Goal: Information Seeking & Learning: Find specific fact

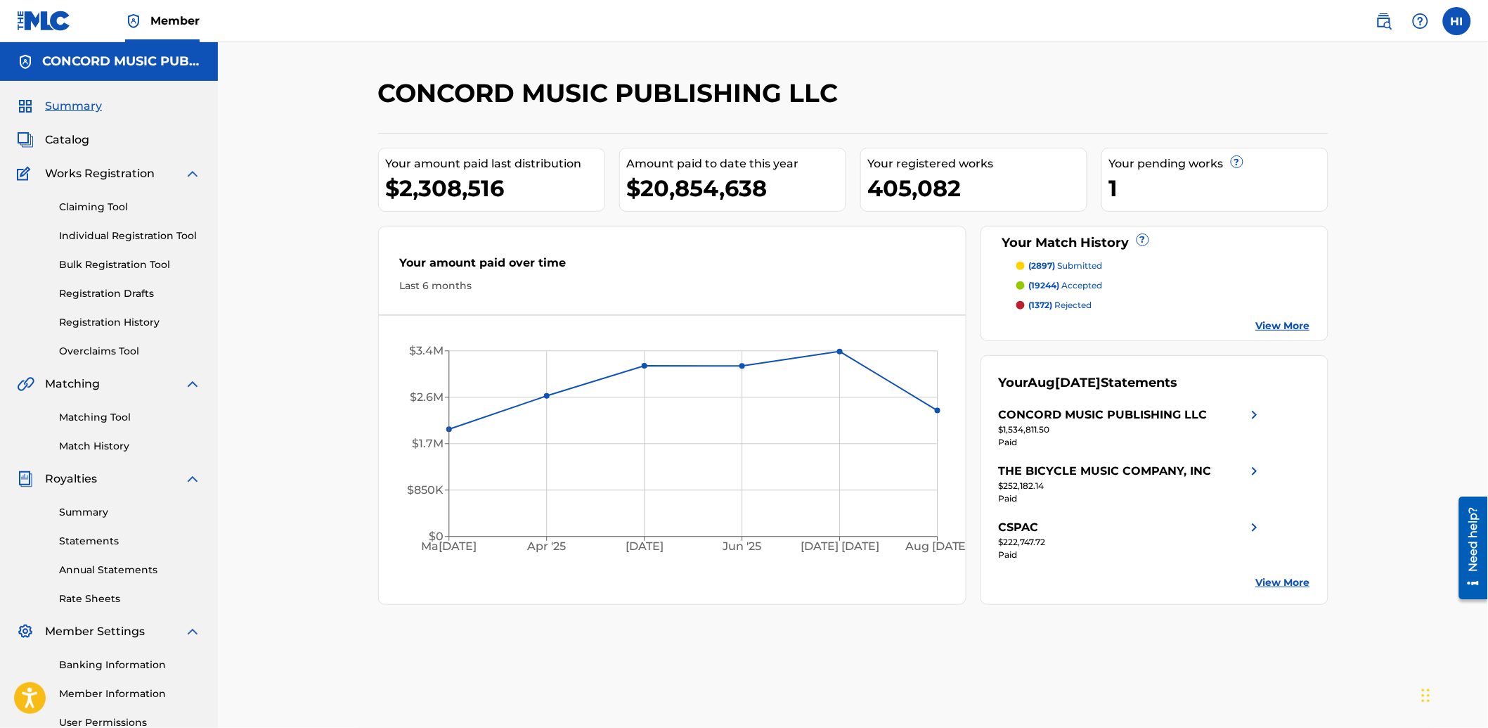
drag, startPoint x: 1373, startPoint y: 16, endPoint x: 1323, endPoint y: 24, distance: 50.5
click at [1373, 16] on link at bounding box center [1384, 21] width 28 height 28
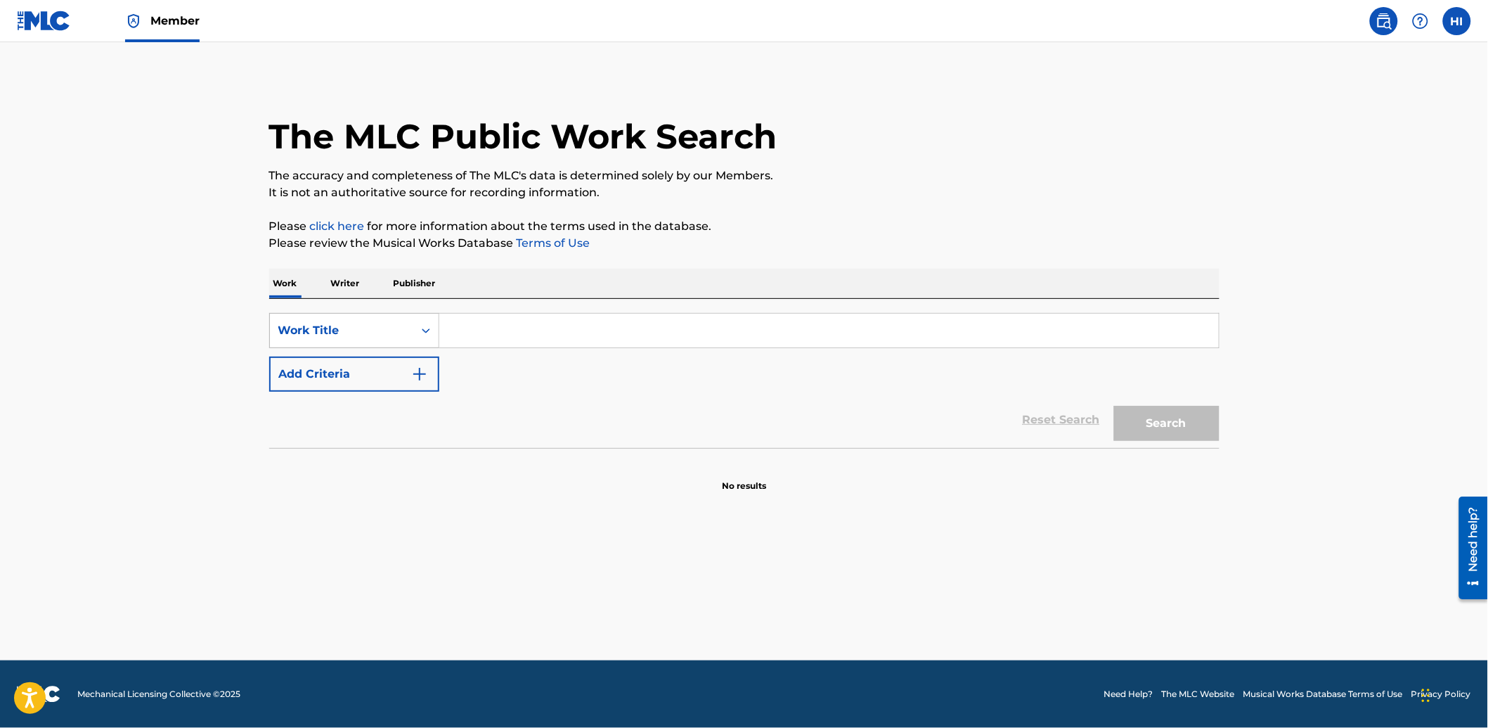
click at [398, 326] on div "Work Title" at bounding box center [341, 330] width 127 height 17
drag, startPoint x: 385, startPoint y: 374, endPoint x: 410, endPoint y: 359, distance: 29.7
click at [387, 371] on div "MLC Song Code" at bounding box center [354, 365] width 169 height 35
click at [476, 321] on input "Search Form" at bounding box center [829, 331] width 780 height 34
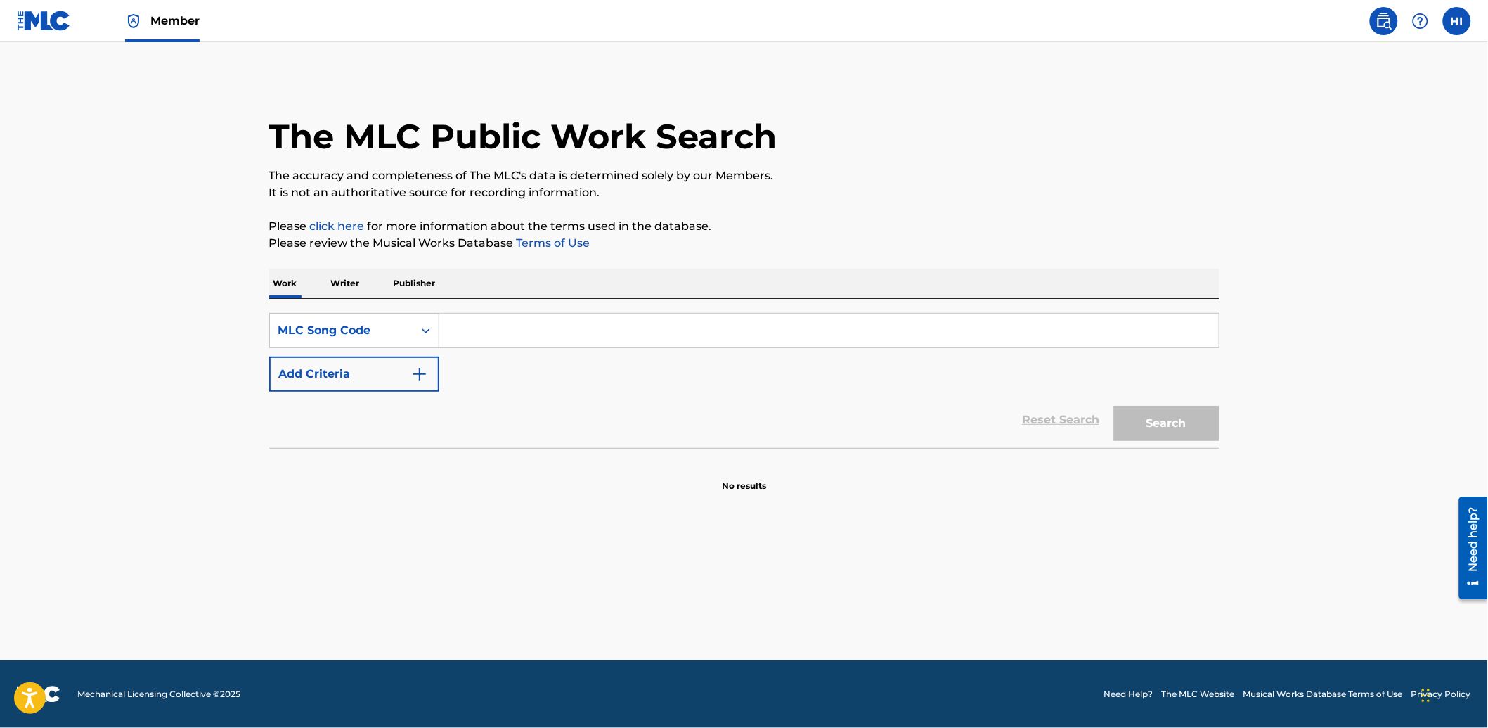
paste input "TD4Z31 / T14084"
click at [520, 329] on input "TD4Z31 / T14084" at bounding box center [829, 331] width 780 height 34
click at [1114, 406] on button "Search" at bounding box center [1166, 423] width 105 height 35
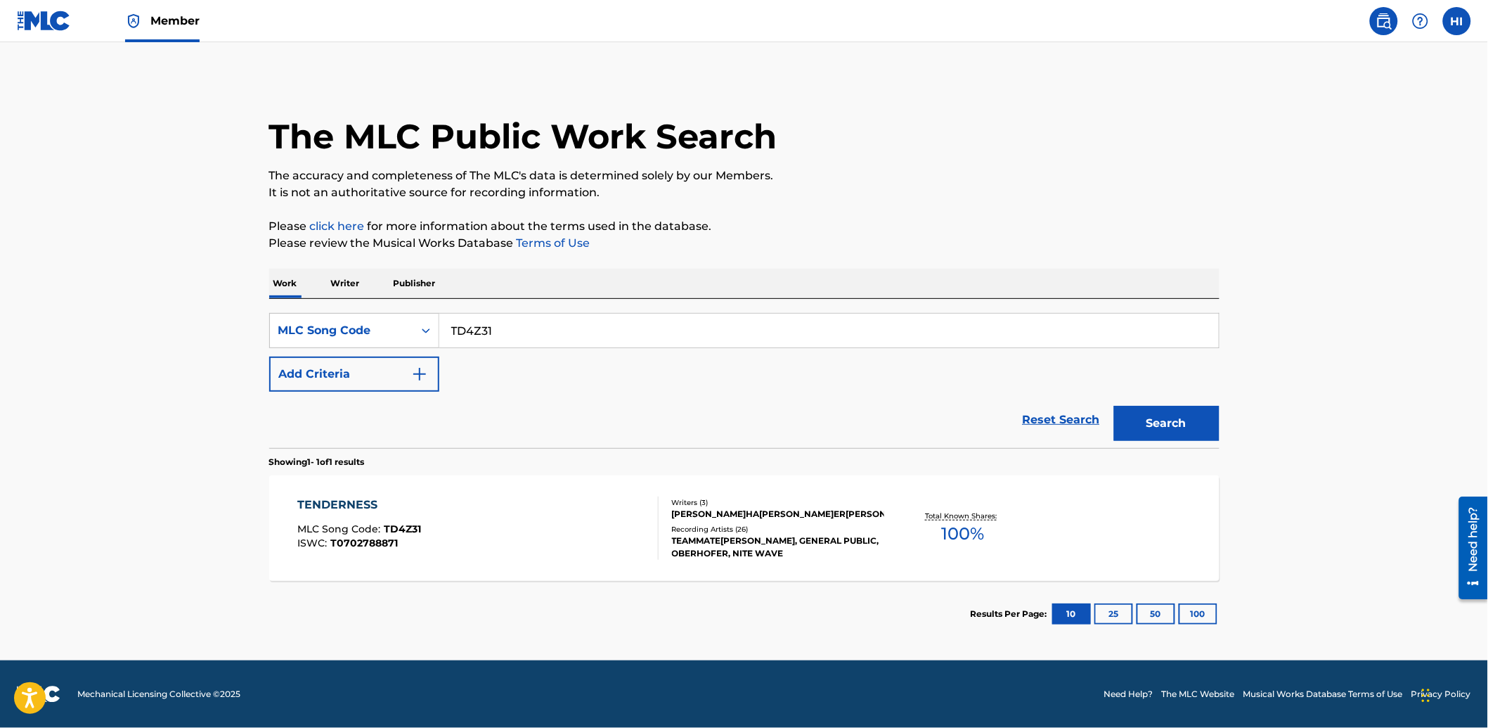
click at [520, 329] on input "TD4Z31" at bounding box center [829, 331] width 780 height 34
paste input "14084"
click at [1163, 433] on button "Search" at bounding box center [1166, 423] width 105 height 35
click at [486, 322] on input "T14084" at bounding box center [829, 331] width 780 height 34
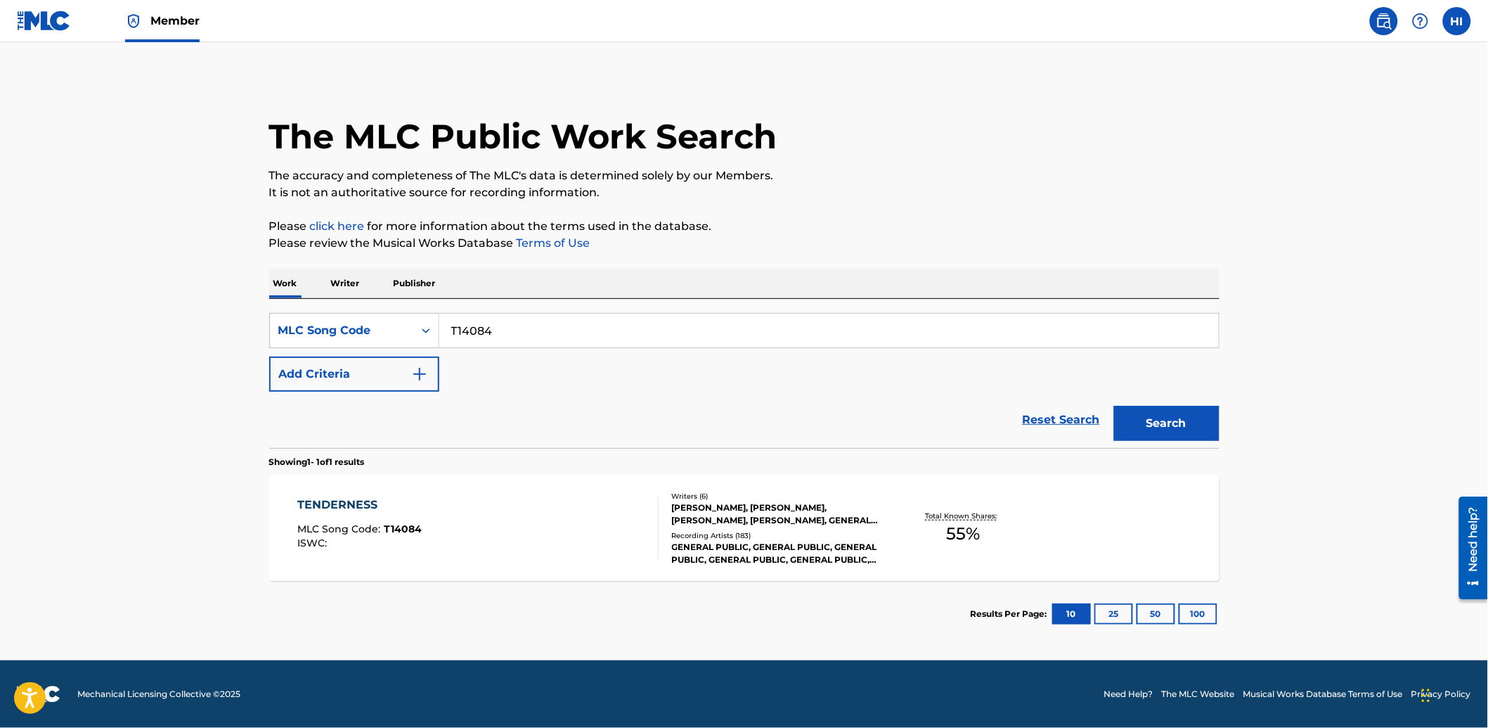
click at [486, 322] on input "T14084" at bounding box center [829, 331] width 780 height 34
paste input "W53XD / TX07RB"
click at [524, 329] on input "TW53XD / TX07RB" at bounding box center [829, 331] width 780 height 34
click at [1114, 406] on button "Search" at bounding box center [1166, 423] width 105 height 35
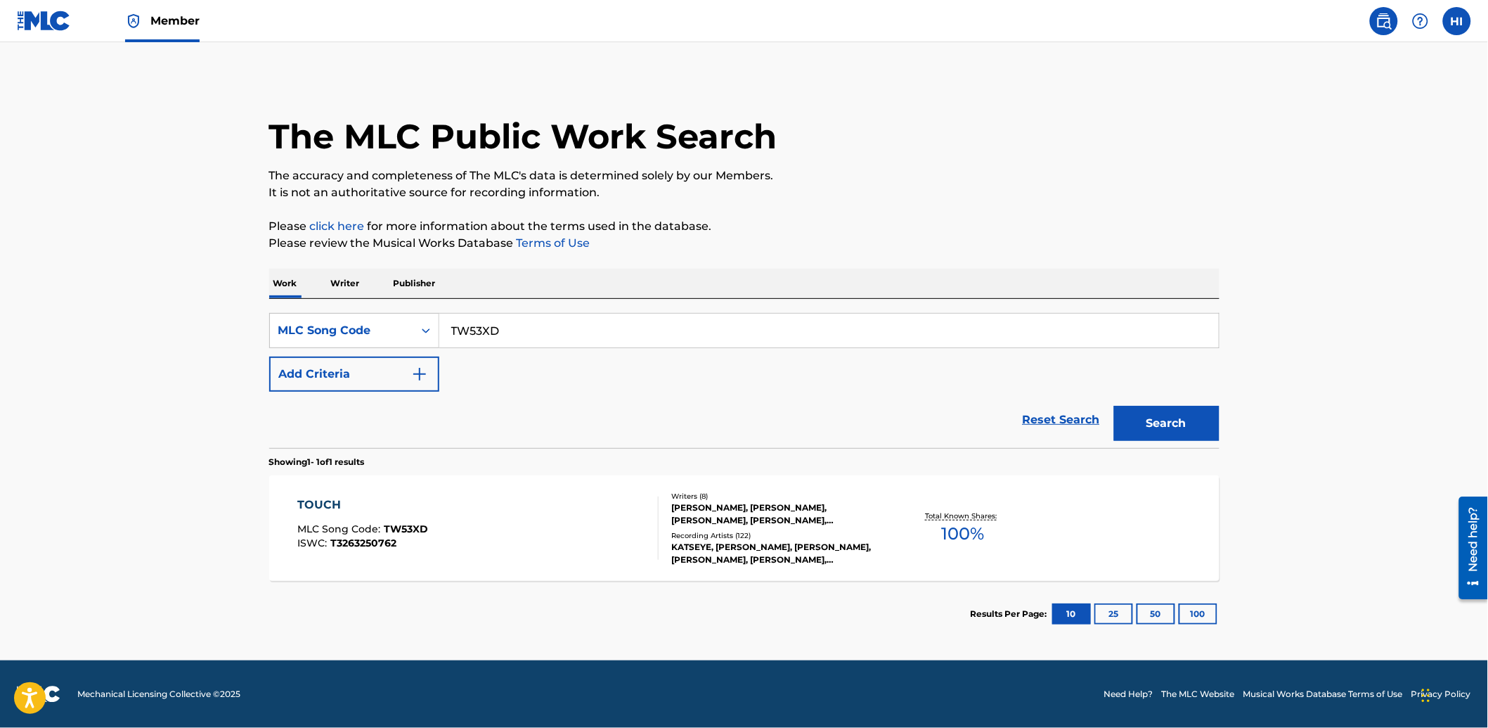
click at [524, 330] on input "TW53XD" at bounding box center [829, 331] width 780 height 34
paste input "X07RB"
click at [1114, 406] on button "Search" at bounding box center [1166, 423] width 105 height 35
click at [536, 321] on input "TX07RB" at bounding box center [829, 331] width 780 height 34
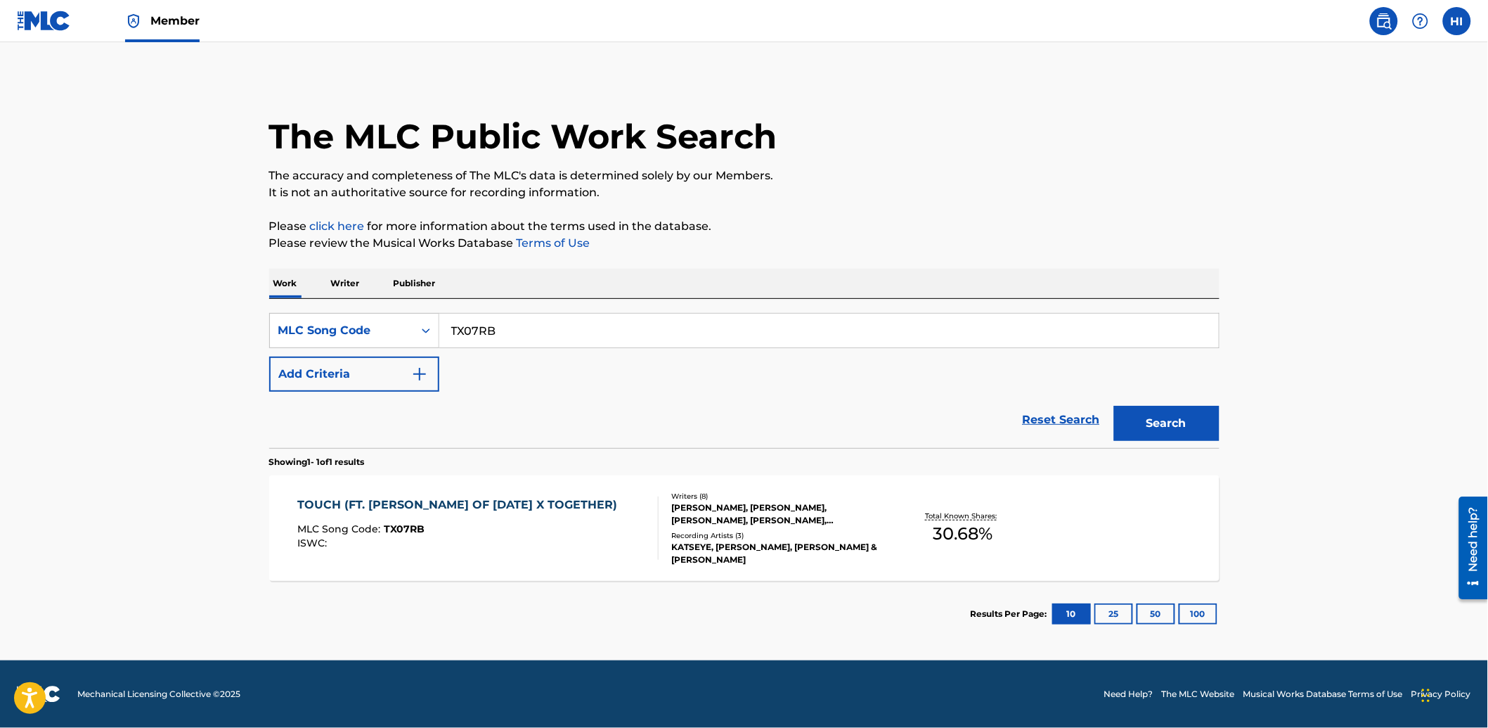
click at [536, 321] on input "TX07RB" at bounding box center [829, 331] width 780 height 34
paste input "LA7UWX / LT2MV1"
click at [517, 333] on input "LA7UWX / LT2MV1" at bounding box center [829, 331] width 780 height 34
click at [1114, 406] on button "Search" at bounding box center [1166, 423] width 105 height 35
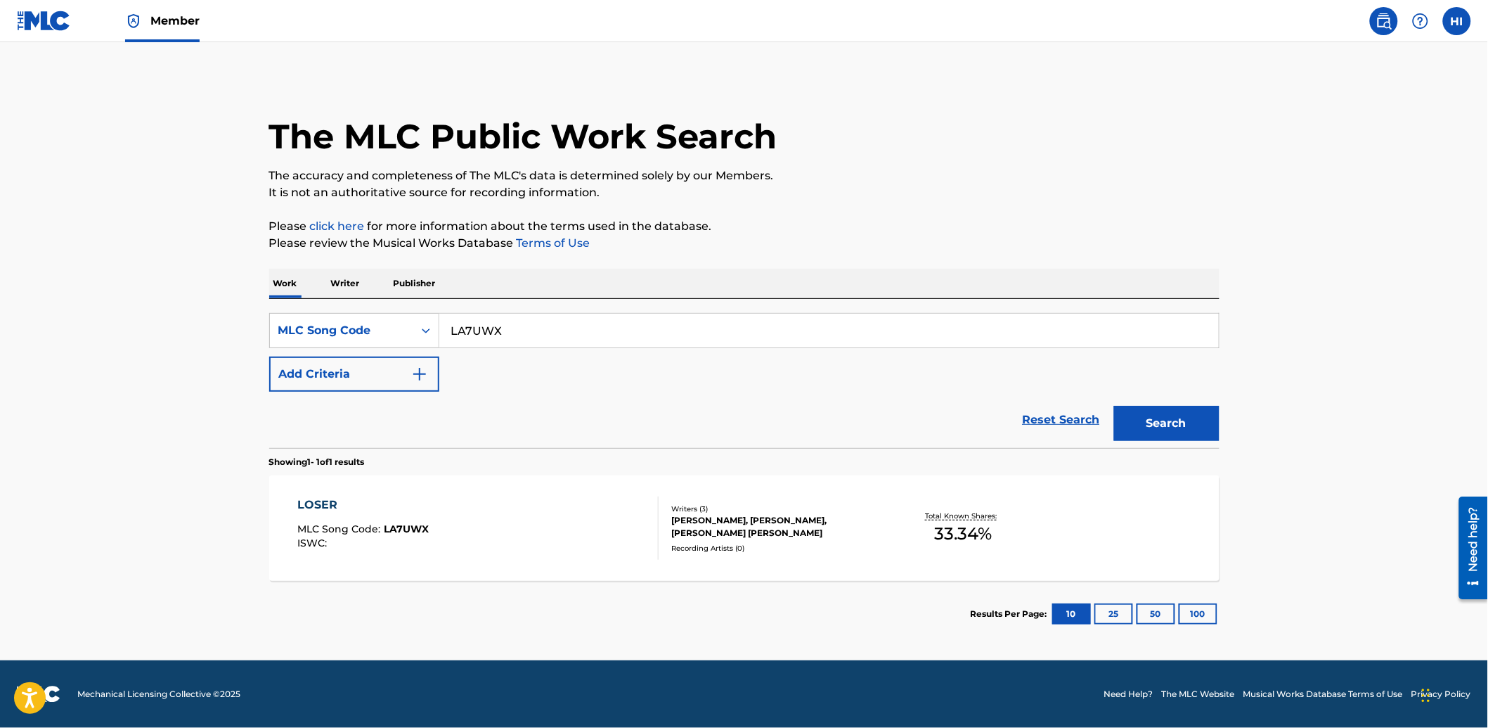
click at [517, 333] on input "LA7UWX" at bounding box center [829, 331] width 780 height 34
paste input "T2MV1"
click at [1114, 406] on button "Search" at bounding box center [1166, 423] width 105 height 35
click at [482, 332] on input "LT2MV1" at bounding box center [829, 331] width 780 height 34
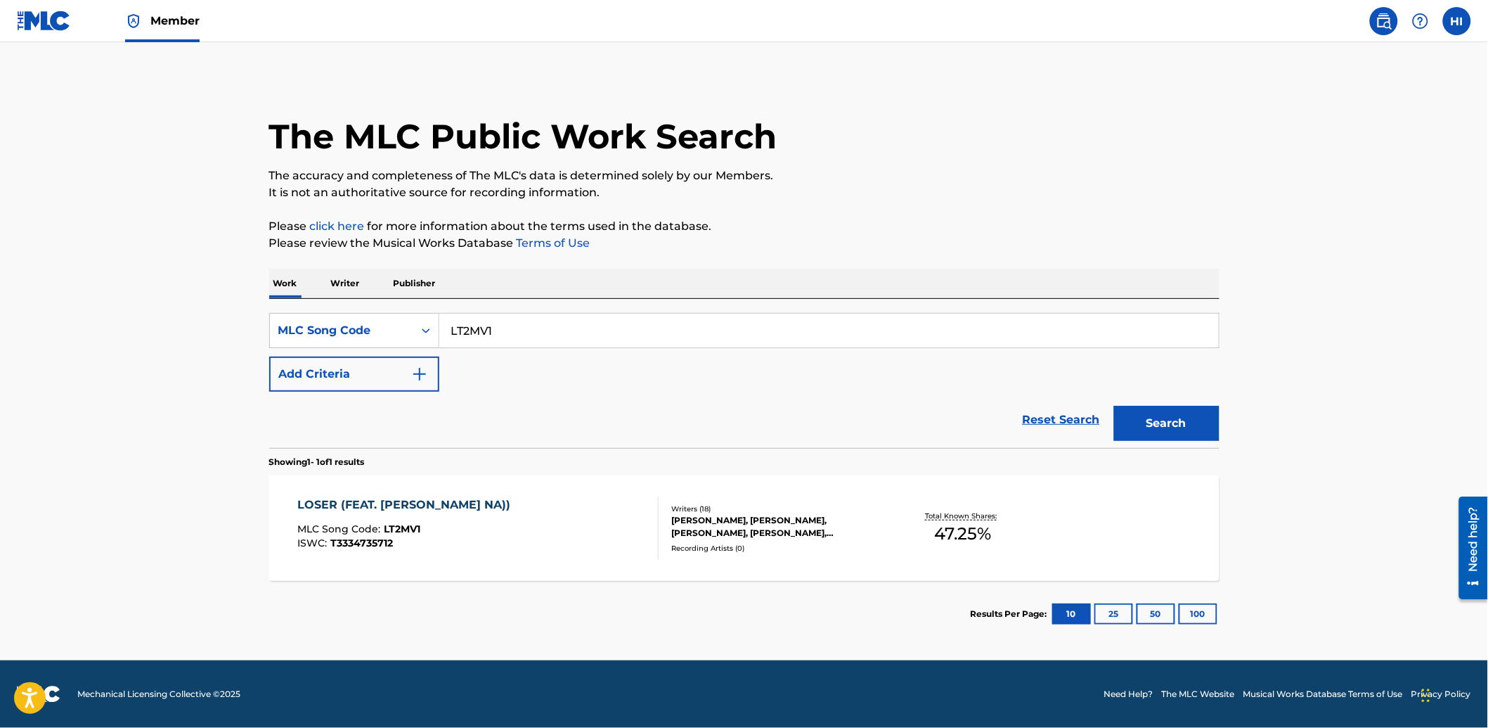
click at [482, 331] on input "LT2MV1" at bounding box center [829, 331] width 780 height 34
paste input "A51600 / A12499"
click at [521, 331] on input "A51600 / A12499" at bounding box center [829, 331] width 780 height 34
click at [1114, 406] on button "Search" at bounding box center [1166, 423] width 105 height 35
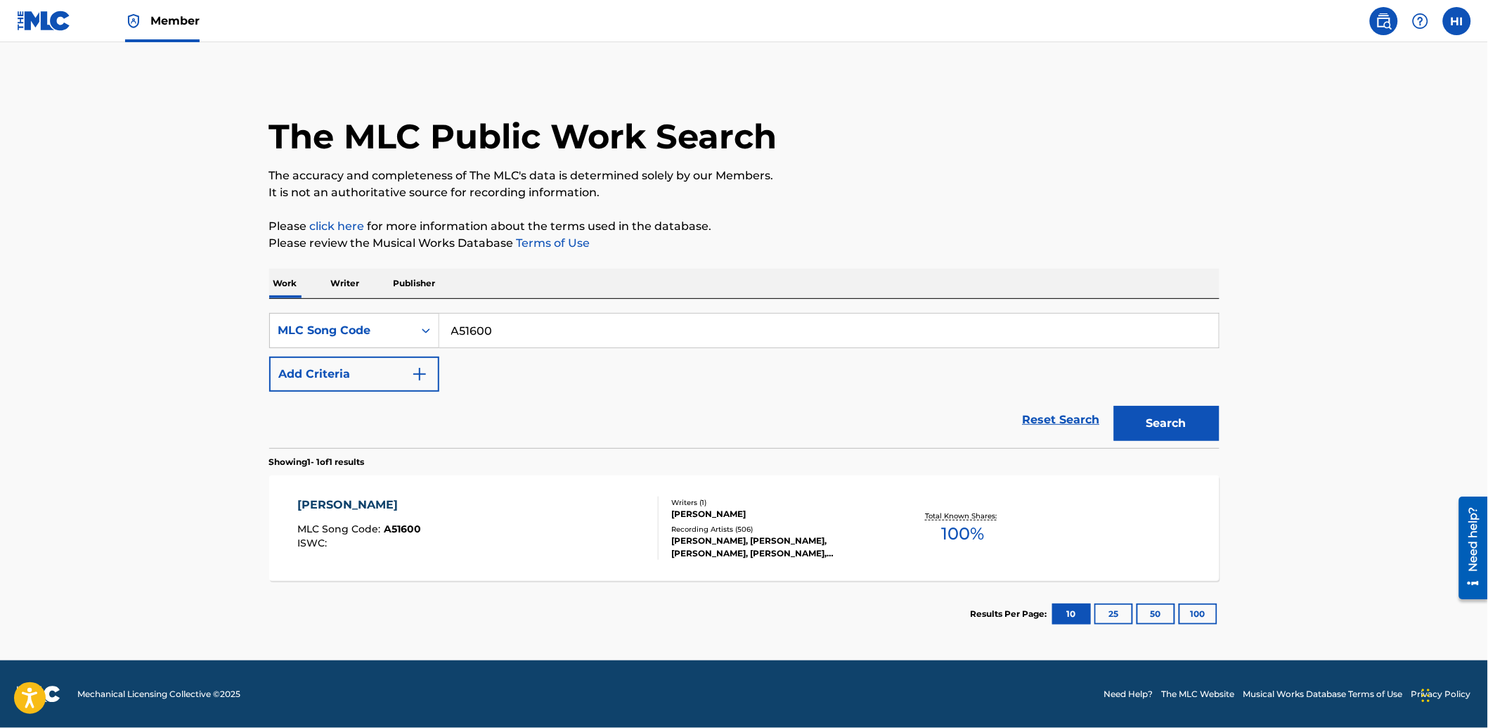
click at [521, 331] on input "A51600" at bounding box center [829, 331] width 780 height 34
click at [522, 329] on input "A51600" at bounding box center [829, 331] width 780 height 34
paste input "A12499"
click at [522, 329] on input "A51600A12499" at bounding box center [829, 331] width 780 height 34
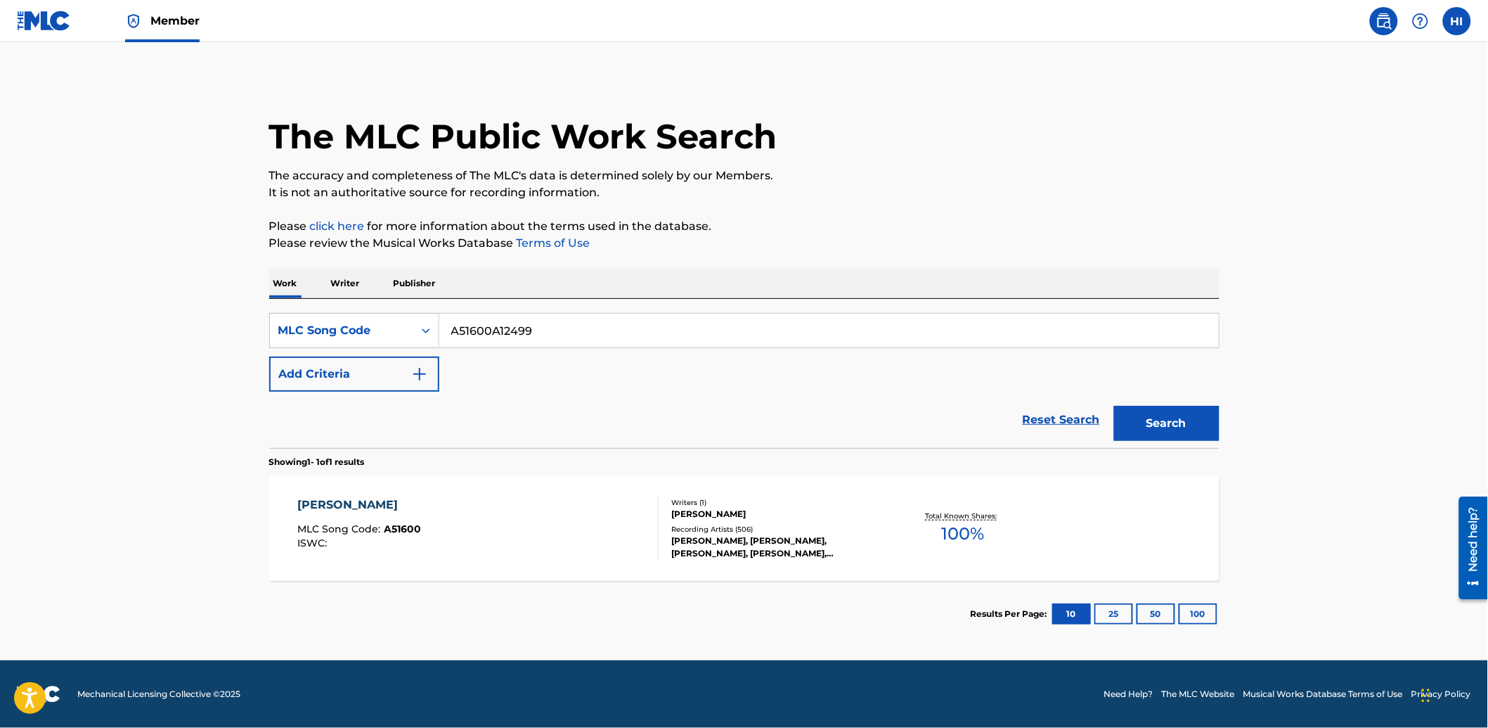
paste input "Search Form"
click at [1114, 406] on button "Search" at bounding box center [1166, 423] width 105 height 35
click at [485, 337] on input "A12499" at bounding box center [829, 331] width 780 height 34
paste input "Q07222 / QV9PBB"
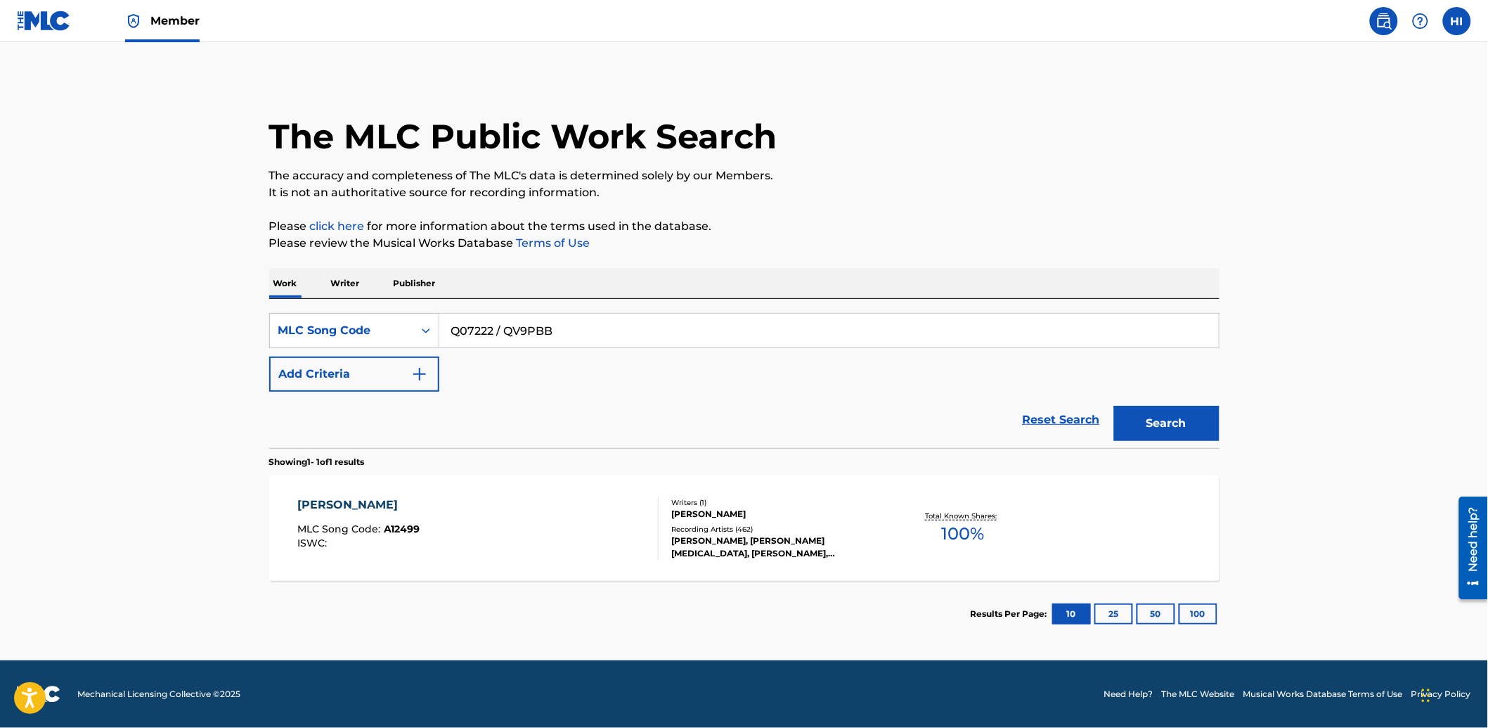
click at [510, 330] on input "Q07222 / QV9PBB" at bounding box center [829, 331] width 780 height 34
click at [510, 329] on input "Q07222 / QV9PBB" at bounding box center [829, 331] width 780 height 34
click at [1114, 406] on button "Search" at bounding box center [1166, 423] width 105 height 35
click at [510, 329] on input "Q07222" at bounding box center [829, 331] width 780 height 34
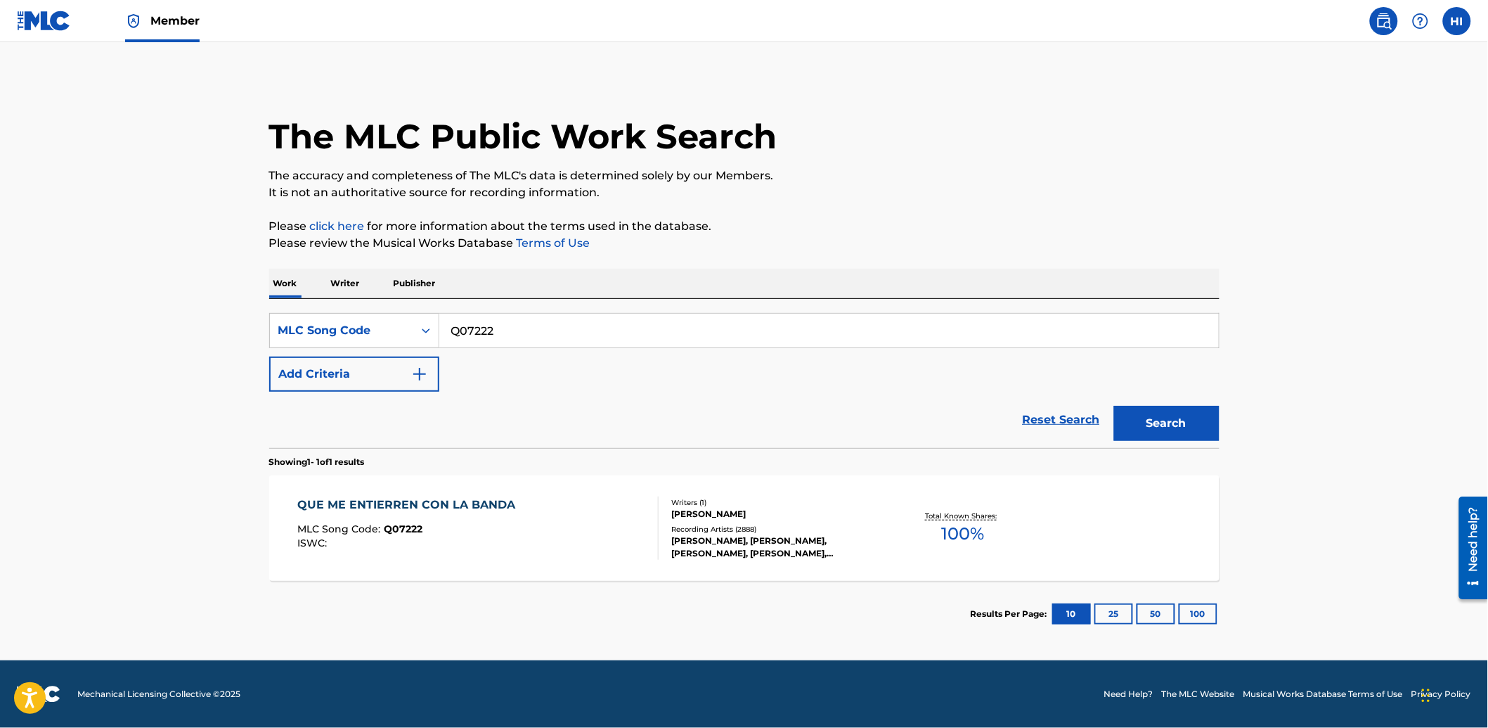
paste input "V9PBB"
click at [1114, 406] on button "Search" at bounding box center [1166, 423] width 105 height 35
click at [501, 340] on input "QV9PBB" at bounding box center [829, 331] width 780 height 34
paste input "M06510 / M89775"
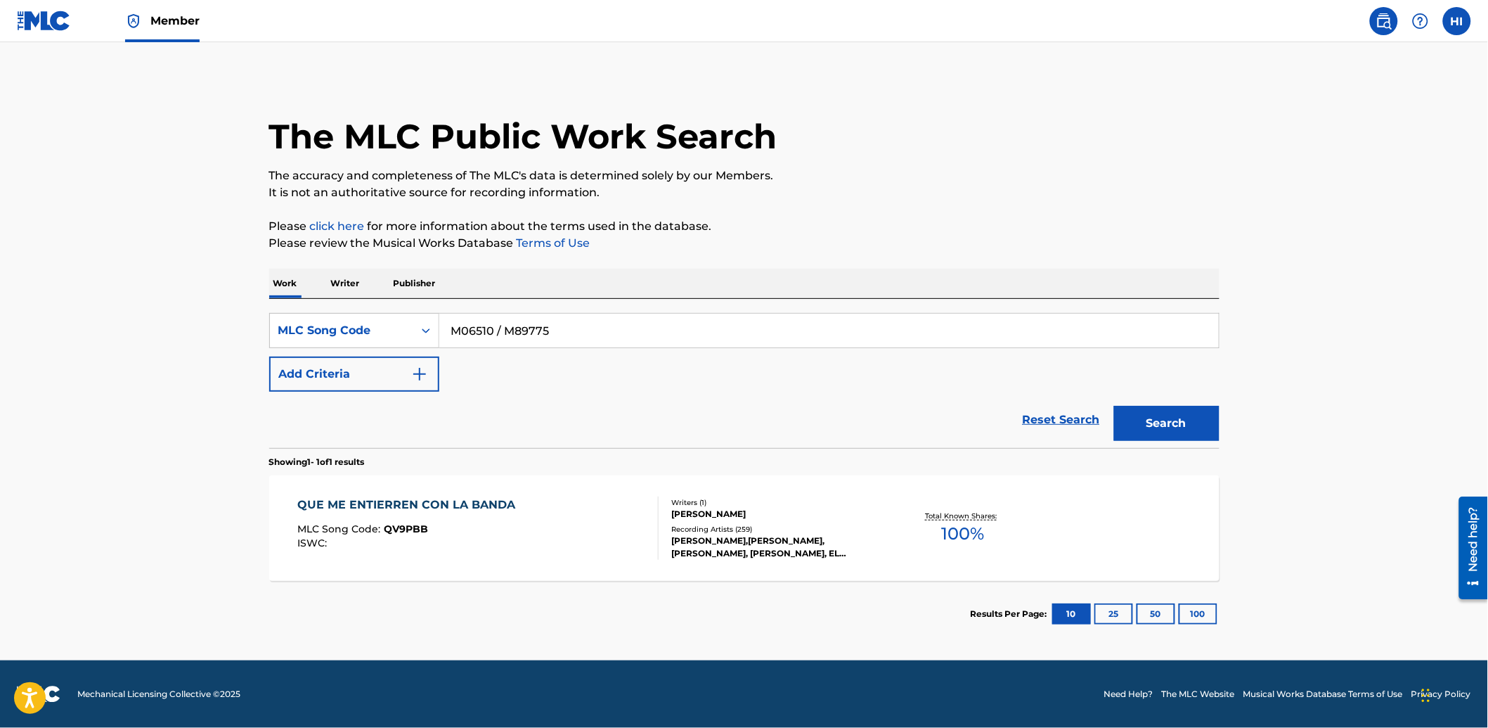
click at [519, 328] on input "M06510 / M89775" at bounding box center [829, 331] width 780 height 34
click at [520, 327] on input "M06510 / M89775" at bounding box center [829, 331] width 780 height 34
click at [1114, 406] on button "Search" at bounding box center [1166, 423] width 105 height 35
click at [521, 327] on input "M06510" at bounding box center [829, 331] width 780 height 34
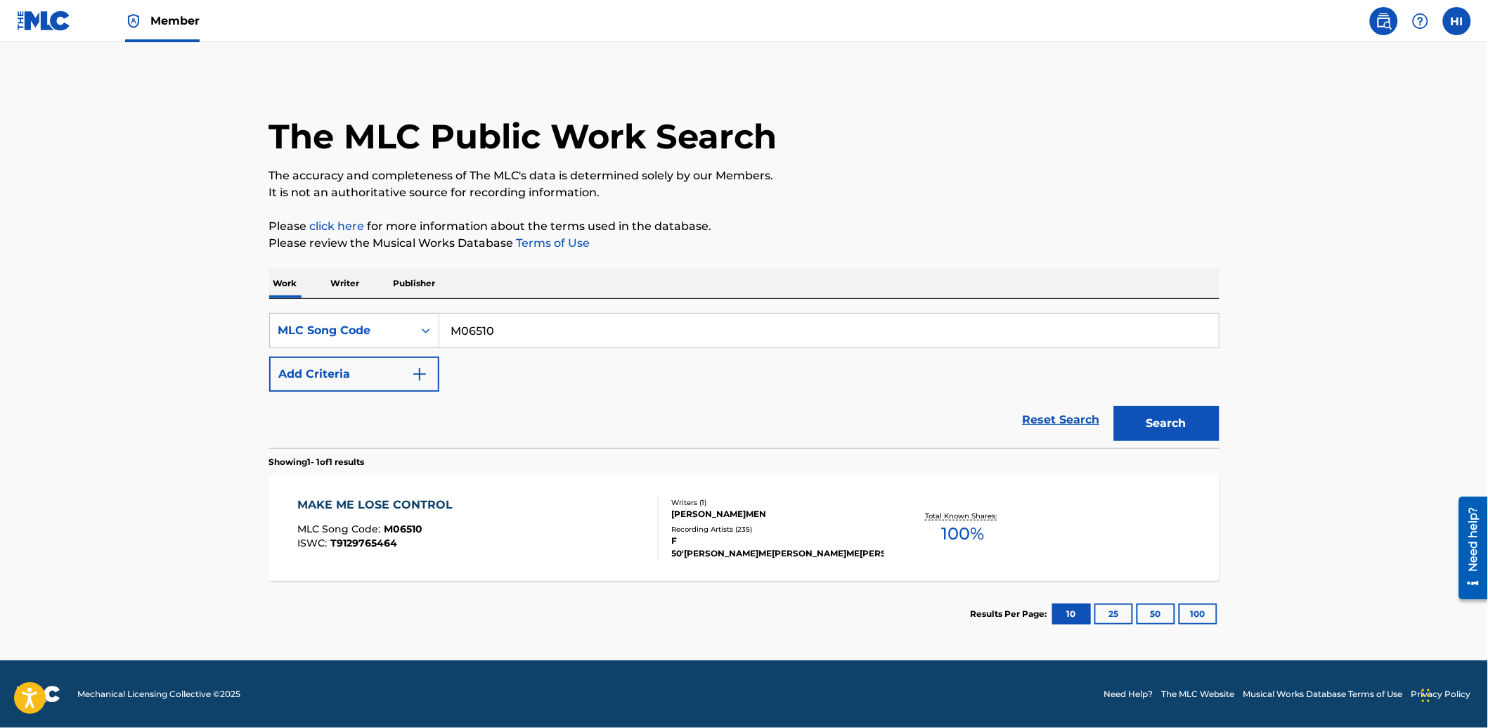
paste input "89775"
click at [1114, 406] on button "Search" at bounding box center [1166, 423] width 105 height 35
click at [599, 334] on input "M89775" at bounding box center [829, 331] width 780 height 34
paste input "RA314S / R1300T"
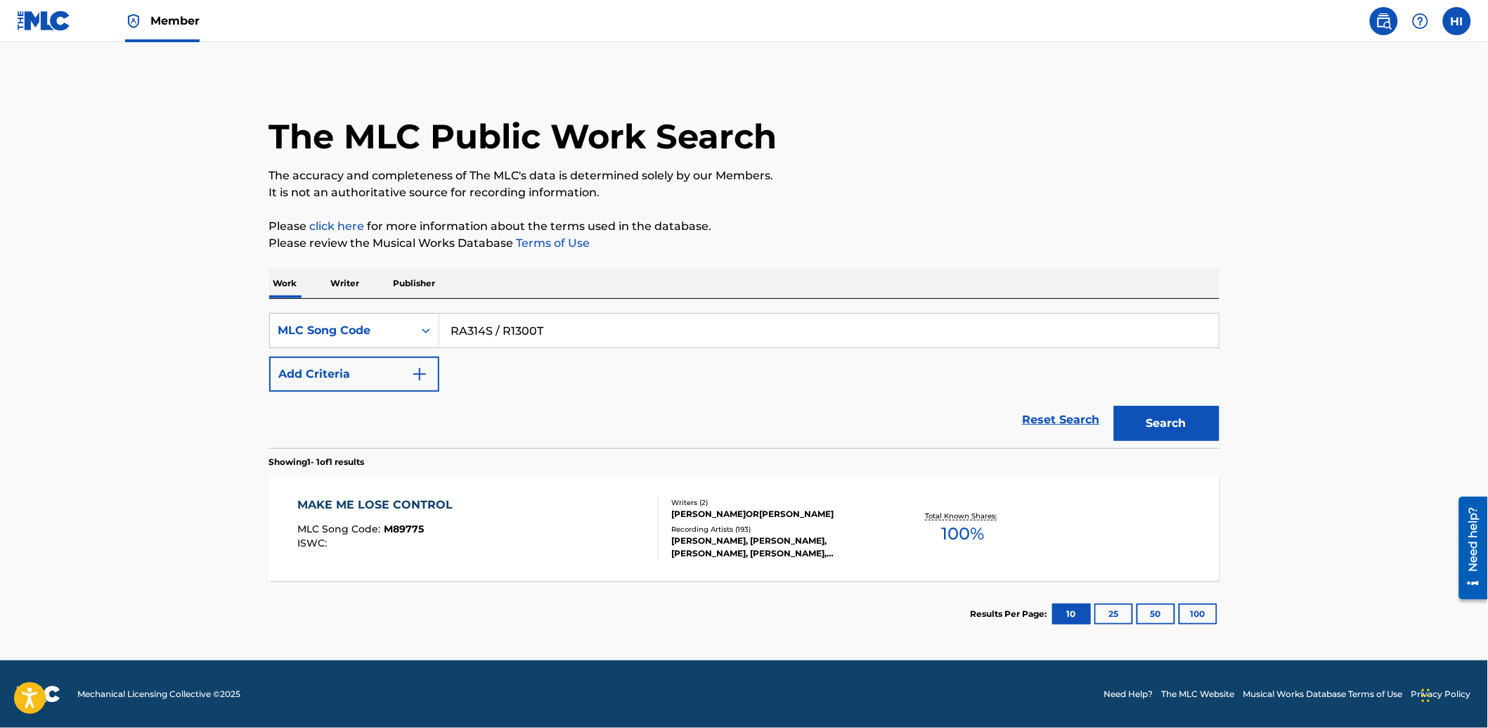
click at [549, 332] on input "RA314S / R1300T" at bounding box center [829, 331] width 780 height 34
click at [549, 331] on input "RA314S / R1300T" at bounding box center [829, 331] width 780 height 34
click at [1114, 406] on button "Search" at bounding box center [1166, 423] width 105 height 35
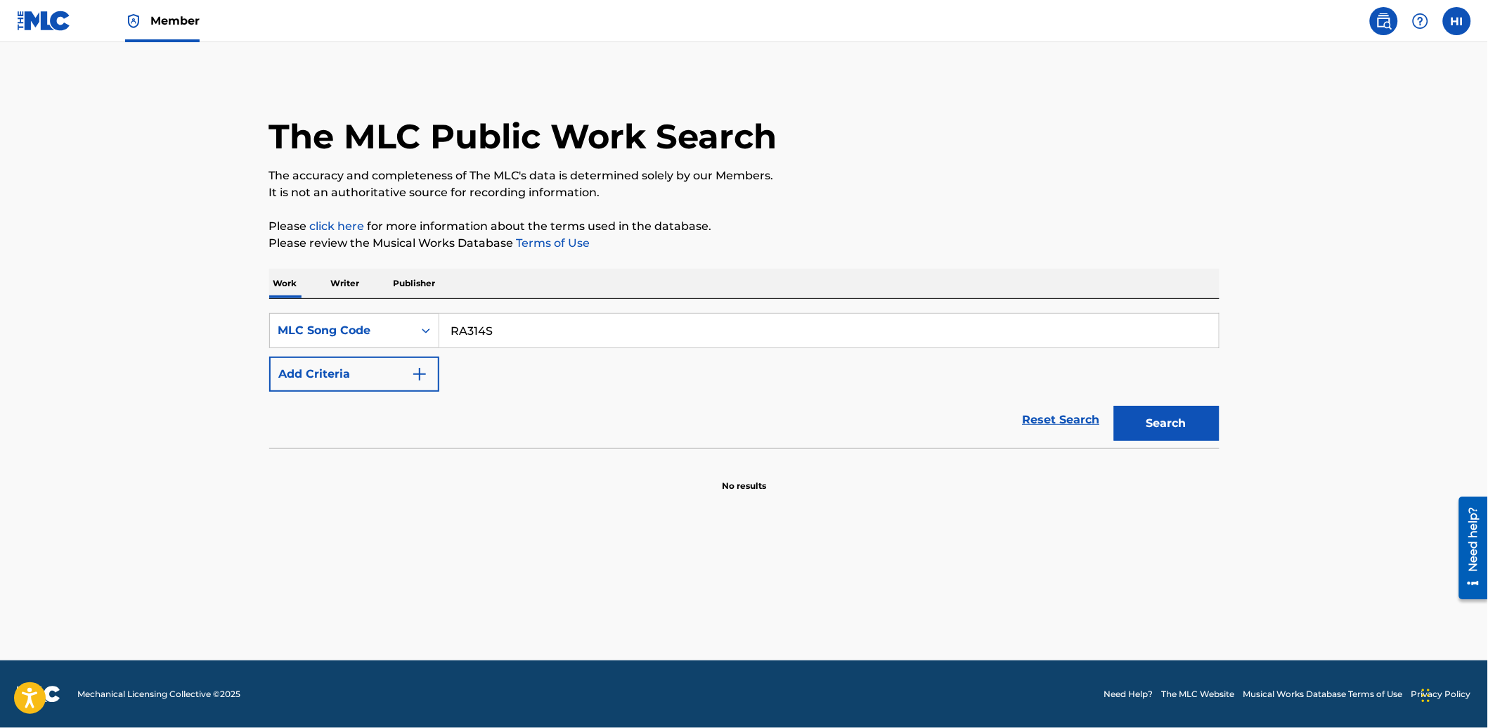
click at [1114, 406] on button "Search" at bounding box center [1166, 423] width 105 height 35
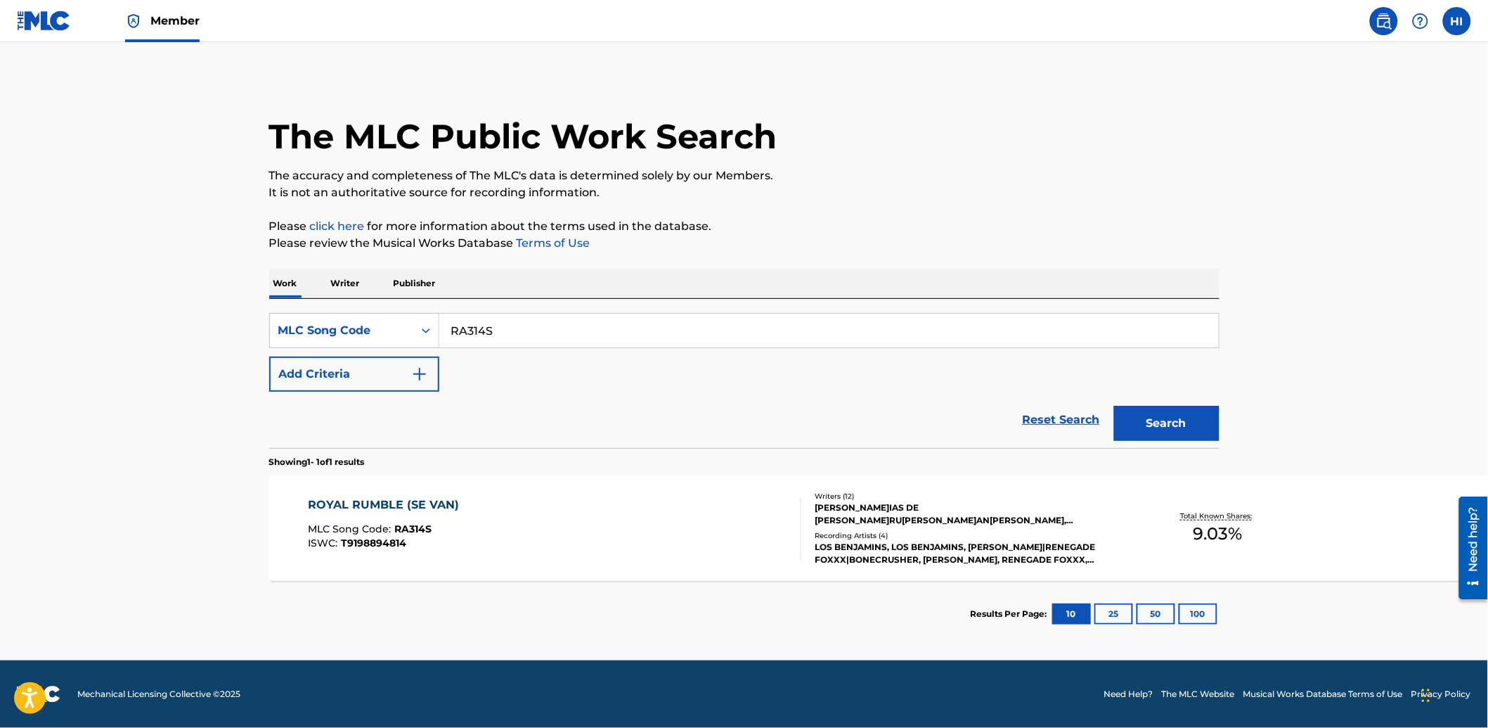
click at [549, 331] on input "RA314S" at bounding box center [829, 331] width 780 height 34
paste input "1300T"
click at [1114, 406] on button "Search" at bounding box center [1166, 423] width 105 height 35
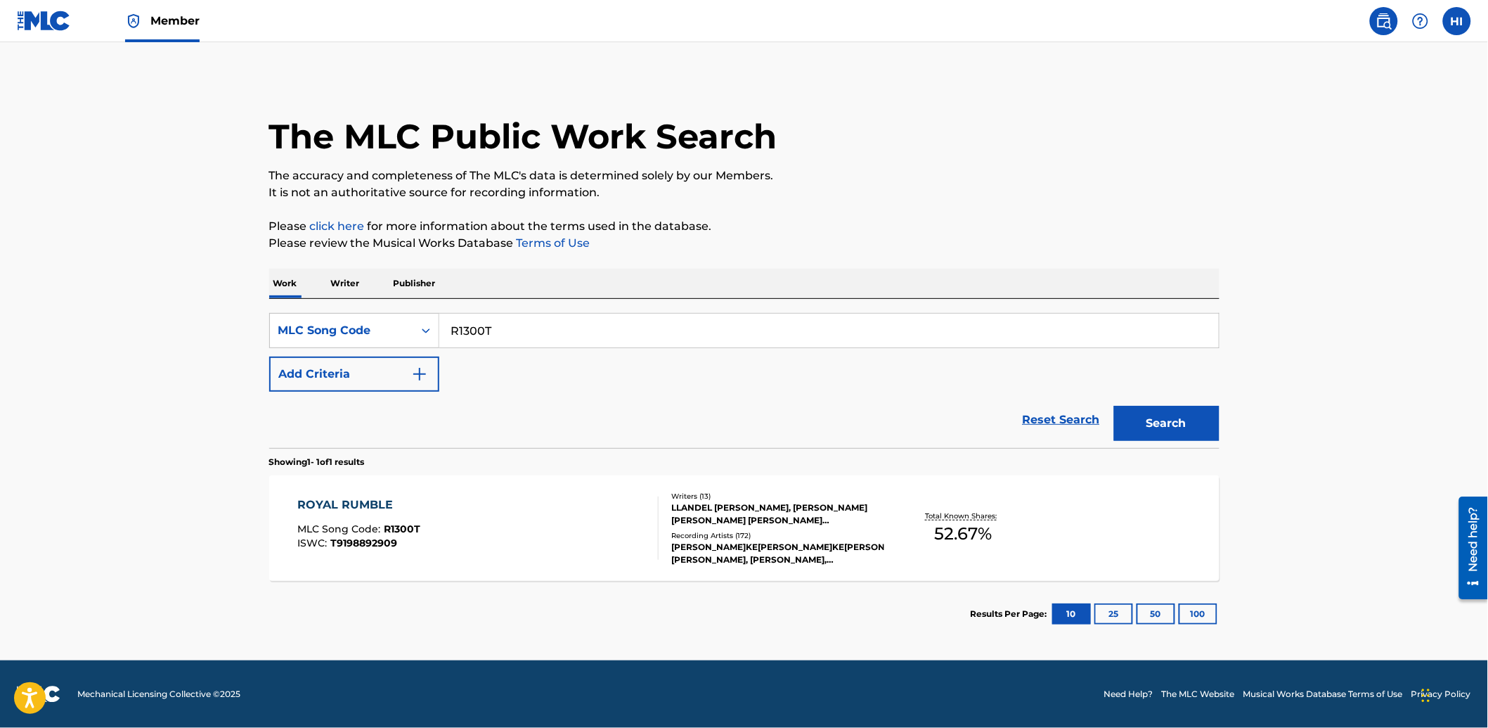
click at [580, 322] on input "R1300T" at bounding box center [829, 331] width 780 height 34
paste input "EVBSH6 / E03767"
click at [547, 328] on input "EVBSH6 / E03767" at bounding box center [829, 331] width 780 height 34
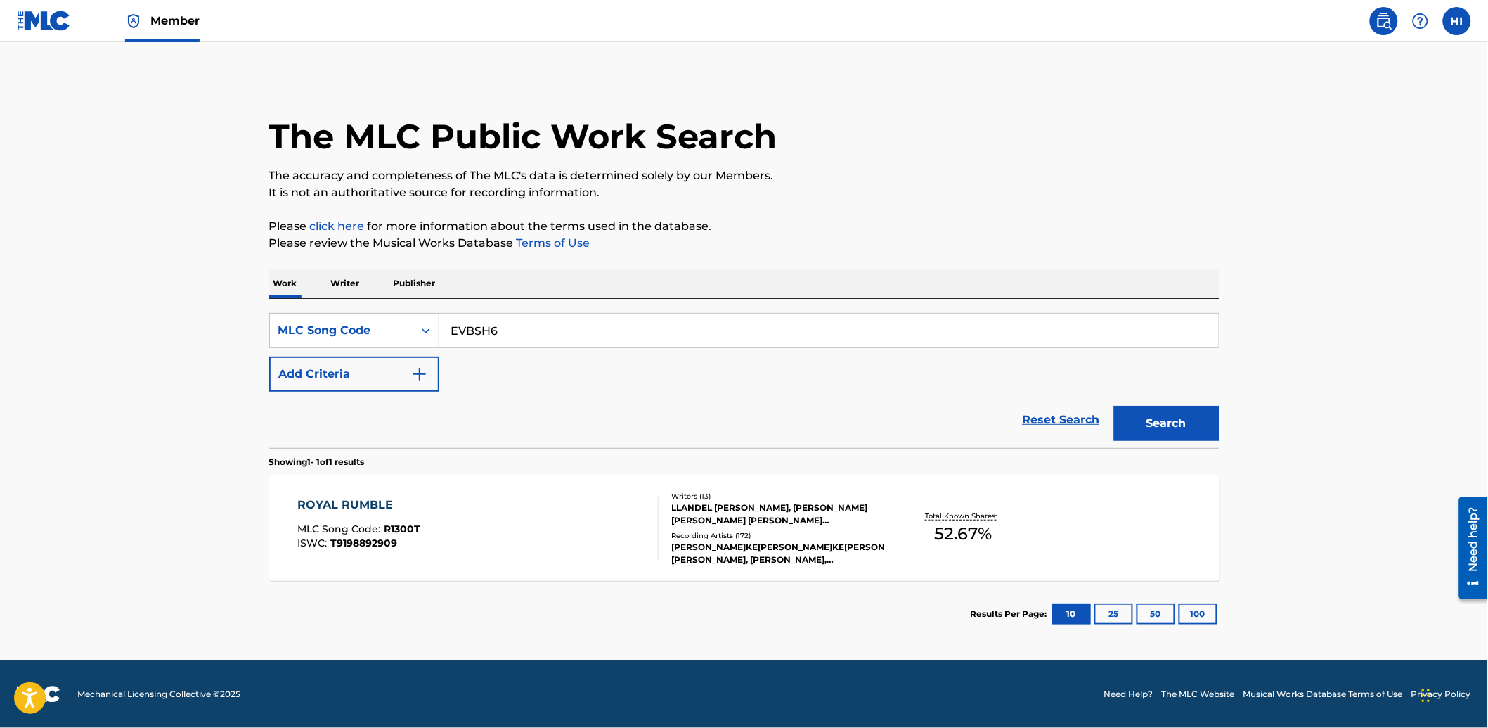
click at [1114, 406] on button "Search" at bounding box center [1166, 423] width 105 height 35
click at [547, 328] on input "EVBSH6" at bounding box center [829, 331] width 780 height 34
paste input "03767"
click at [1114, 406] on button "Search" at bounding box center [1166, 423] width 105 height 35
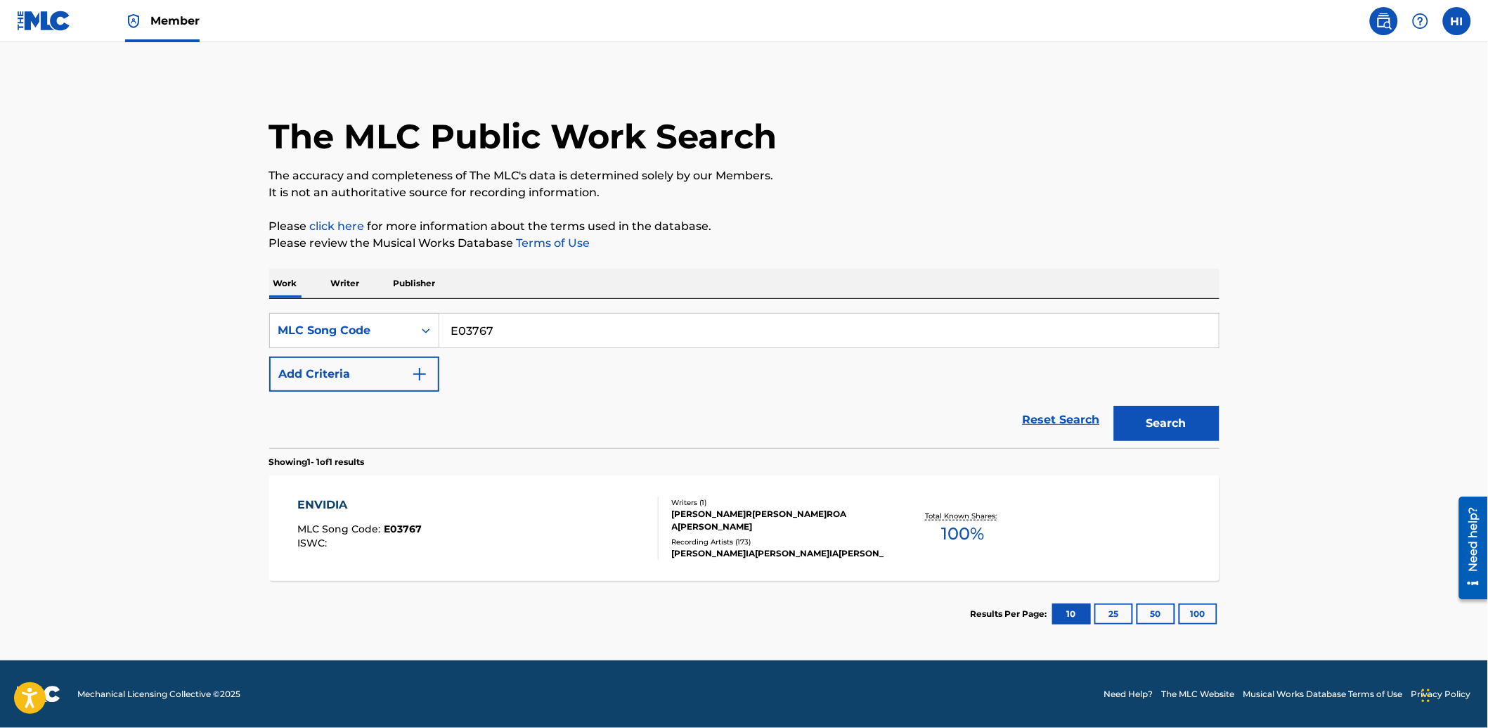
click at [538, 322] on input "E03767" at bounding box center [829, 331] width 780 height 34
click at [538, 321] on input "E03767" at bounding box center [829, 331] width 780 height 34
paste input "Y2374C / YV7BJT"
click at [527, 328] on input "Y2374C / YV7BJT" at bounding box center [829, 331] width 780 height 34
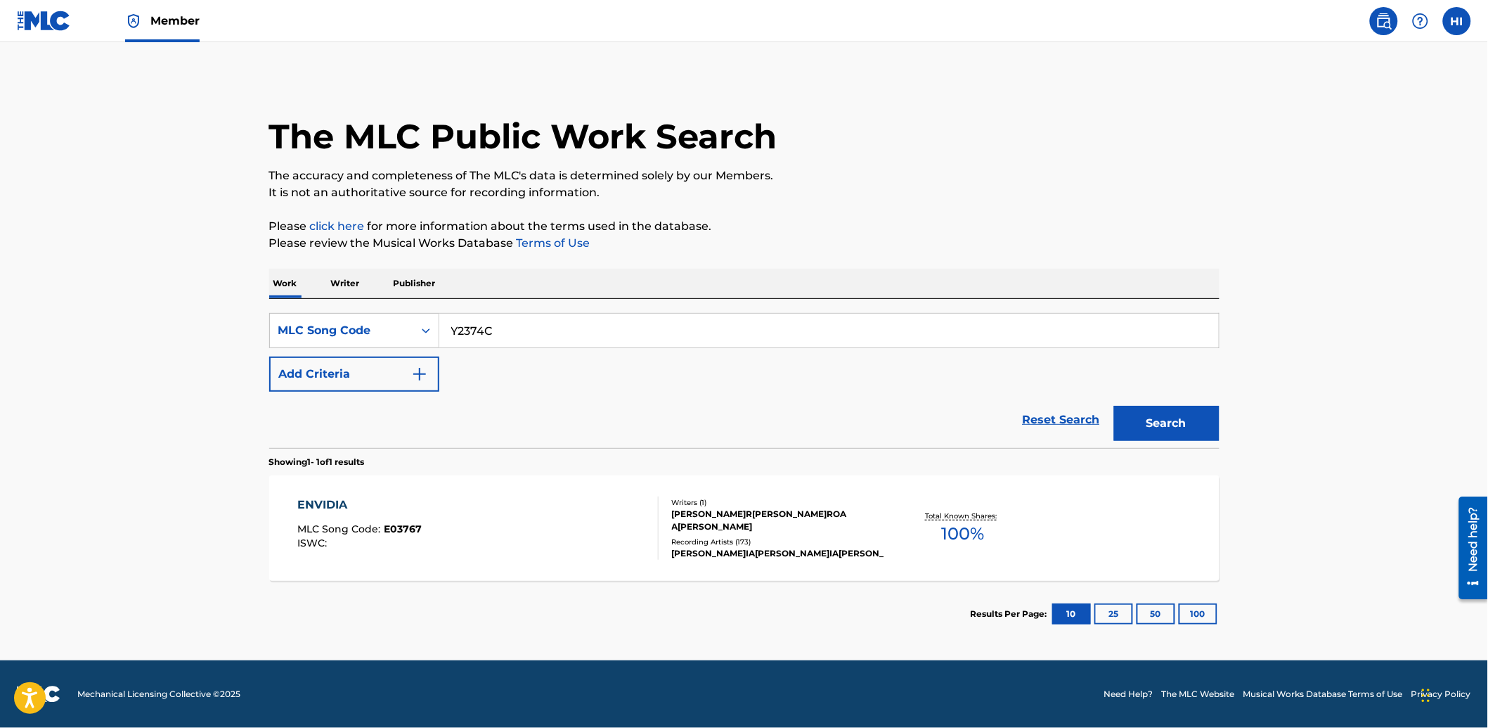
click at [1114, 406] on button "Search" at bounding box center [1166, 423] width 105 height 35
click at [546, 342] on input "Y2374C" at bounding box center [829, 331] width 780 height 34
paste input "V7BJT"
type input "YV7BJT"
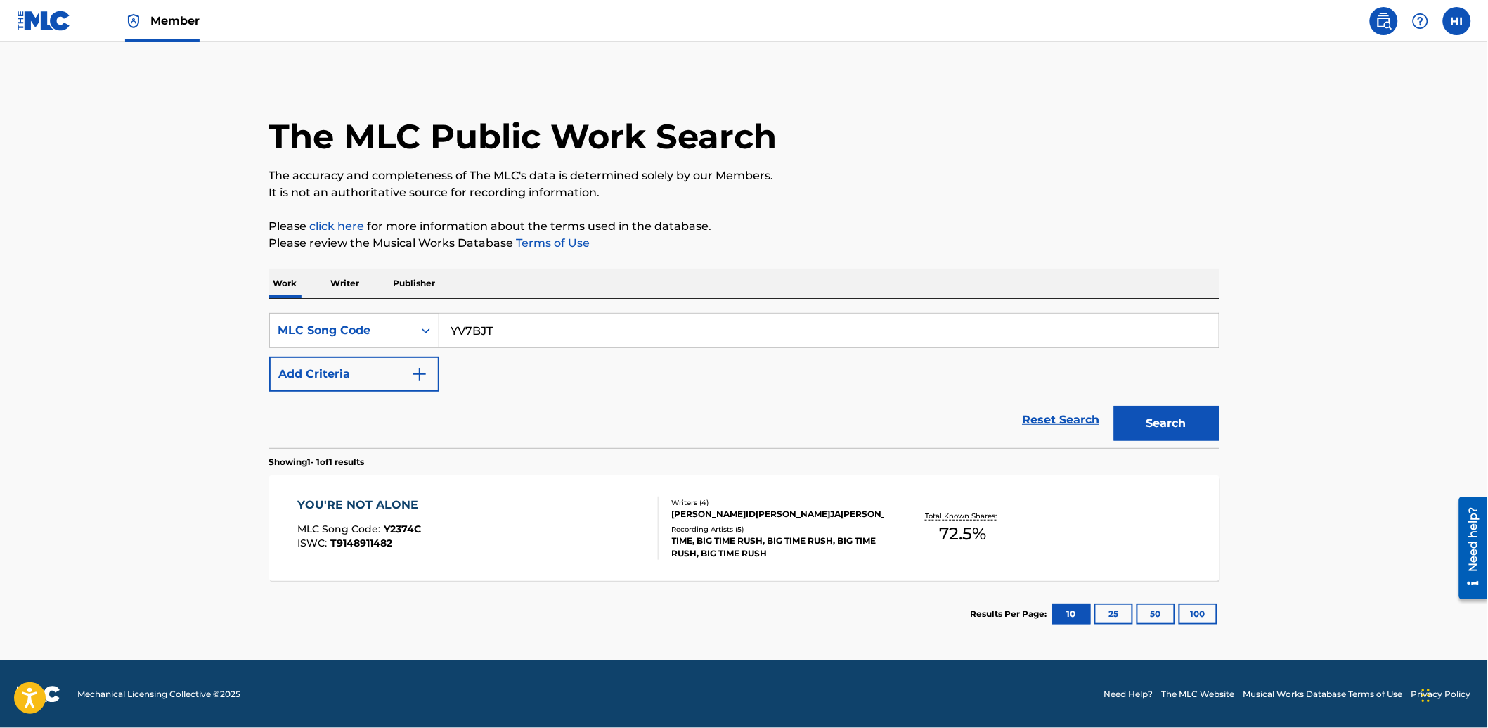
click at [1114, 406] on button "Search" at bounding box center [1166, 423] width 105 height 35
click at [135, 439] on main "The MLC Public Work Search The accuracy and completeness of The MLC's data is d…" at bounding box center [744, 351] width 1488 height 618
click at [48, 23] on img at bounding box center [44, 21] width 54 height 20
drag, startPoint x: 429, startPoint y: 313, endPoint x: 413, endPoint y: 330, distance: 23.9
click at [429, 313] on div "MLC Song Code" at bounding box center [354, 330] width 170 height 35
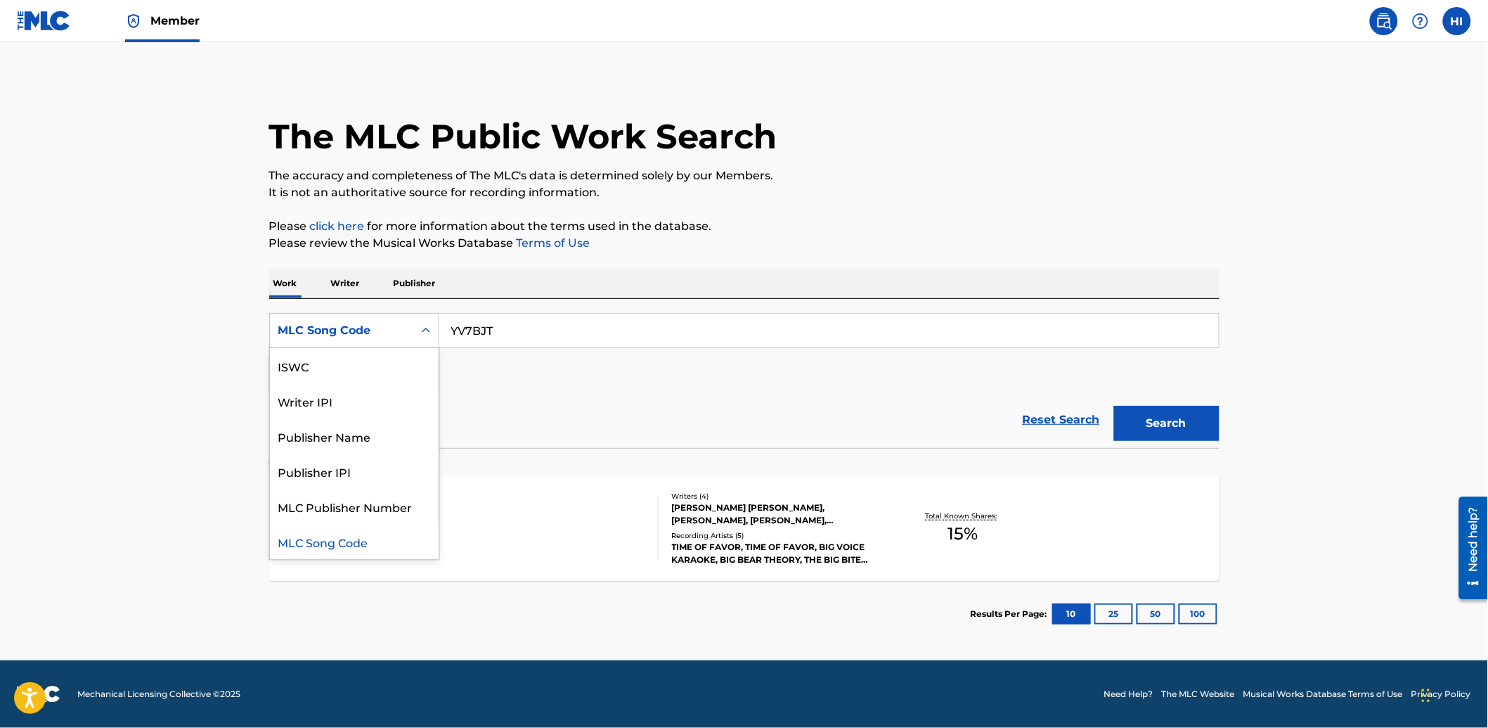
scroll to position [0, 0]
click at [366, 366] on div "Work Title" at bounding box center [354, 365] width 169 height 35
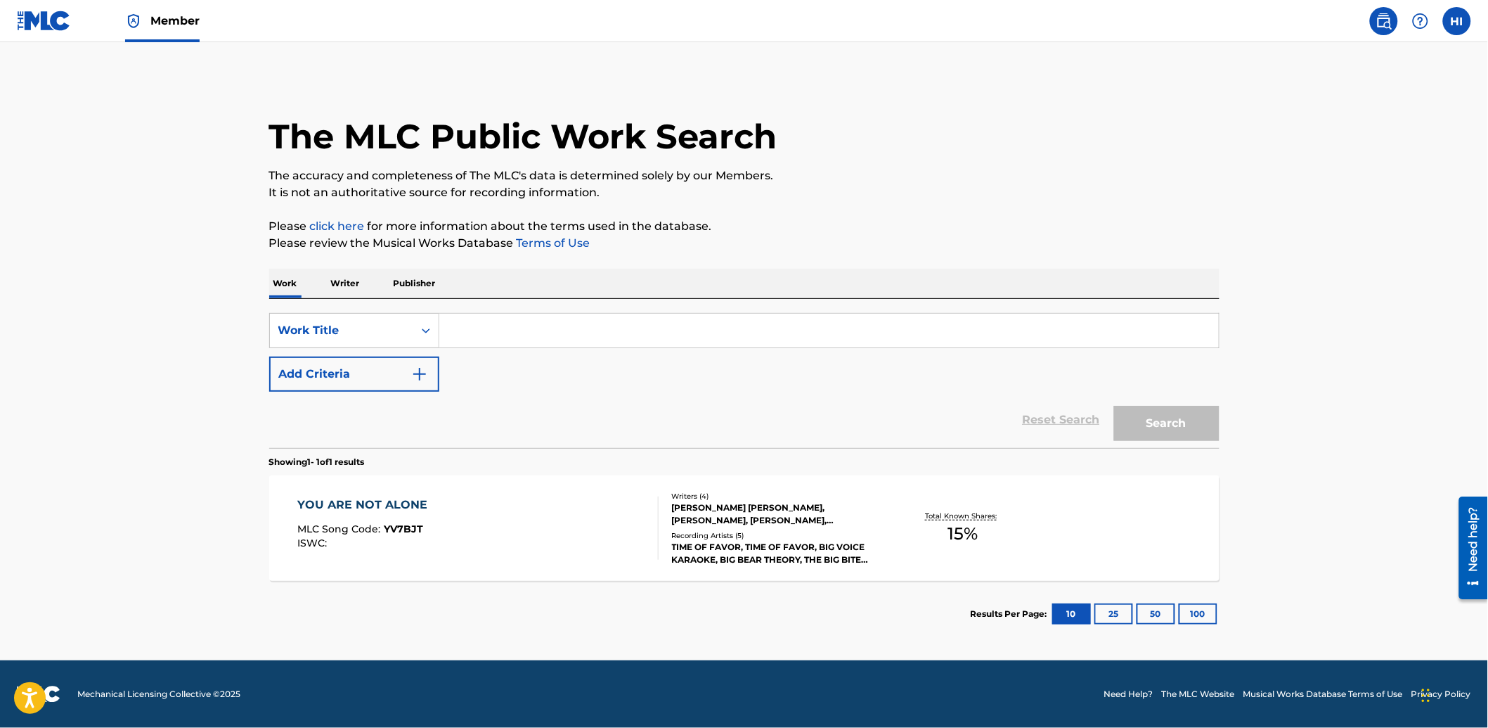
click at [468, 324] on input "Search Form" at bounding box center [829, 331] width 780 height 34
paste input "Don'T Care No More"
type input "Don'T Care No More"
click at [380, 384] on button "Add Criteria" at bounding box center [354, 373] width 170 height 35
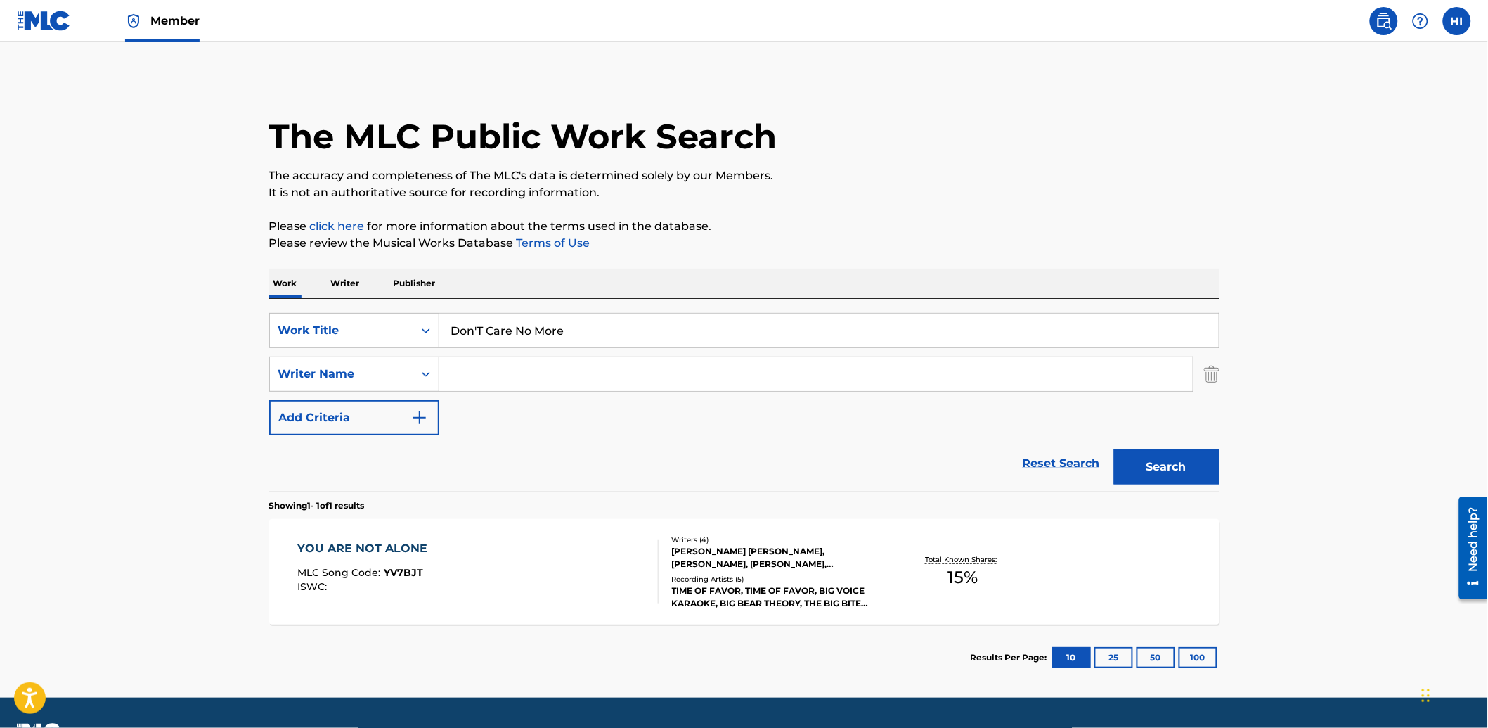
click at [461, 381] on input "Search Form" at bounding box center [816, 374] width 754 height 34
paste input "HART"
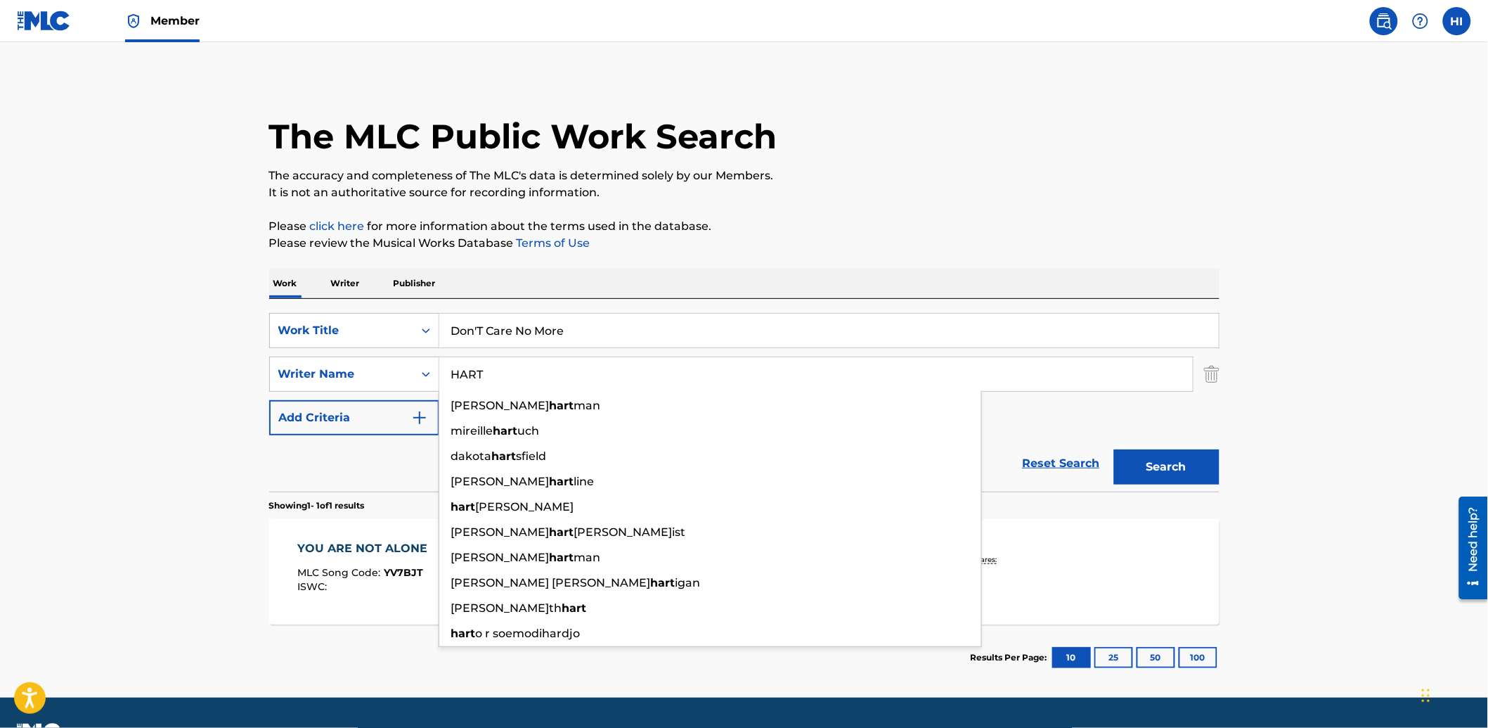
type input "HART"
click at [1193, 467] on button "Search" at bounding box center [1166, 466] width 105 height 35
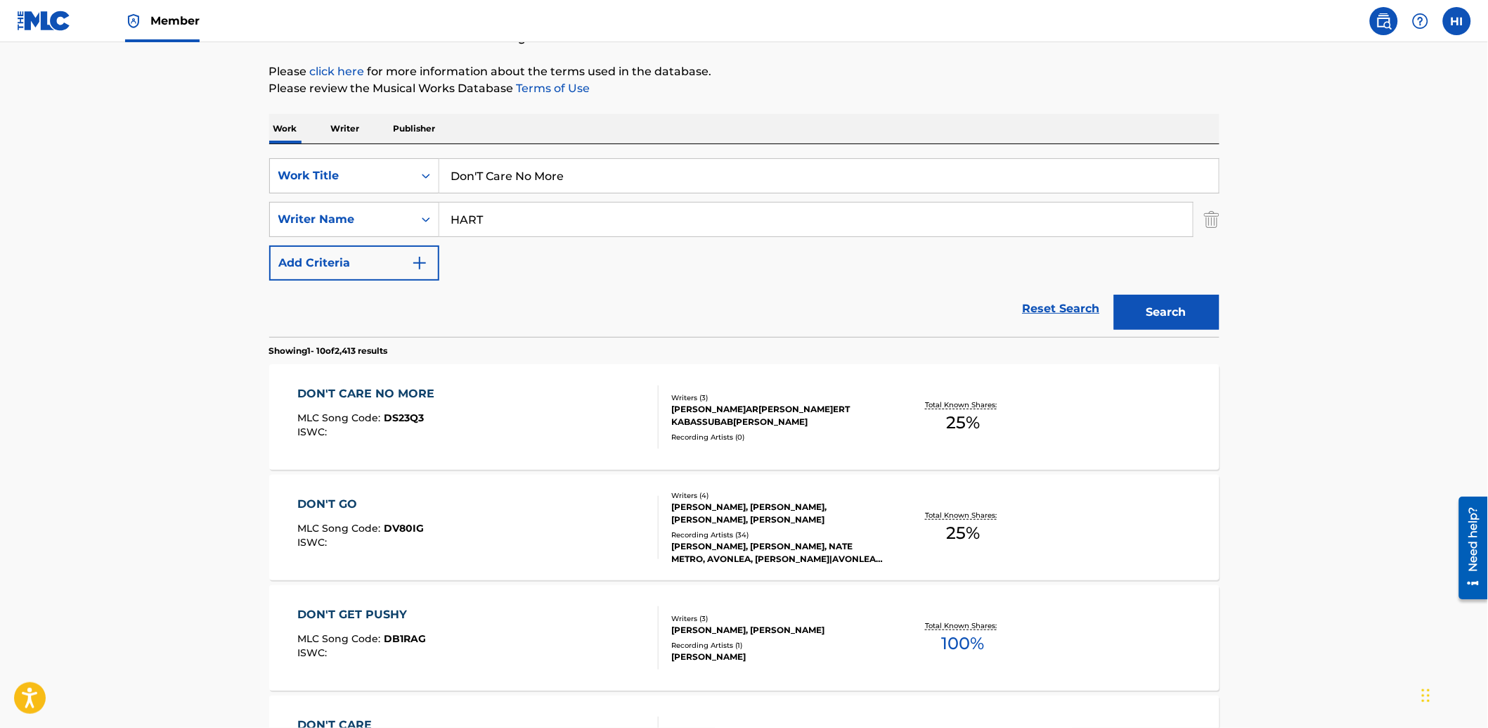
scroll to position [181, 0]
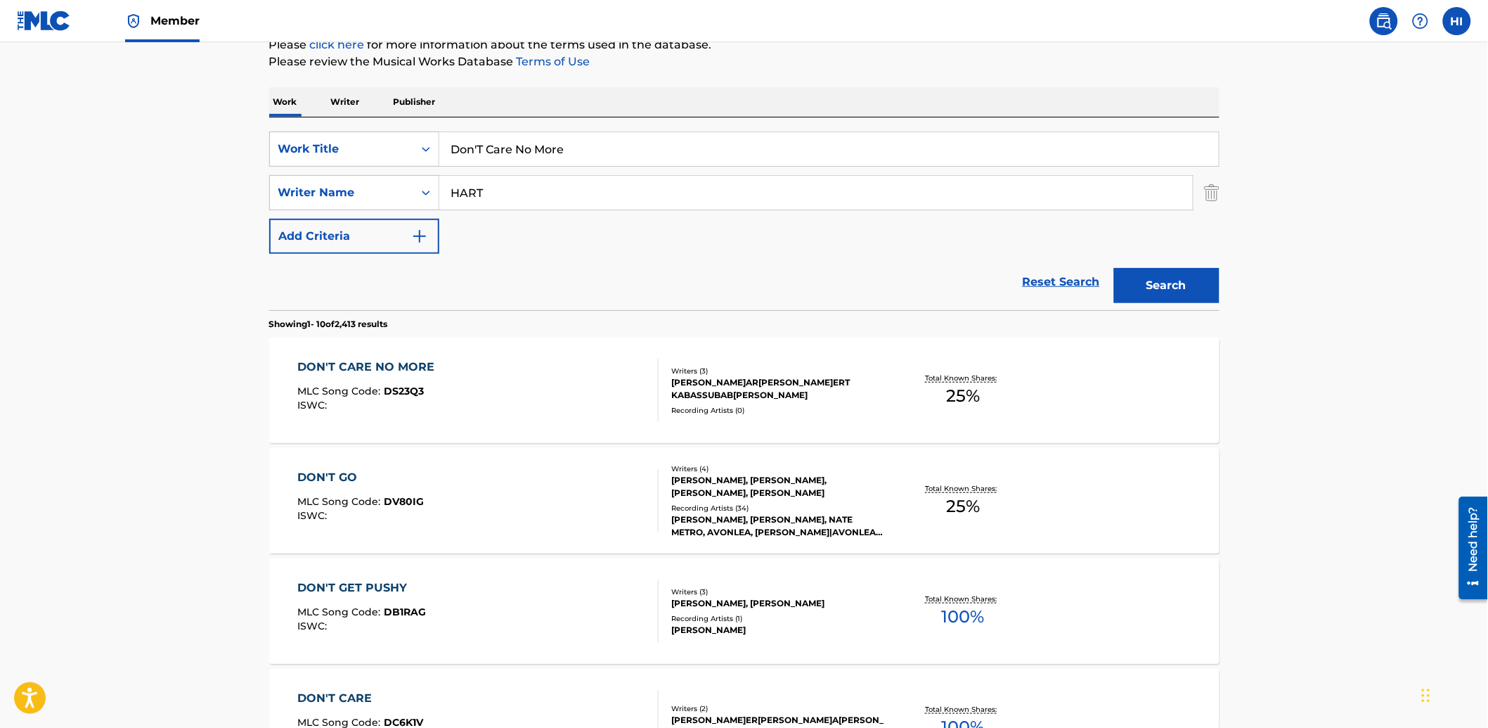
click at [491, 385] on div "DON'T CARE NO MORE MLC Song Code : DS23Q3 ISWC :" at bounding box center [477, 390] width 361 height 63
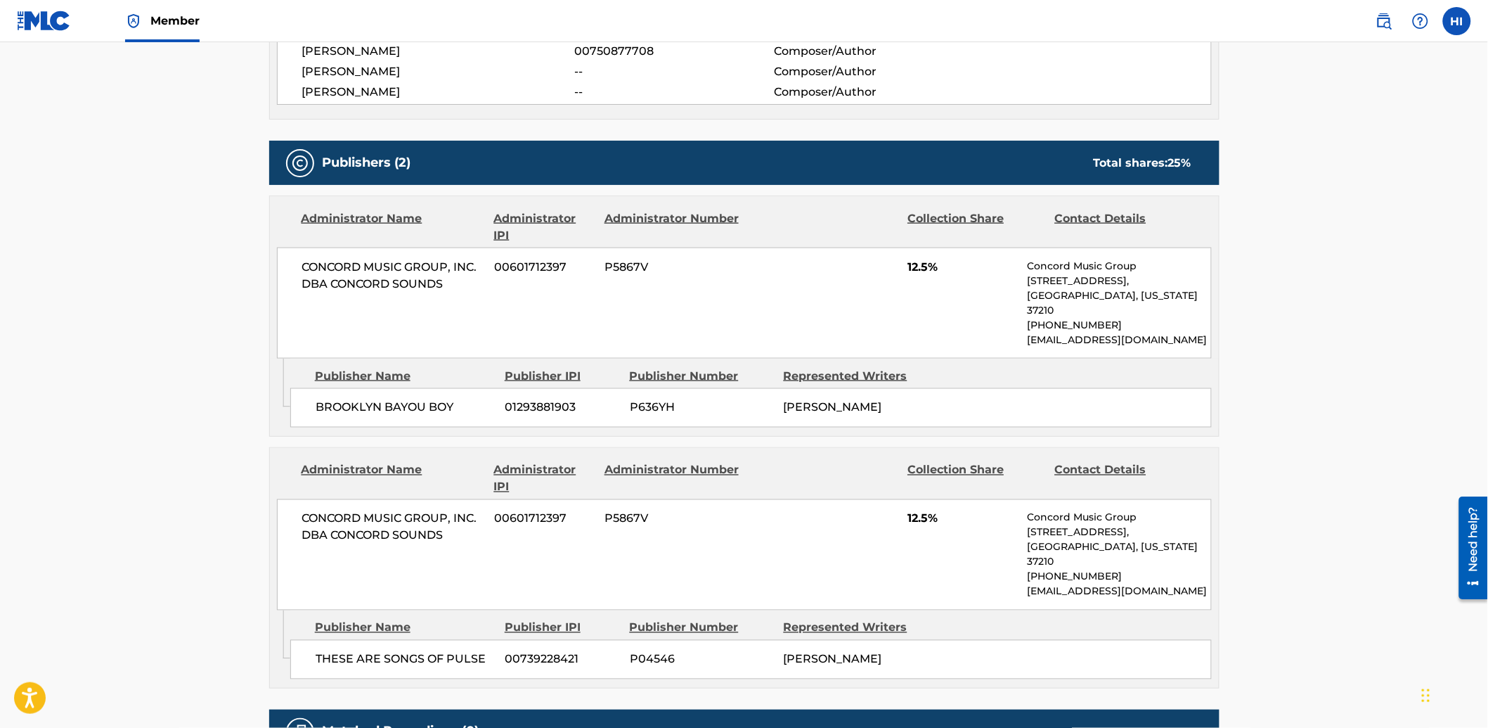
scroll to position [183, 0]
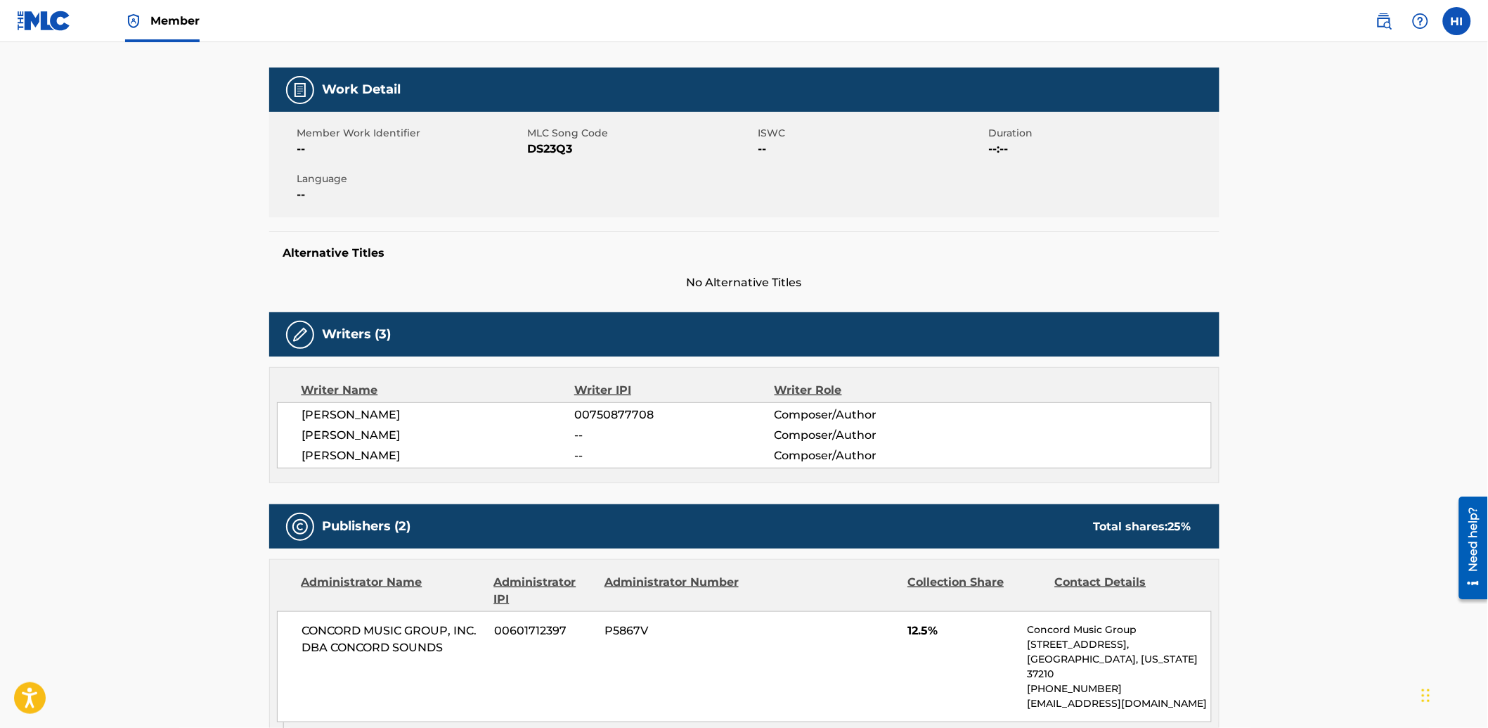
click at [545, 153] on span "DS23Q3" at bounding box center [641, 149] width 227 height 17
copy span "DS23Q3"
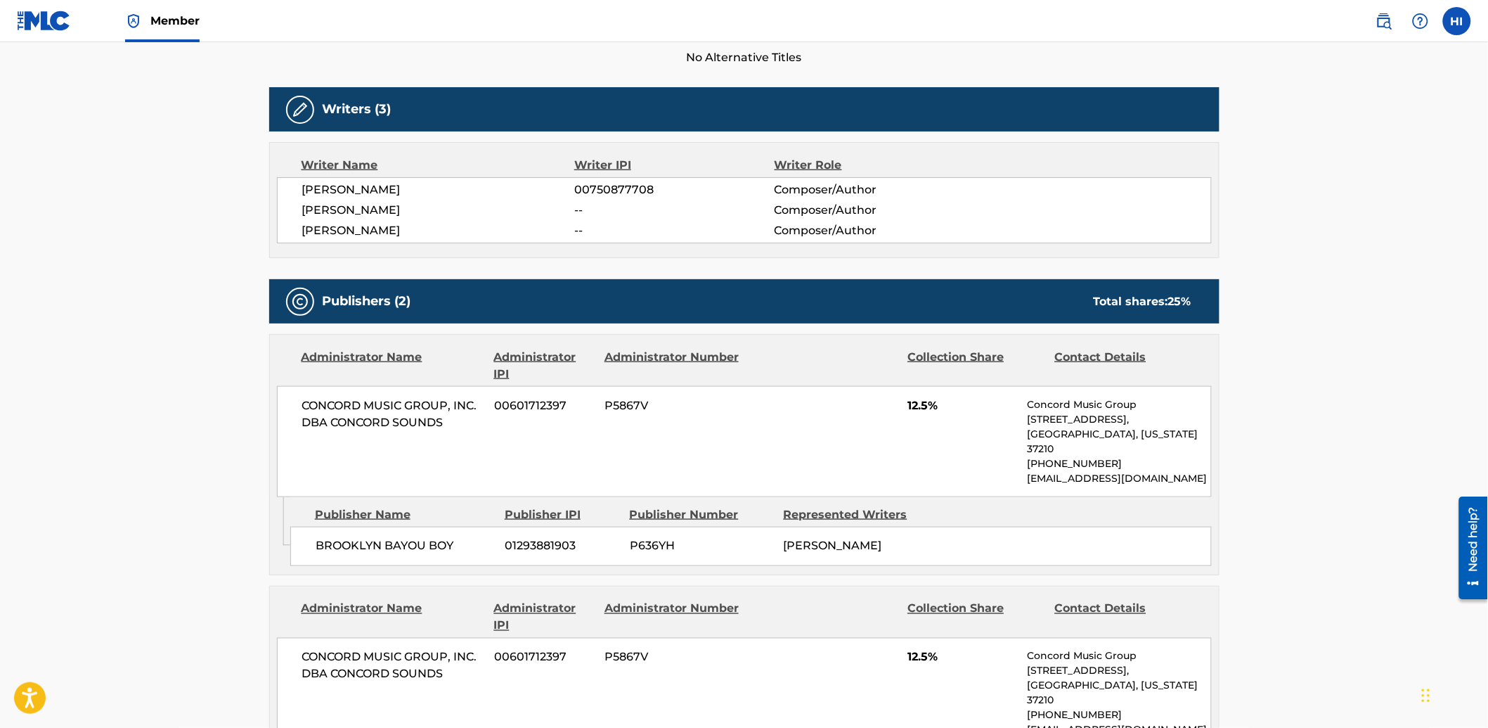
scroll to position [0, 0]
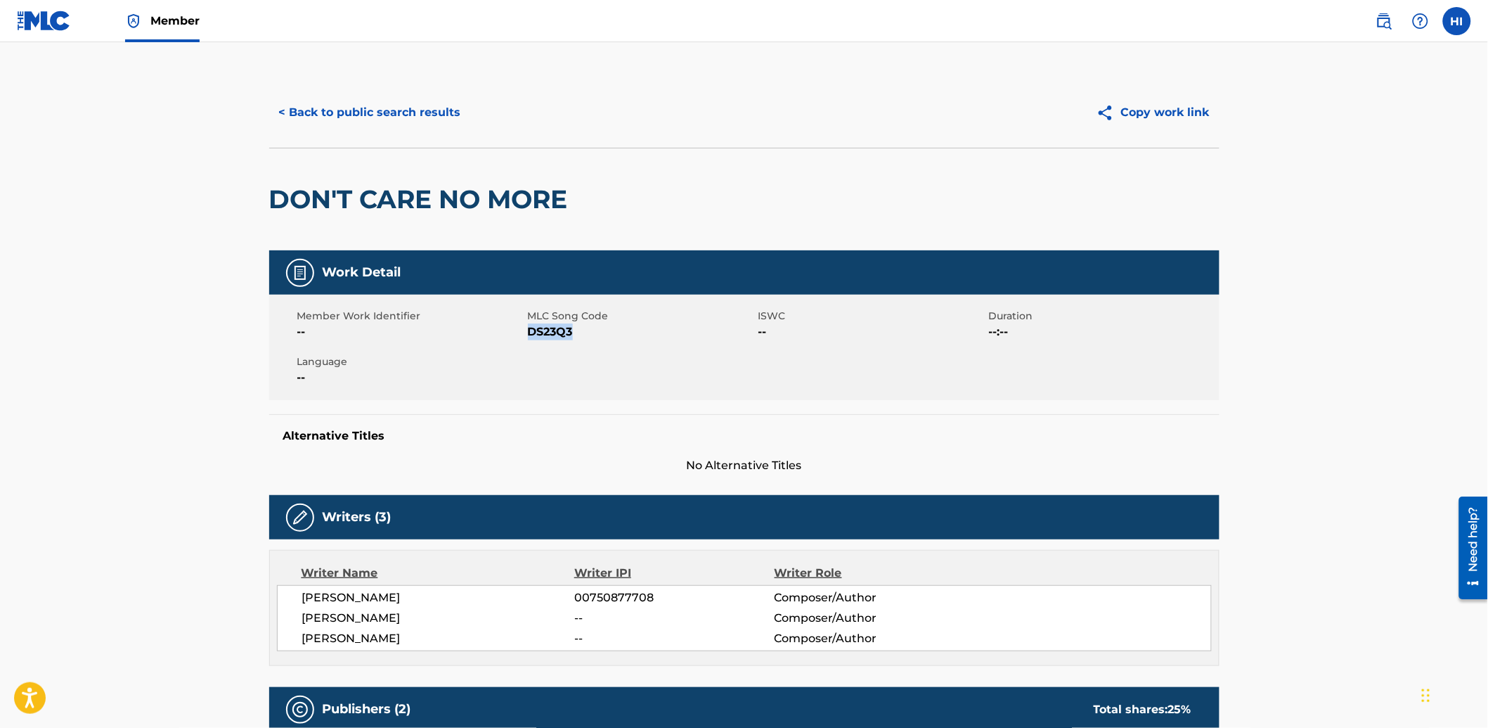
click at [350, 125] on button "< Back to public search results" at bounding box center [370, 112] width 202 height 35
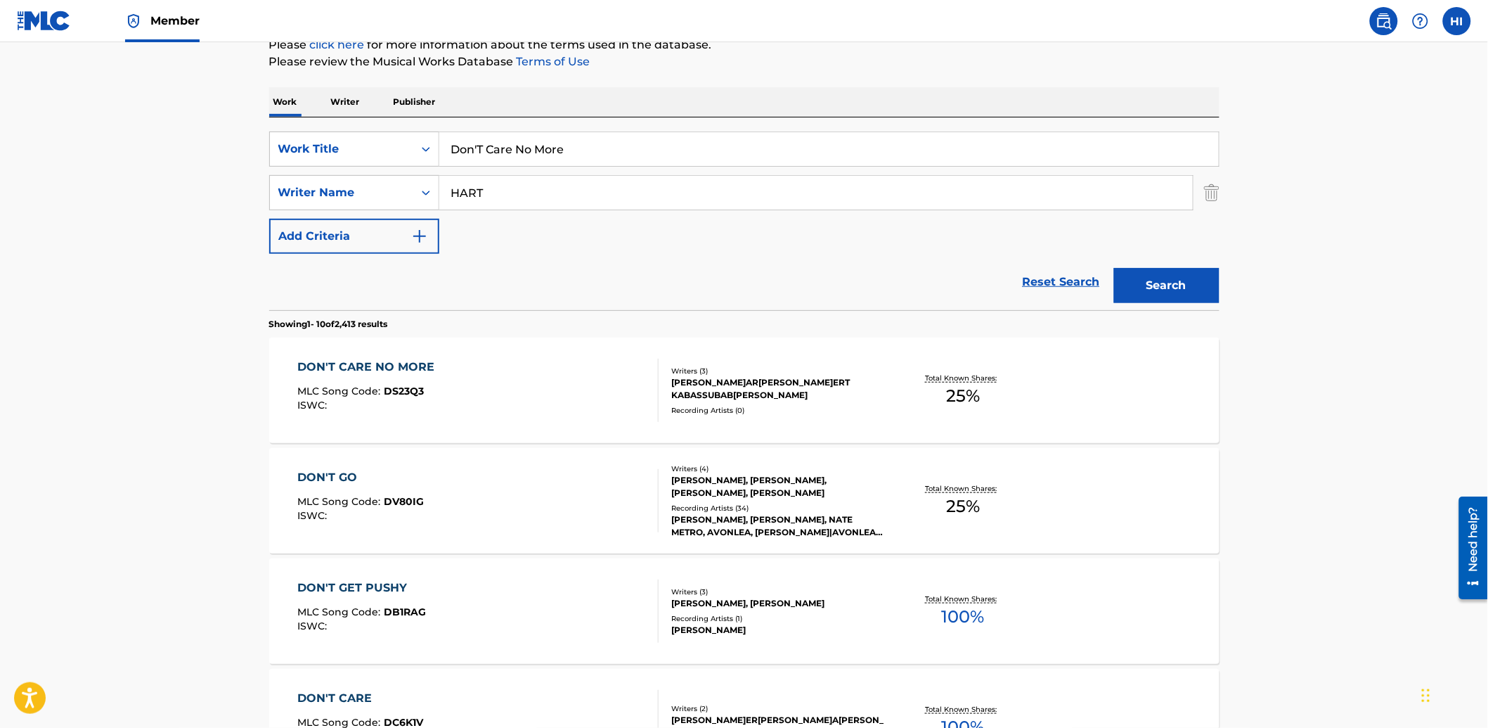
click at [544, 150] on input "Don'T Care No More" at bounding box center [829, 149] width 780 height 34
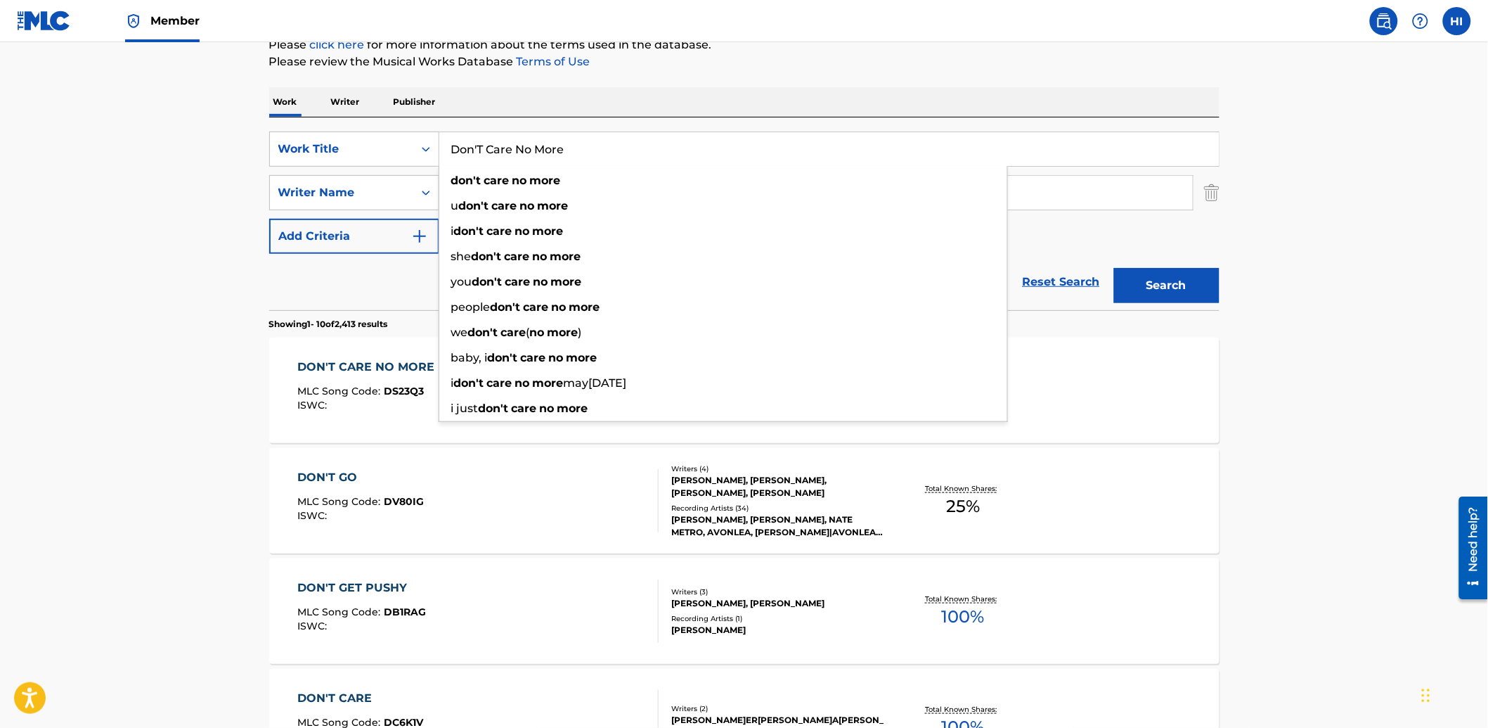
click at [544, 150] on input "Don'T Care No More" at bounding box center [829, 149] width 780 height 34
paste input "New Sofas"
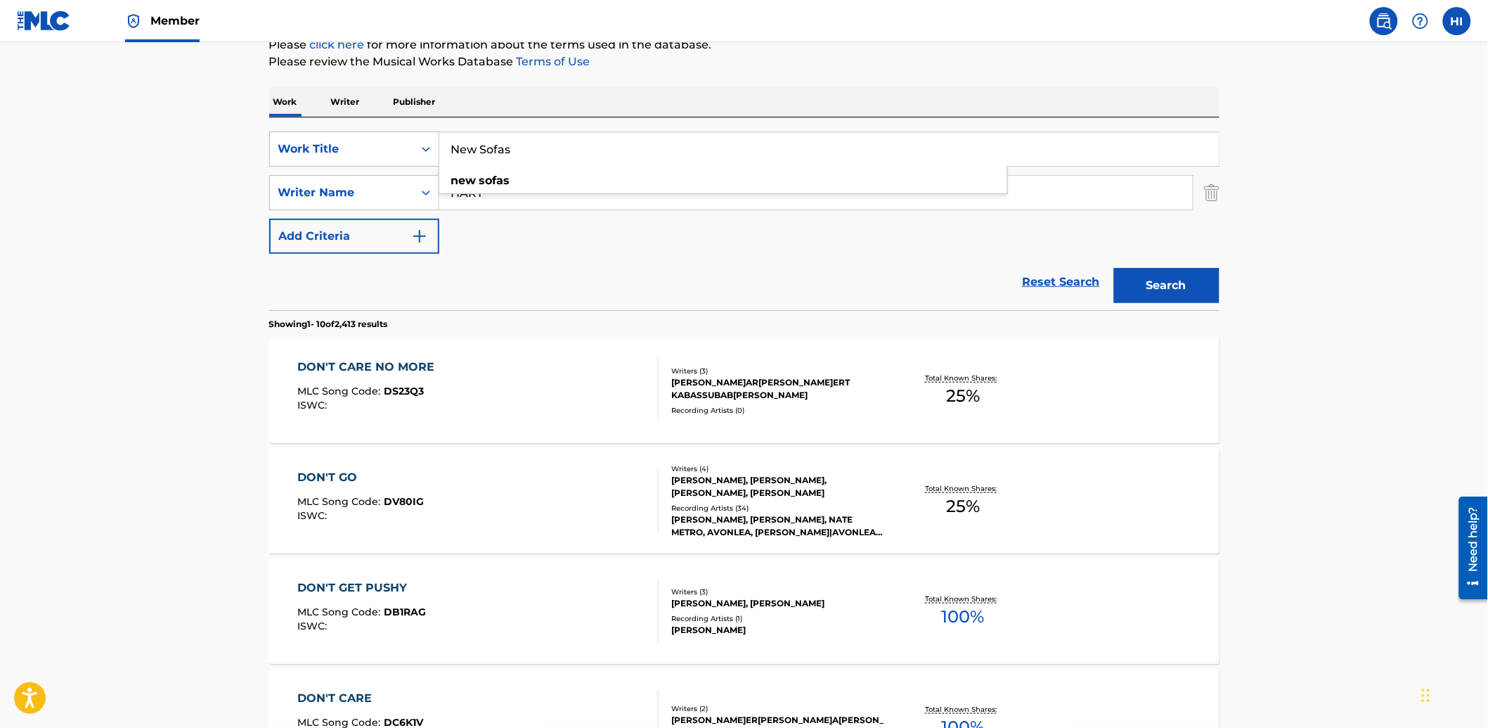
type input "New Sofas"
click at [510, 117] on div "SearchWithCriteriae897534e-e5ea-49b5-9b5d-5dcfd78bb3ba Work Title New Sofas new…" at bounding box center [744, 213] width 950 height 193
click at [517, 183] on input "HART" at bounding box center [816, 193] width 754 height 34
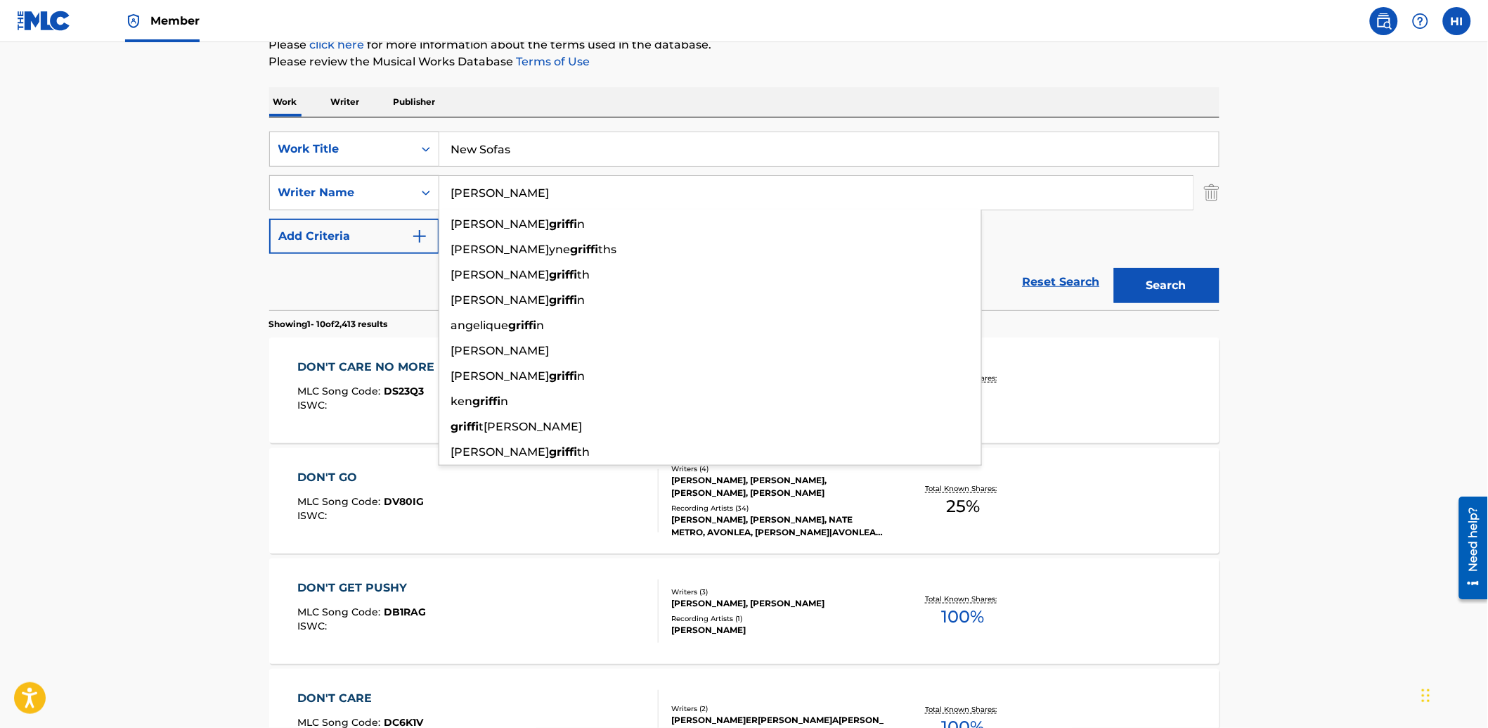
type input "[PERSON_NAME]"
click at [1114, 268] on button "Search" at bounding box center [1166, 285] width 105 height 35
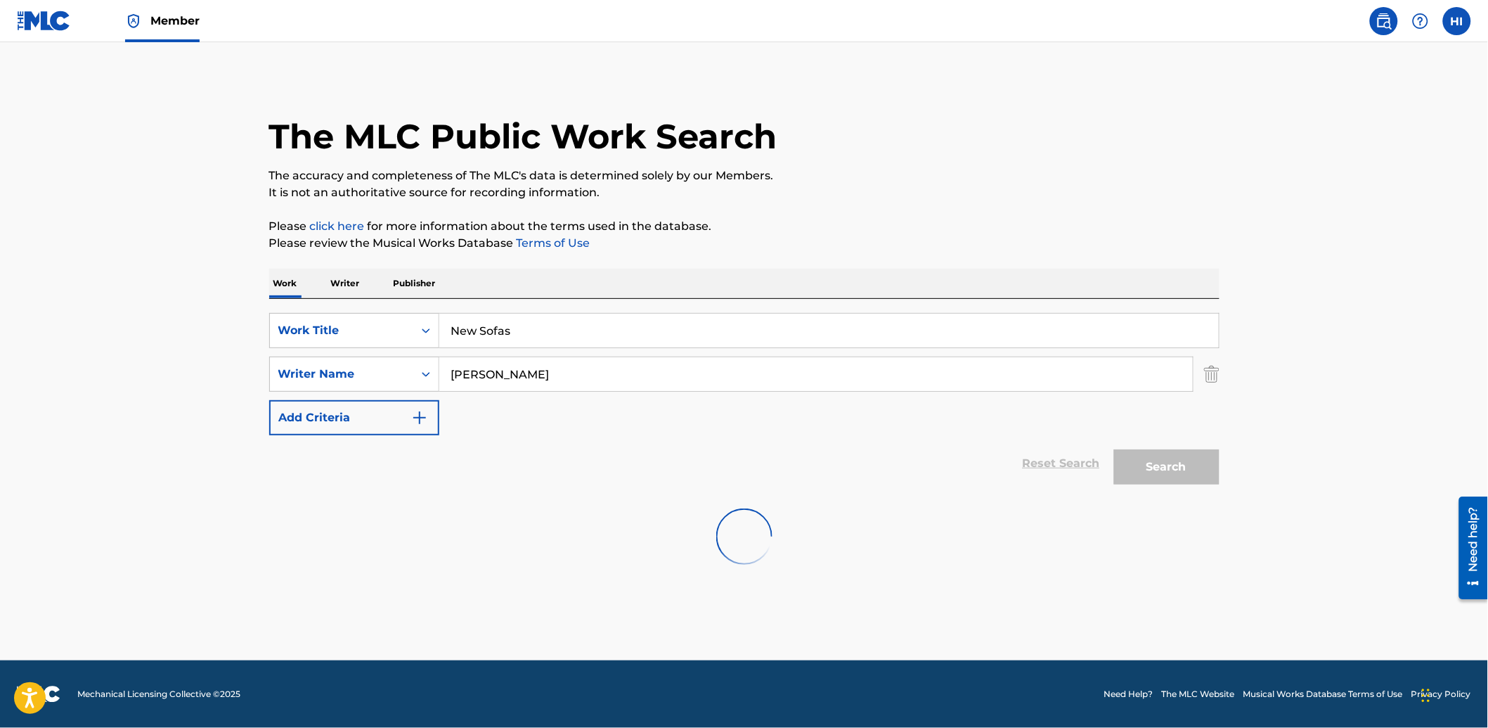
scroll to position [0, 0]
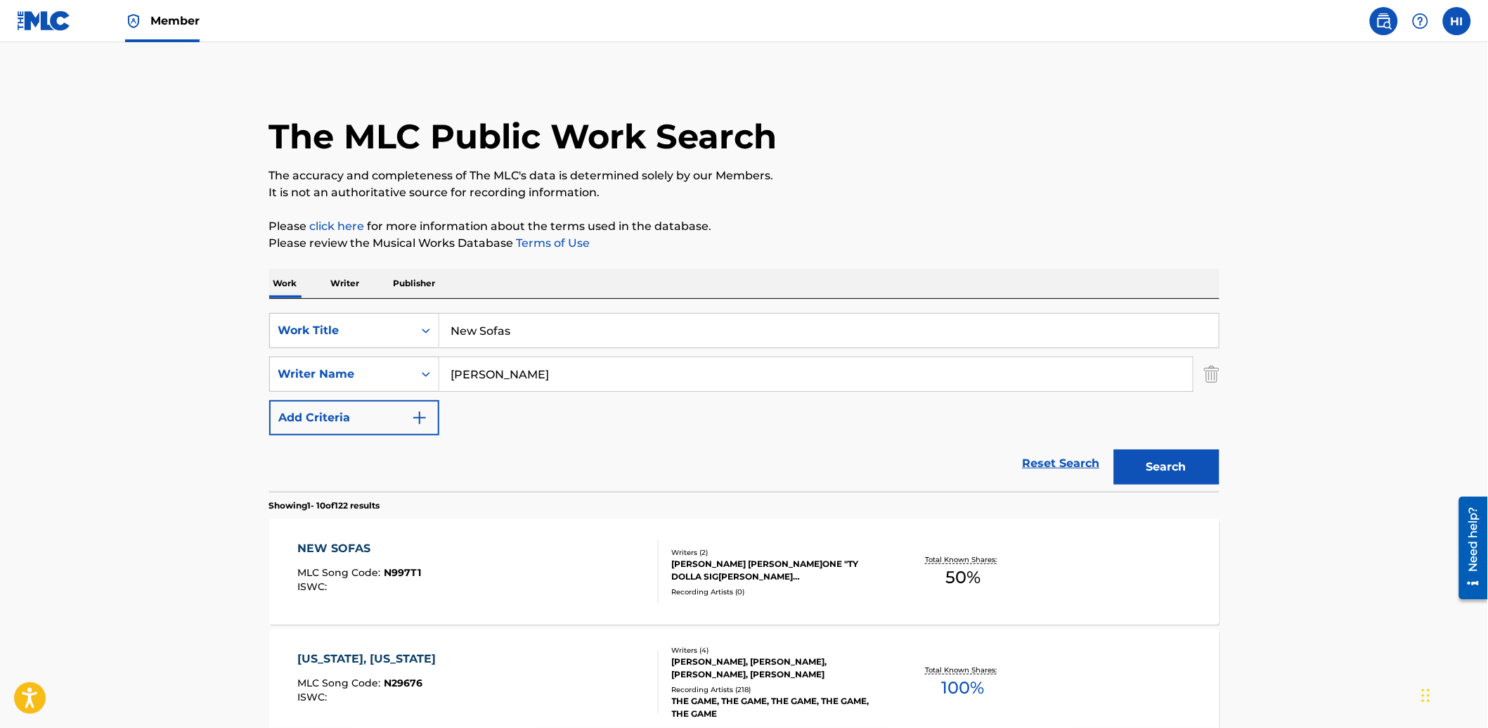
click at [471, 581] on div "NEW SOFAS MLC Song Code : N997T1 ISWC :" at bounding box center [477, 571] width 361 height 63
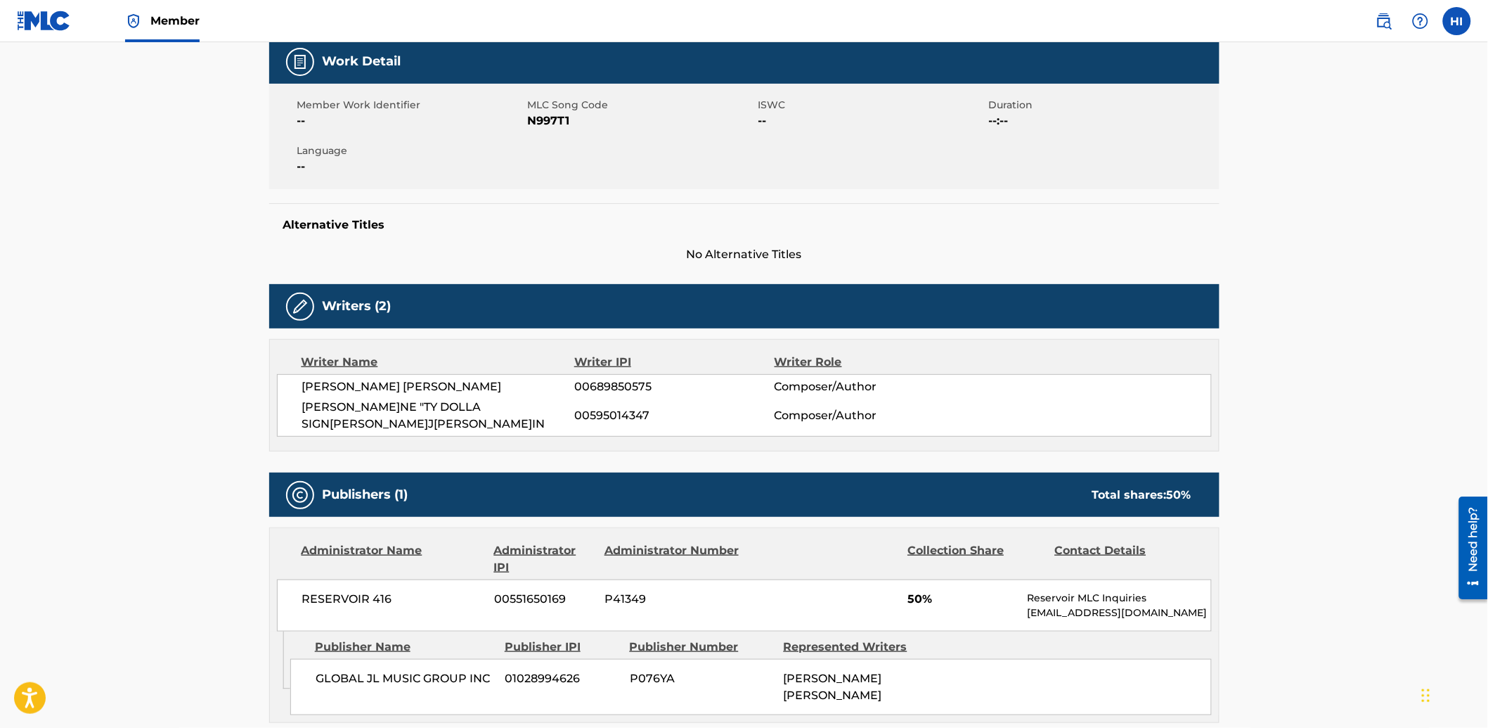
scroll to position [181, 0]
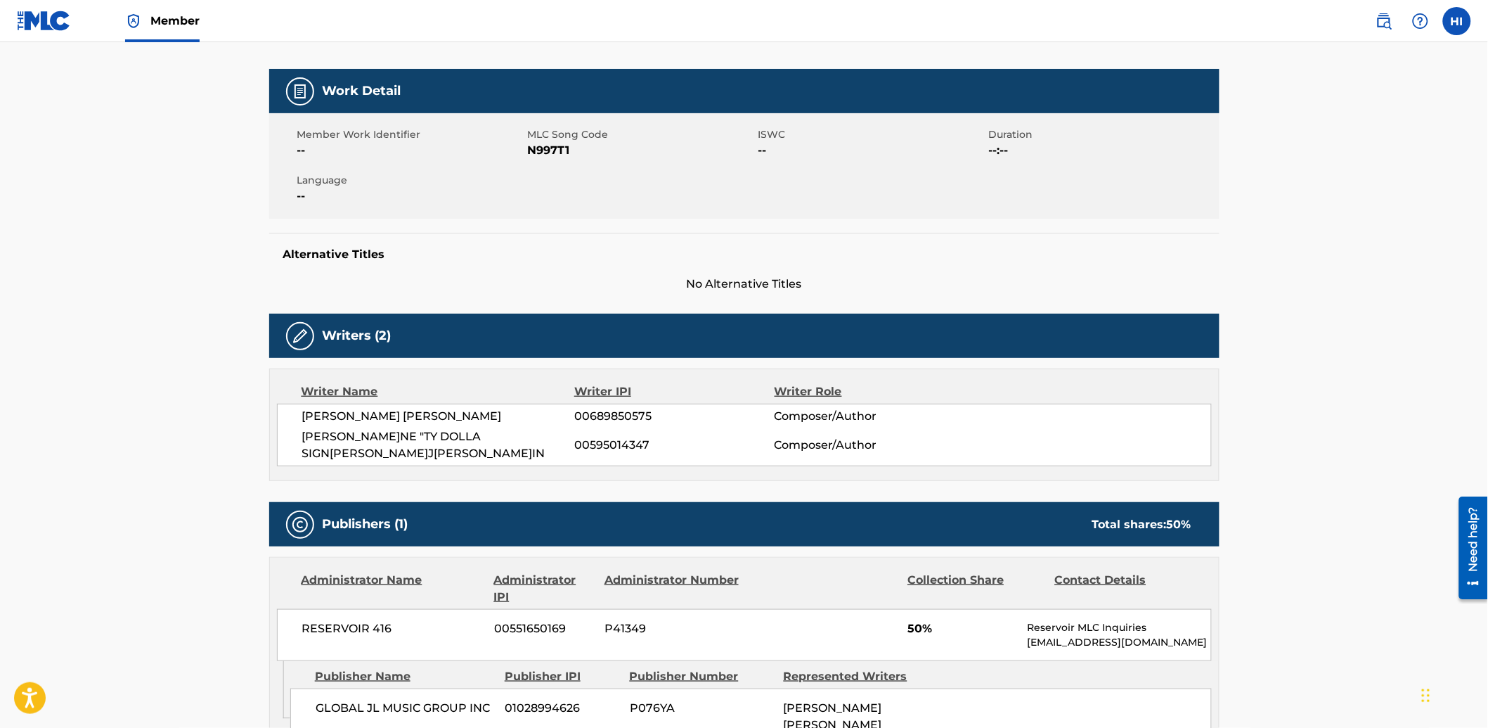
click at [544, 150] on span "N997T1" at bounding box center [641, 150] width 227 height 17
copy span "N997T1"
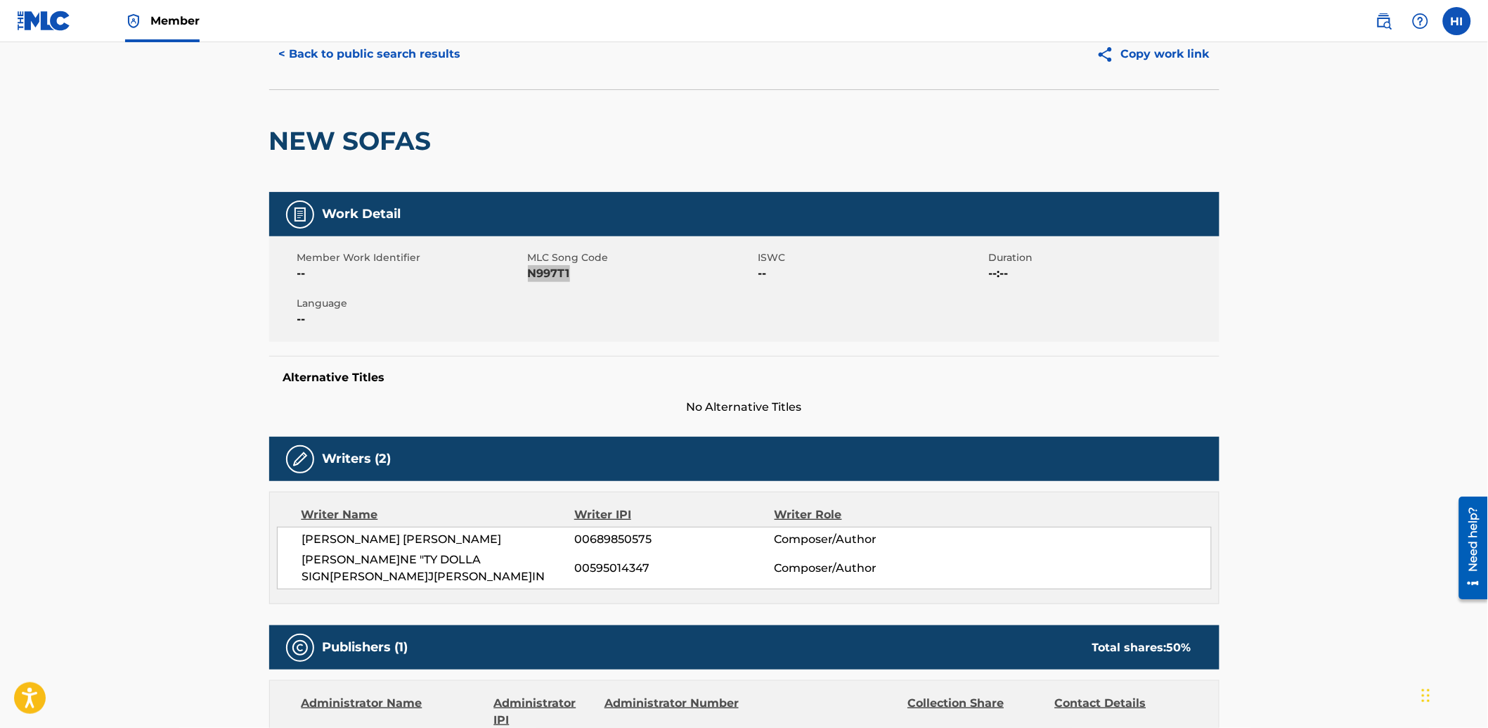
scroll to position [0, 0]
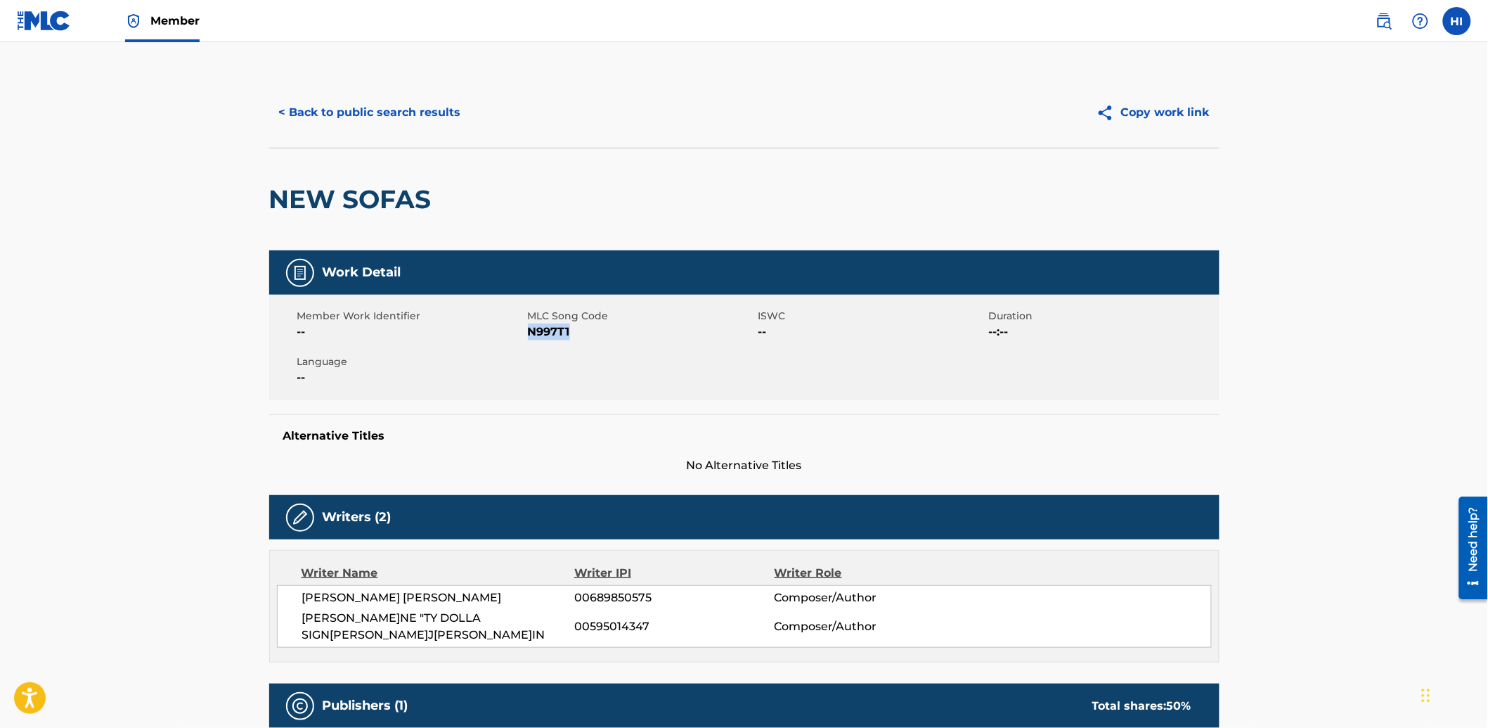
drag, startPoint x: 337, startPoint y: 93, endPoint x: 342, endPoint y: 105, distance: 12.9
click at [337, 93] on div "< Back to public search results Copy work link" at bounding box center [744, 112] width 950 height 70
click at [343, 107] on button "< Back to public search results" at bounding box center [370, 112] width 202 height 35
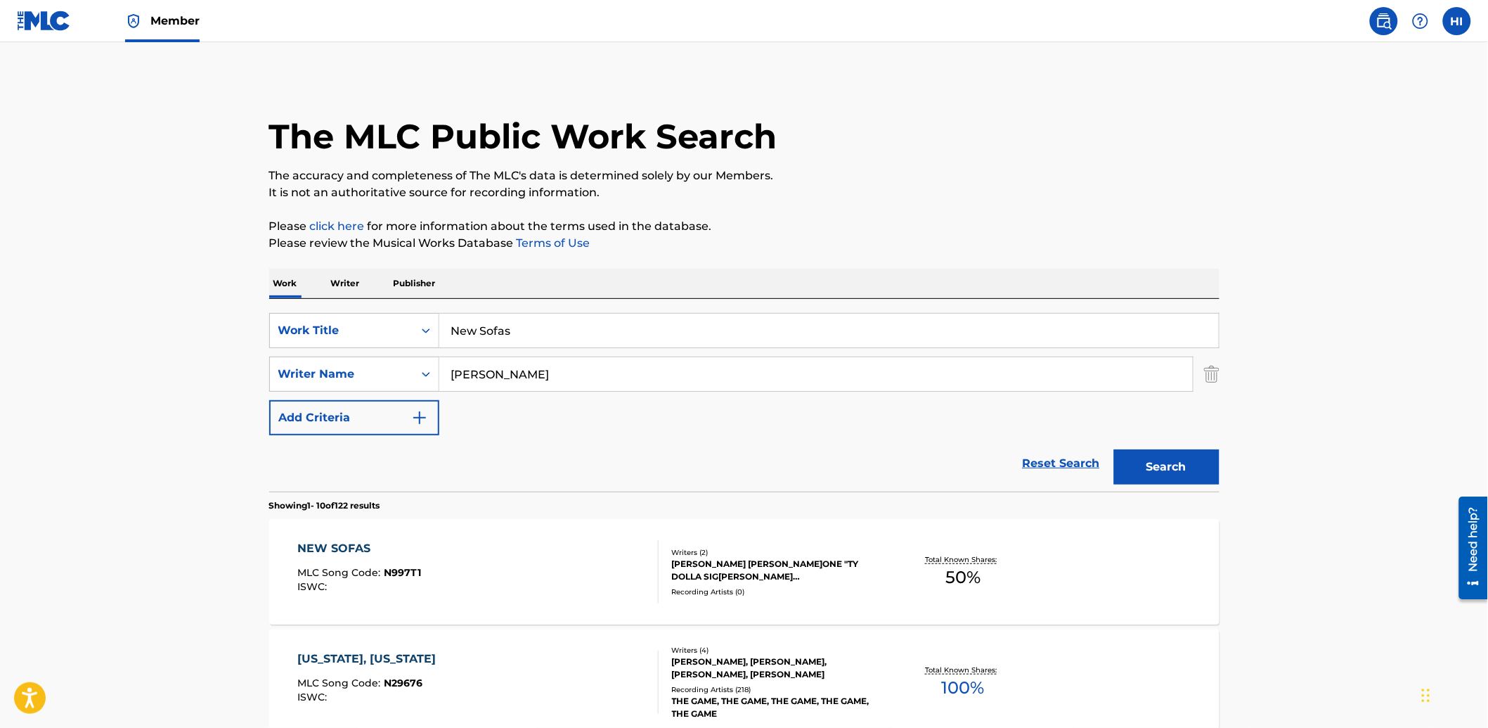
click at [633, 314] on input "New Sofas" at bounding box center [829, 331] width 780 height 34
paste input "What You Canât Have"
click at [572, 327] on input "What You Canât Have" at bounding box center [829, 331] width 780 height 34
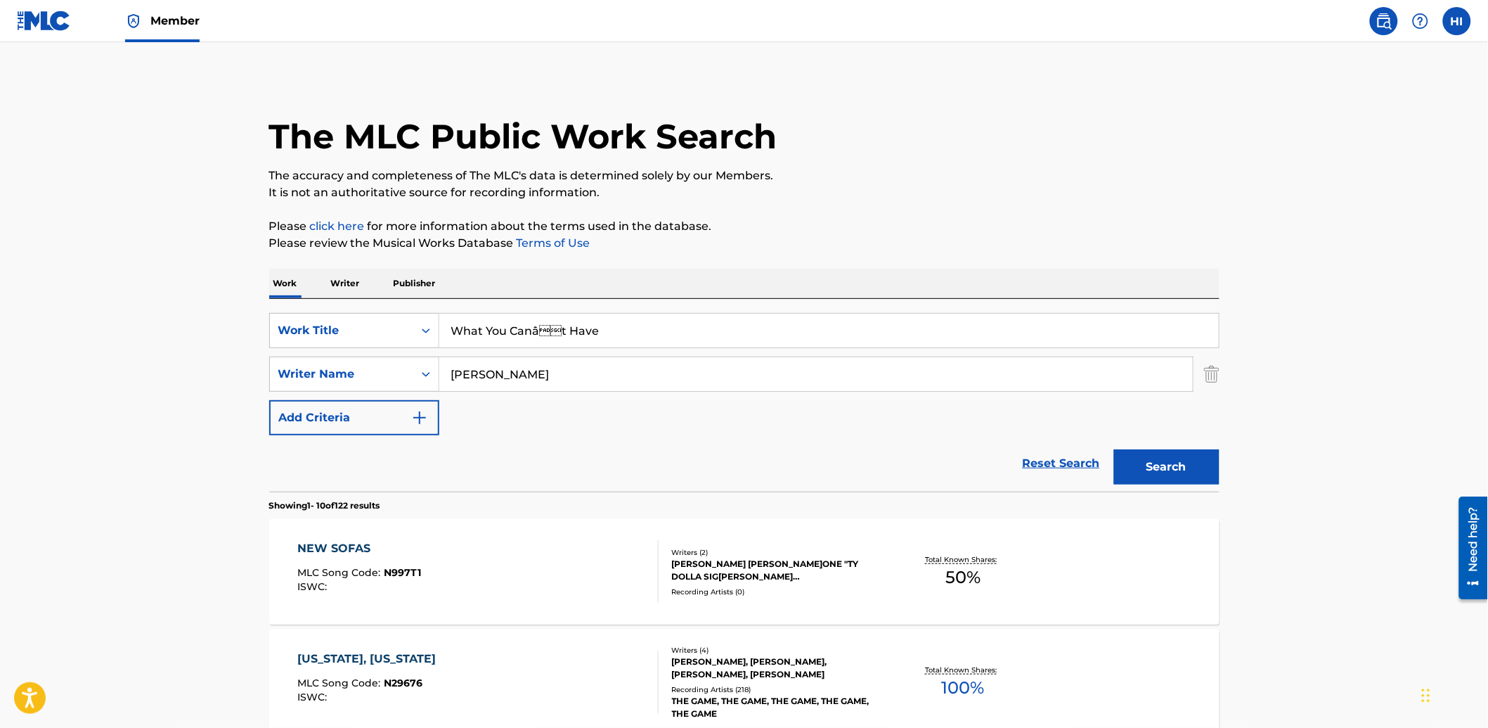
click at [548, 328] on input "What You Canât Have" at bounding box center [829, 331] width 780 height 34
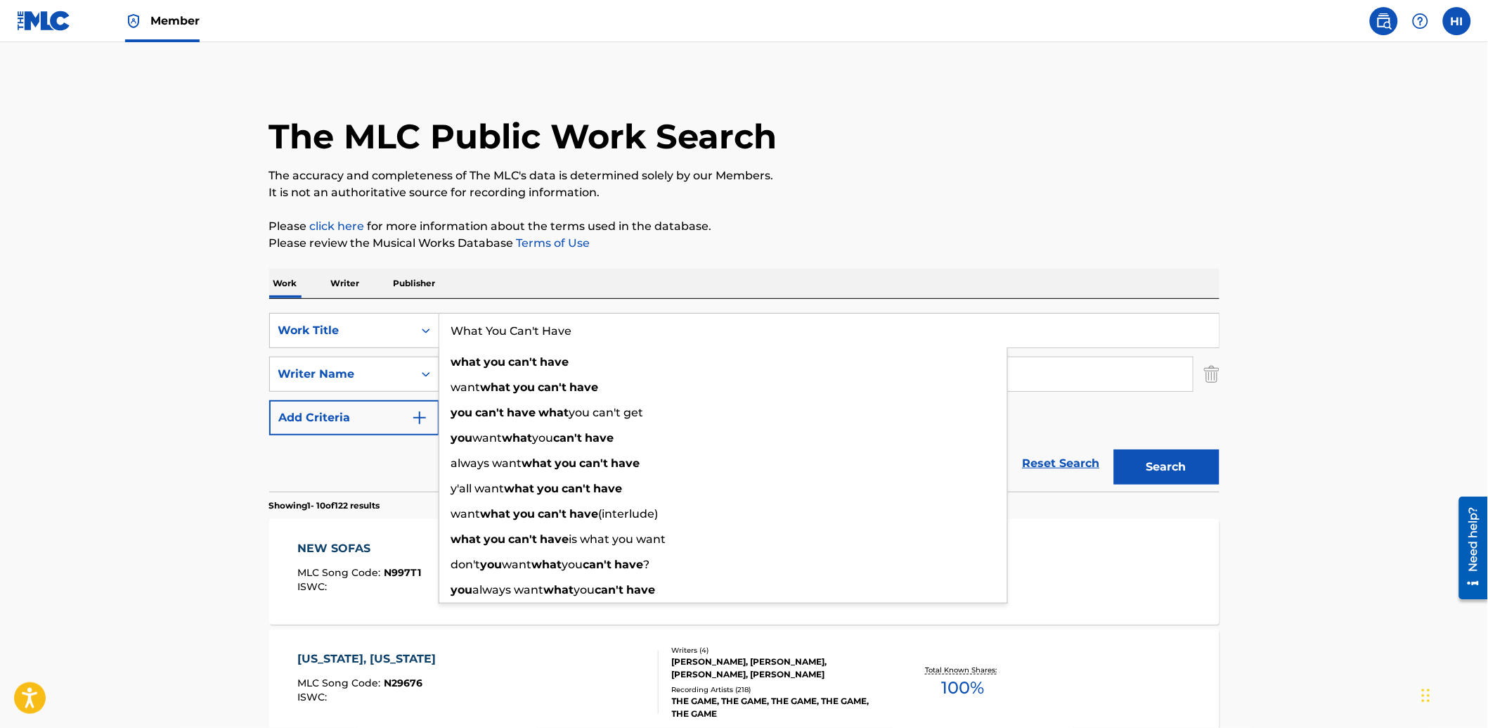
type input "What You Can't Have"
click at [586, 294] on div "Work Writer Publisher" at bounding box center [744, 284] width 950 height 30
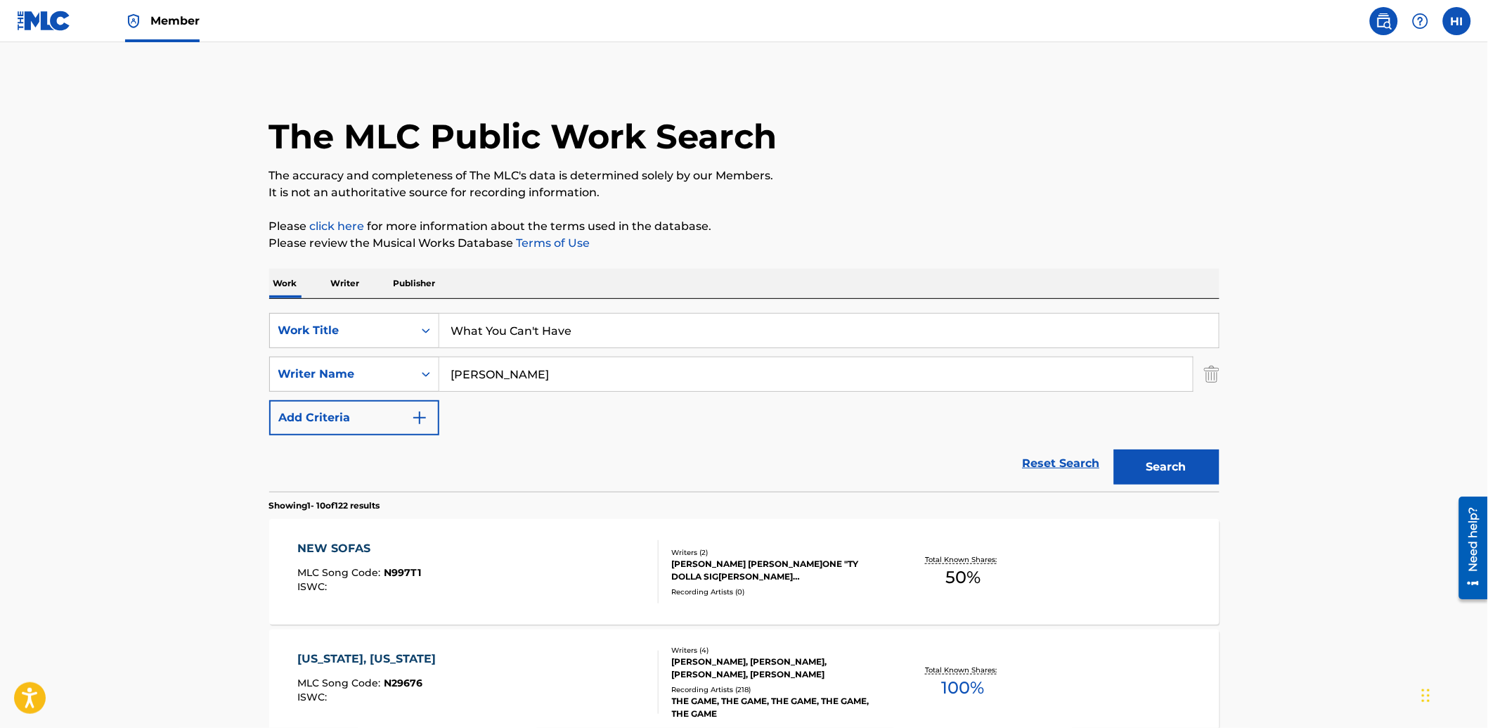
click at [522, 376] on input "[PERSON_NAME]" at bounding box center [816, 374] width 754 height 34
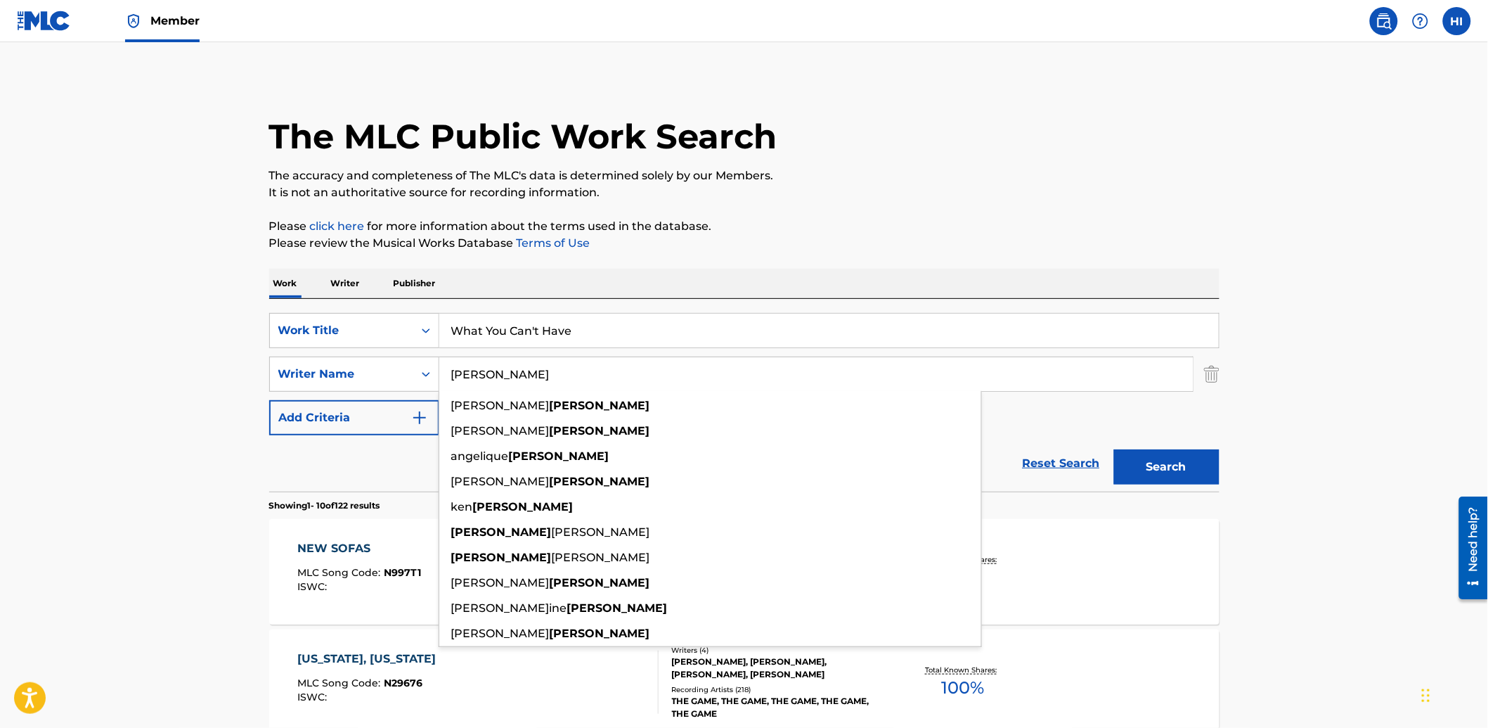
click at [522, 376] on input "[PERSON_NAME]" at bounding box center [816, 374] width 754 height 34
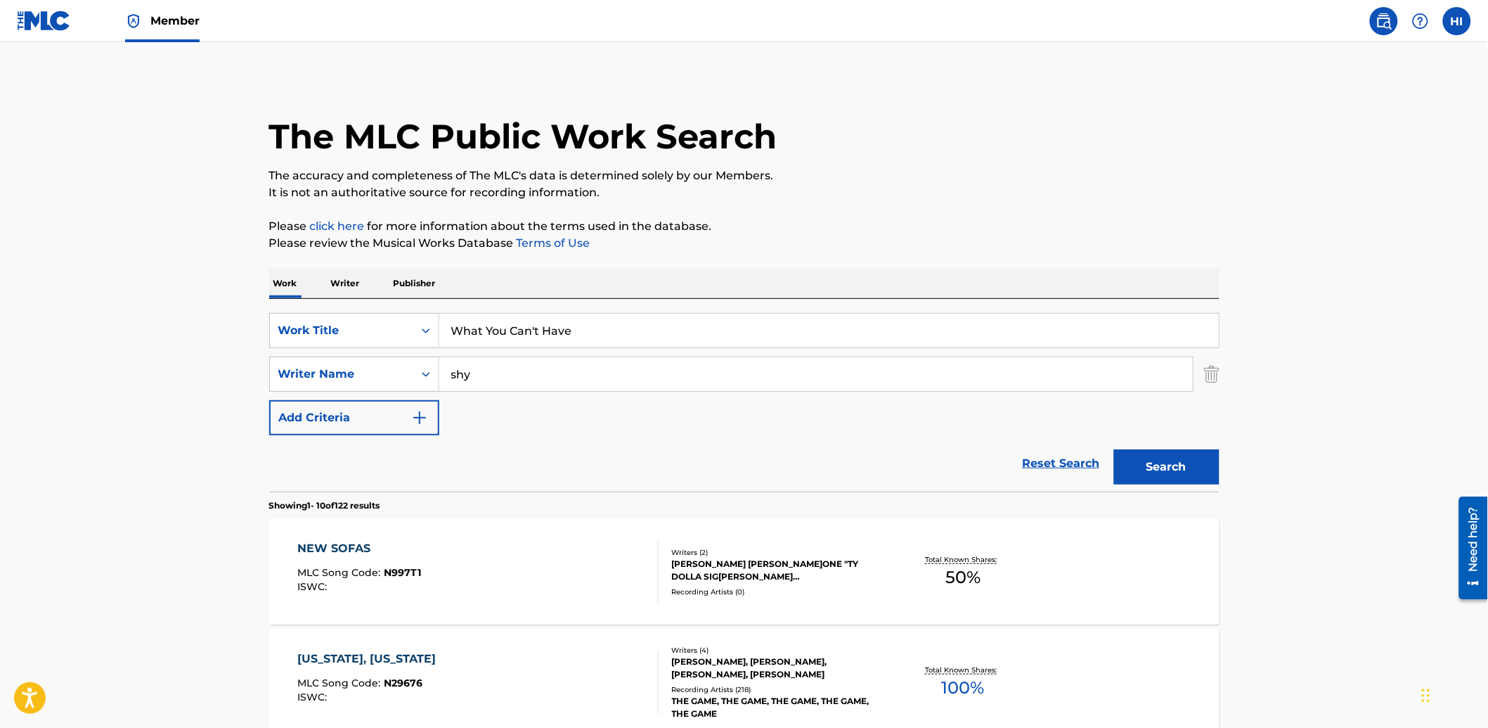
type input "shy"
click at [1114, 449] on button "Search" at bounding box center [1166, 466] width 105 height 35
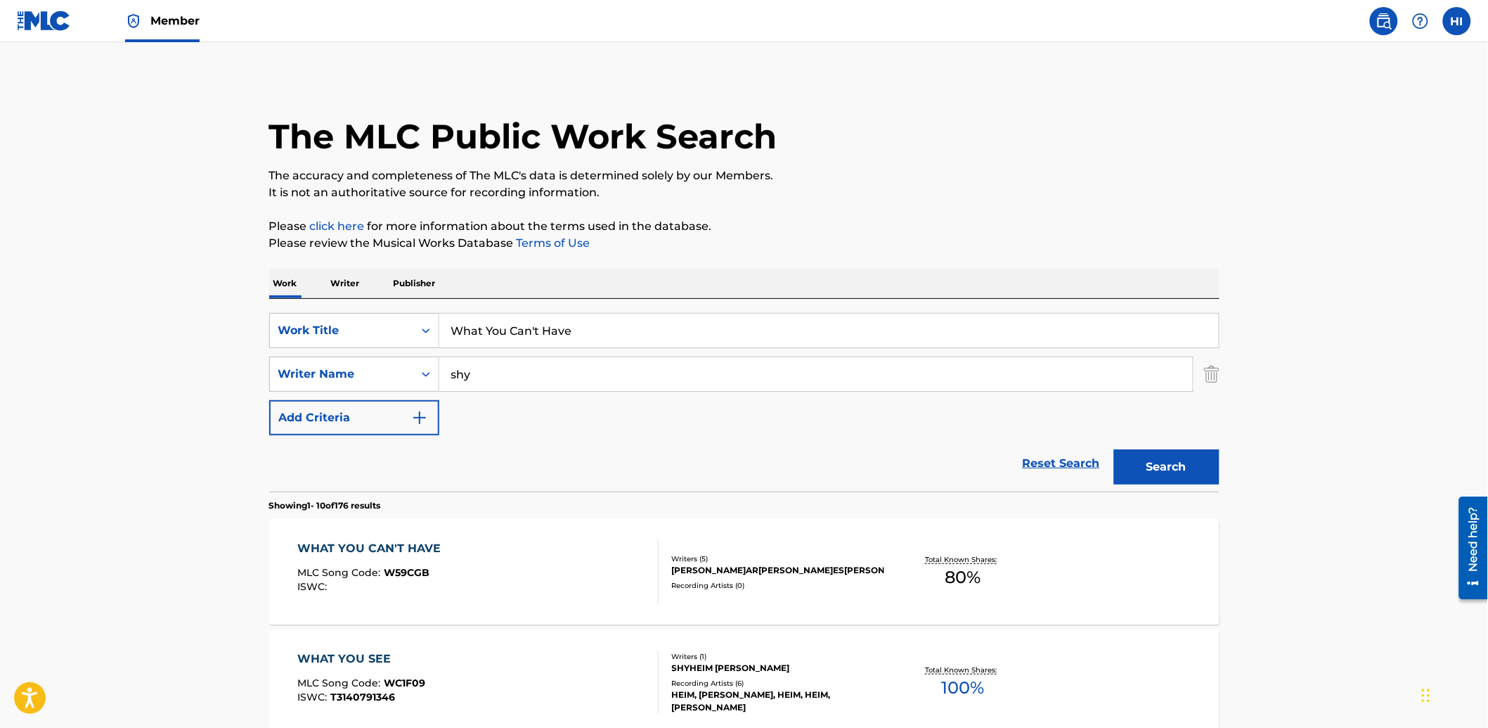
click at [465, 571] on div "WHAT YOU CAN'T HAVE MLC Song Code : W59CGB ISWC :" at bounding box center [477, 571] width 361 height 63
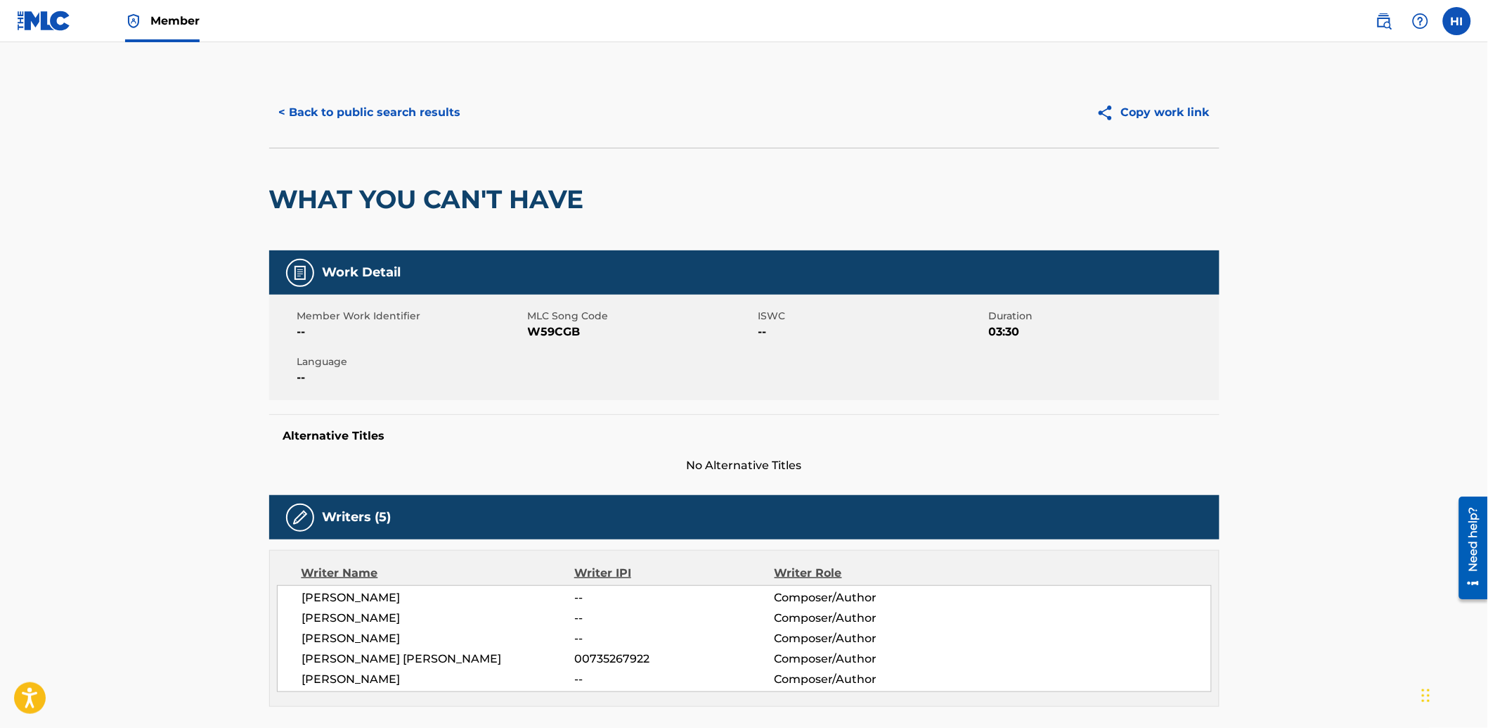
click at [550, 332] on span "W59CGB" at bounding box center [641, 331] width 227 height 17
copy span "W59CGB"
click at [314, 106] on button "< Back to public search results" at bounding box center [370, 112] width 202 height 35
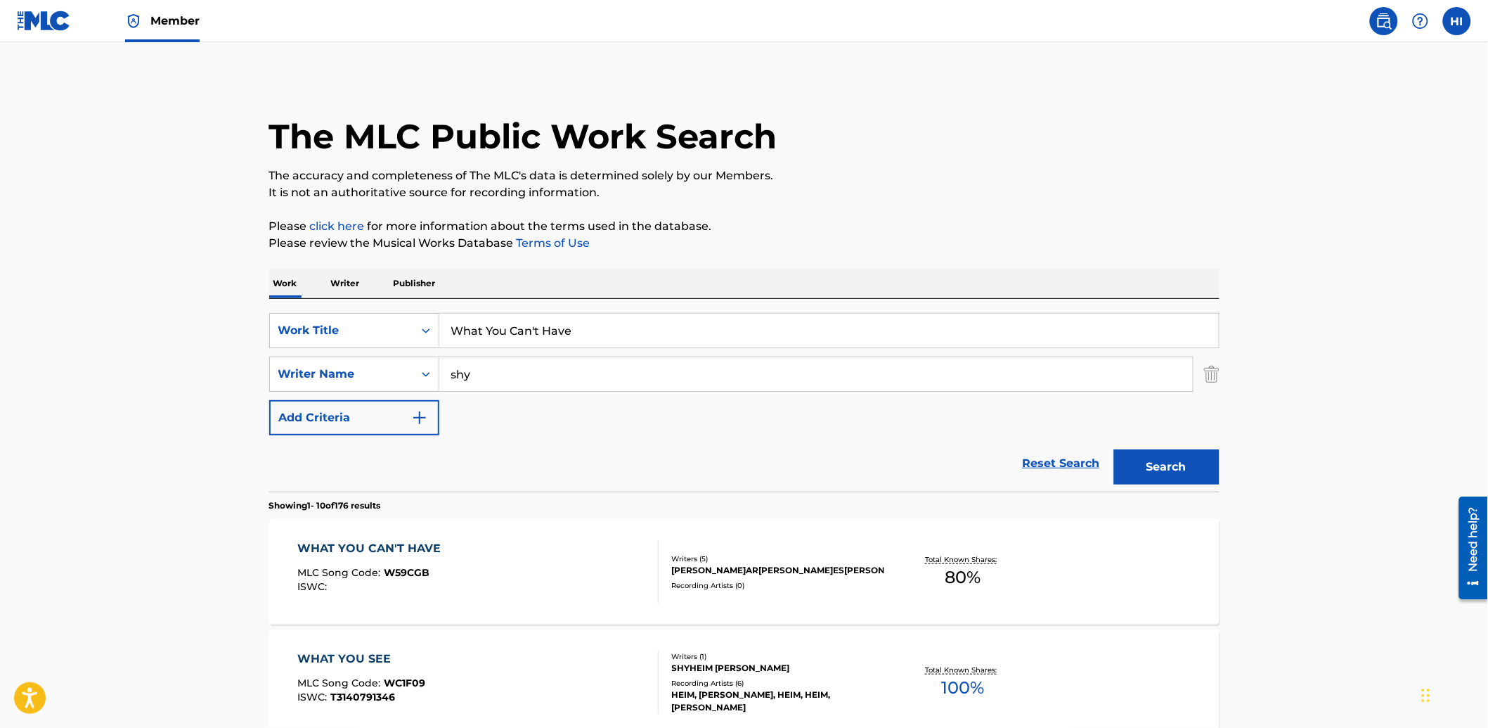
click at [593, 330] on input "What You Can't Have" at bounding box center [829, 331] width 780 height 34
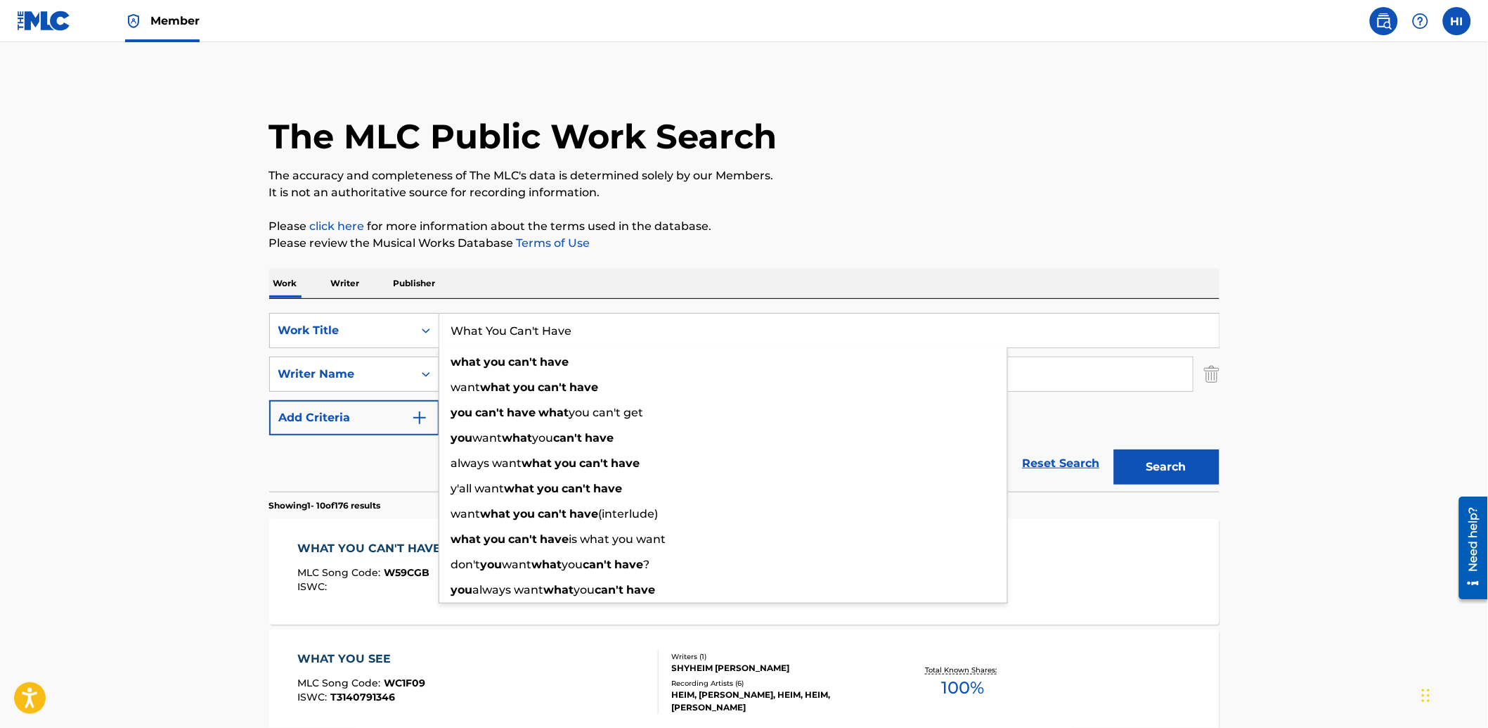
click at [593, 330] on input "What You Can't Have" at bounding box center [829, 331] width 780 height 34
paste input "Noventa"
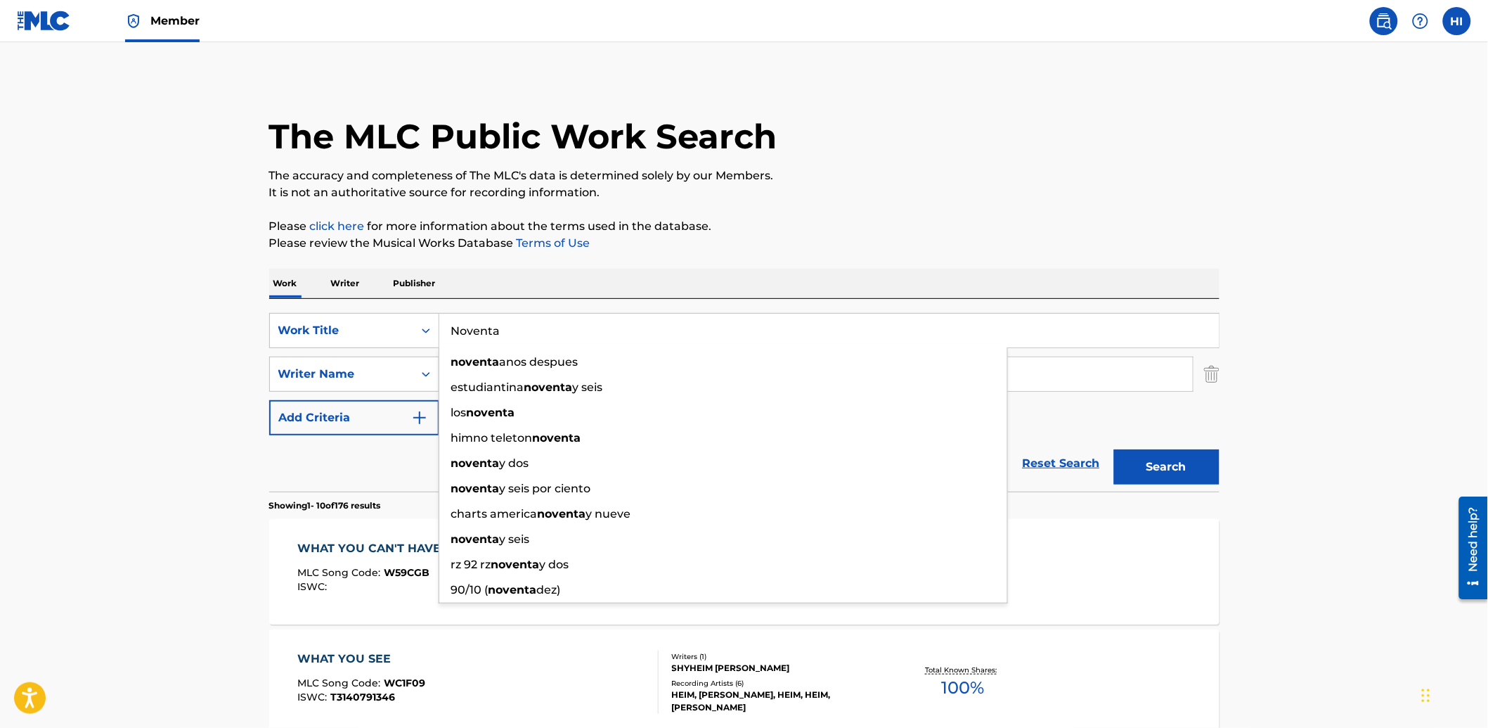
type input "Noventa"
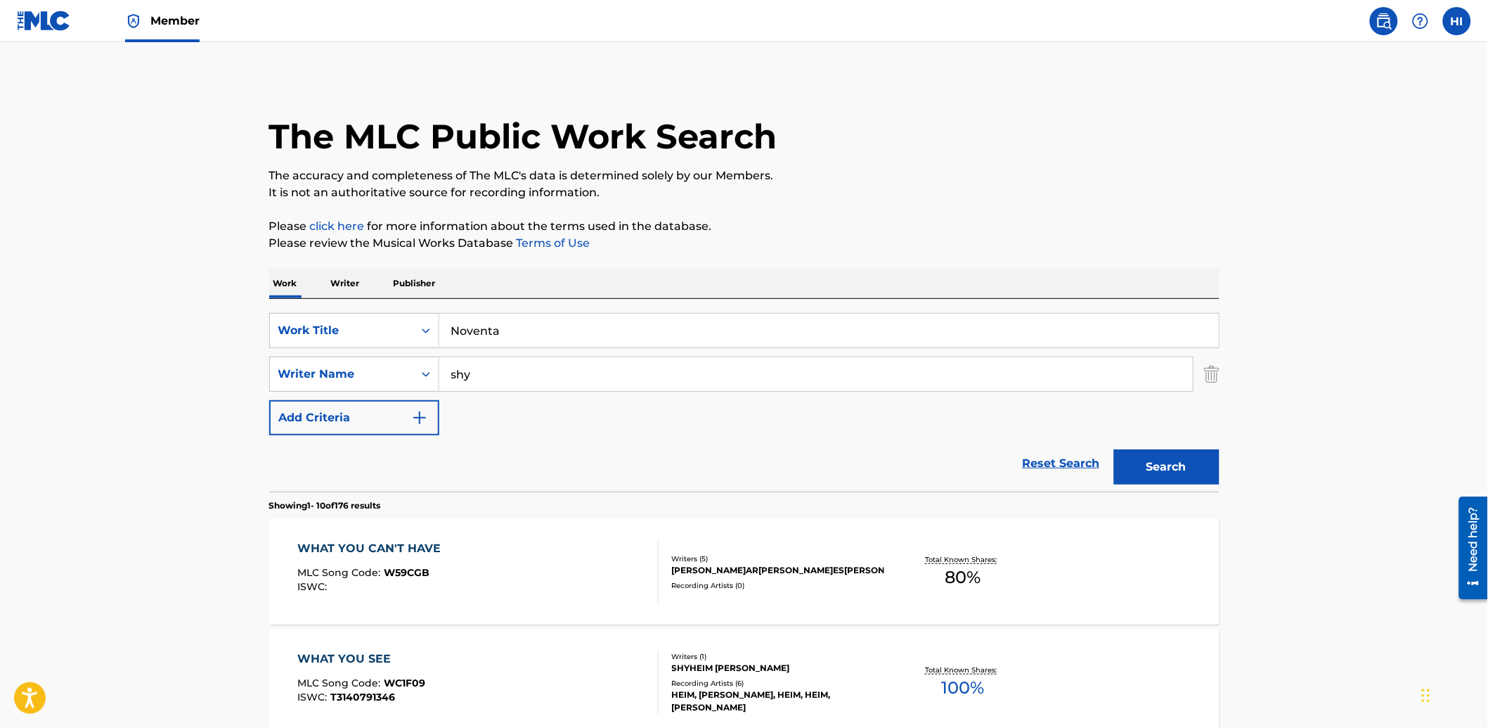
click at [556, 363] on input "shy" at bounding box center [816, 374] width 754 height 34
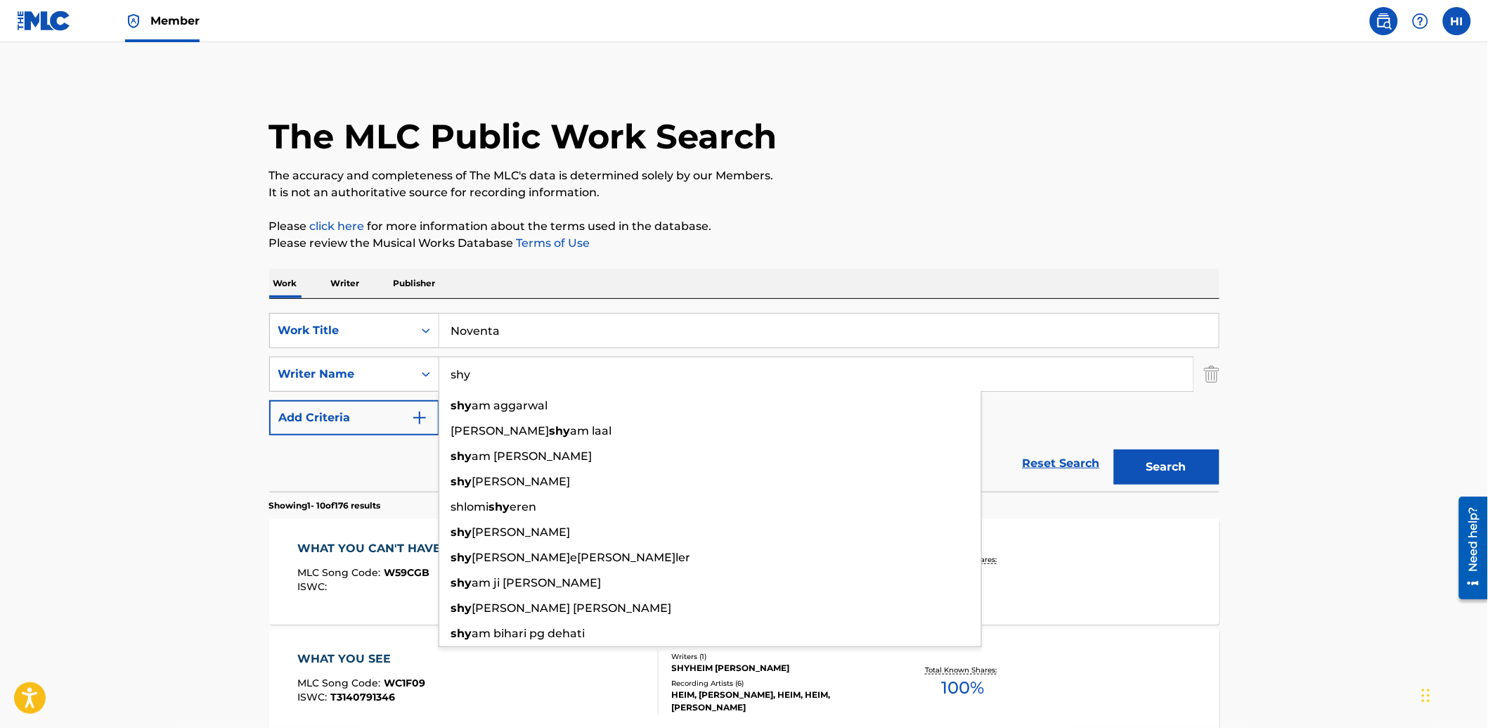
click at [556, 363] on input "shy" at bounding box center [816, 374] width 754 height 34
paste input "[PERSON_NAME]"
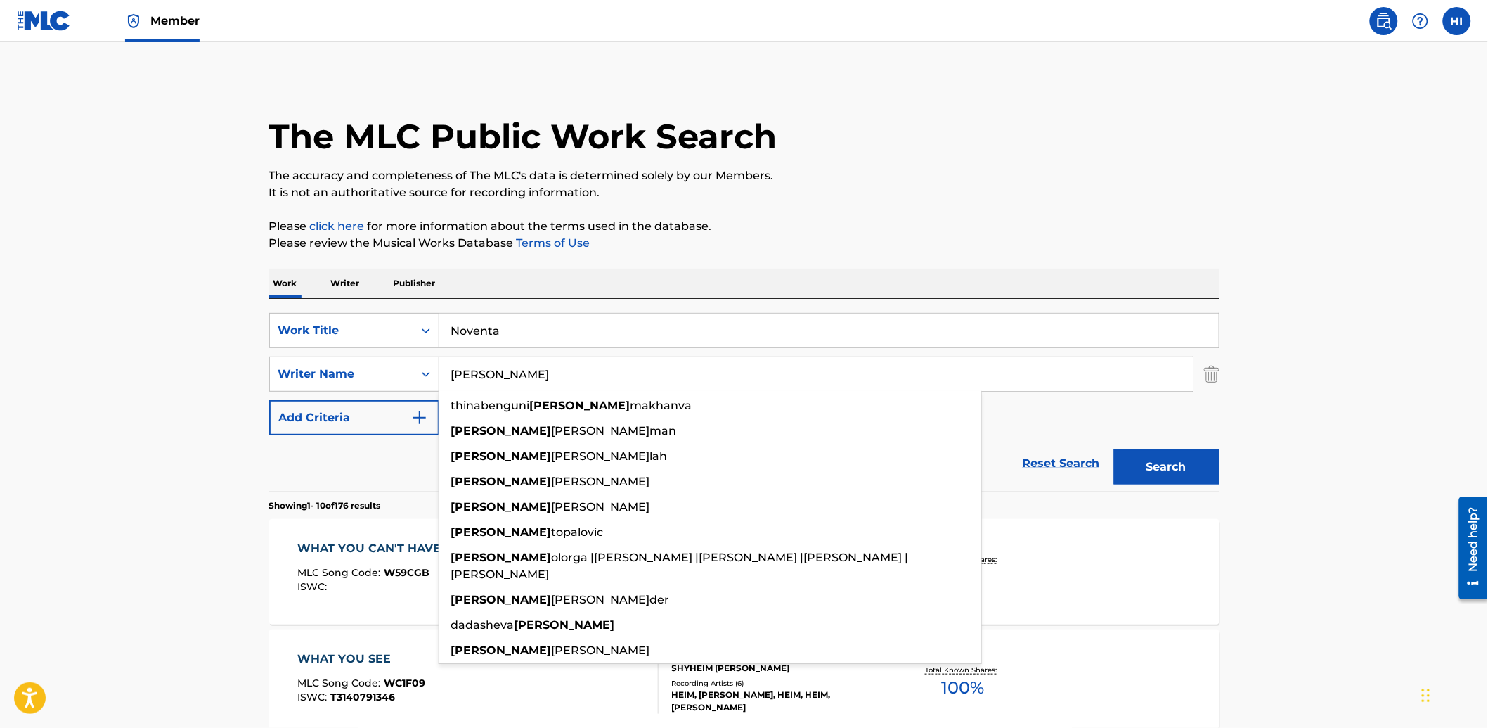
type input "[PERSON_NAME]"
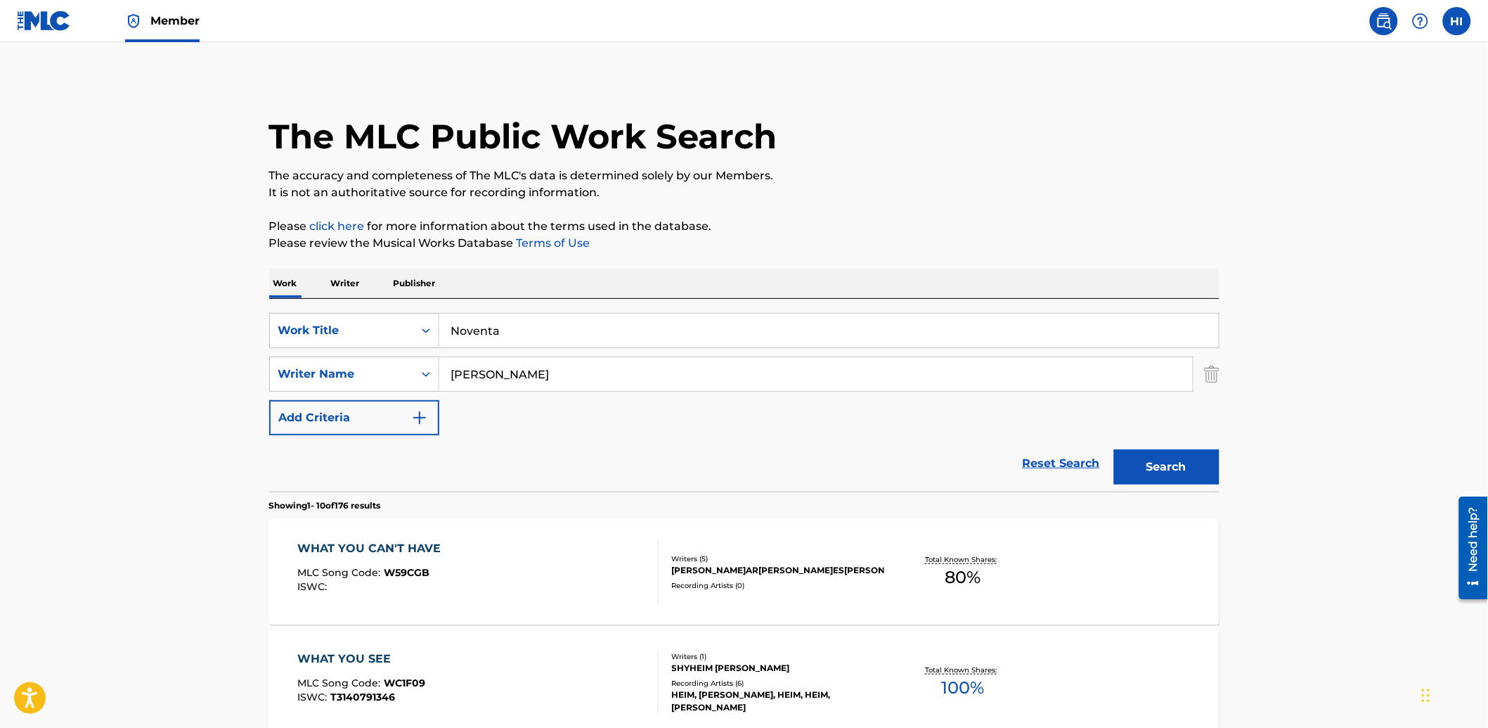
click at [1206, 459] on button "Search" at bounding box center [1166, 466] width 105 height 35
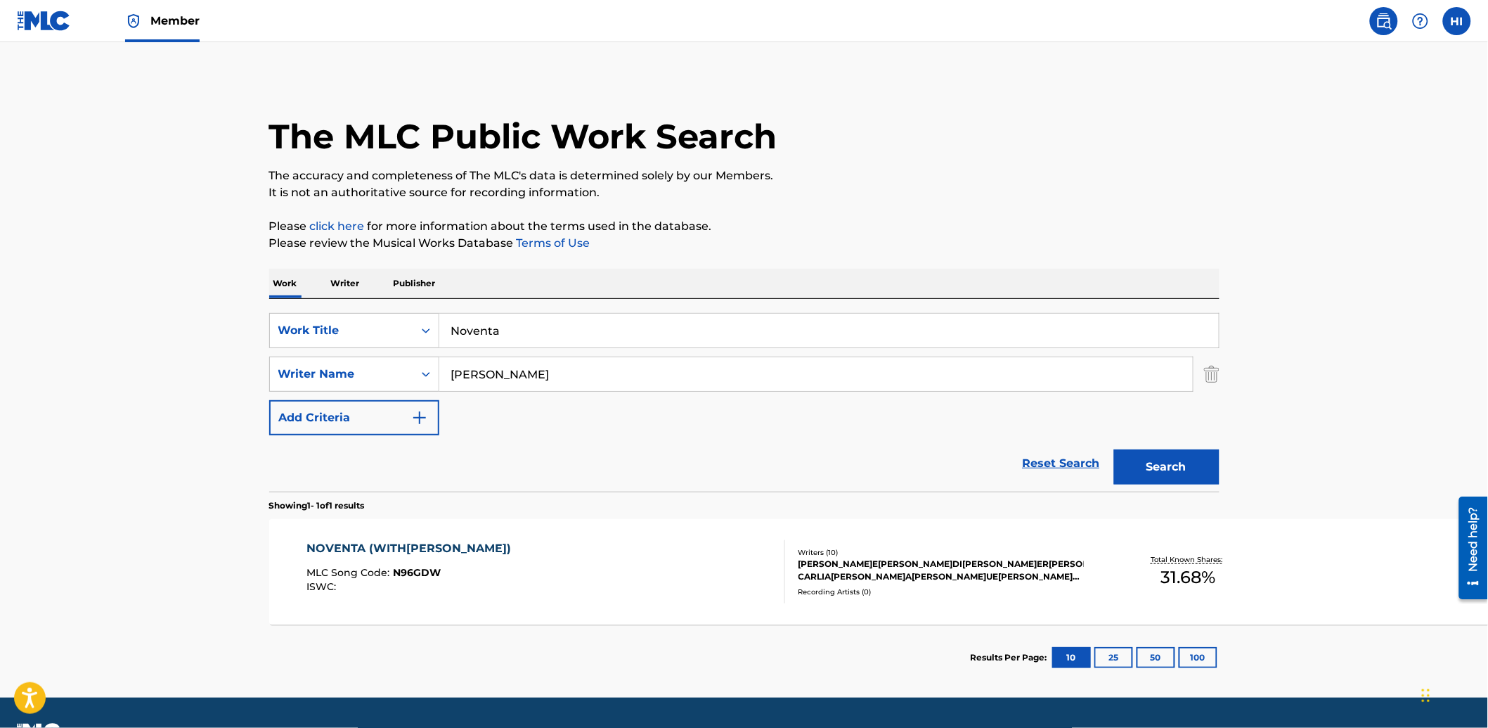
click at [390, 562] on div "NOVENTA (WITH[PERSON_NAME]) MLC Song Code : N96GDW ISWC :" at bounding box center [412, 571] width 212 height 63
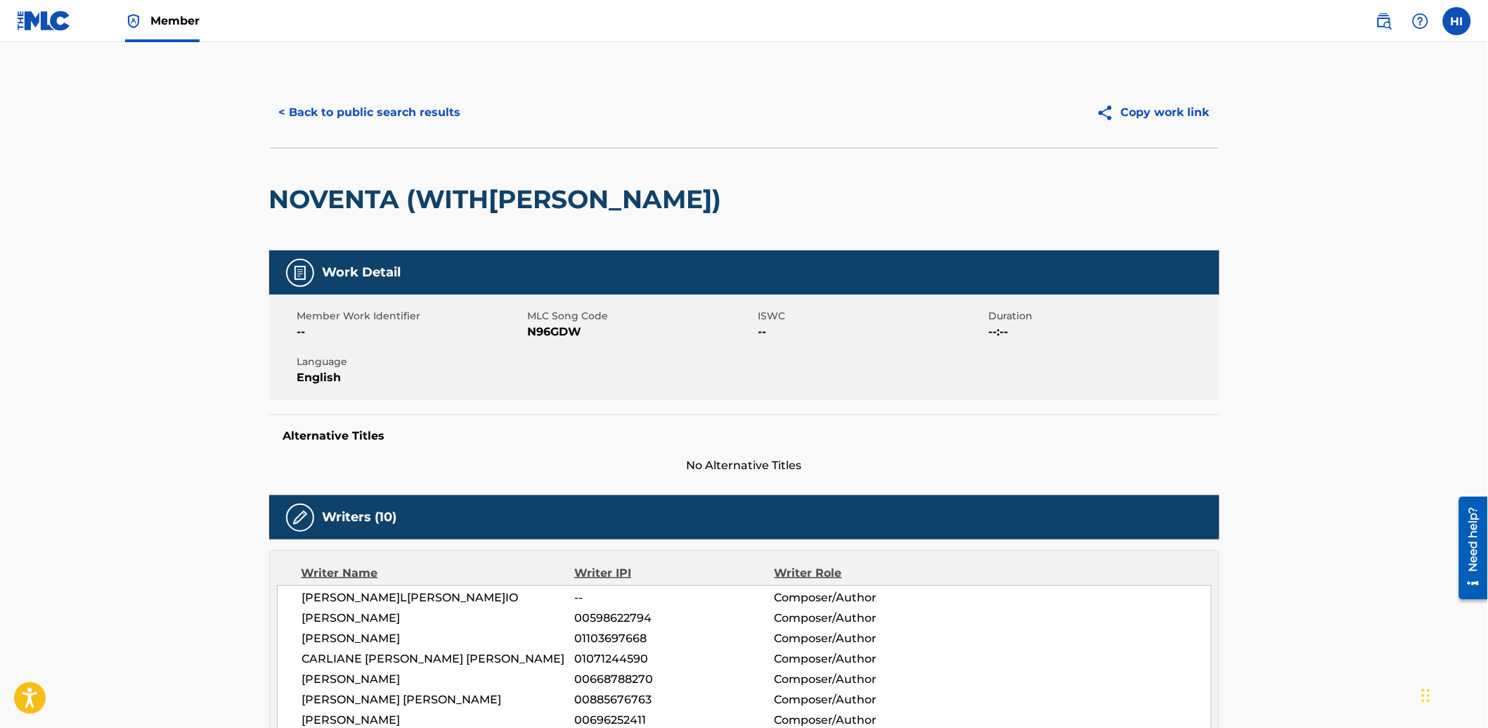
click at [574, 335] on span "N96GDW" at bounding box center [641, 331] width 227 height 17
click at [574, 334] on span "N96GDW" at bounding box center [641, 331] width 227 height 17
copy span "N96GDW"
click at [389, 130] on div "< Back to public search results Copy work link" at bounding box center [744, 112] width 950 height 70
click at [389, 120] on button "< Back to public search results" at bounding box center [370, 112] width 202 height 35
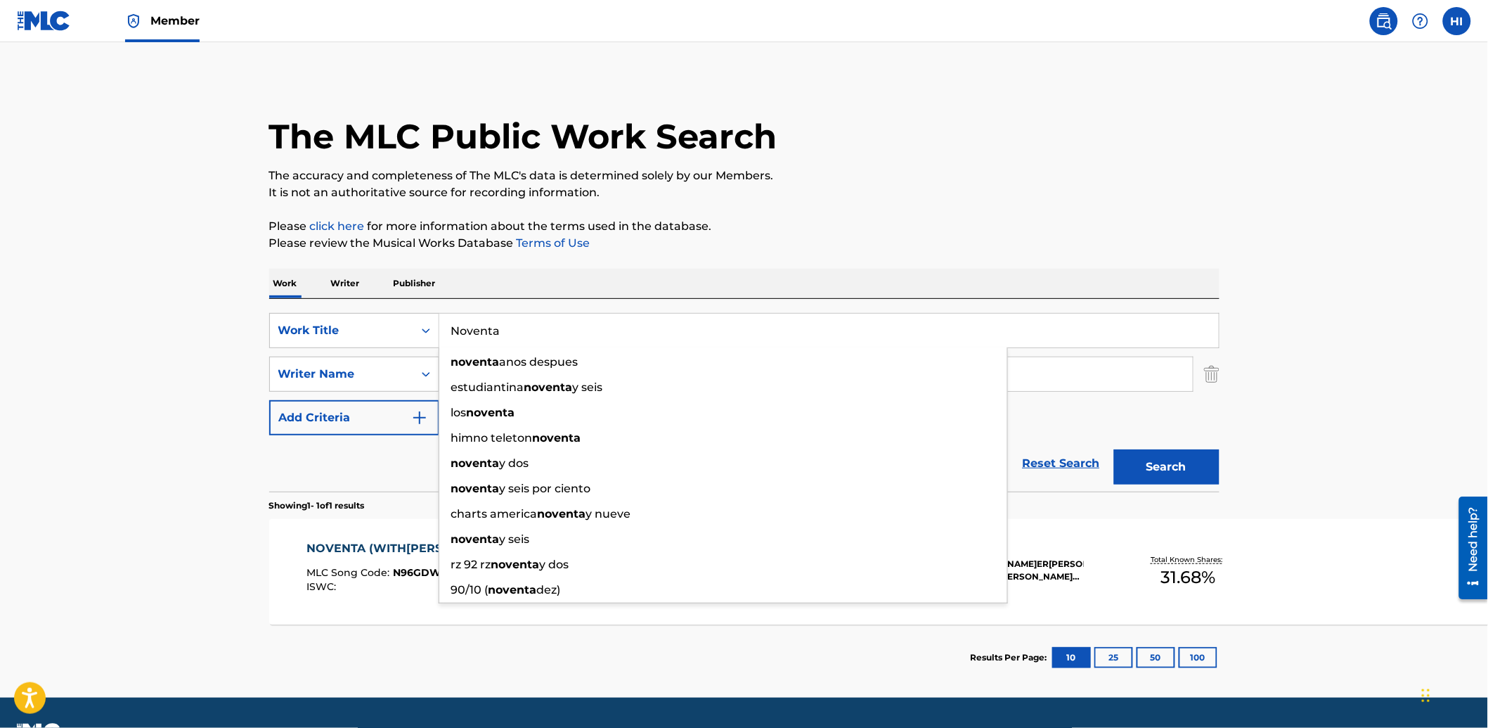
click at [552, 327] on input "Noventa" at bounding box center [829, 331] width 780 height 34
paste input "Crucified Son"
type input "Crucified Son"
click at [548, 289] on div "Work Writer Publisher" at bounding box center [744, 284] width 950 height 30
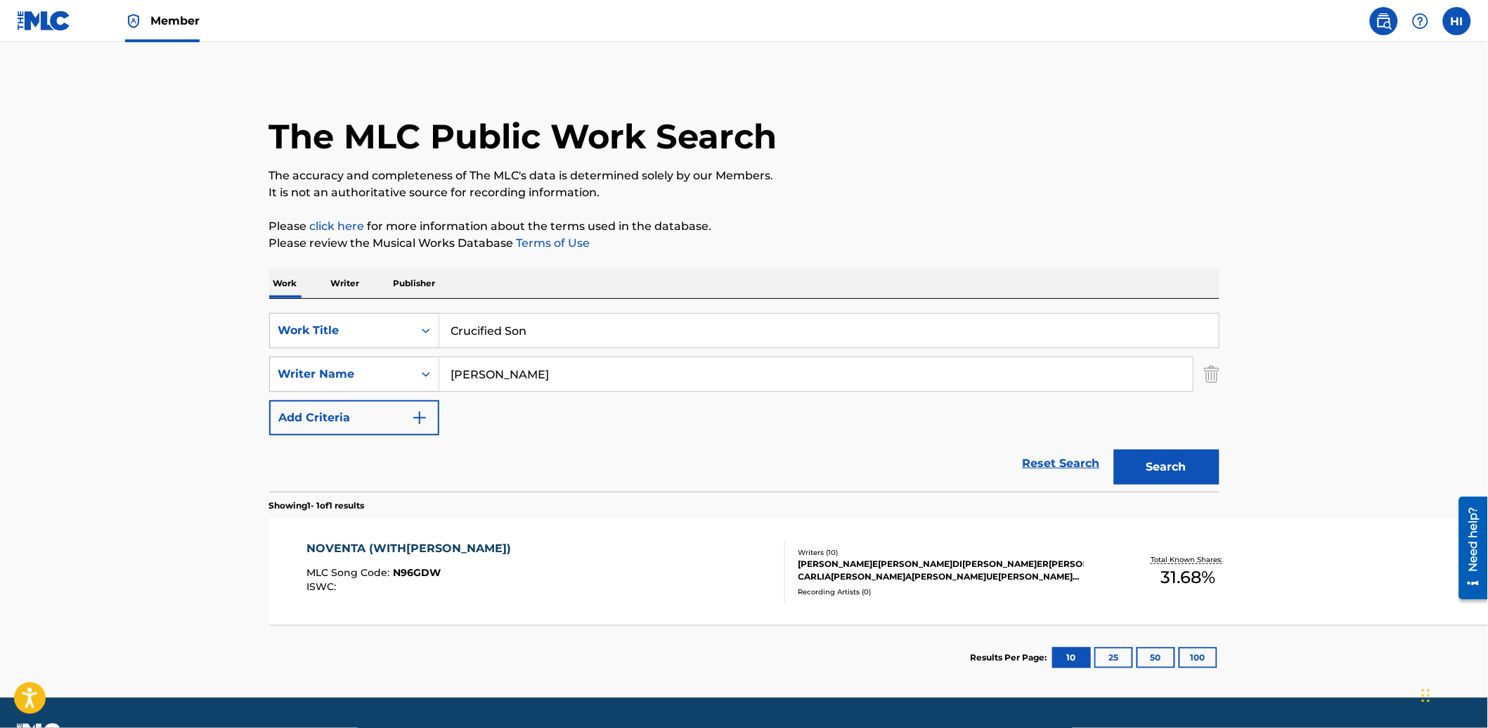
click at [536, 385] on input "[PERSON_NAME]" at bounding box center [816, 374] width 754 height 34
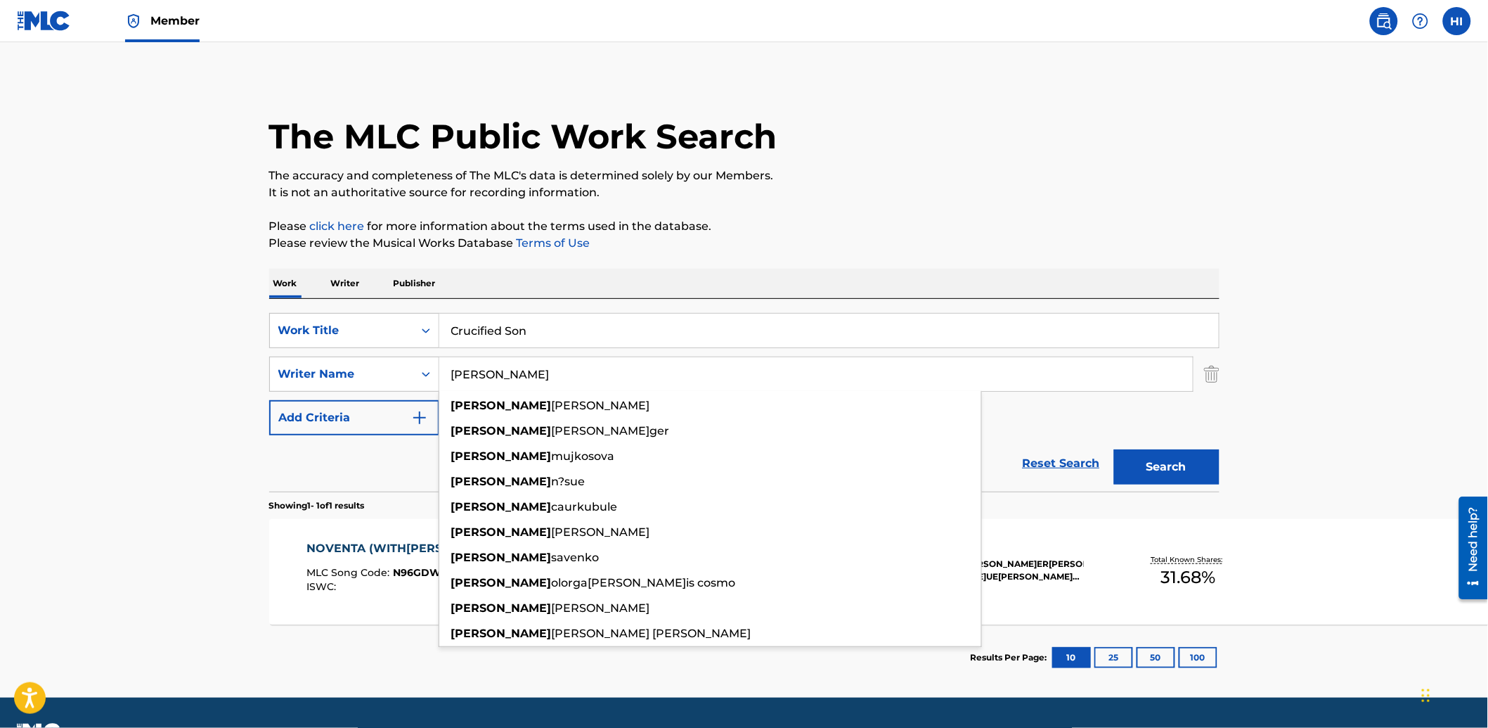
click at [536, 385] on input "[PERSON_NAME]" at bounding box center [816, 374] width 754 height 34
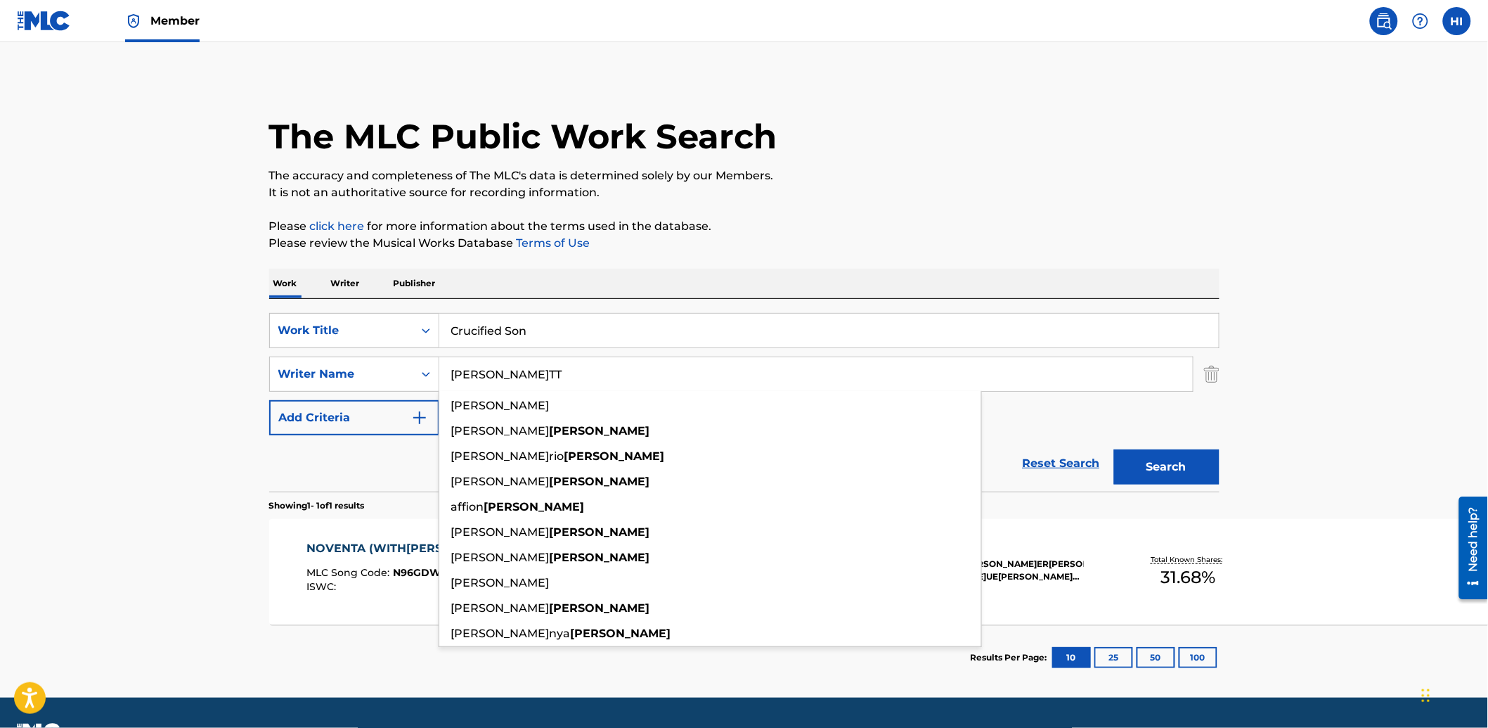
type input "[PERSON_NAME]TT"
click at [1114, 449] on button "Search" at bounding box center [1166, 466] width 105 height 35
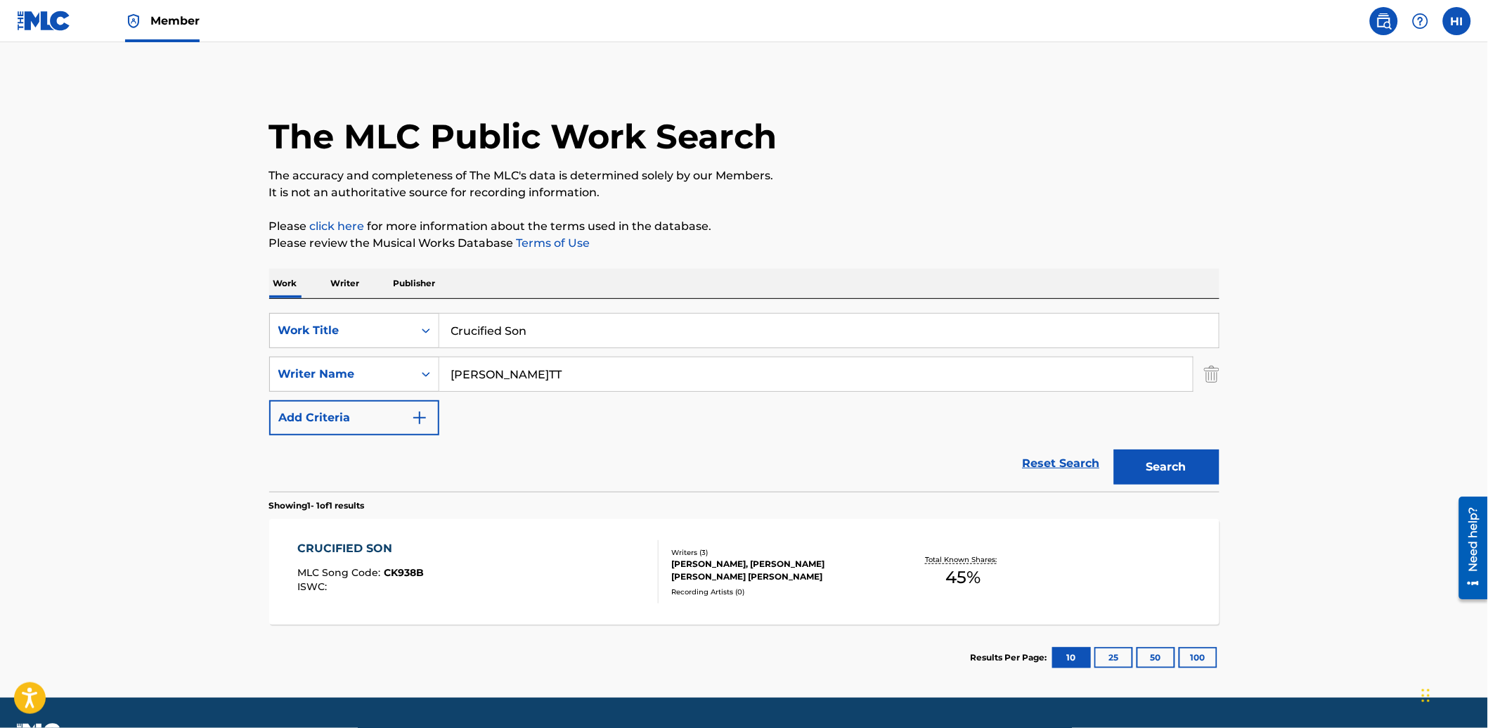
click at [515, 549] on div "CRUCIFIED SON MLC Song Code : CK938B ISWC :" at bounding box center [477, 571] width 361 height 63
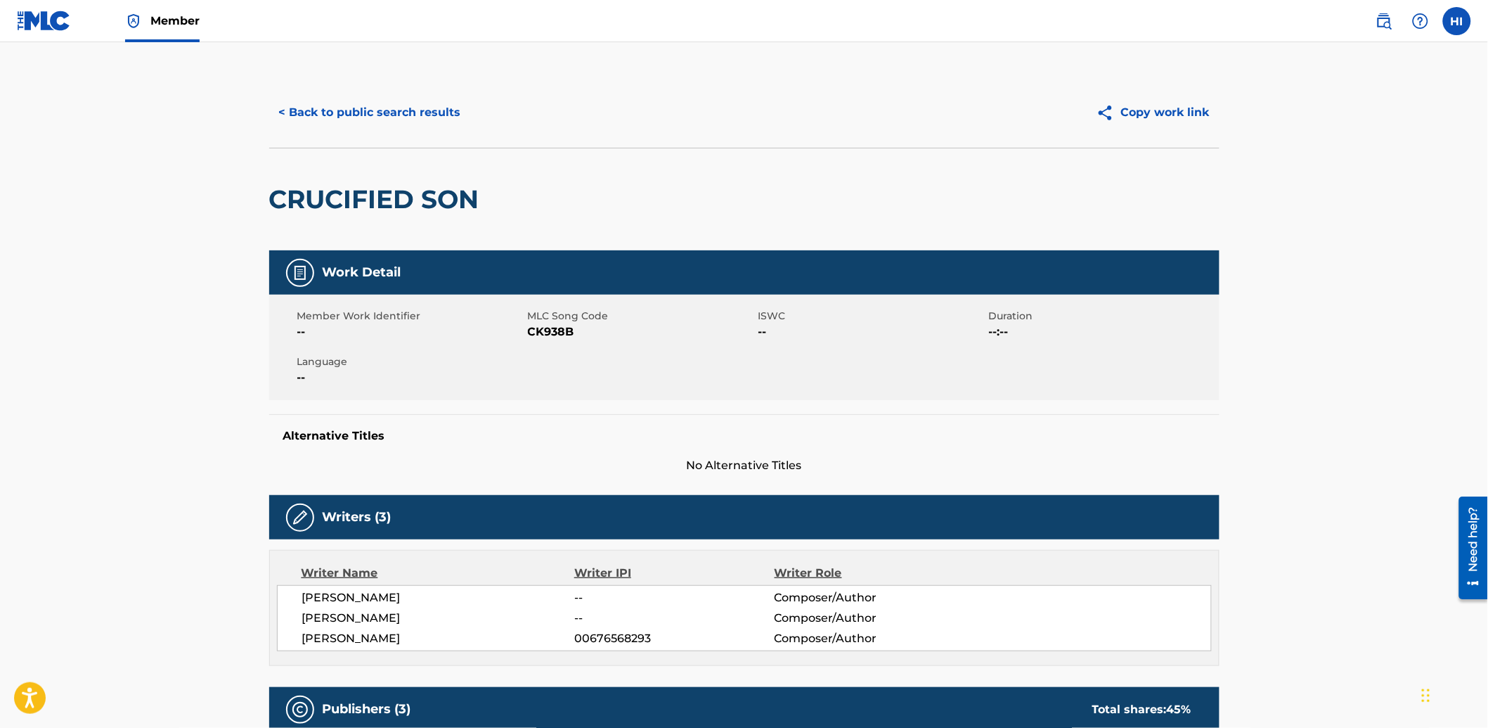
click at [549, 335] on span "CK938B" at bounding box center [641, 331] width 227 height 17
copy span "CK938B"
click at [317, 103] on button "< Back to public search results" at bounding box center [370, 112] width 202 height 35
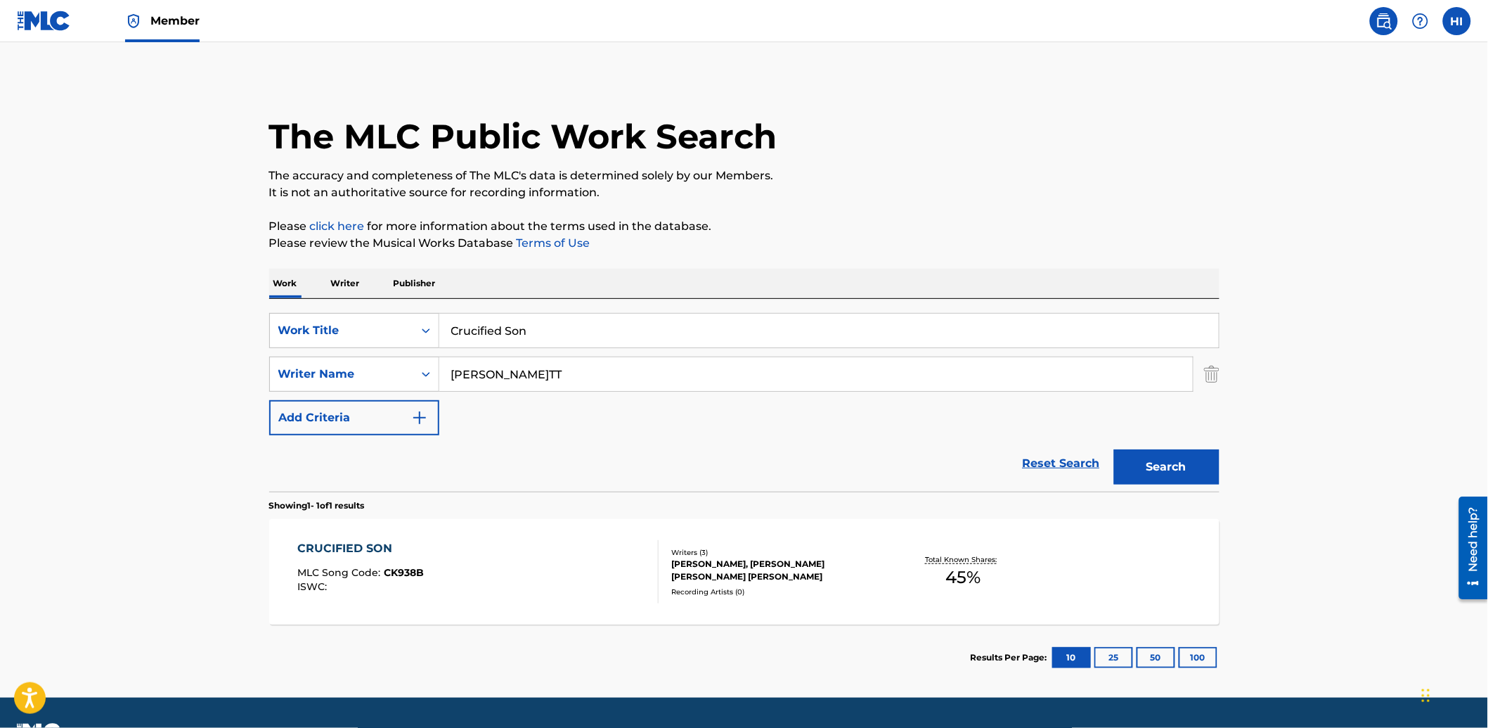
click at [509, 319] on input "Crucified Son" at bounding box center [829, 331] width 780 height 34
click at [509, 318] on input "Crucified Son" at bounding box center [829, 331] width 780 height 34
paste input "Khe Calor"
type input "Khe Calor"
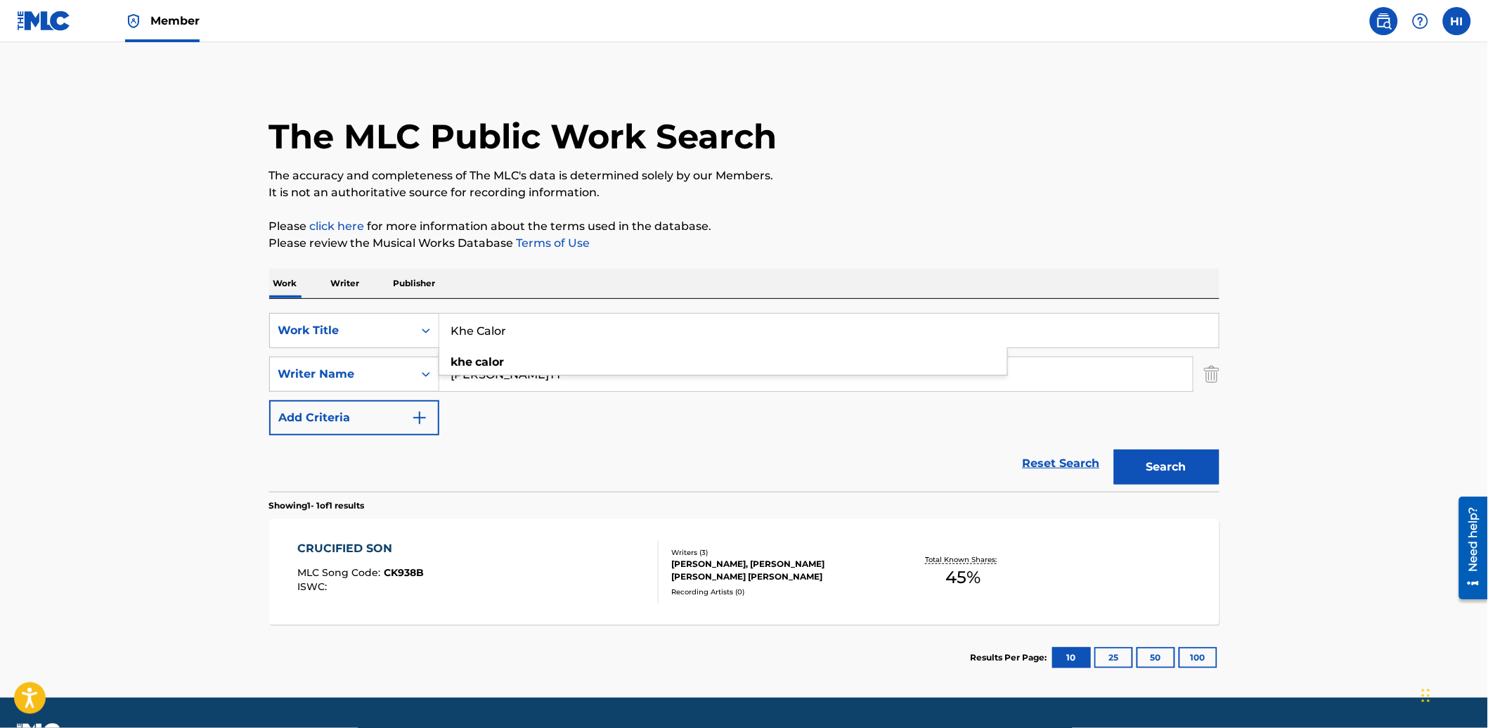
click at [512, 404] on div "SearchWithCriteriae897534e-e5ea-49b5-9b5d-5dcfd78bb3ba Work Title Khe Calor khe…" at bounding box center [744, 374] width 950 height 122
click at [509, 366] on input "[PERSON_NAME]TT" at bounding box center [816, 374] width 754 height 34
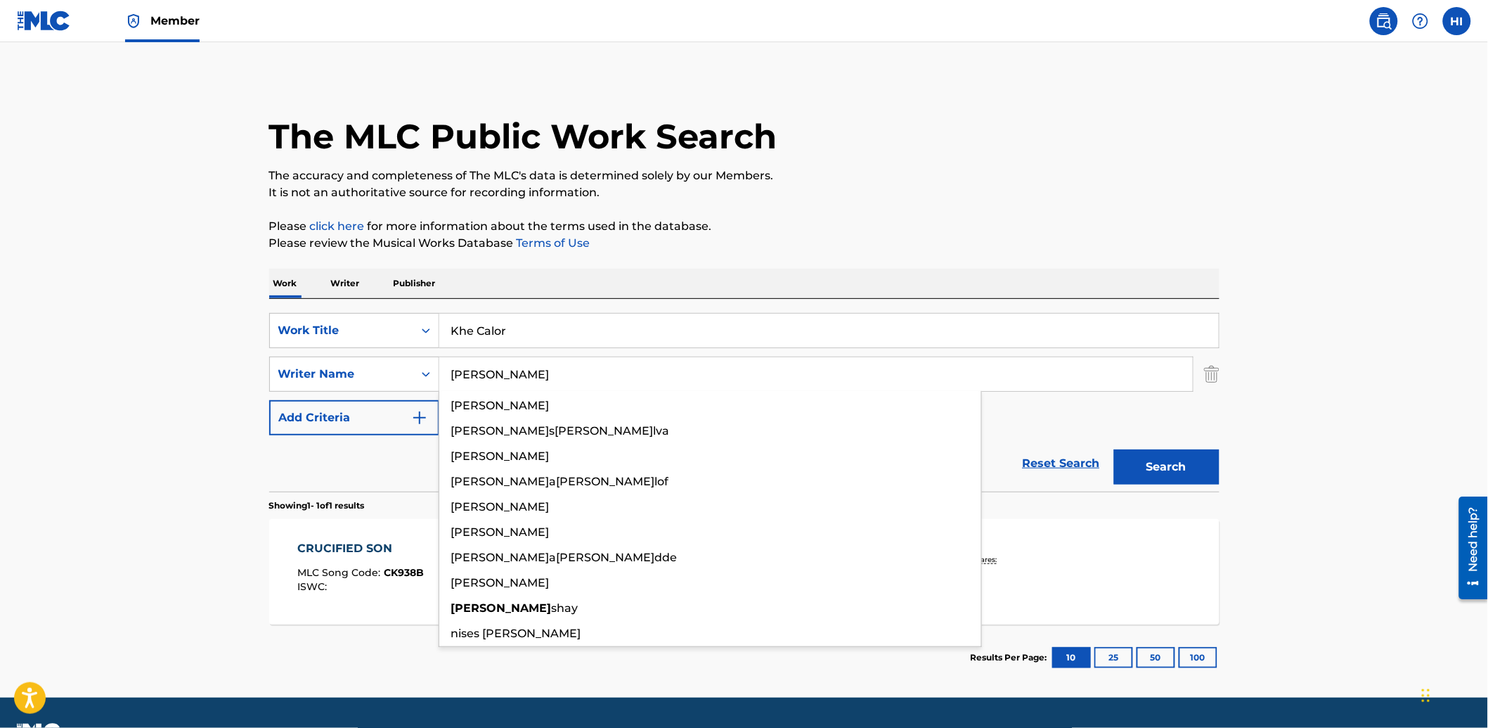
type input "[PERSON_NAME]"
click at [1114, 449] on button "Search" at bounding box center [1166, 466] width 105 height 35
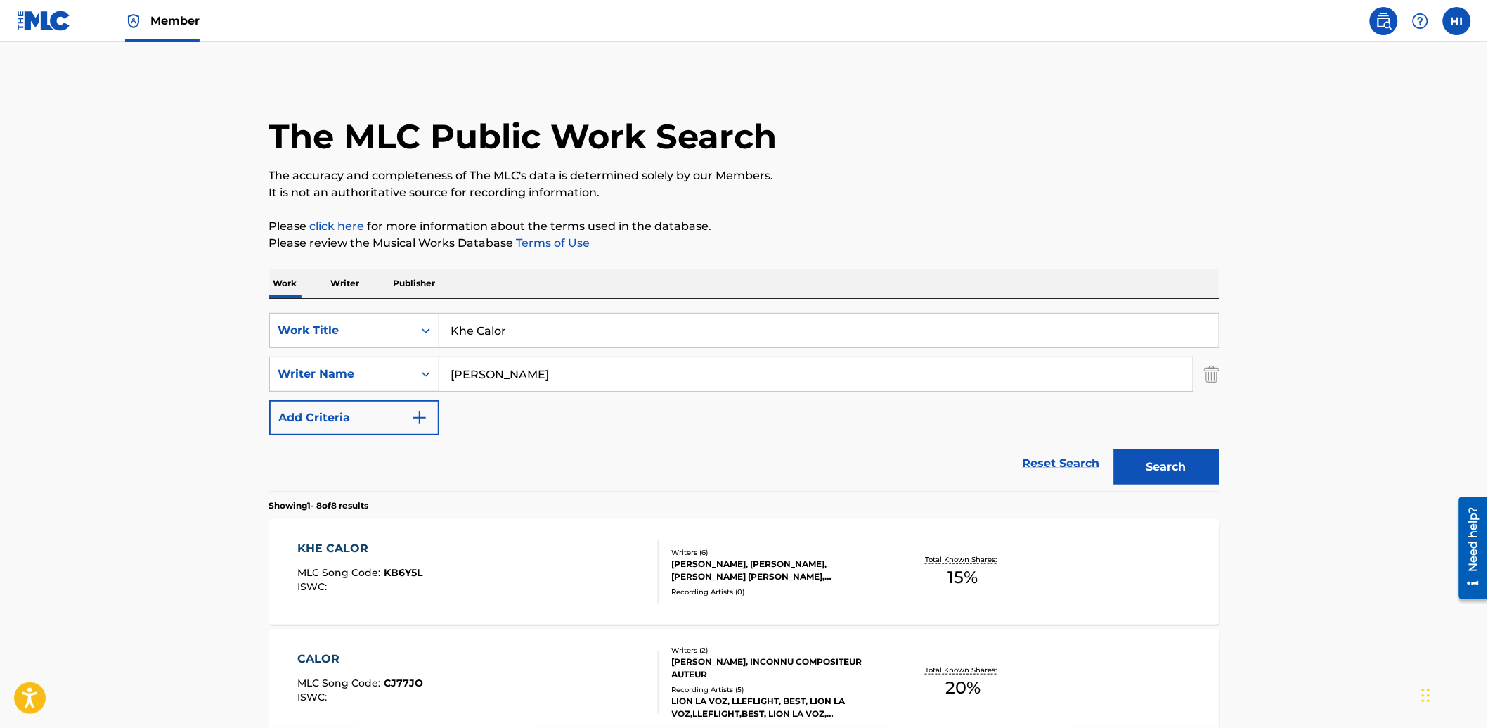
click at [460, 588] on div "KHE CALOR MLC Song Code : KB6Y5L ISWC :" at bounding box center [477, 571] width 361 height 63
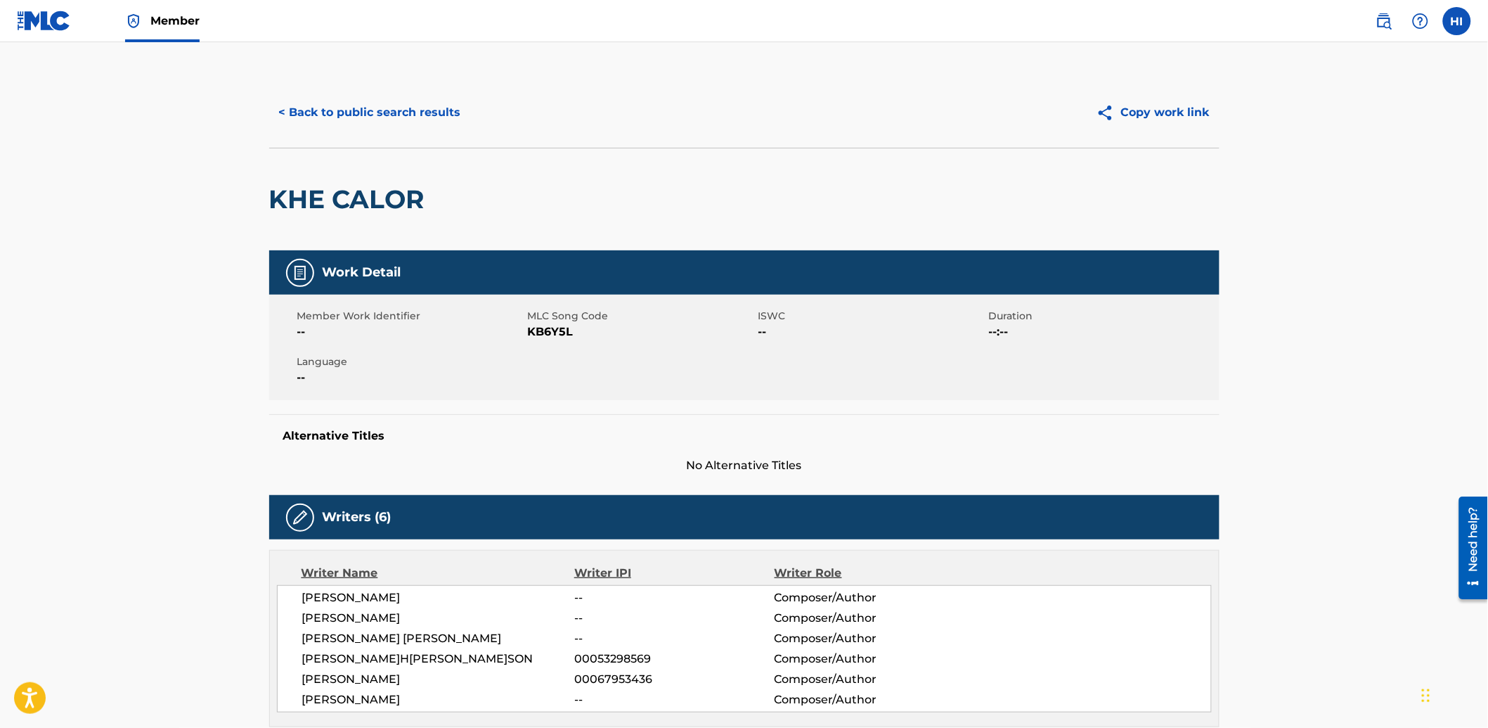
click at [541, 333] on span "KB6Y5L" at bounding box center [641, 331] width 227 height 17
copy span "KB6Y5L"
click at [368, 116] on button "< Back to public search results" at bounding box center [370, 112] width 202 height 35
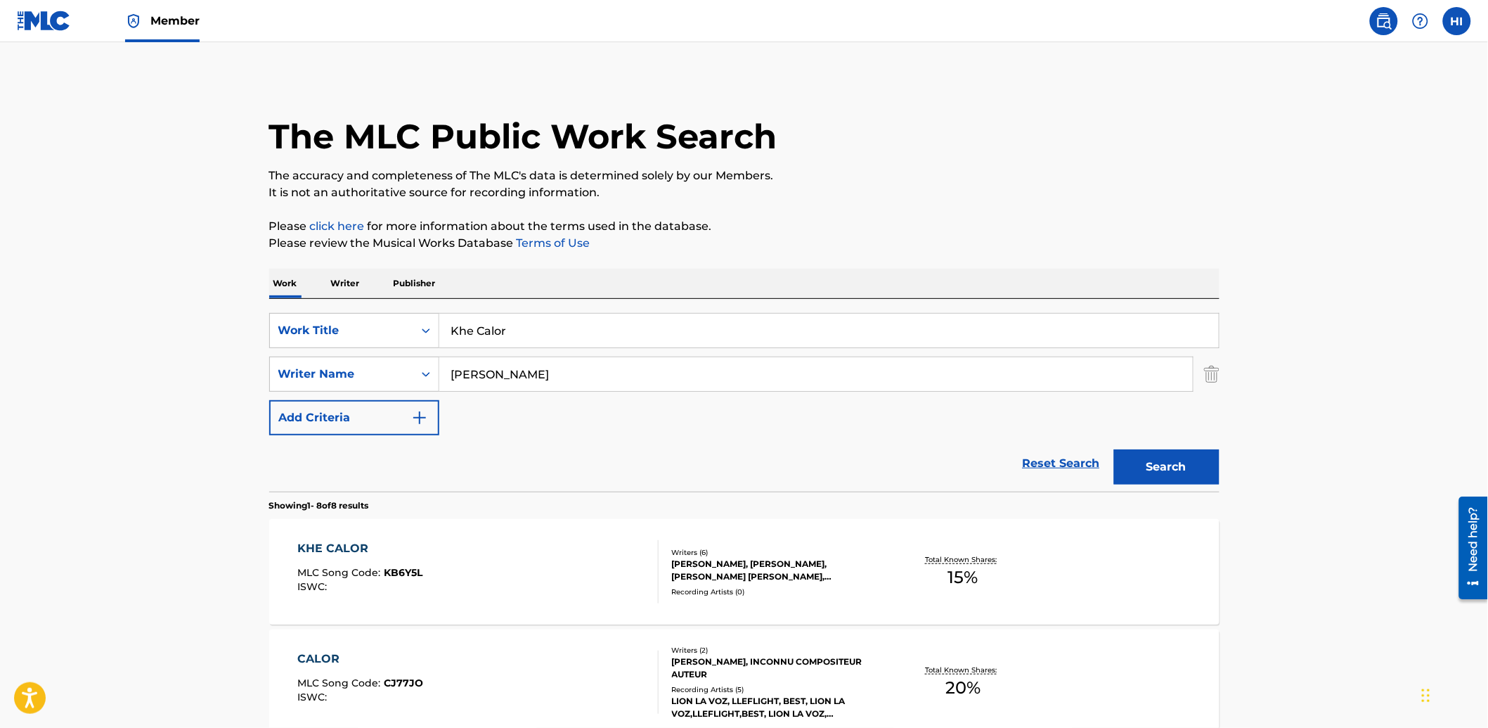
click at [663, 315] on input "Khe Calor" at bounding box center [829, 331] width 780 height 34
click at [662, 315] on input "Khe Calor" at bounding box center [829, 331] width 780 height 34
paste input "Broke"
type input "Broke"
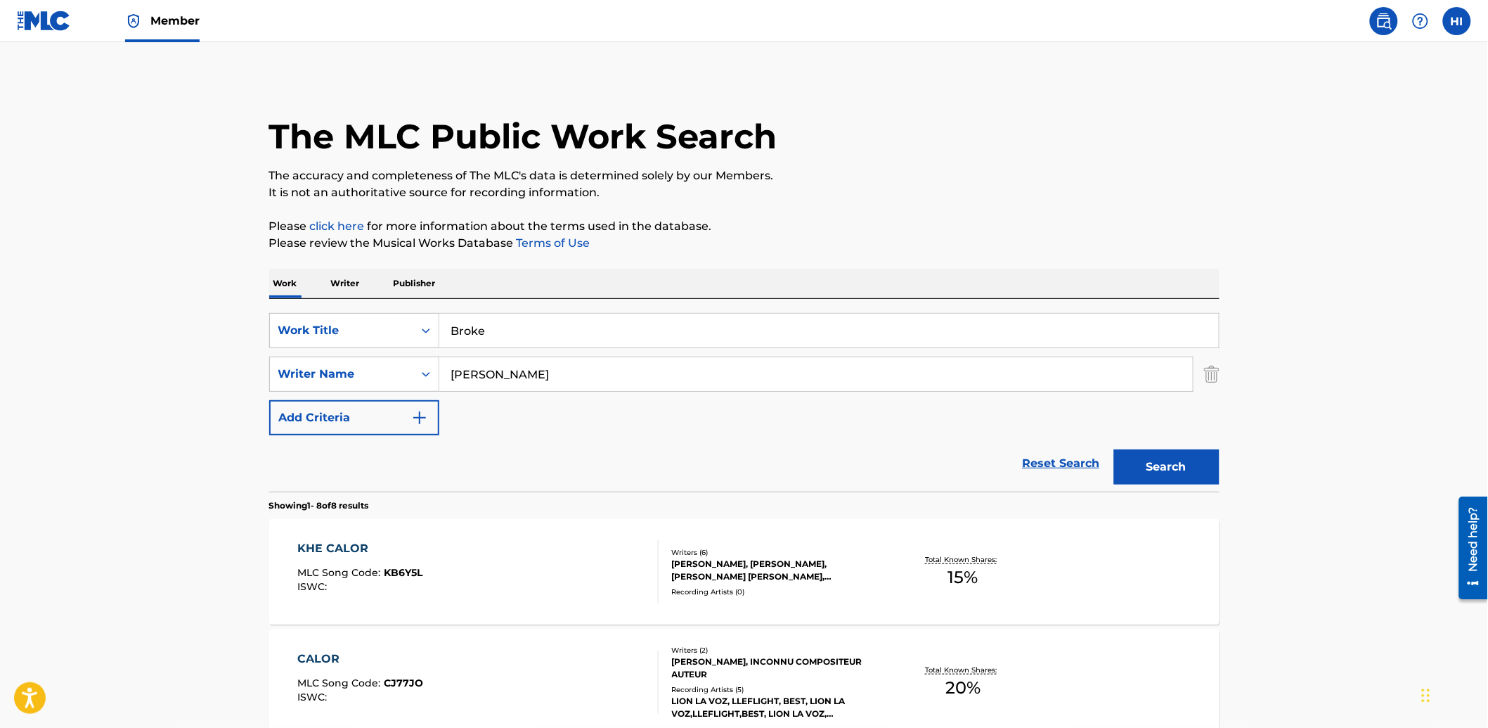
click at [650, 292] on div "Work Writer Publisher" at bounding box center [744, 284] width 950 height 30
click at [600, 370] on input "[PERSON_NAME]" at bounding box center [816, 374] width 754 height 34
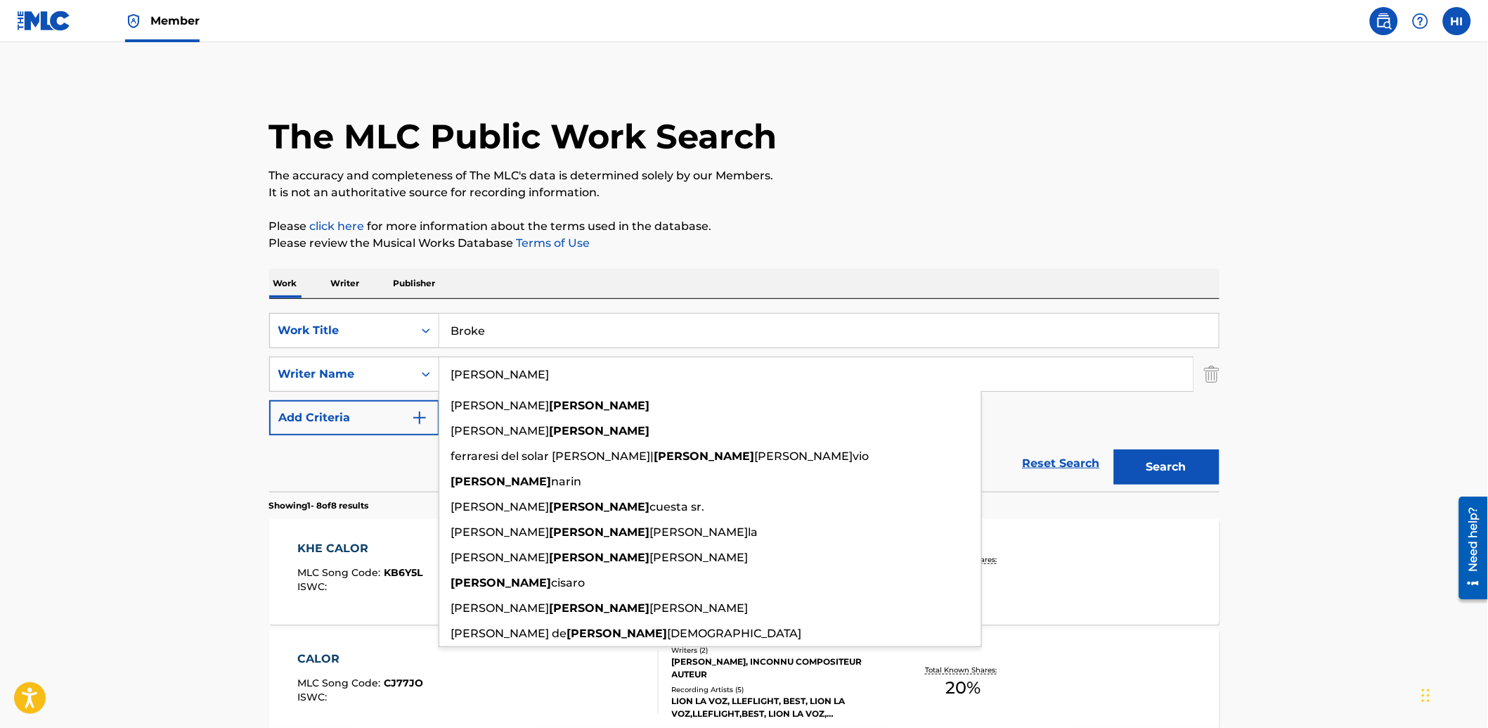
click at [600, 370] on input "[PERSON_NAME]" at bounding box center [816, 374] width 754 height 34
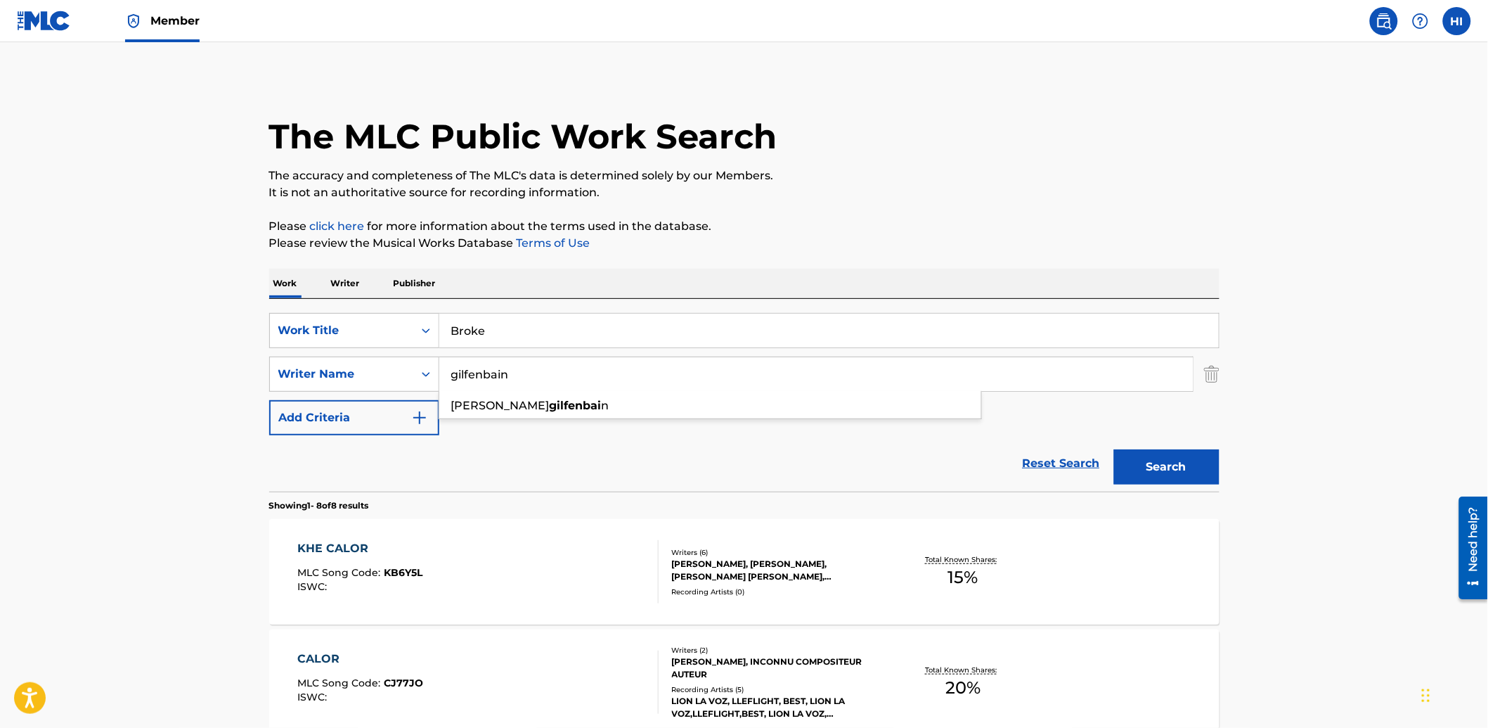
type input "gilfenbain"
click at [1114, 449] on button "Search" at bounding box center [1166, 466] width 105 height 35
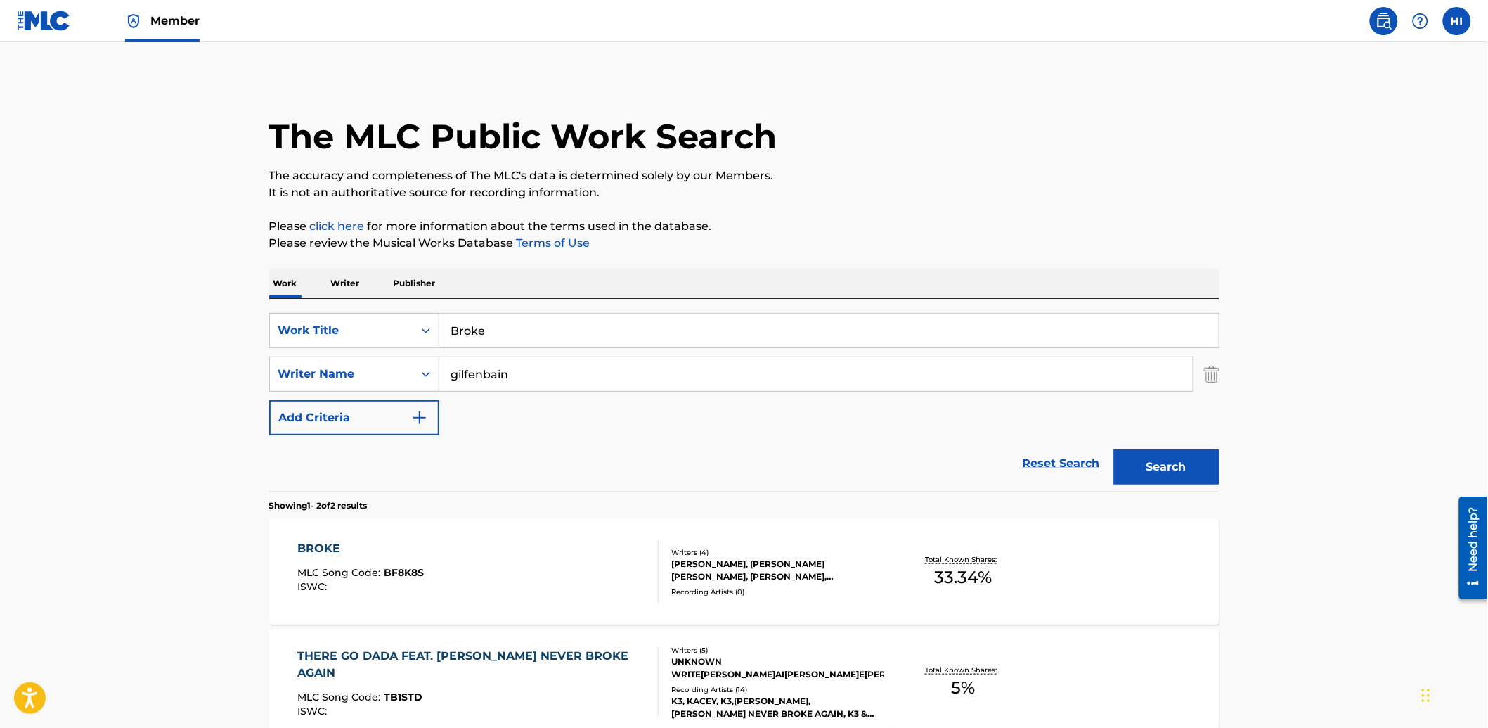
click at [458, 579] on div "BROKE MLC Song Code : BF8K8S ISWC :" at bounding box center [477, 571] width 361 height 63
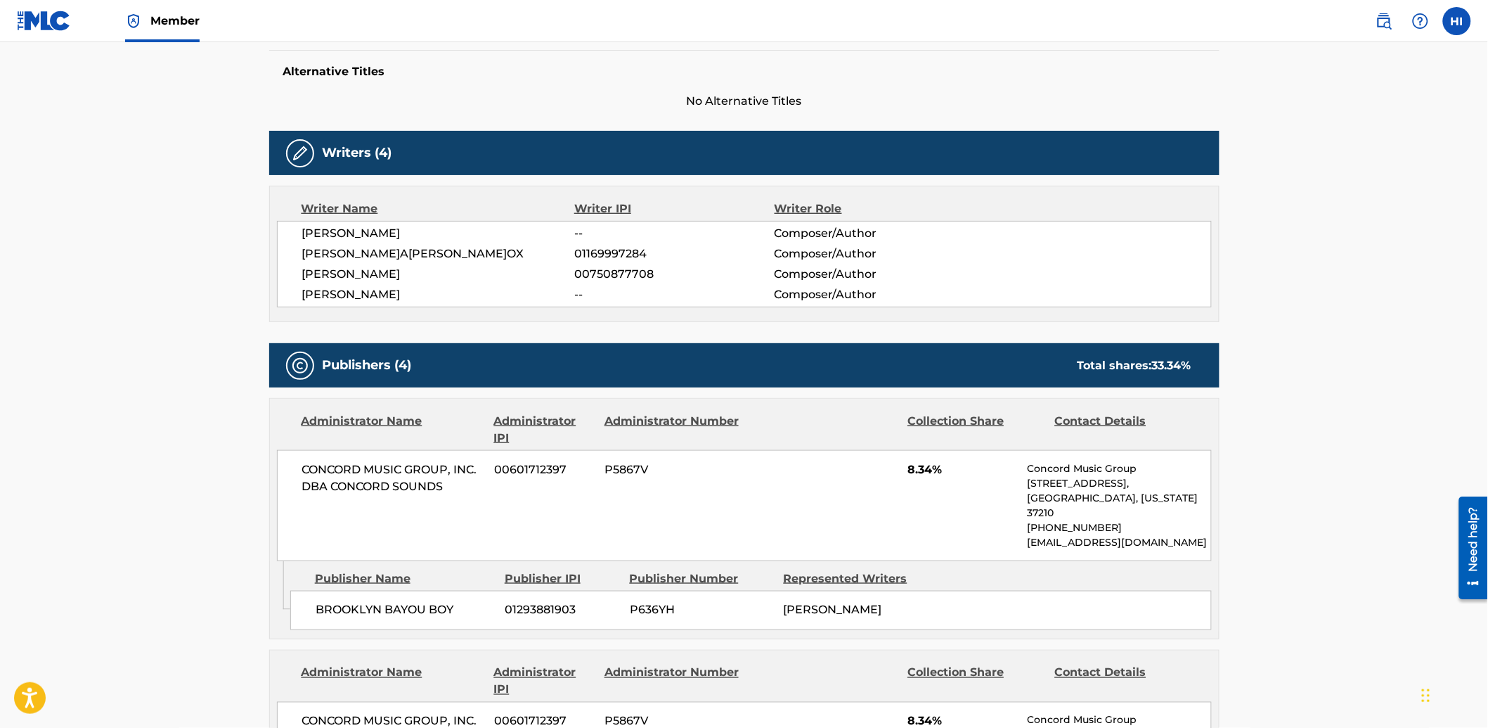
scroll to position [181, 0]
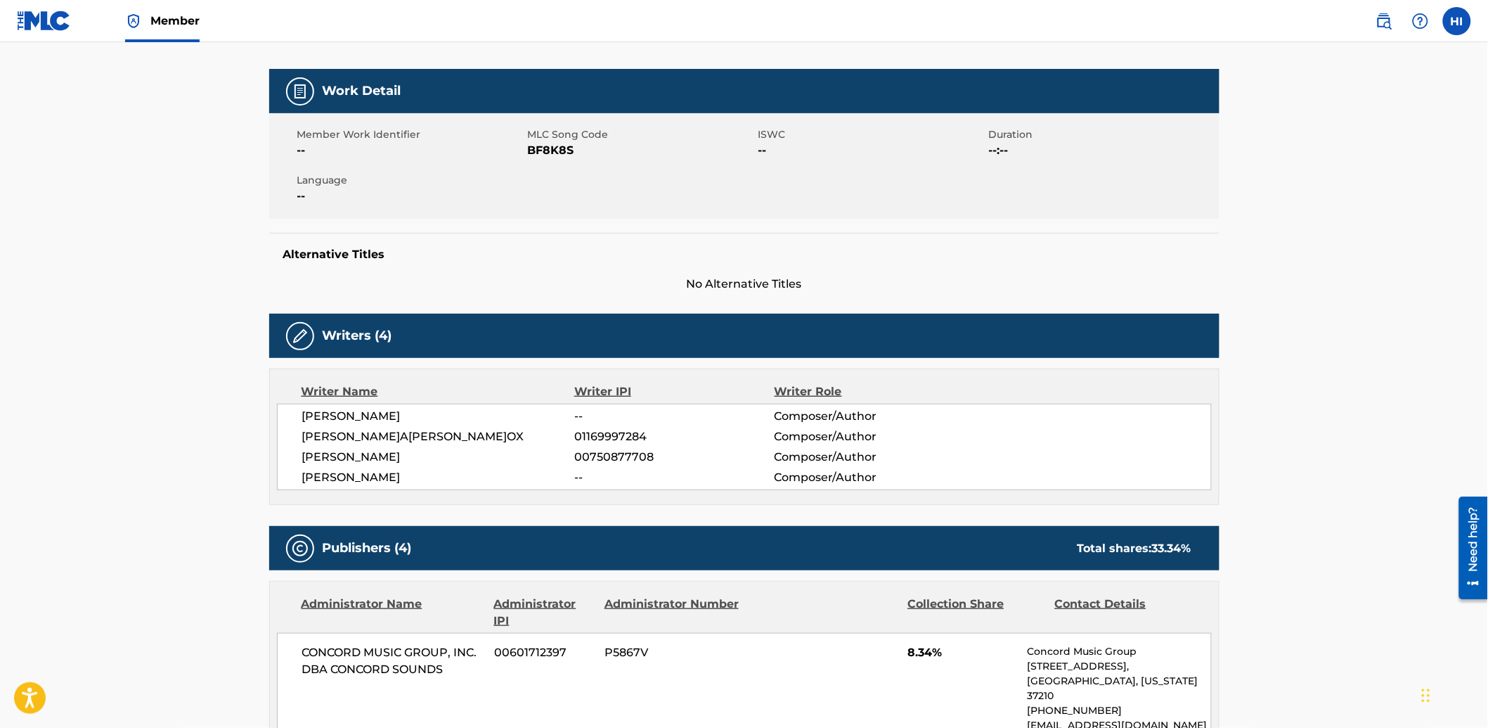
click at [549, 153] on span "BF8K8S" at bounding box center [641, 150] width 227 height 17
copy span "BF8K8S"
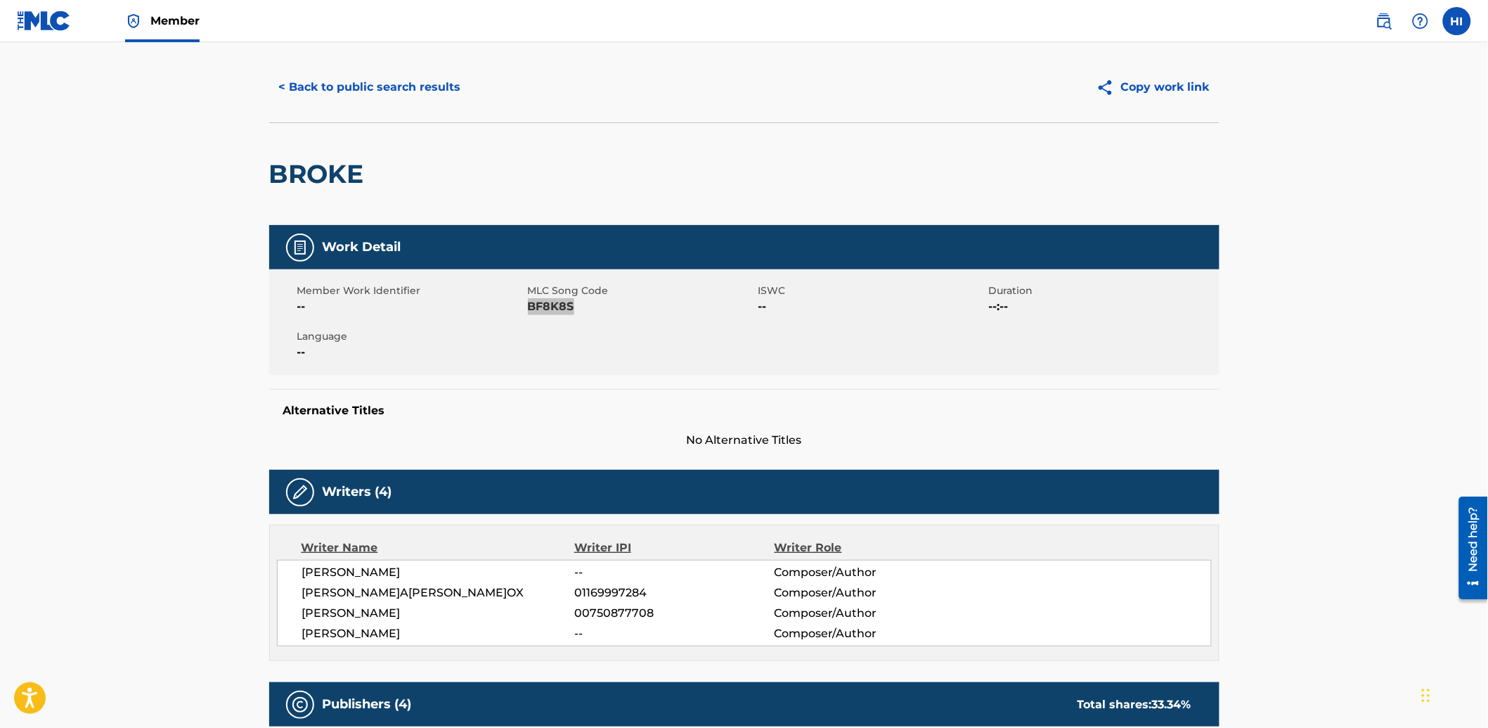
scroll to position [0, 0]
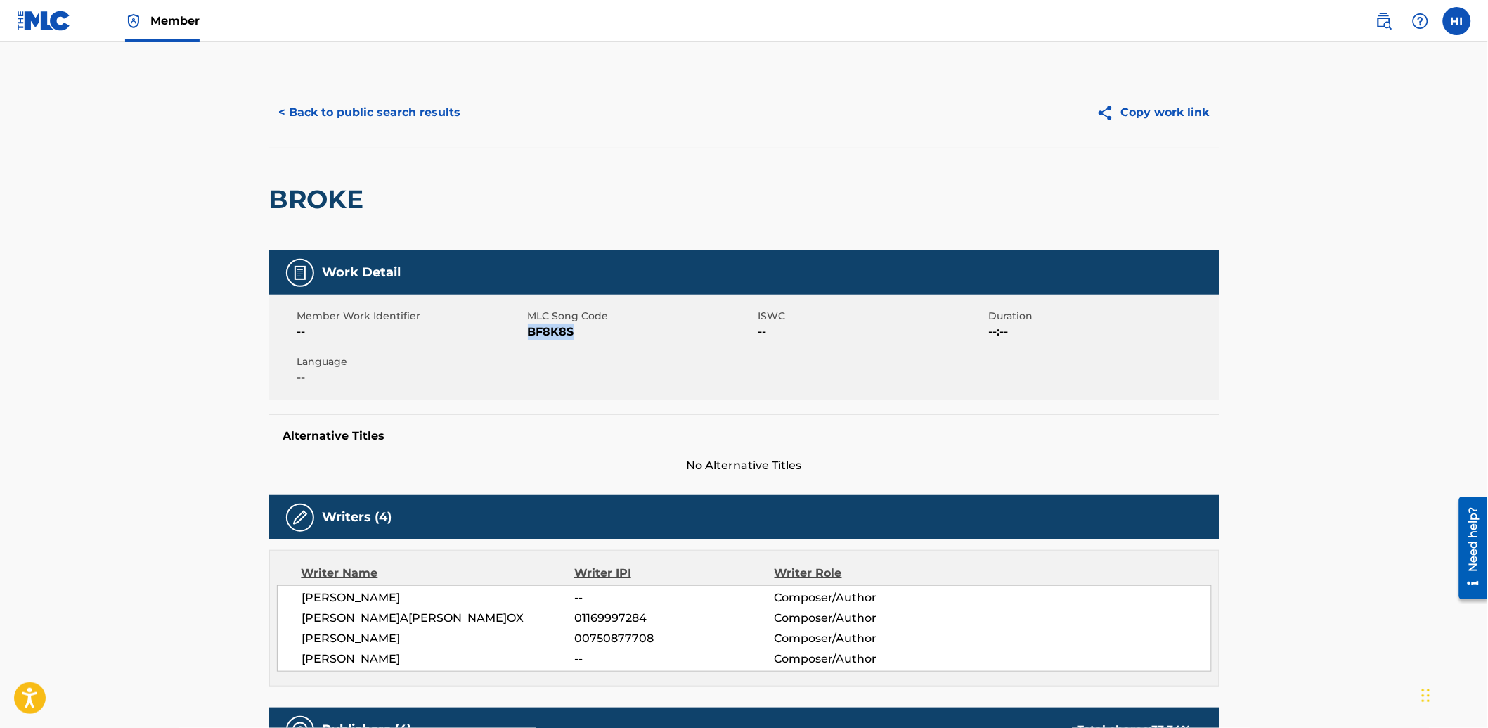
click at [299, 123] on button "< Back to public search results" at bounding box center [370, 112] width 202 height 35
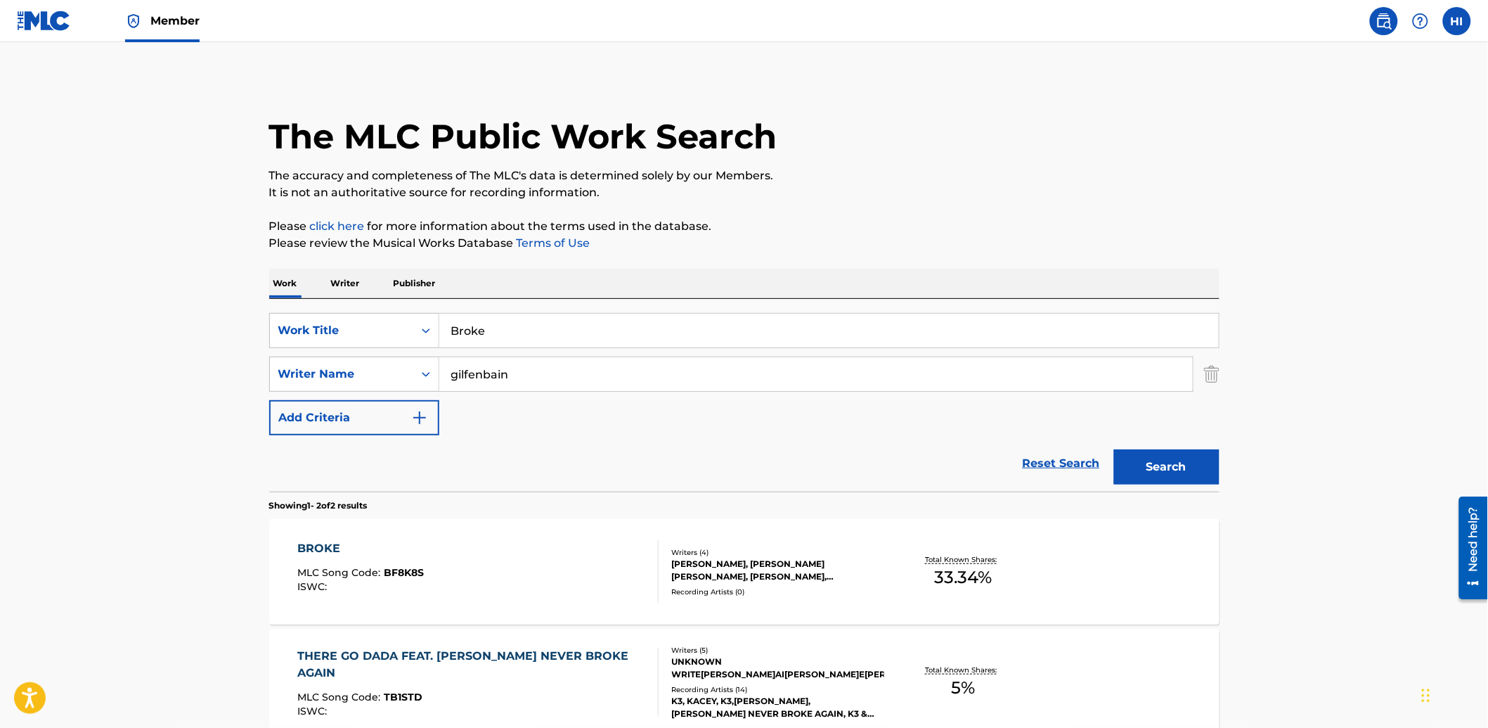
click at [500, 333] on input "Broke" at bounding box center [829, 331] width 780 height 34
paste input "Sugar"
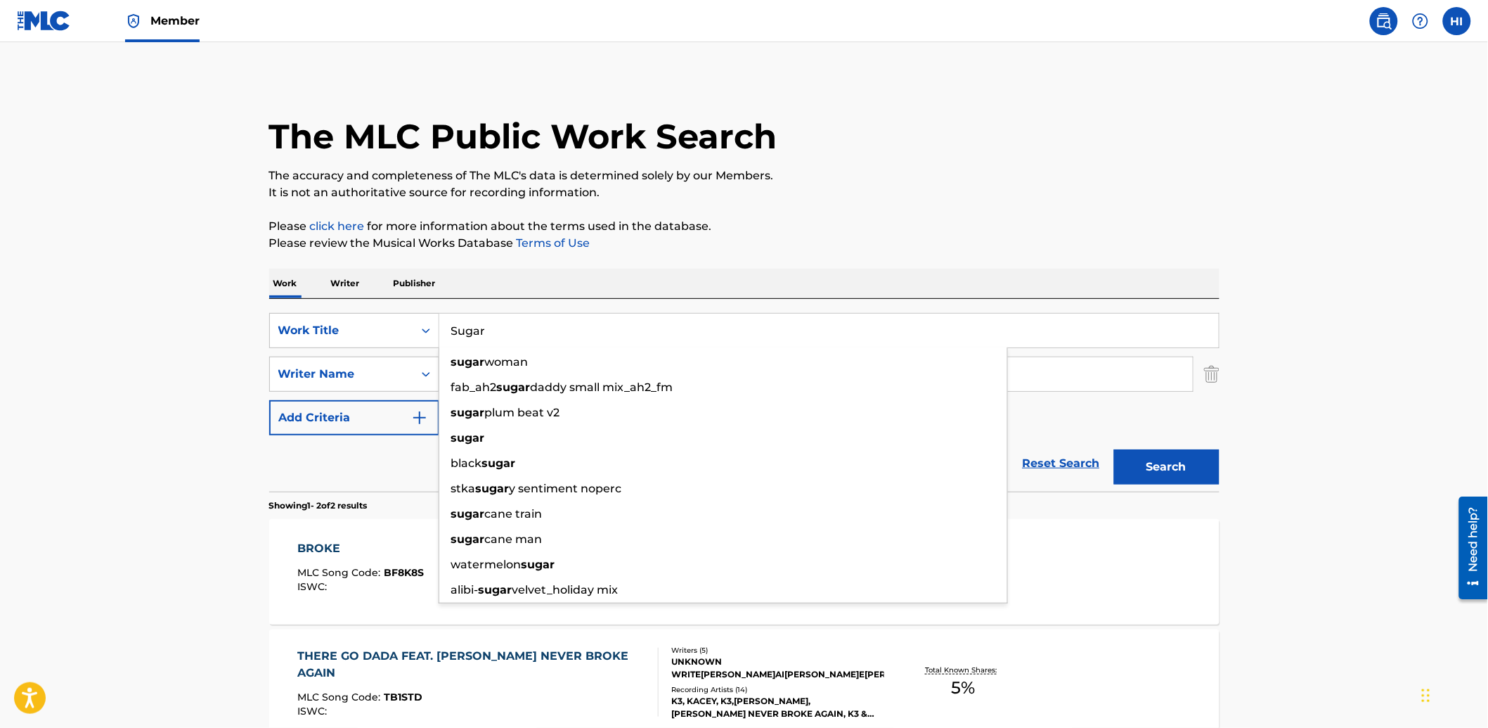
type input "Sugar"
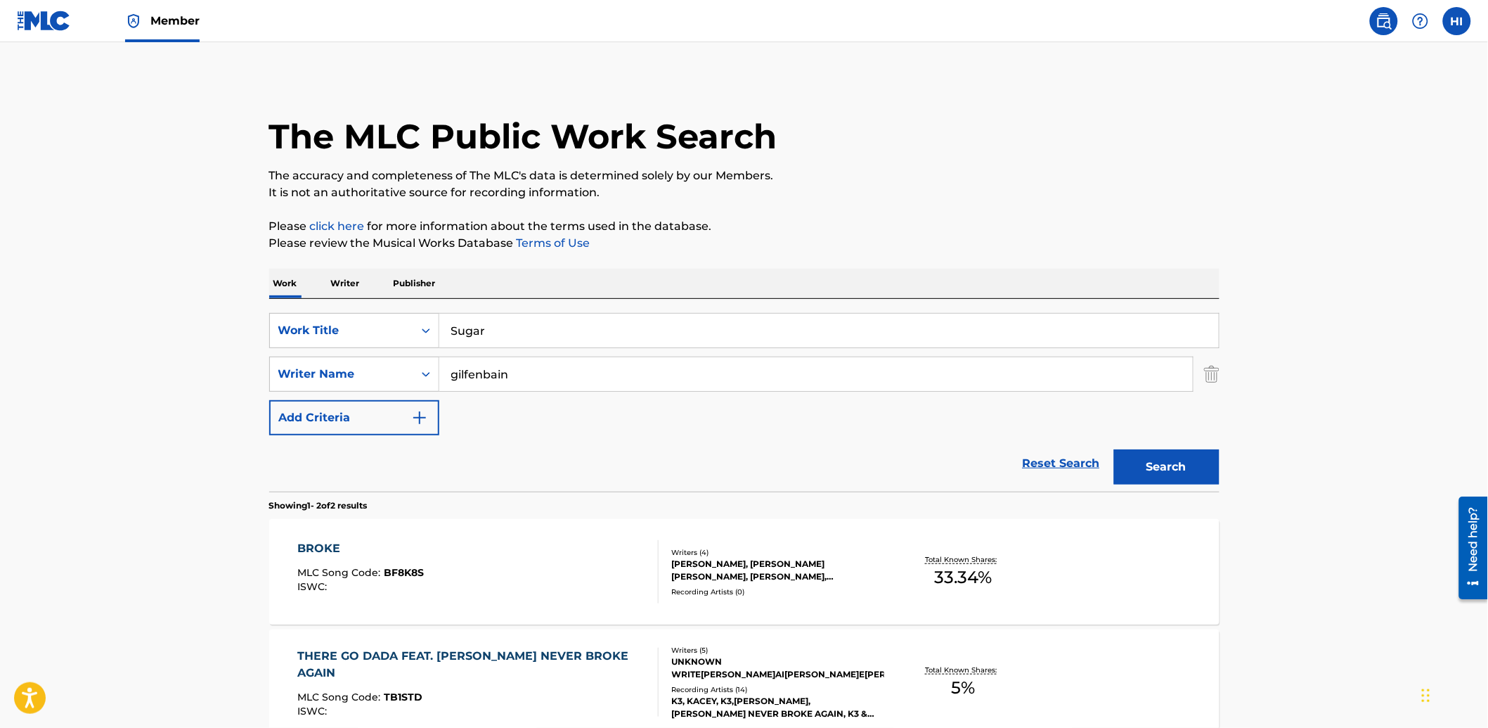
drag, startPoint x: 193, startPoint y: 472, endPoint x: 370, endPoint y: 443, distance: 180.2
click at [197, 468] on main "The MLC Public Work Search The accuracy and completeness of The MLC's data is d…" at bounding box center [744, 425] width 1488 height 766
click at [460, 373] on input "gilfenbain" at bounding box center [816, 374] width 754 height 34
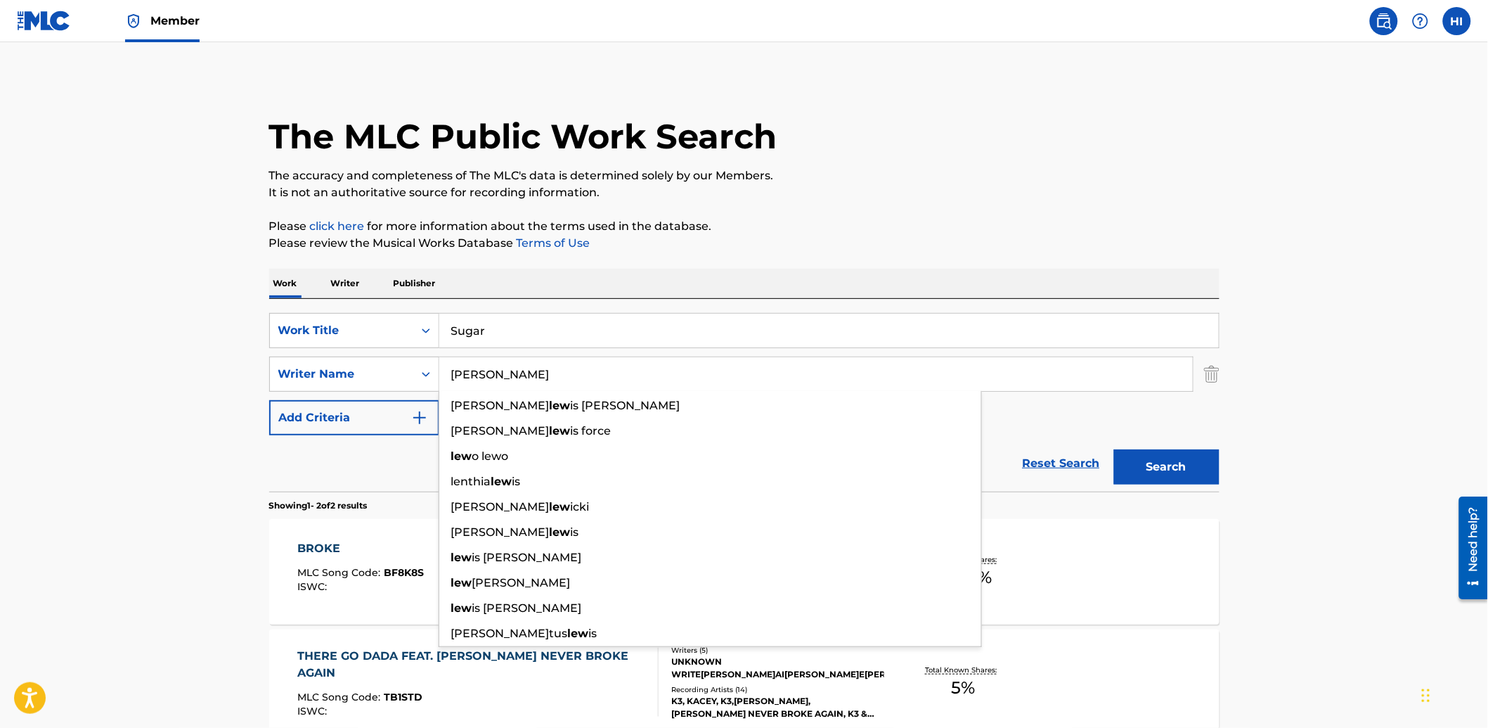
click at [1114, 449] on button "Search" at bounding box center [1166, 466] width 105 height 35
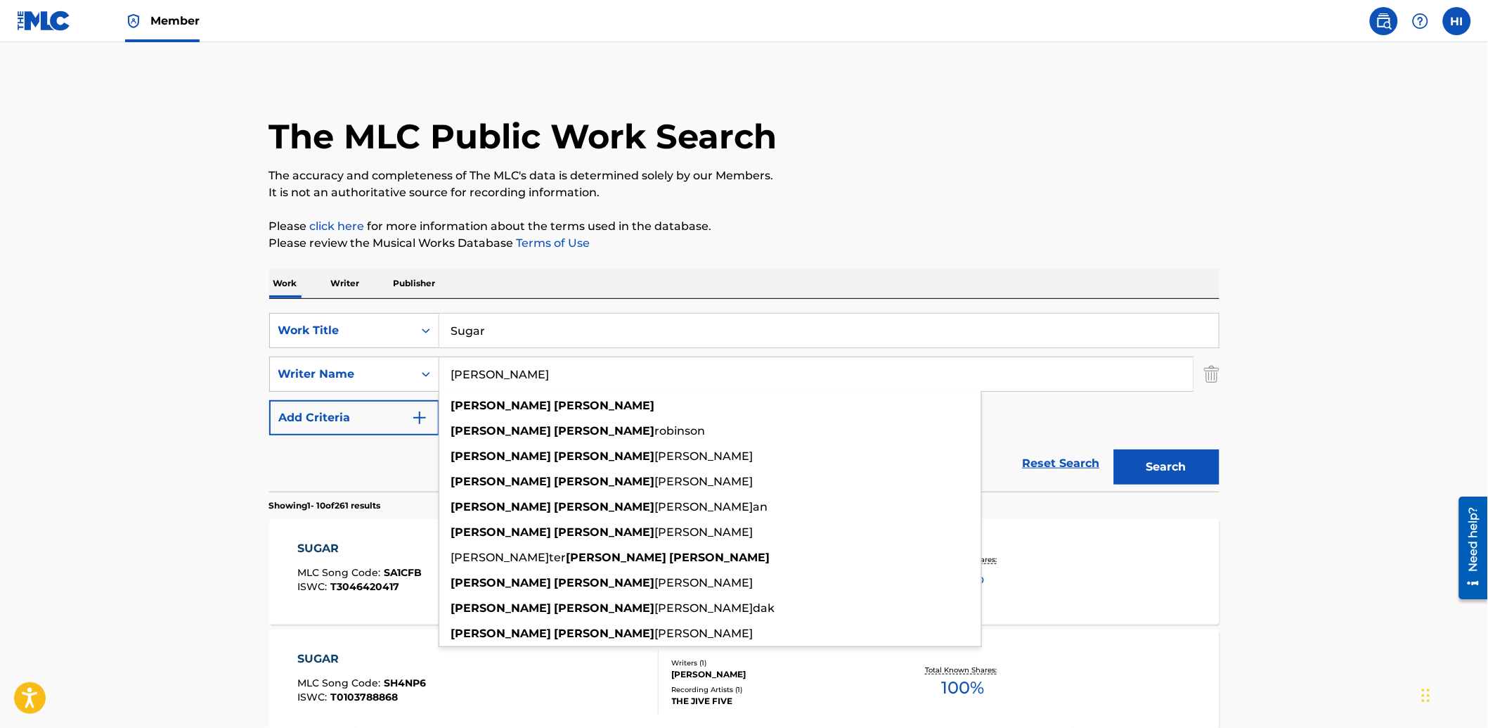
type input "[PERSON_NAME]"
click at [1114, 449] on button "Search" at bounding box center [1166, 466] width 105 height 35
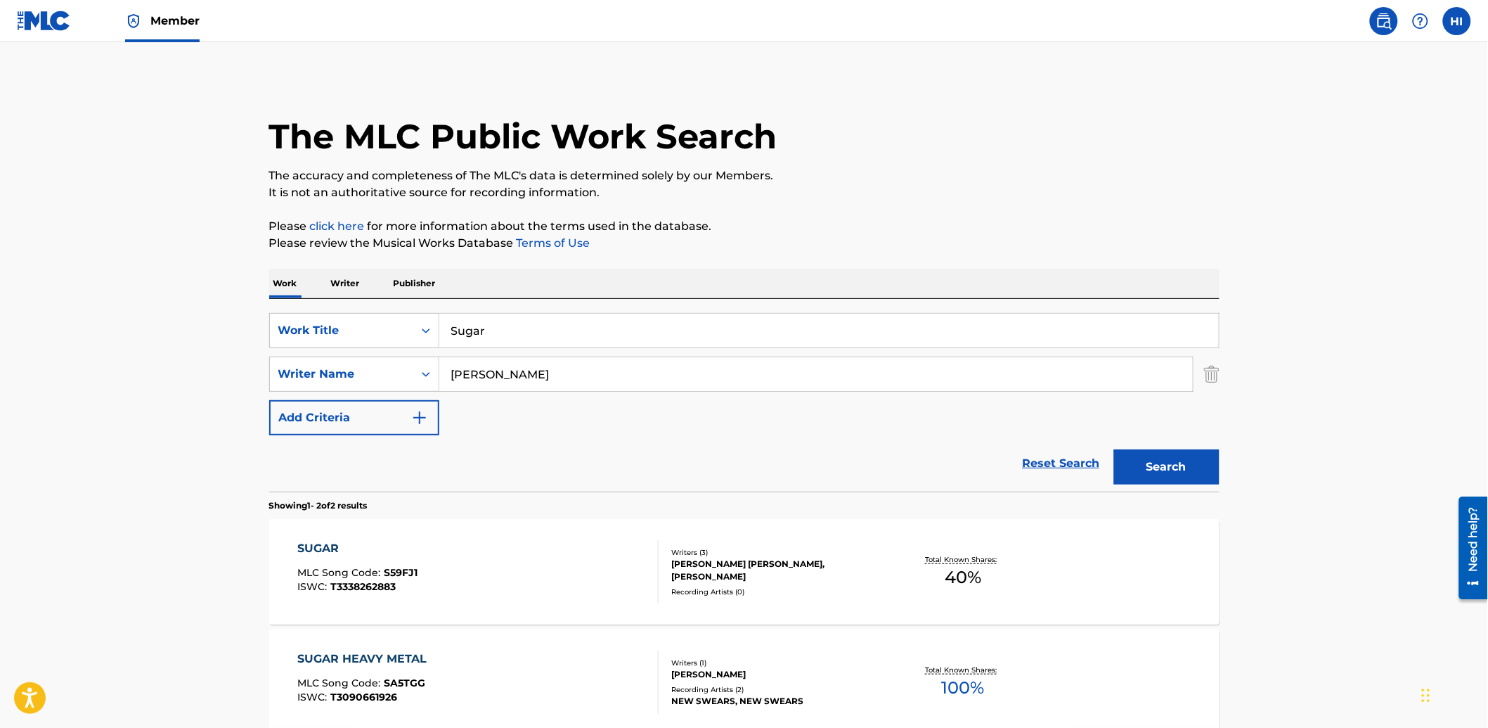
click at [587, 589] on div "SUGAR MLC Song Code : S59FJ1 ISWC : T3338262883" at bounding box center [477, 571] width 361 height 63
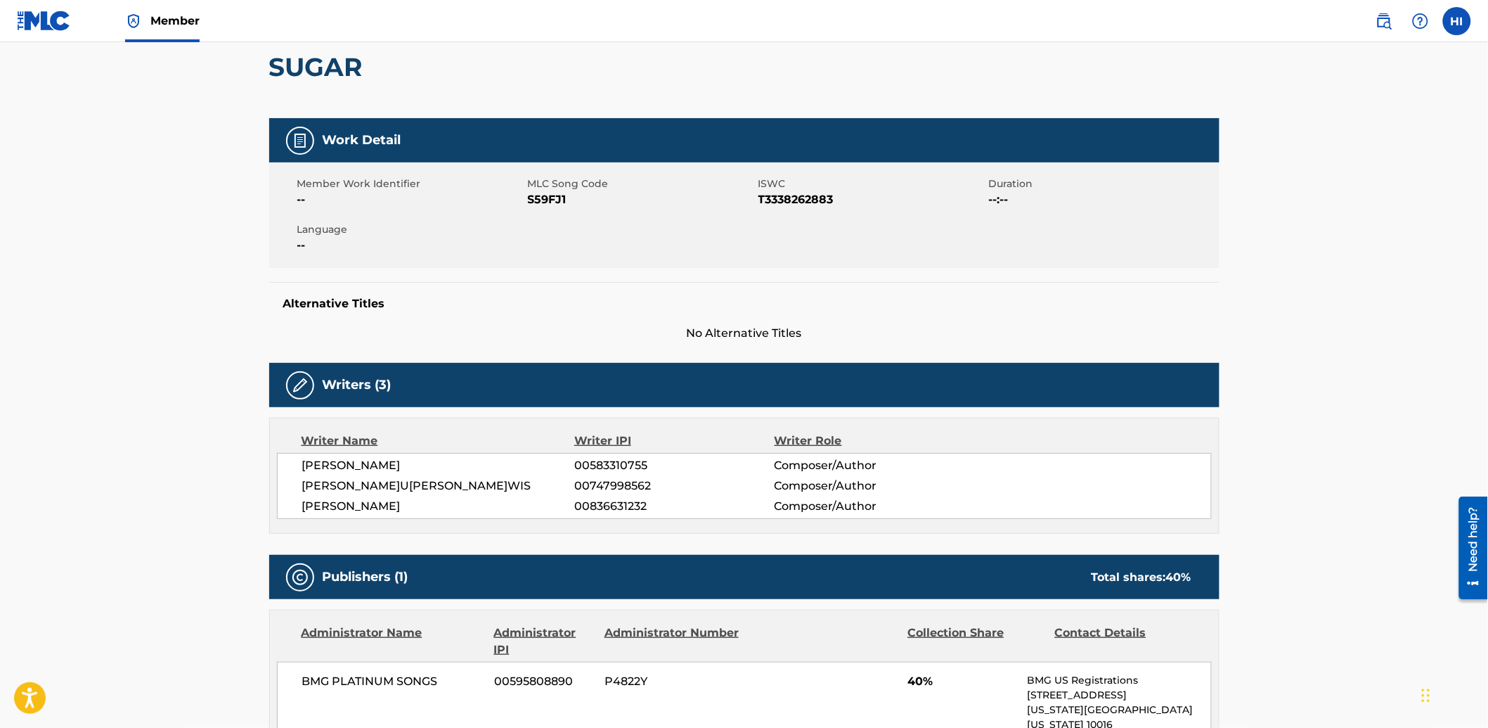
scroll to position [103, 0]
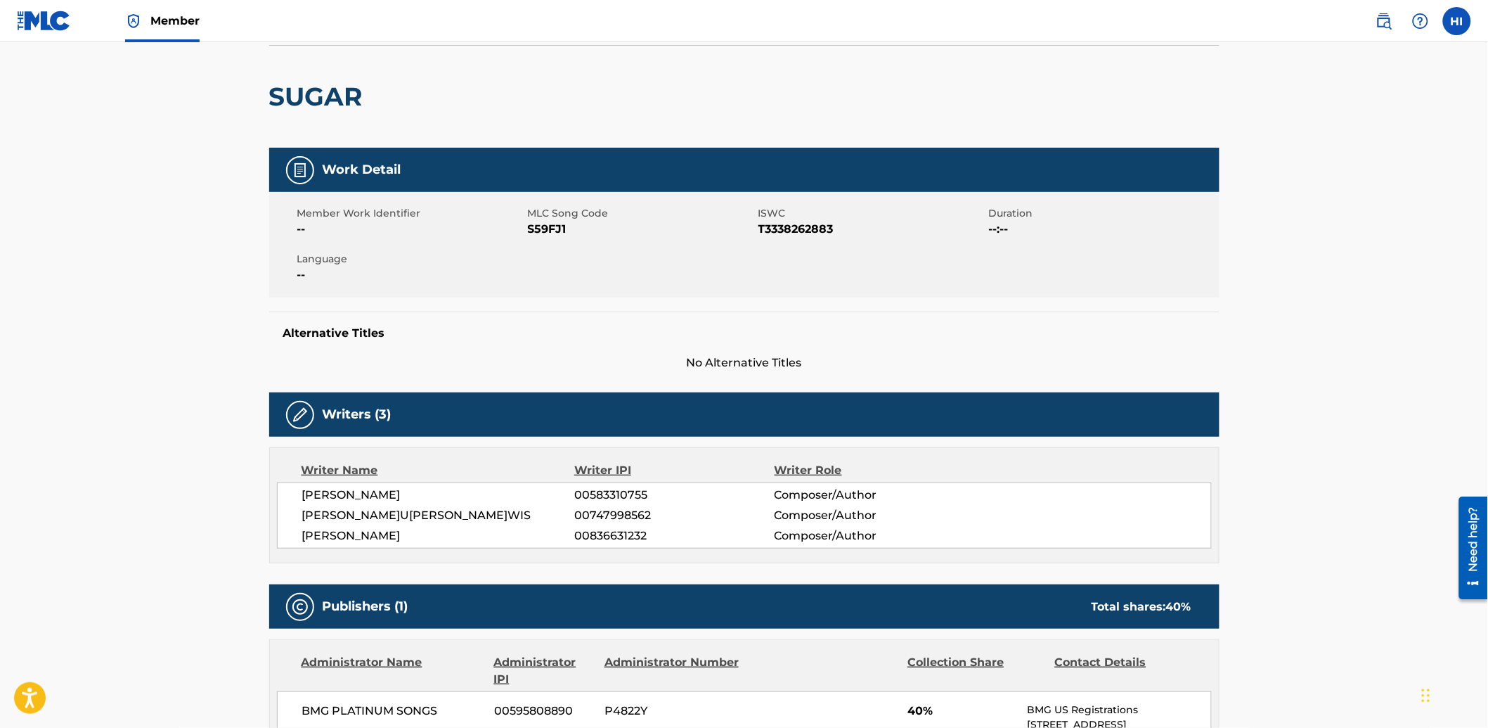
click at [539, 226] on span "S59FJ1" at bounding box center [641, 229] width 227 height 17
copy span "S59FJ1"
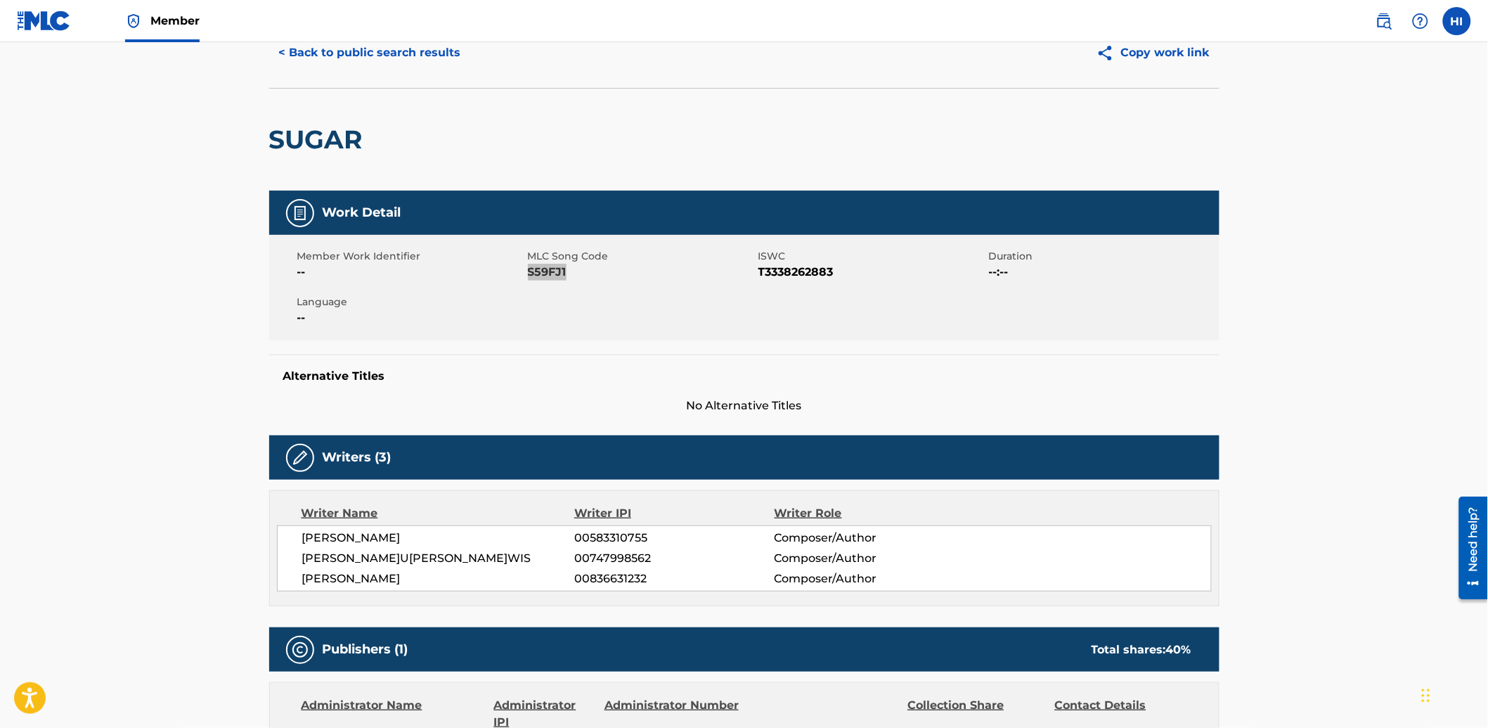
scroll to position [0, 0]
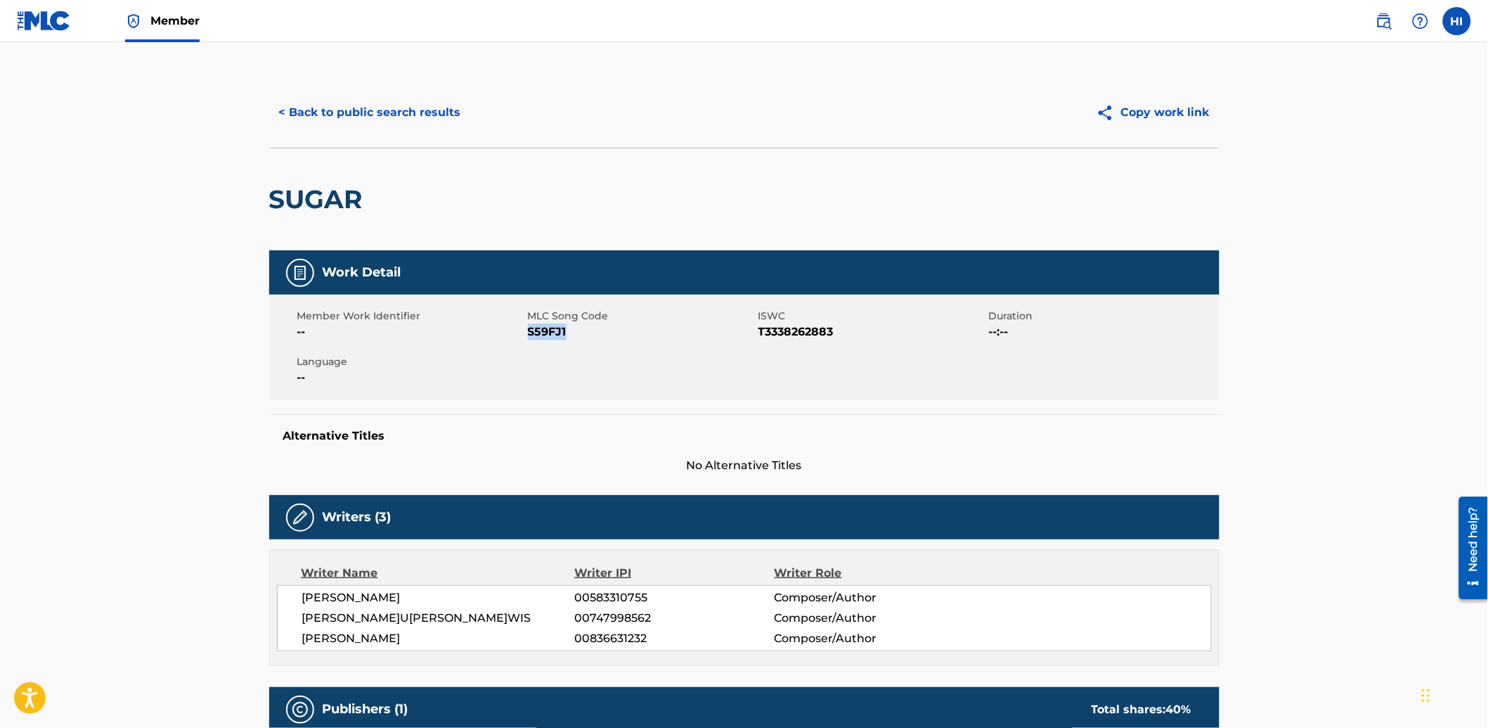
click at [321, 110] on button "< Back to public search results" at bounding box center [370, 112] width 202 height 35
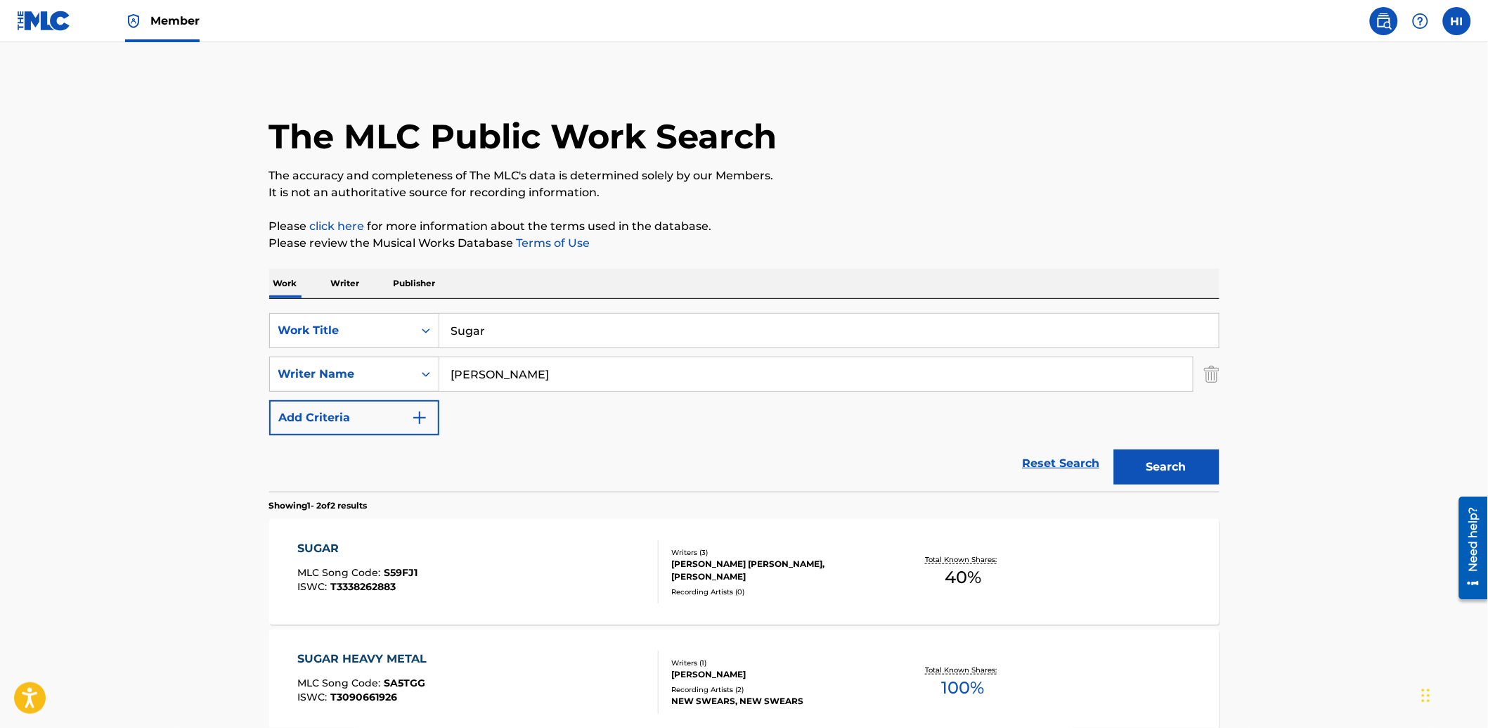
click at [535, 329] on input "Sugar" at bounding box center [829, 331] width 780 height 34
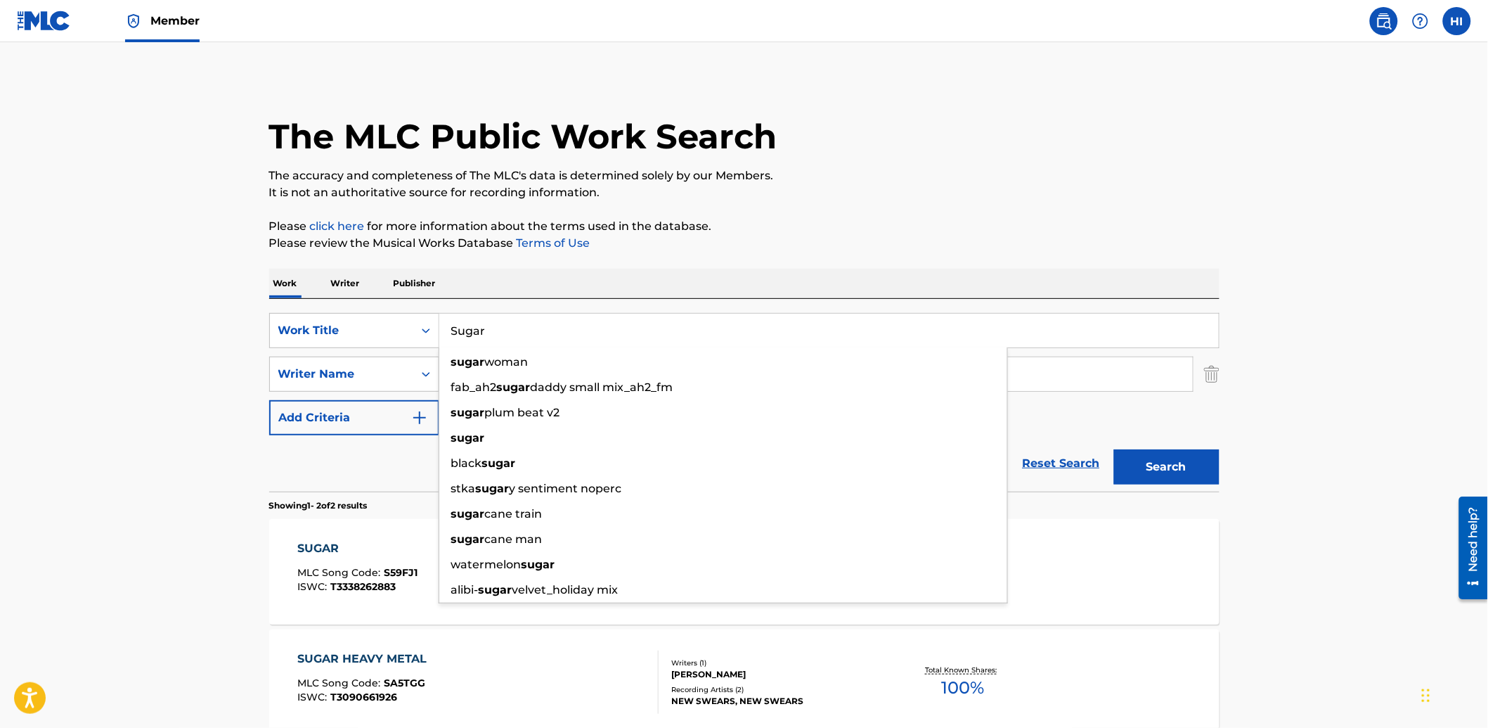
click at [535, 329] on input "Sugar" at bounding box center [829, 331] width 780 height 34
paste input "Made Me A Man"
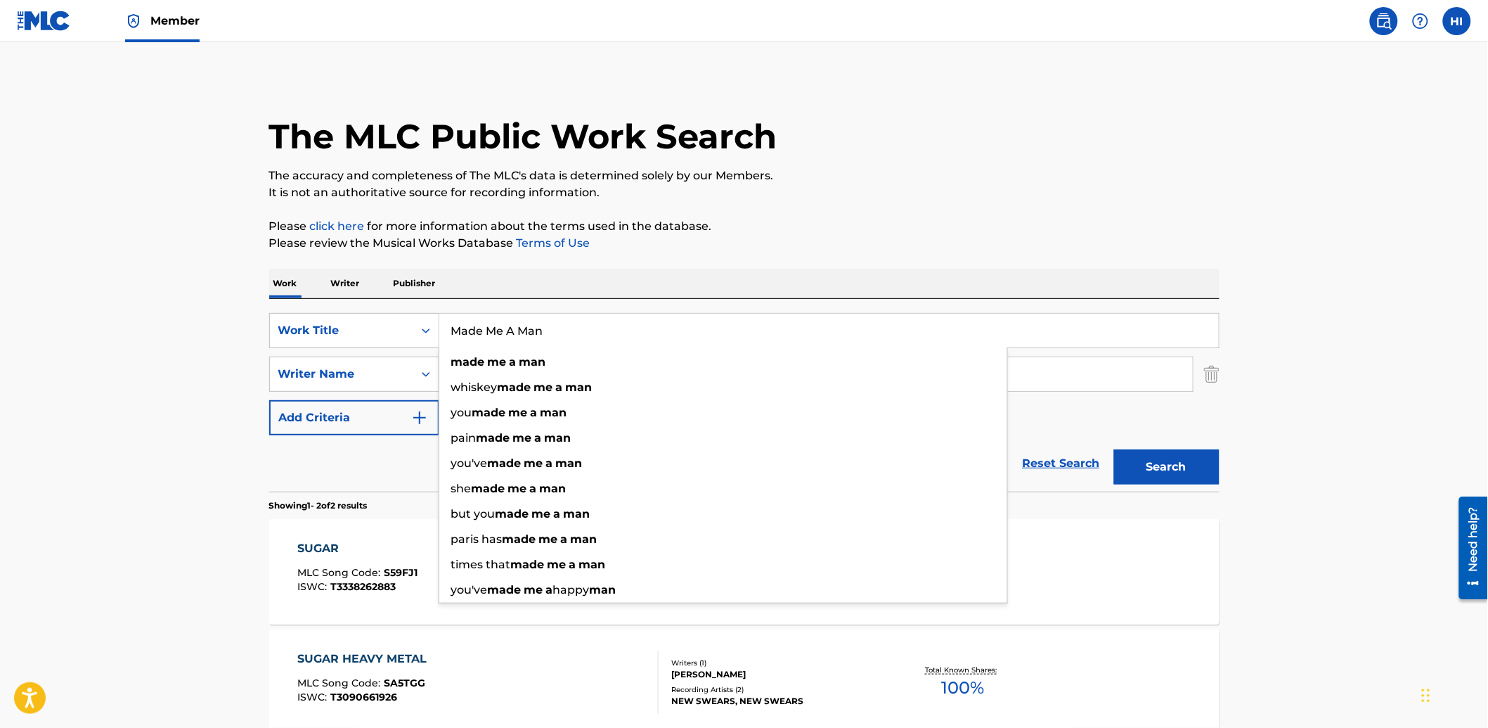
type input "Made Me A Man"
click at [517, 255] on div "The MLC Public Work Search The accuracy and completeness of The MLC's data is d…" at bounding box center [744, 438] width 984 height 723
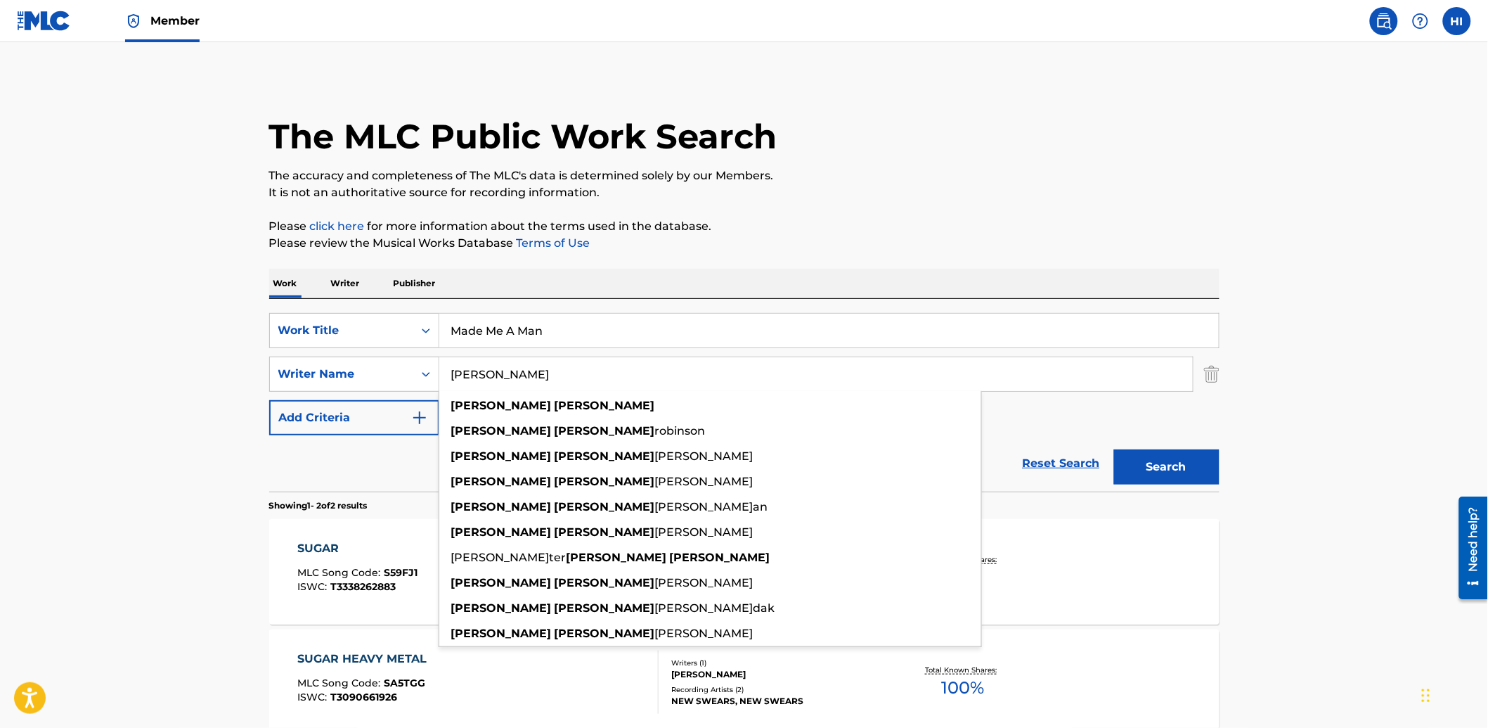
click at [550, 369] on input "[PERSON_NAME]" at bounding box center [816, 374] width 754 height 34
click at [551, 375] on input "[PERSON_NAME]" at bounding box center [816, 374] width 754 height 34
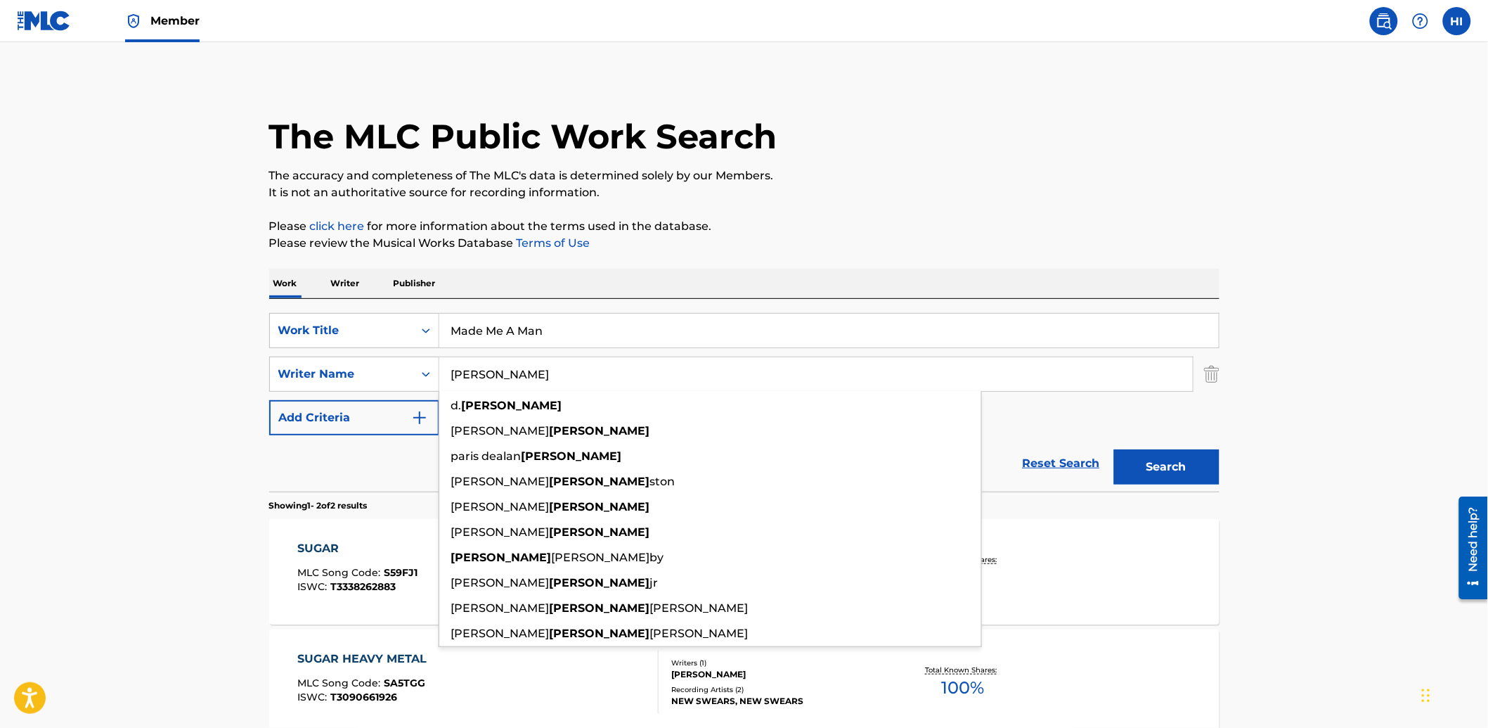
type input "[PERSON_NAME]"
click at [1114, 449] on button "Search" at bounding box center [1166, 466] width 105 height 35
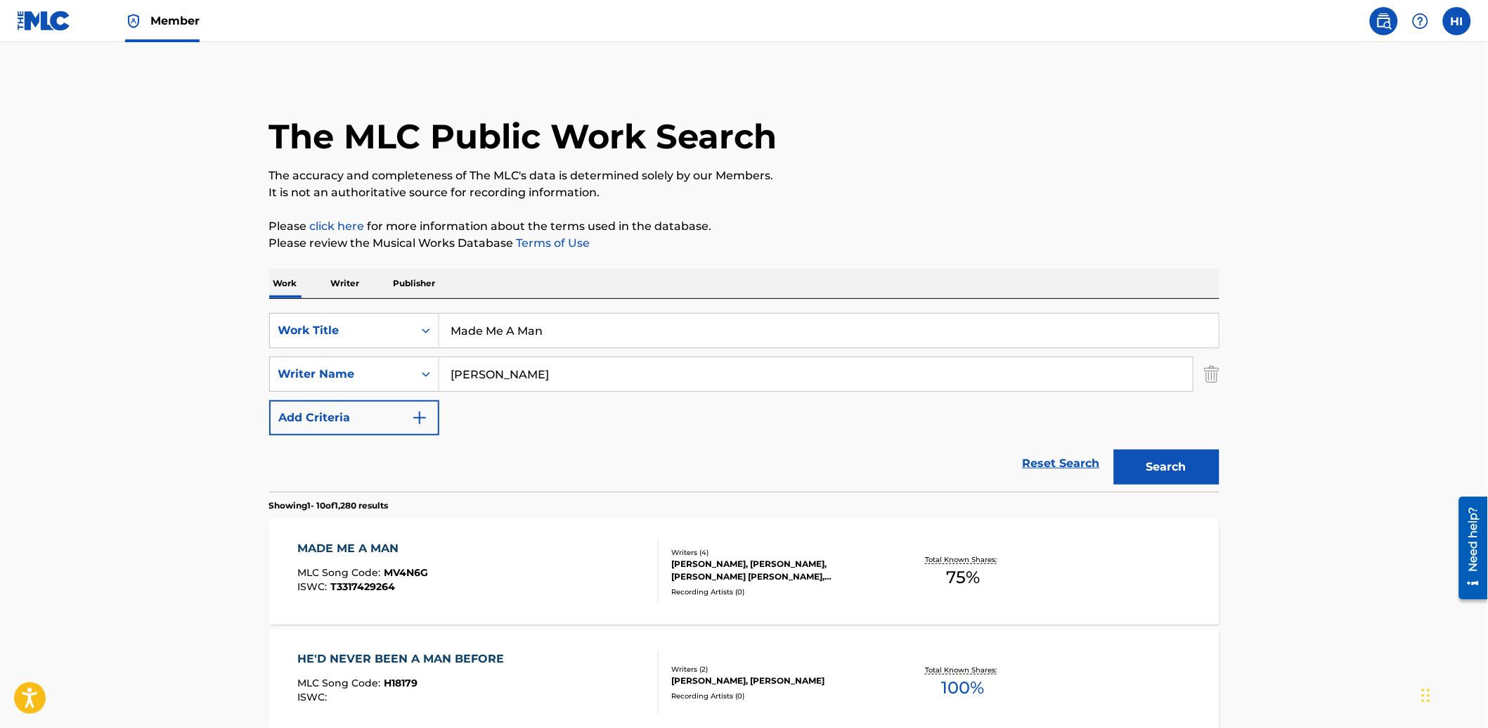
click at [1189, 463] on button "Search" at bounding box center [1166, 466] width 105 height 35
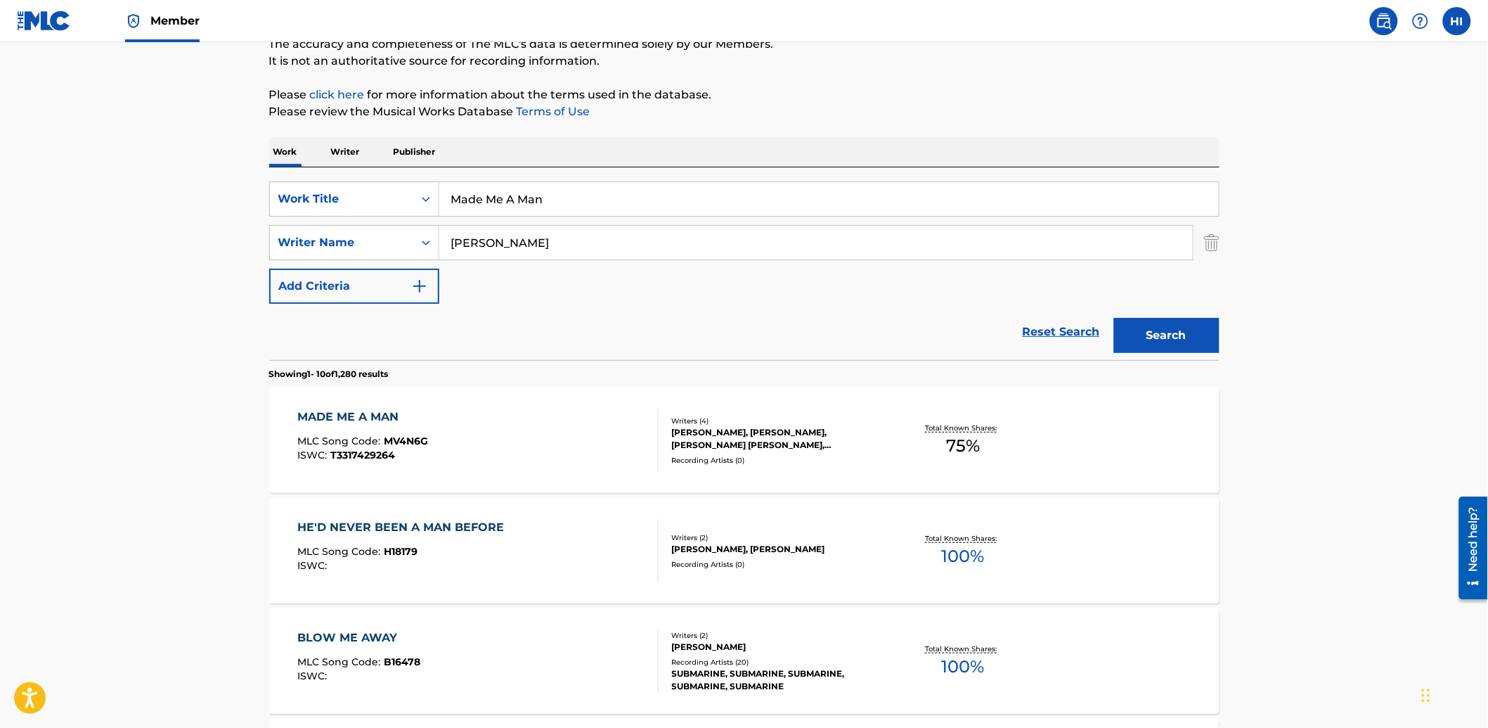
scroll to position [181, 0]
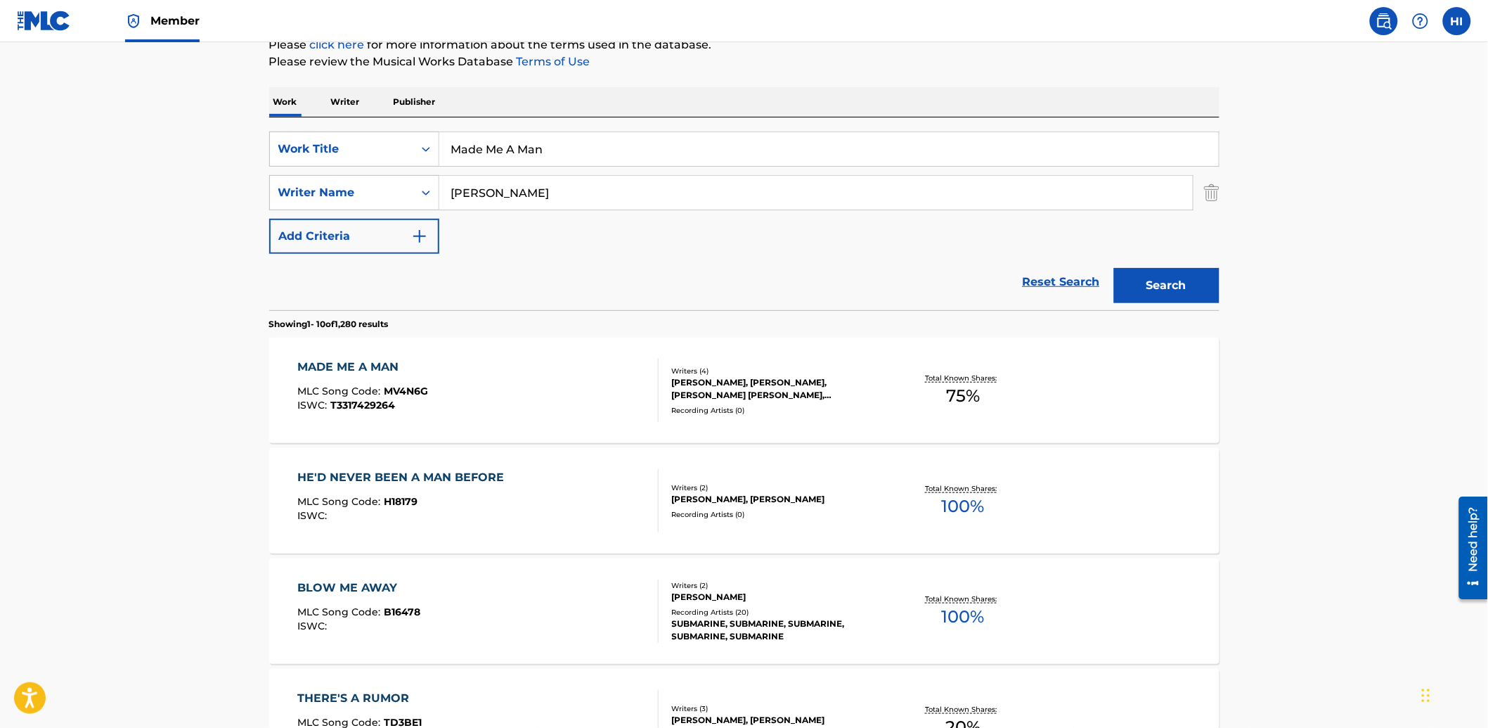
click at [453, 380] on div "MADE ME A MAN MLC Song Code : MV4N6G ISWC : T3317429264" at bounding box center [477, 390] width 361 height 63
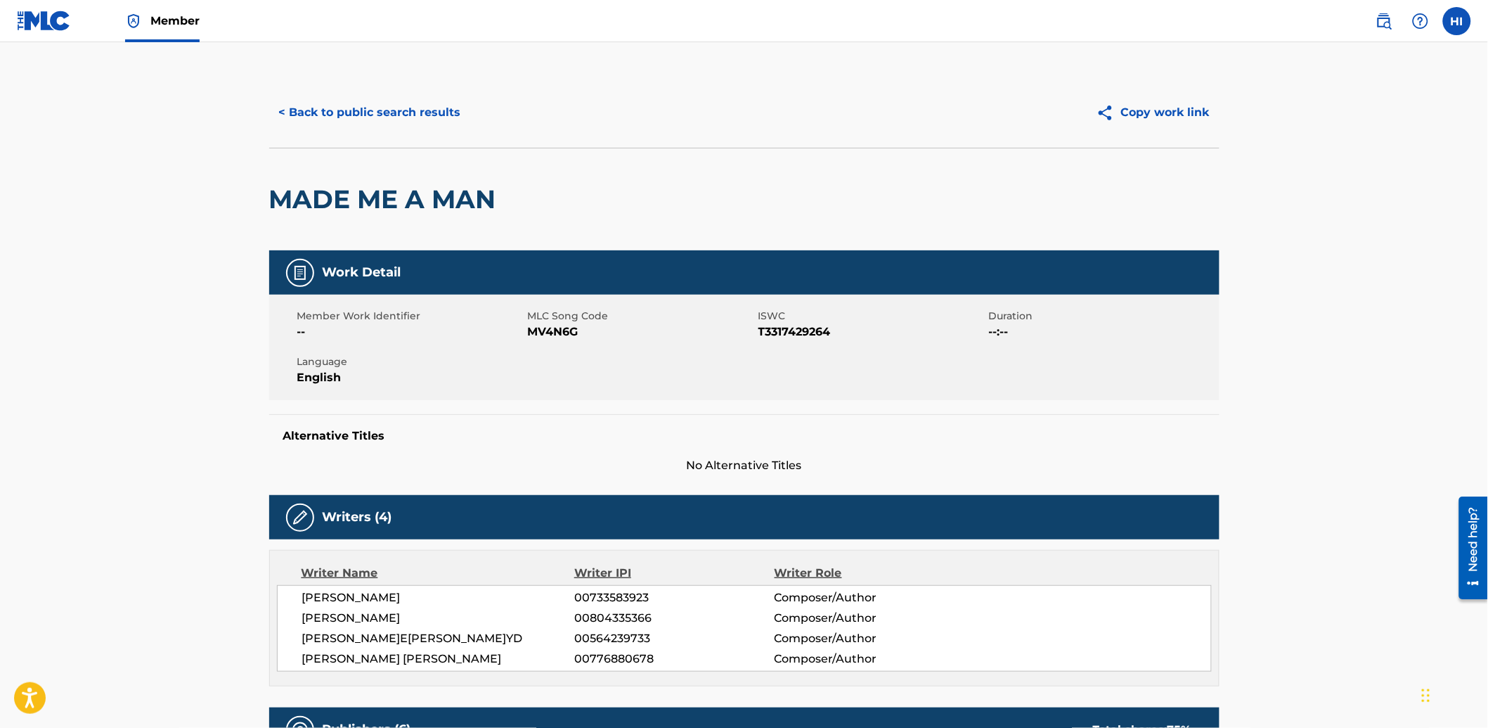
click at [557, 330] on span "MV4N6G" at bounding box center [641, 331] width 227 height 17
copy span "MV4N6G"
click at [368, 109] on button "< Back to public search results" at bounding box center [370, 112] width 202 height 35
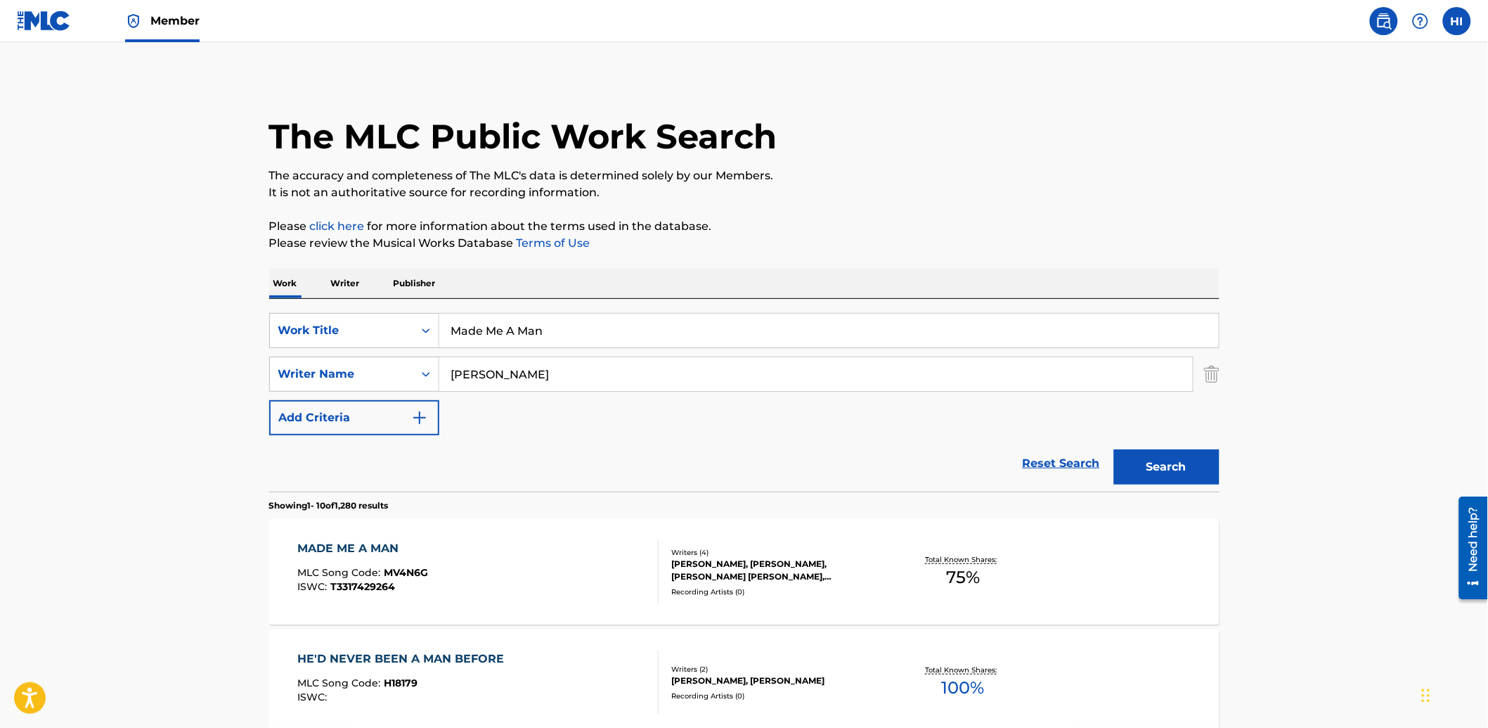
scroll to position [181, 0]
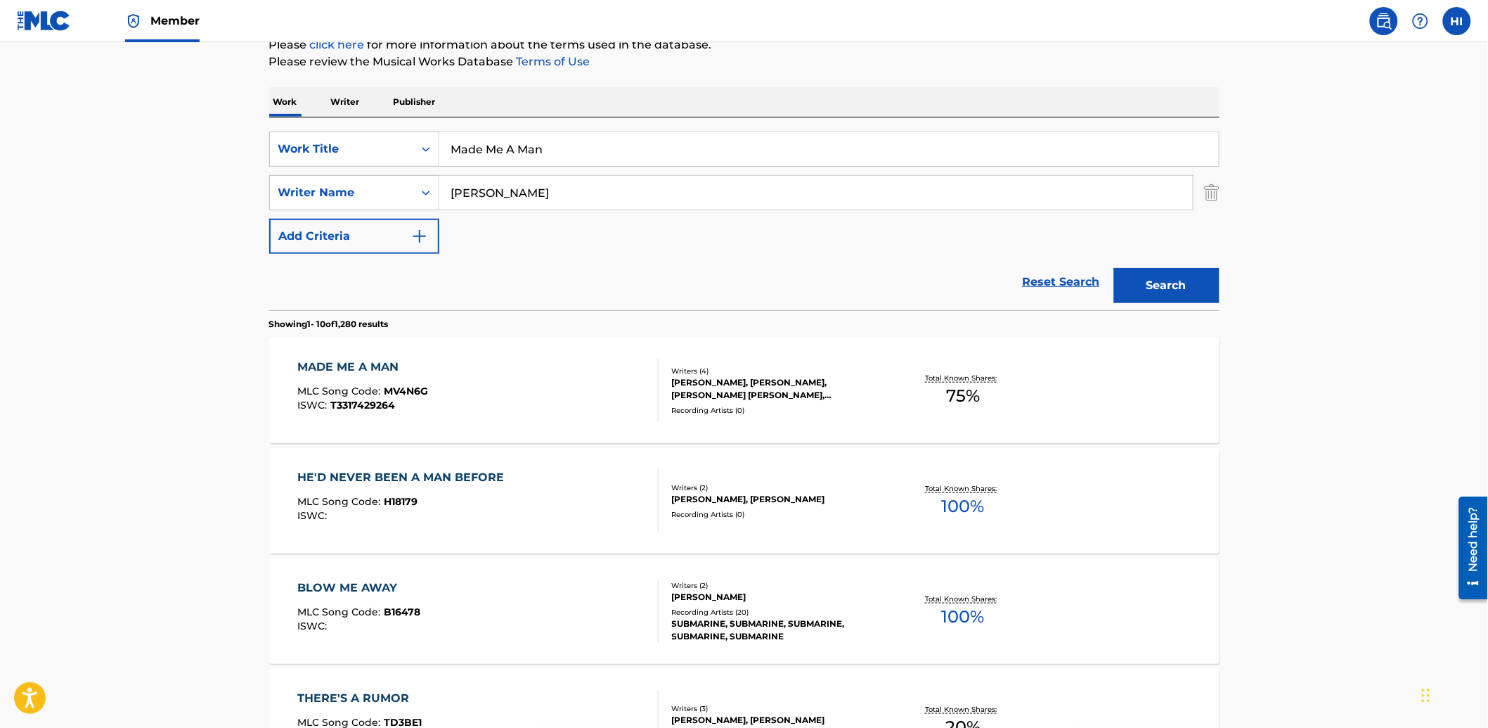
click at [502, 162] on input "Made Me A Man" at bounding box center [829, 149] width 780 height 34
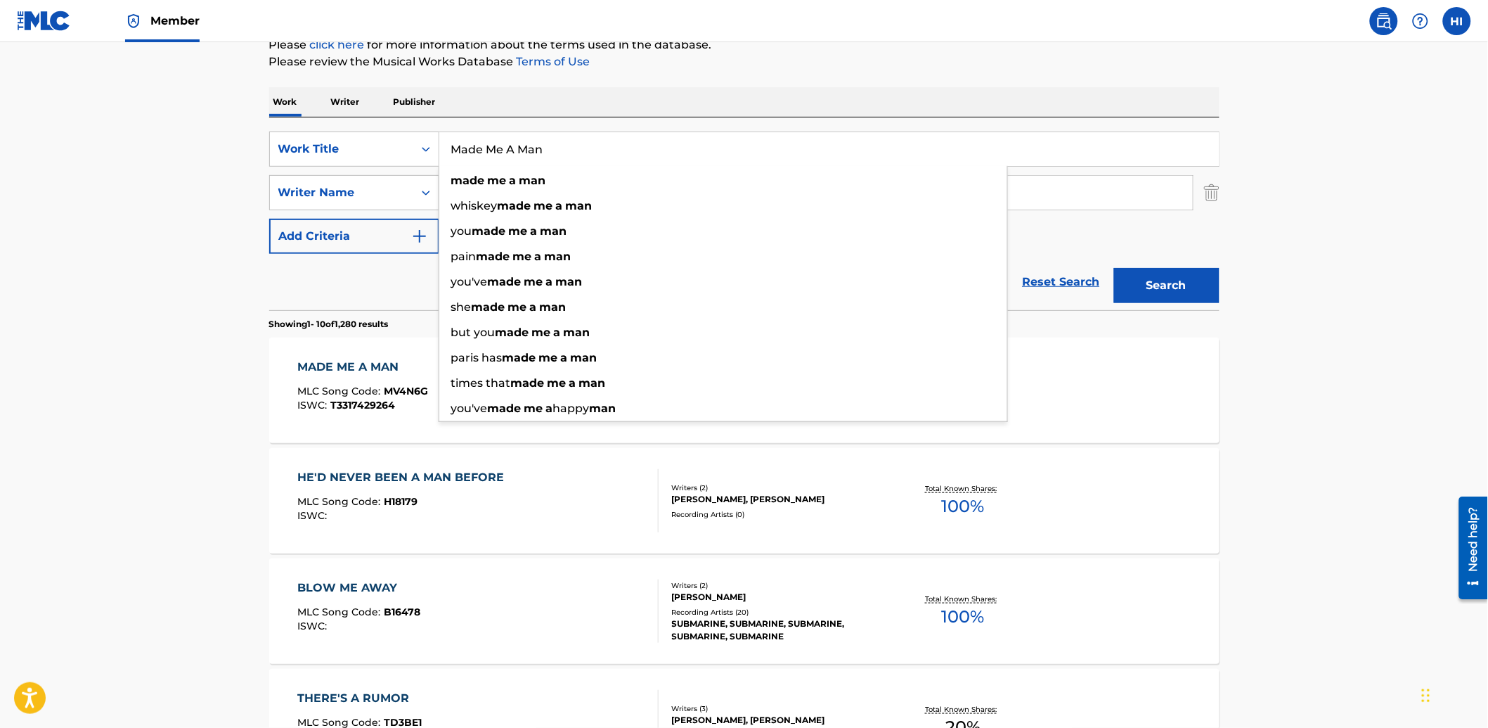
click at [502, 162] on input "Made Me A Man" at bounding box center [829, 149] width 780 height 34
paste input "e Around You"
type input "Me Around You"
drag, startPoint x: 214, startPoint y: 207, endPoint x: 258, endPoint y: 194, distance: 45.4
click at [216, 205] on main "The MLC Public Work Search The accuracy and completeness of The MLC's data is d…" at bounding box center [744, 688] width 1488 height 1655
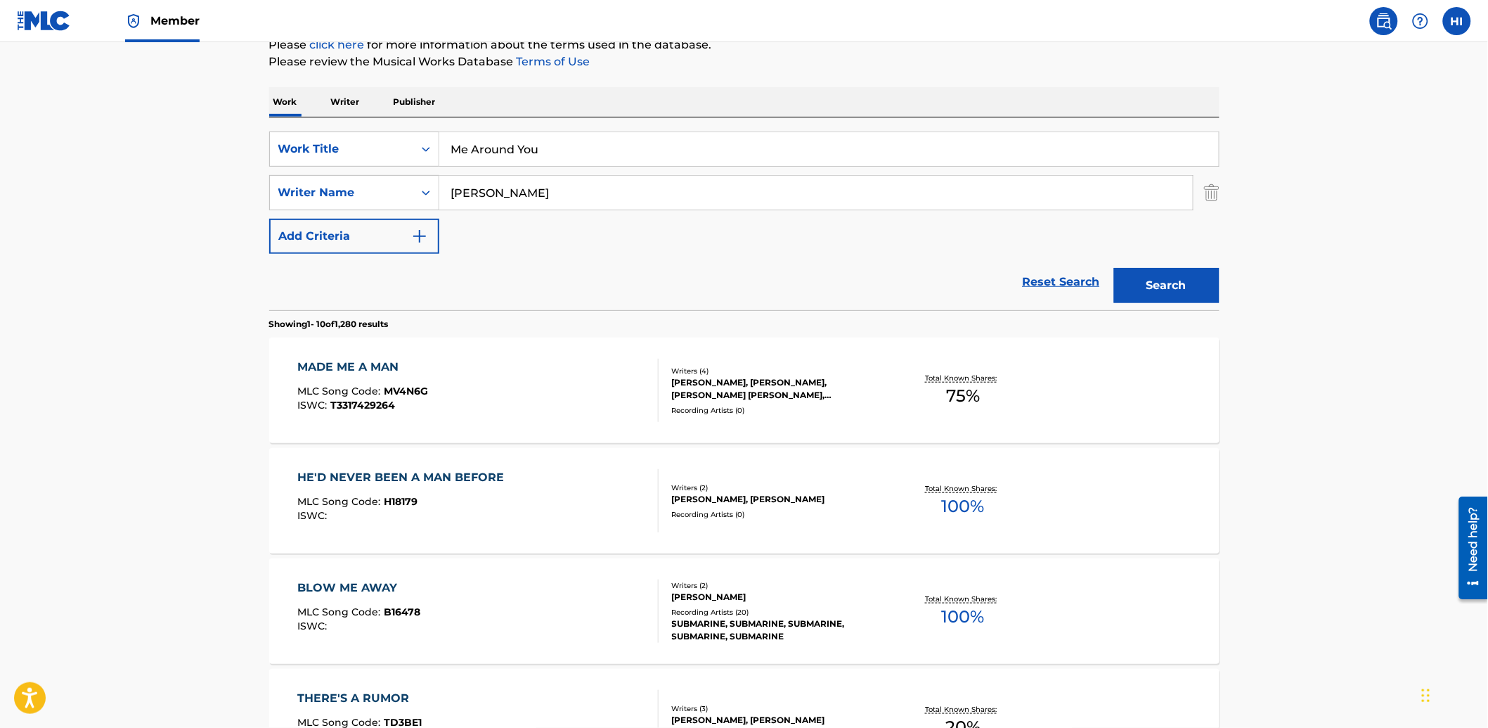
click at [540, 193] on input "[PERSON_NAME]" at bounding box center [816, 193] width 754 height 34
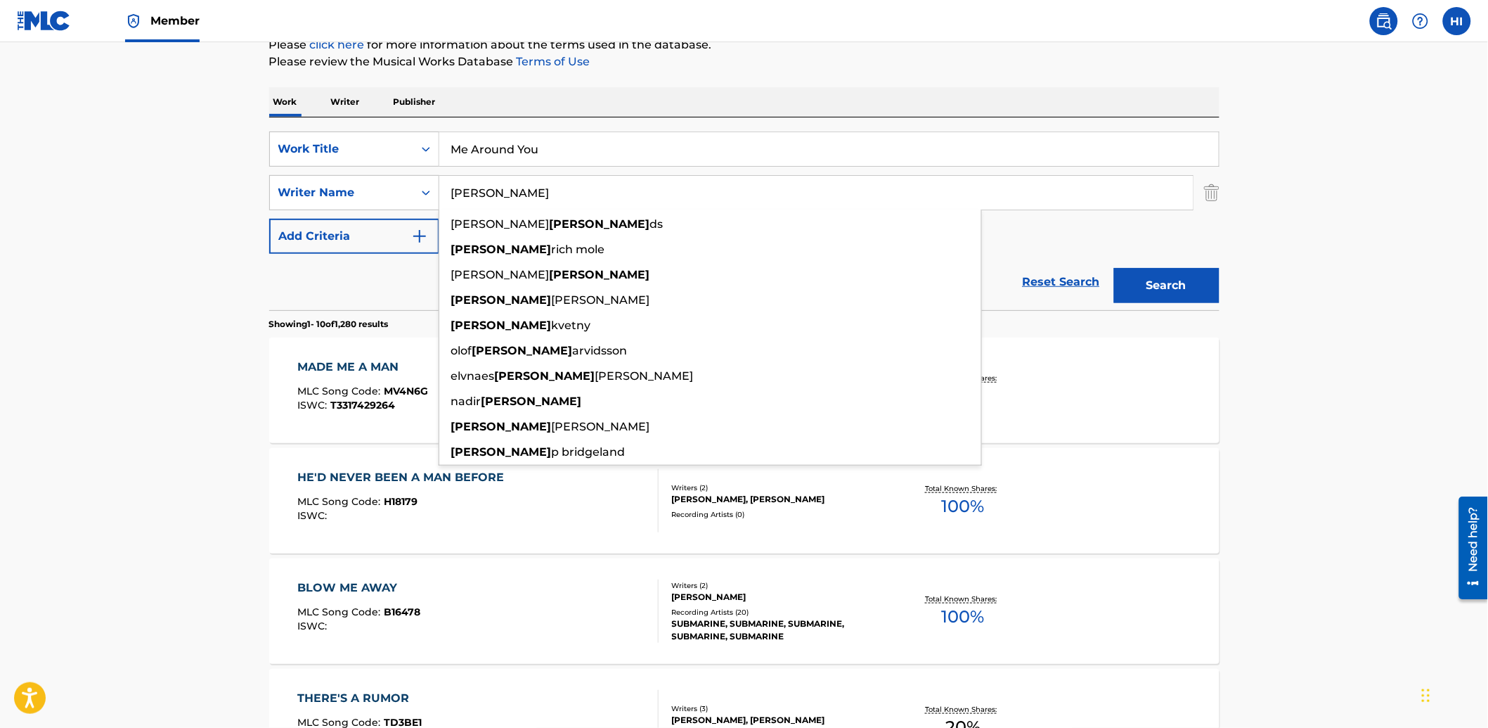
type input "[PERSON_NAME]"
click at [1114, 268] on button "Search" at bounding box center [1166, 285] width 105 height 35
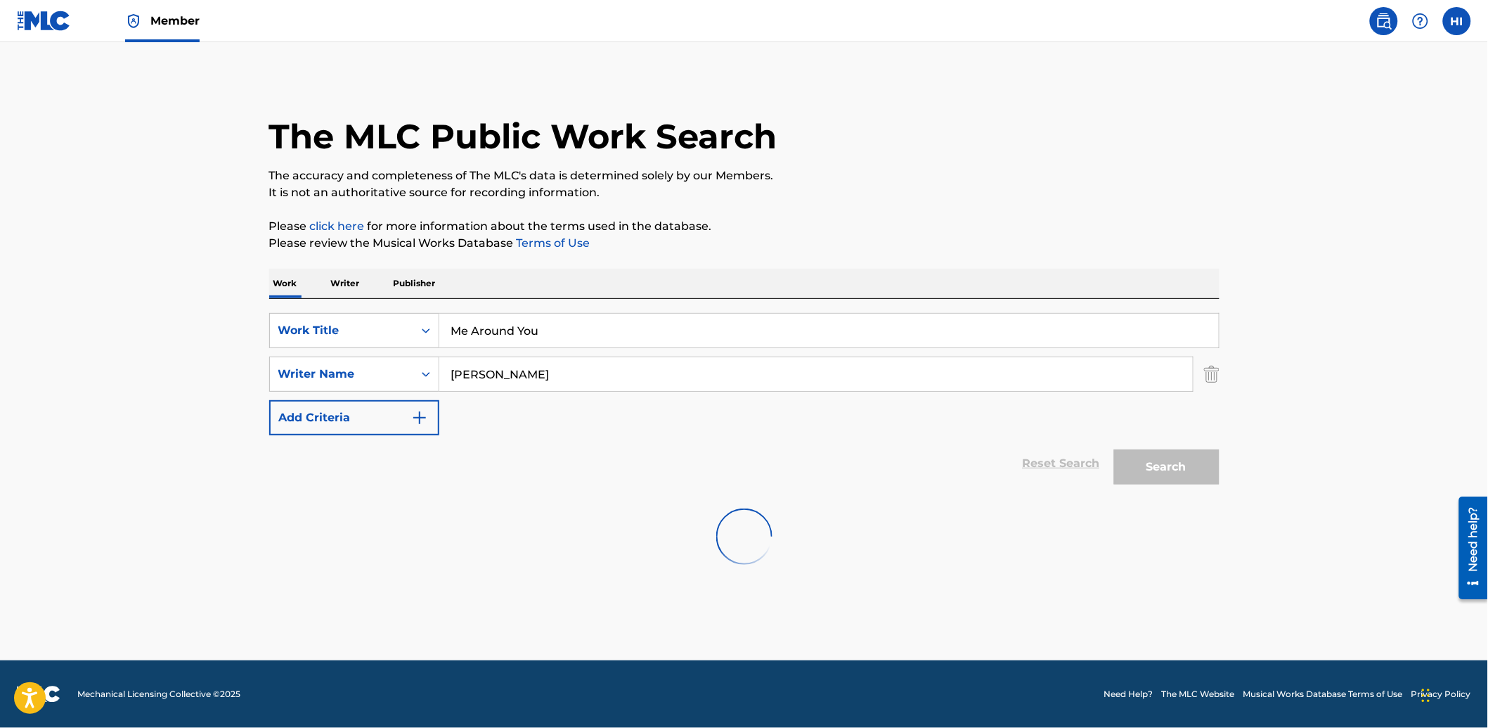
scroll to position [0, 0]
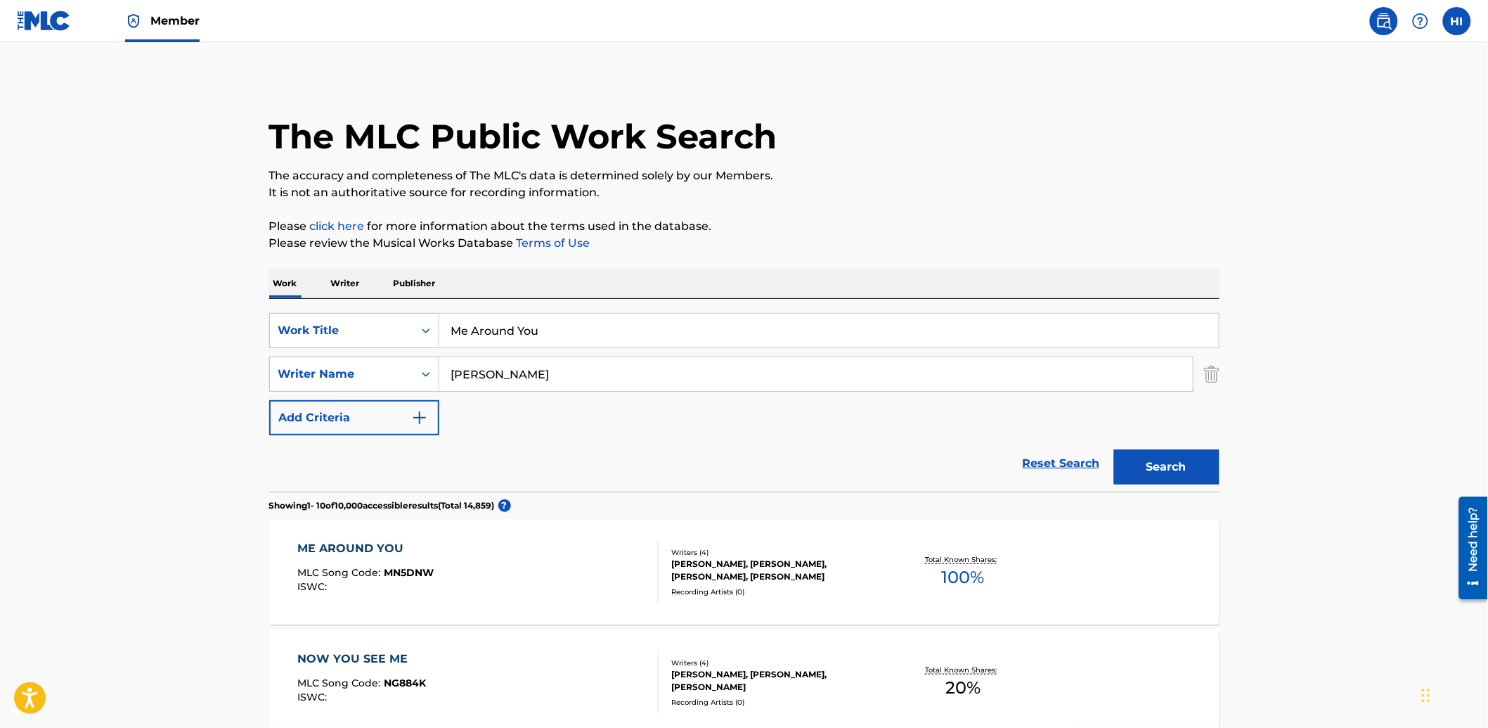
click at [1171, 474] on button "Search" at bounding box center [1166, 466] width 105 height 35
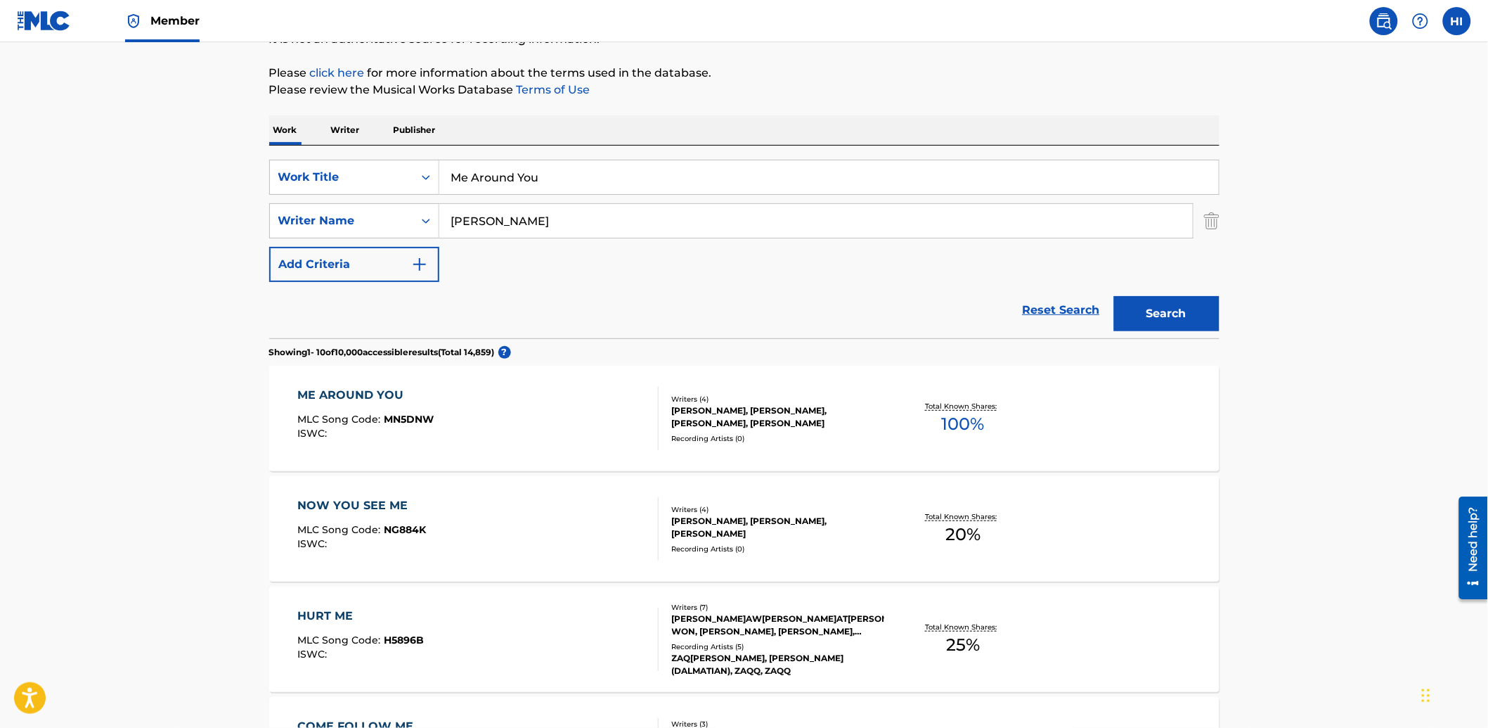
scroll to position [181, 0]
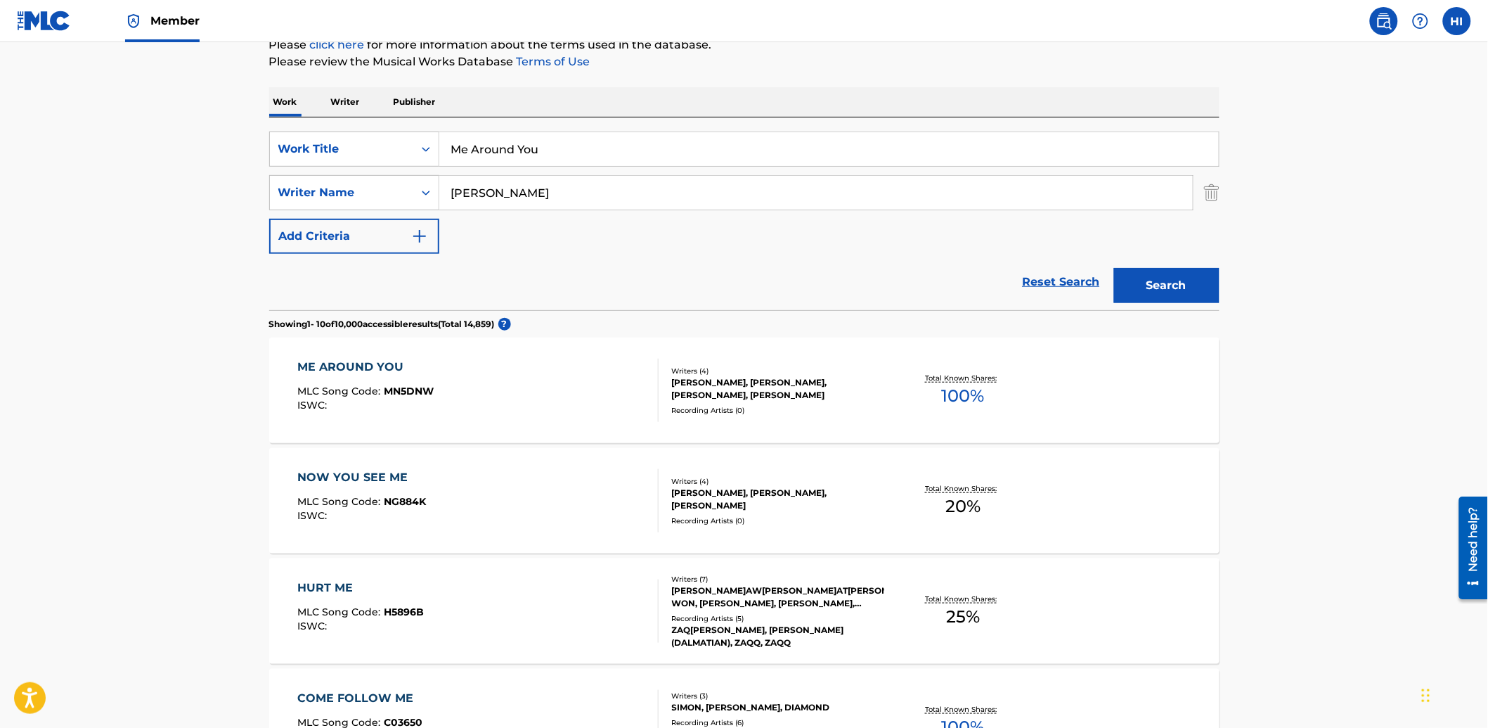
click at [448, 378] on div "ME AROUND YOU MLC Song Code : MN5DNW ISWC :" at bounding box center [477, 390] width 361 height 63
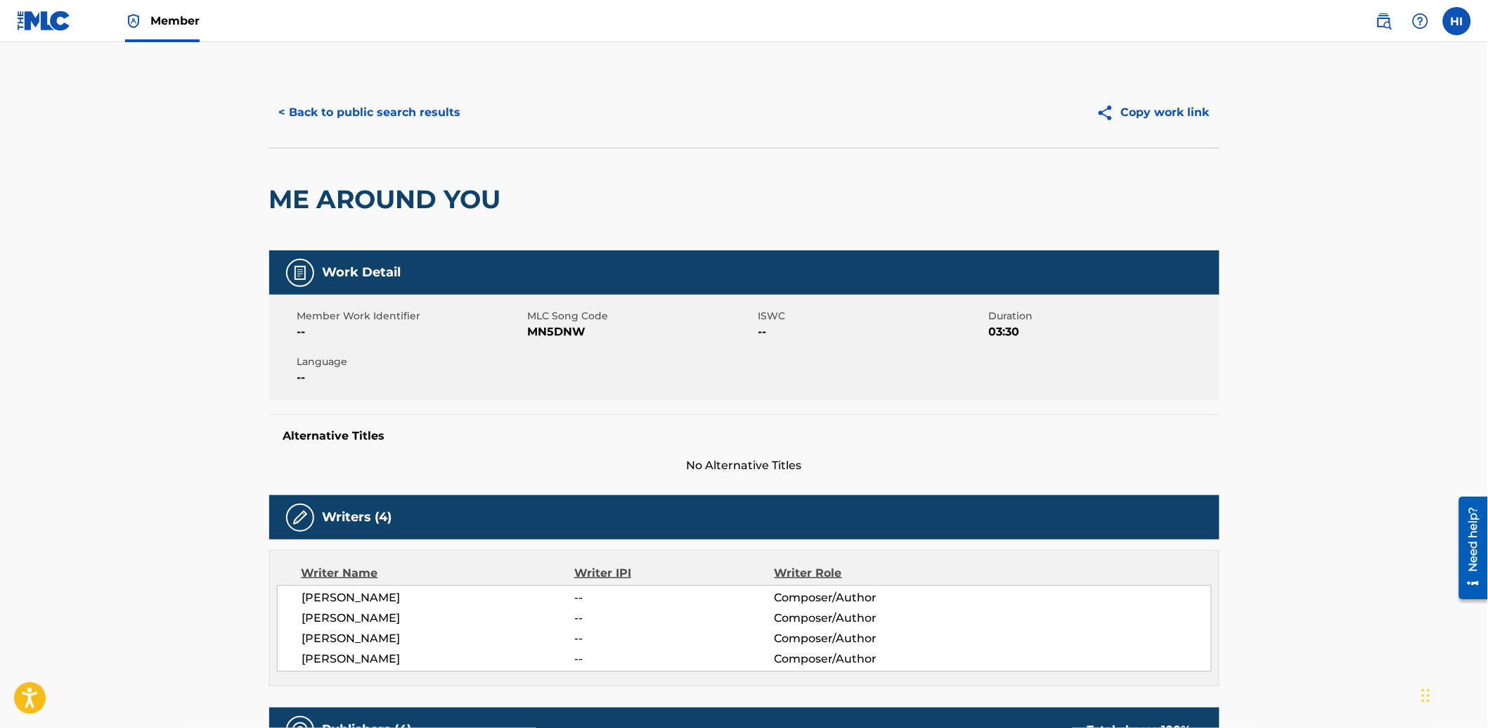
click at [555, 327] on span "MN5DNW" at bounding box center [641, 331] width 227 height 17
copy span "MN5DNW"
click at [359, 115] on button "< Back to public search results" at bounding box center [370, 112] width 202 height 35
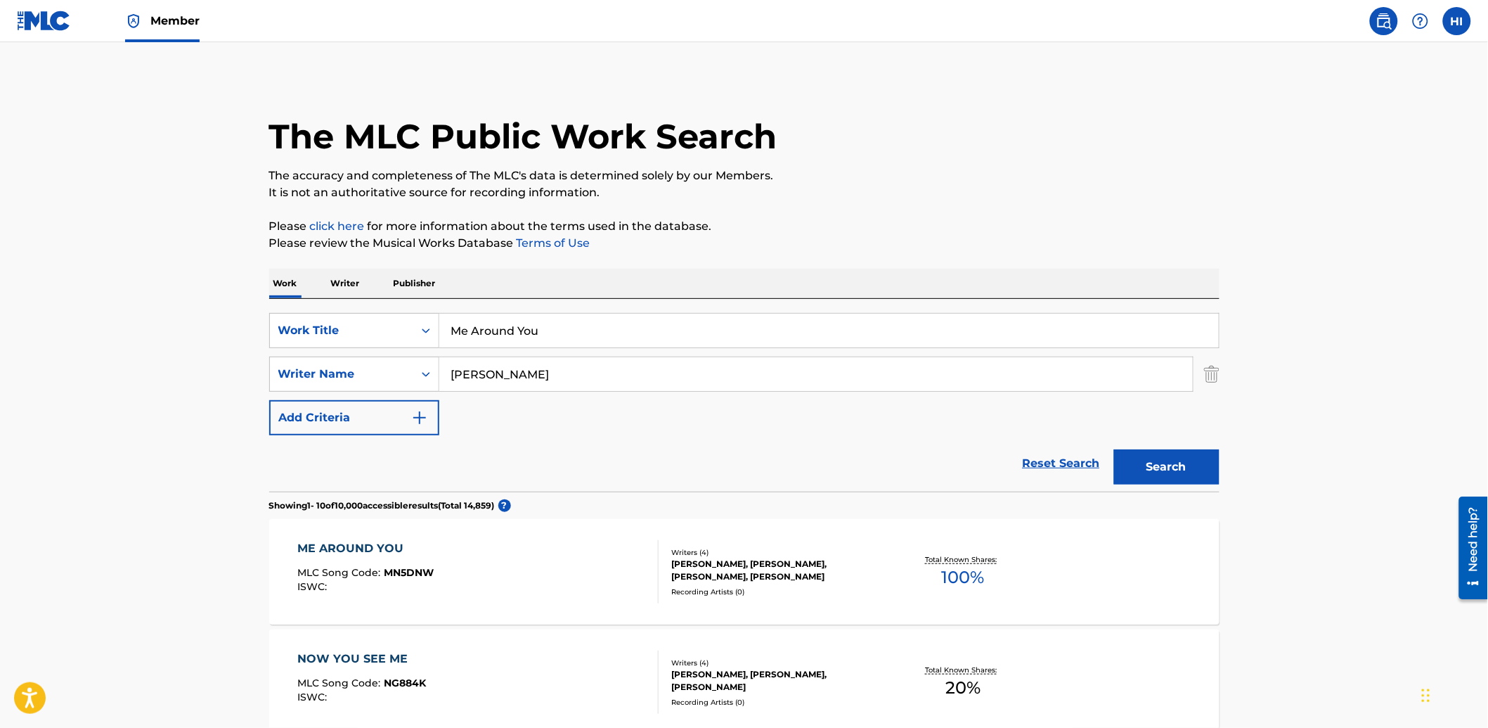
scroll to position [181, 0]
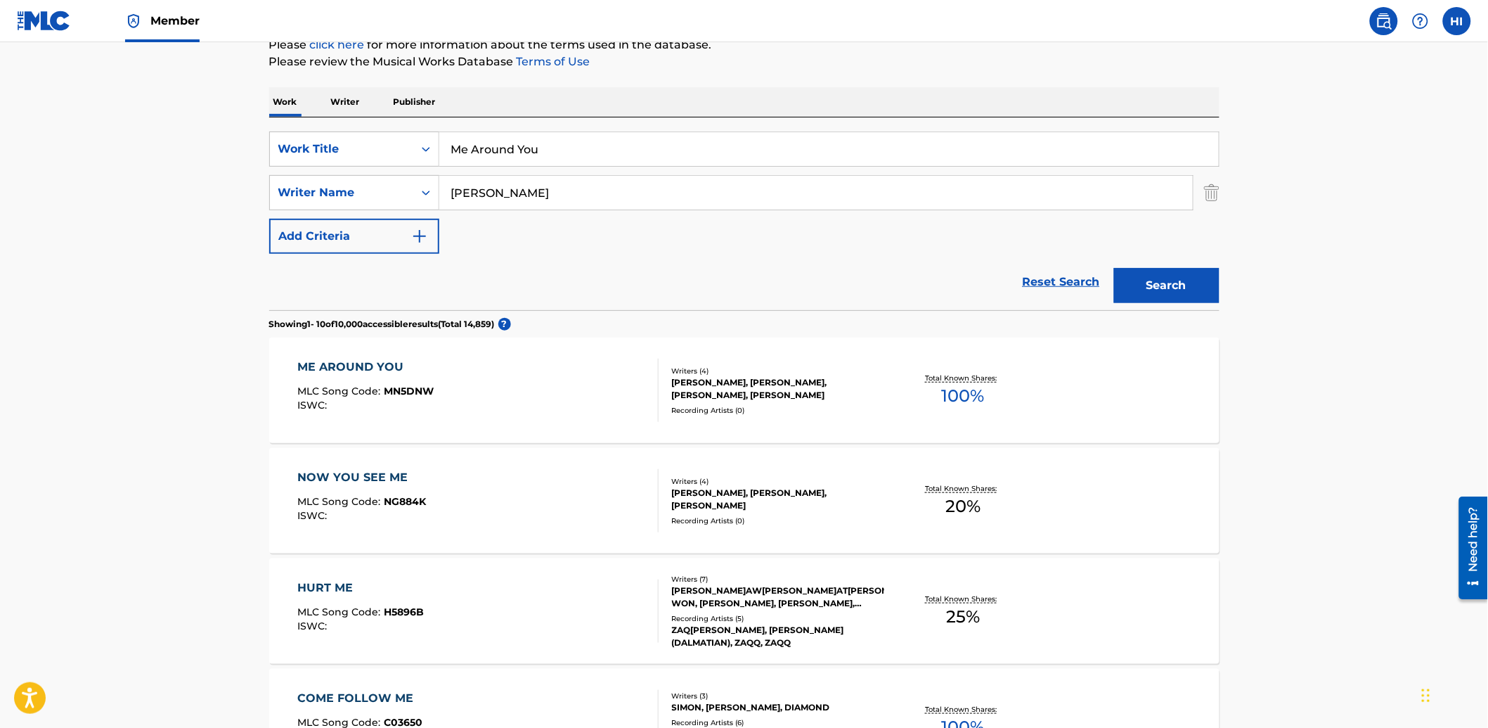
click at [605, 159] on input "Me Around You" at bounding box center [829, 149] width 780 height 34
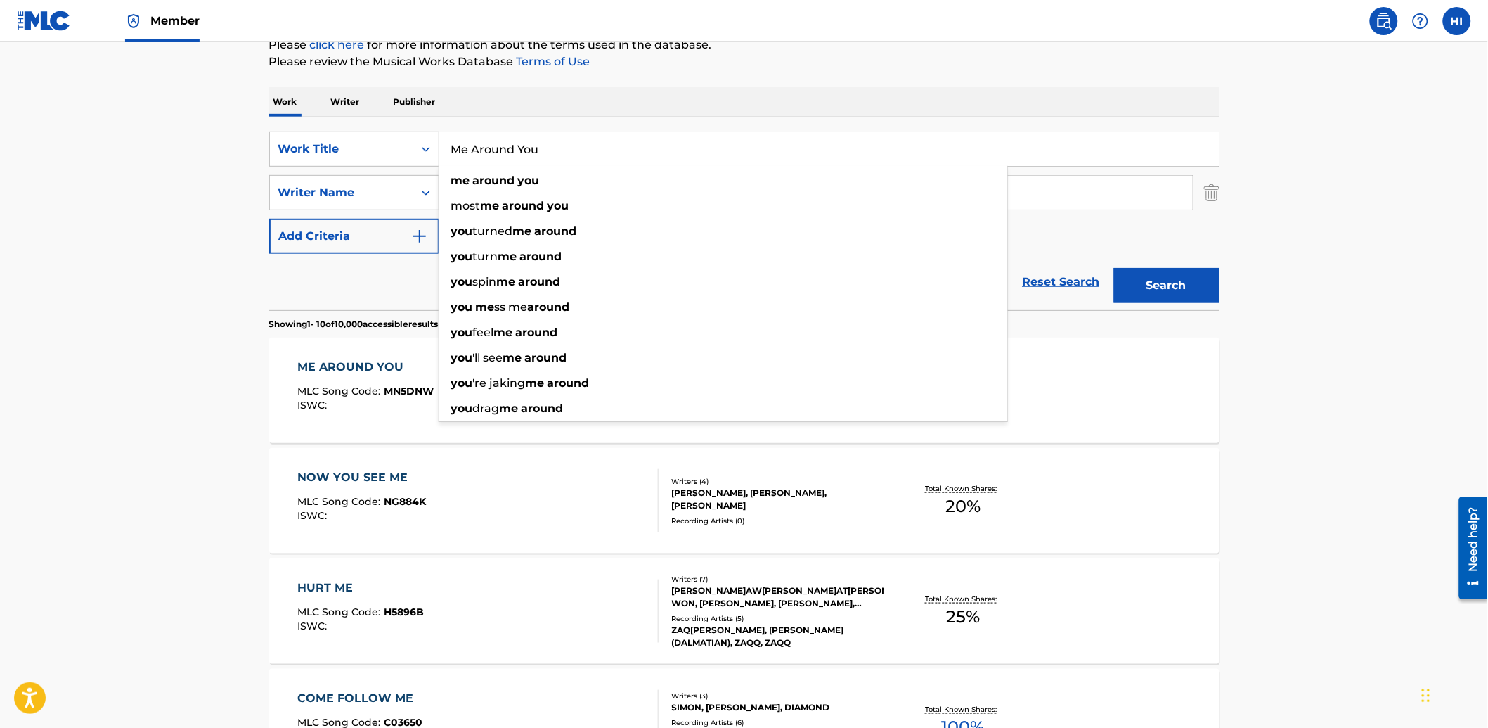
click at [605, 159] on input "Me Around You" at bounding box center [829, 149] width 780 height 34
paste input "I Need Help"
click at [1151, 304] on div "Search" at bounding box center [1163, 282] width 112 height 56
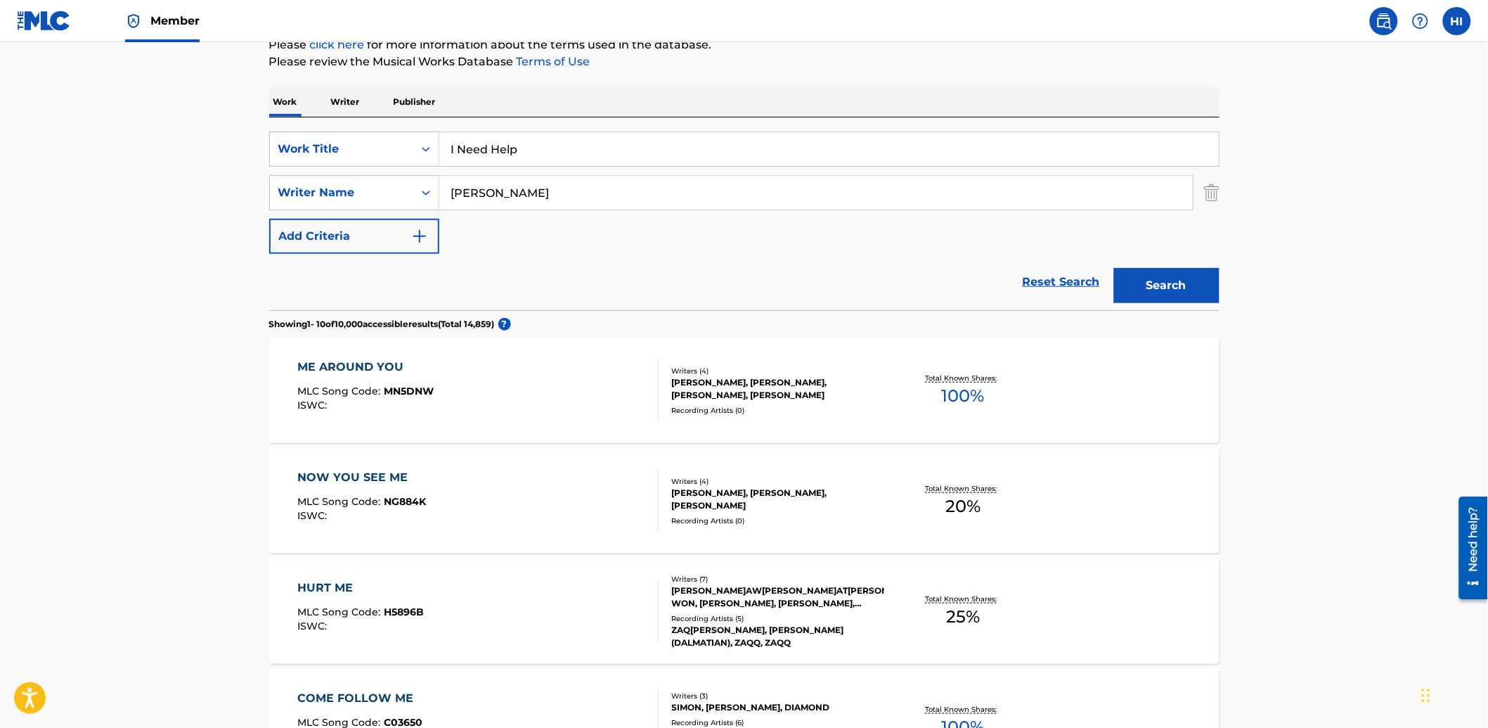
click at [1156, 292] on button "Search" at bounding box center [1166, 285] width 105 height 35
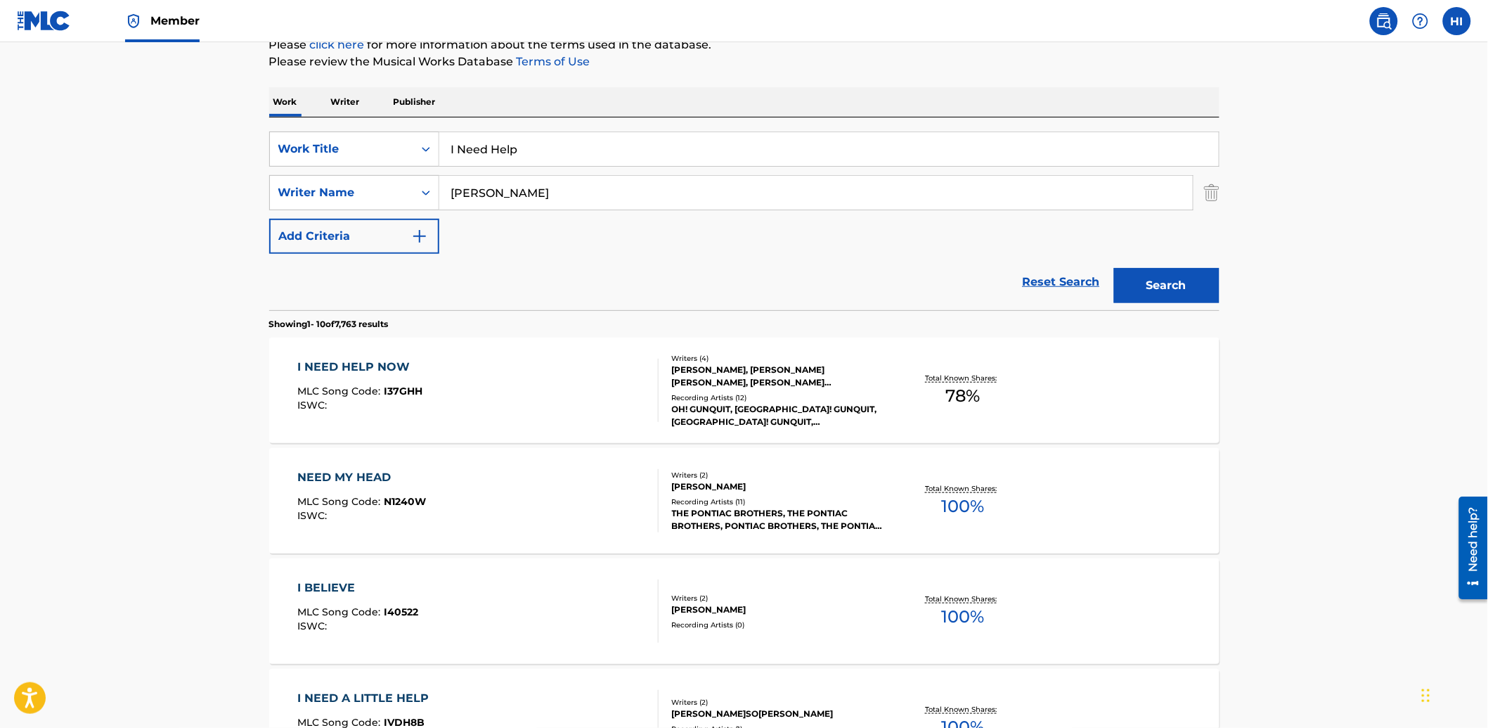
click at [617, 155] on input "I Need Help" at bounding box center [829, 149] width 780 height 34
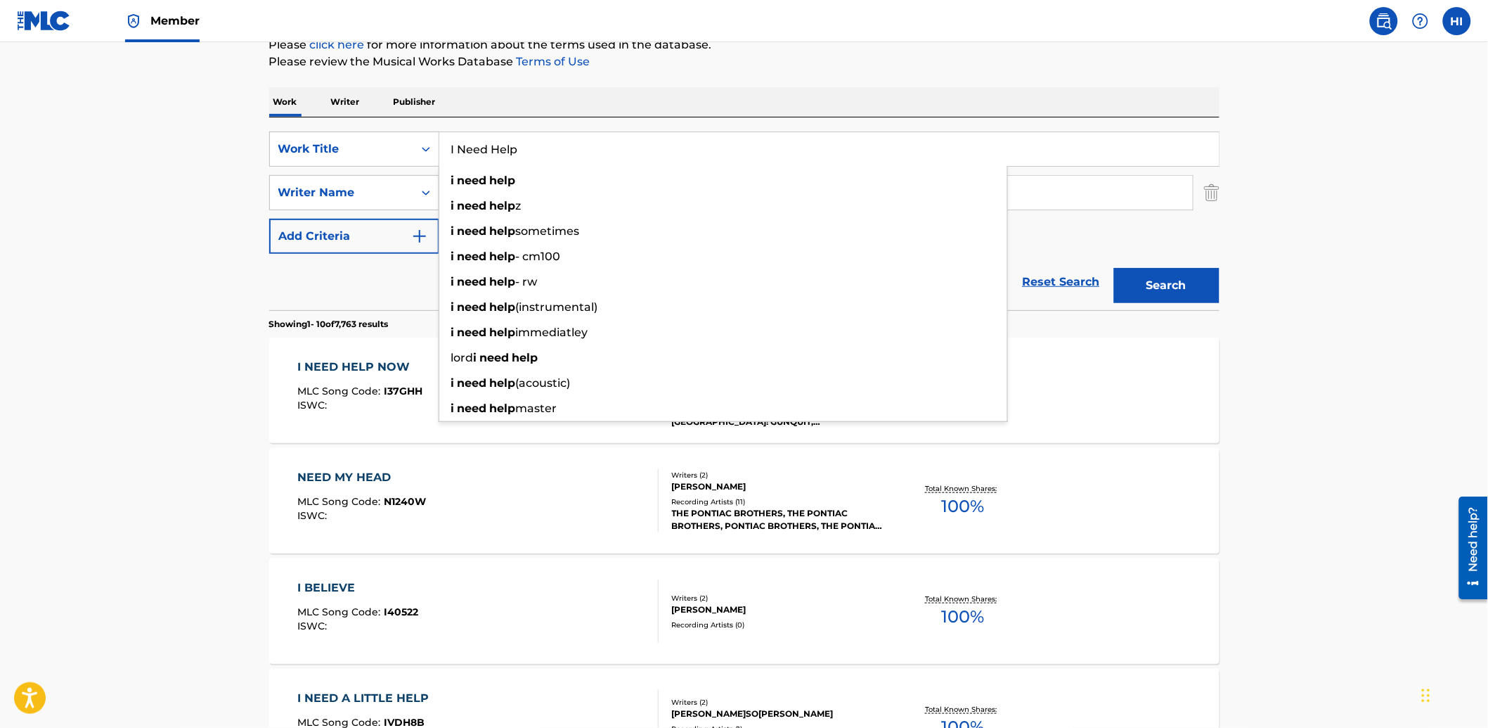
click at [617, 155] on input "I Need Help" at bounding box center [829, 149] width 780 height 34
paste input "Access"
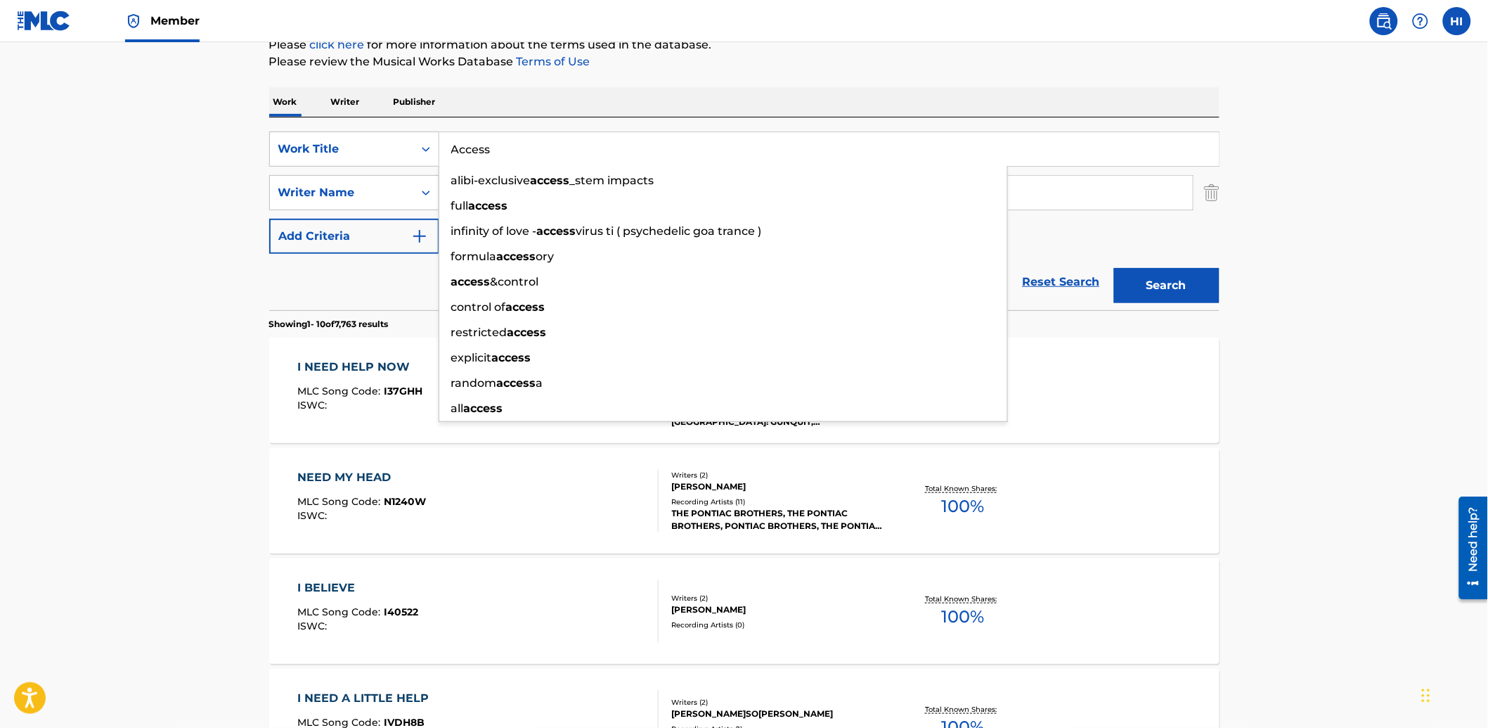
click at [195, 201] on main "The MLC Public Work Search The accuracy and completeness of The MLC's data is d…" at bounding box center [744, 688] width 1488 height 1655
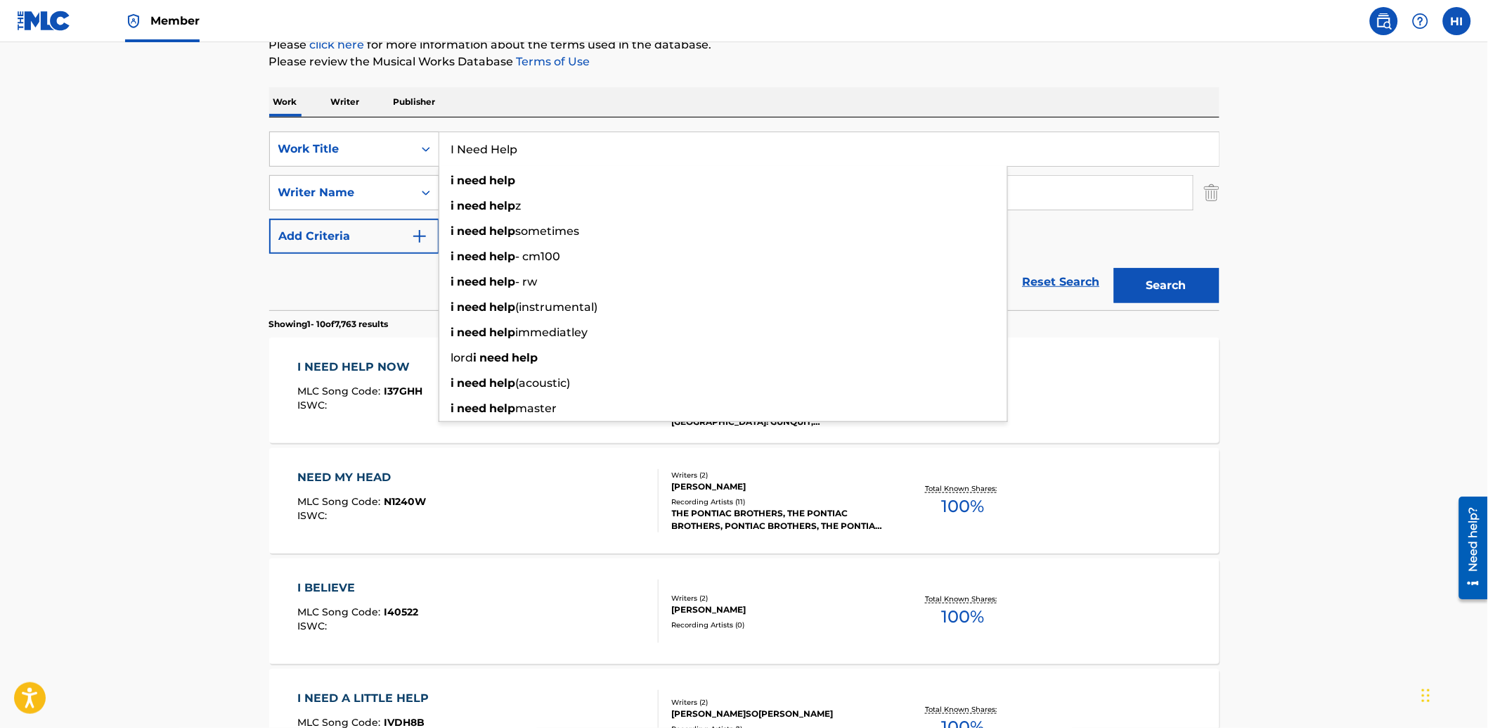
type input "I Need Help"
click at [215, 139] on main "The MLC Public Work Search The accuracy and completeness of The MLC's data is d…" at bounding box center [744, 688] width 1488 height 1655
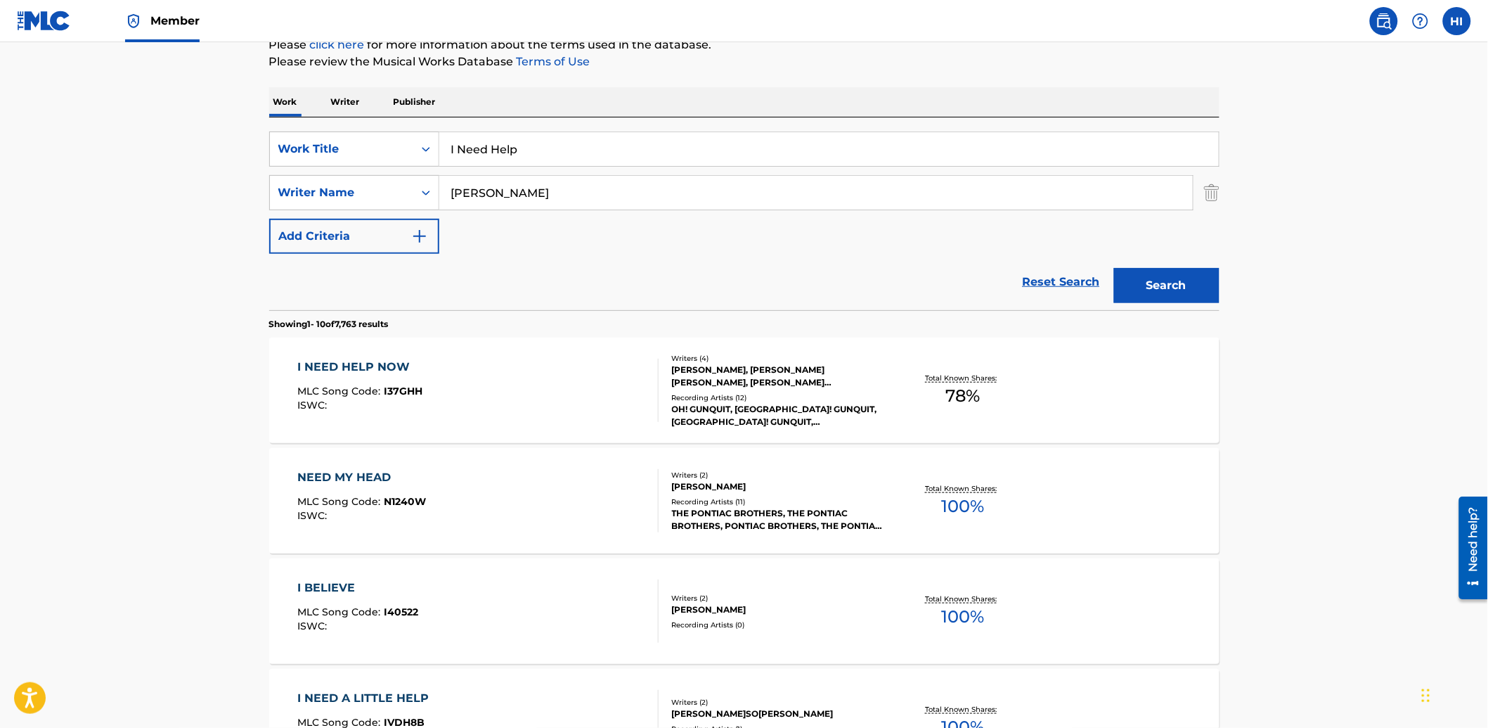
click at [481, 183] on input "[PERSON_NAME]" at bounding box center [816, 193] width 754 height 34
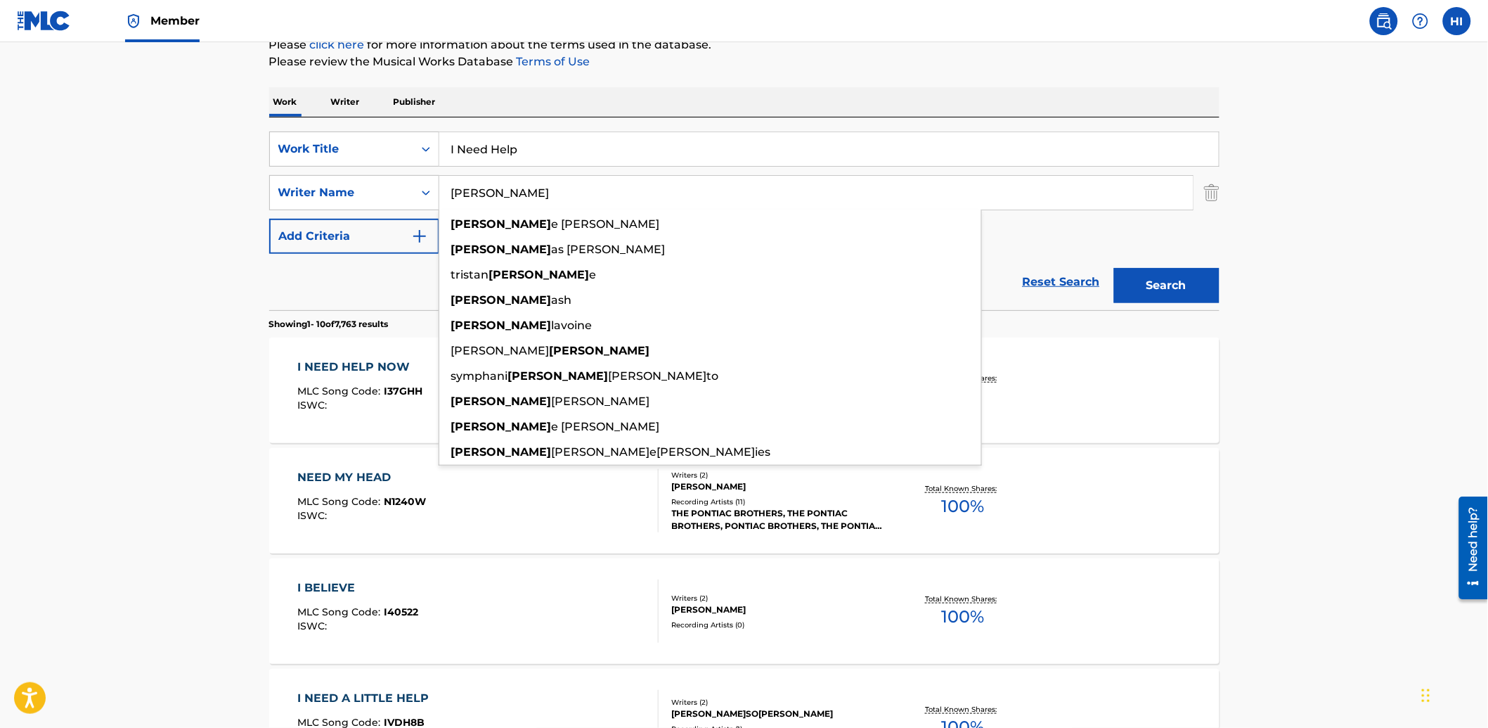
click at [481, 183] on input "[PERSON_NAME]" at bounding box center [816, 193] width 754 height 34
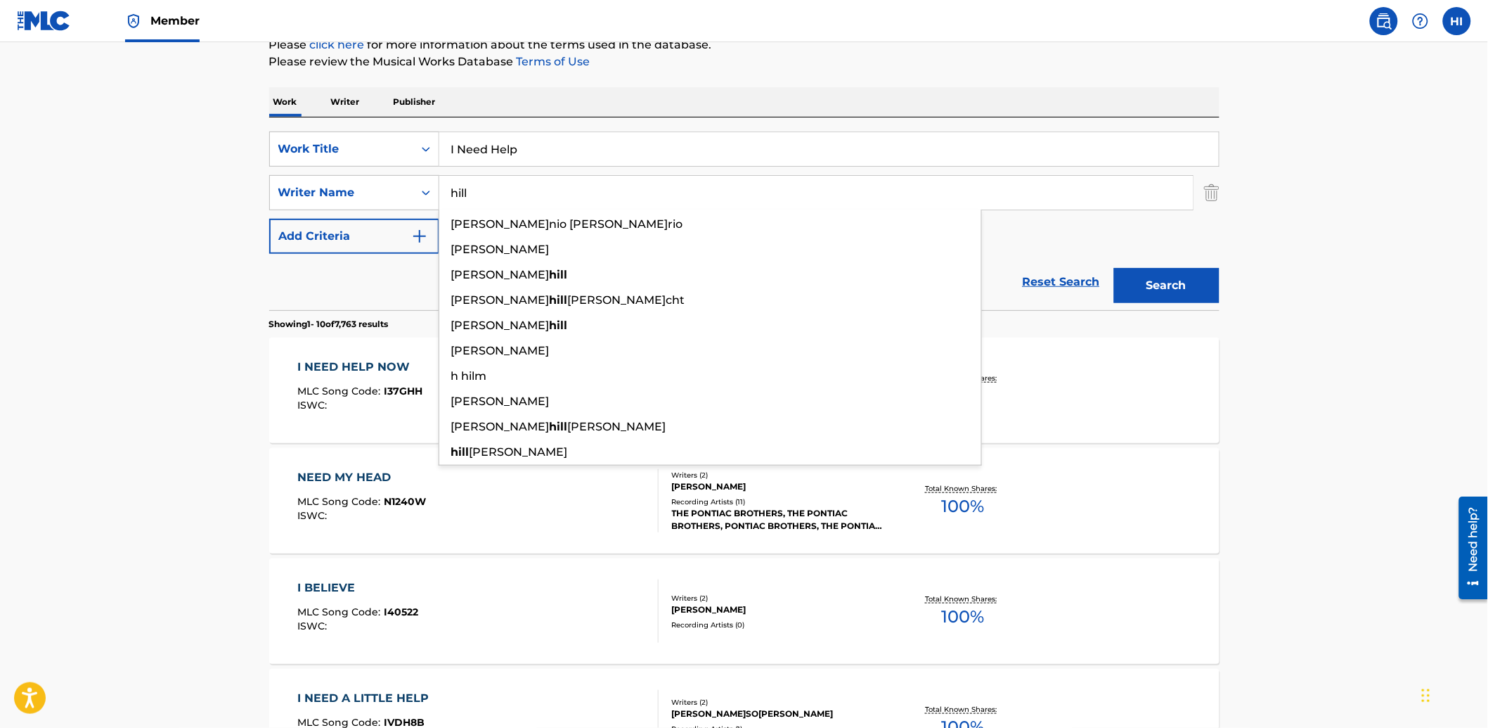
type input "hill"
click at [1114, 268] on button "Search" at bounding box center [1166, 285] width 105 height 35
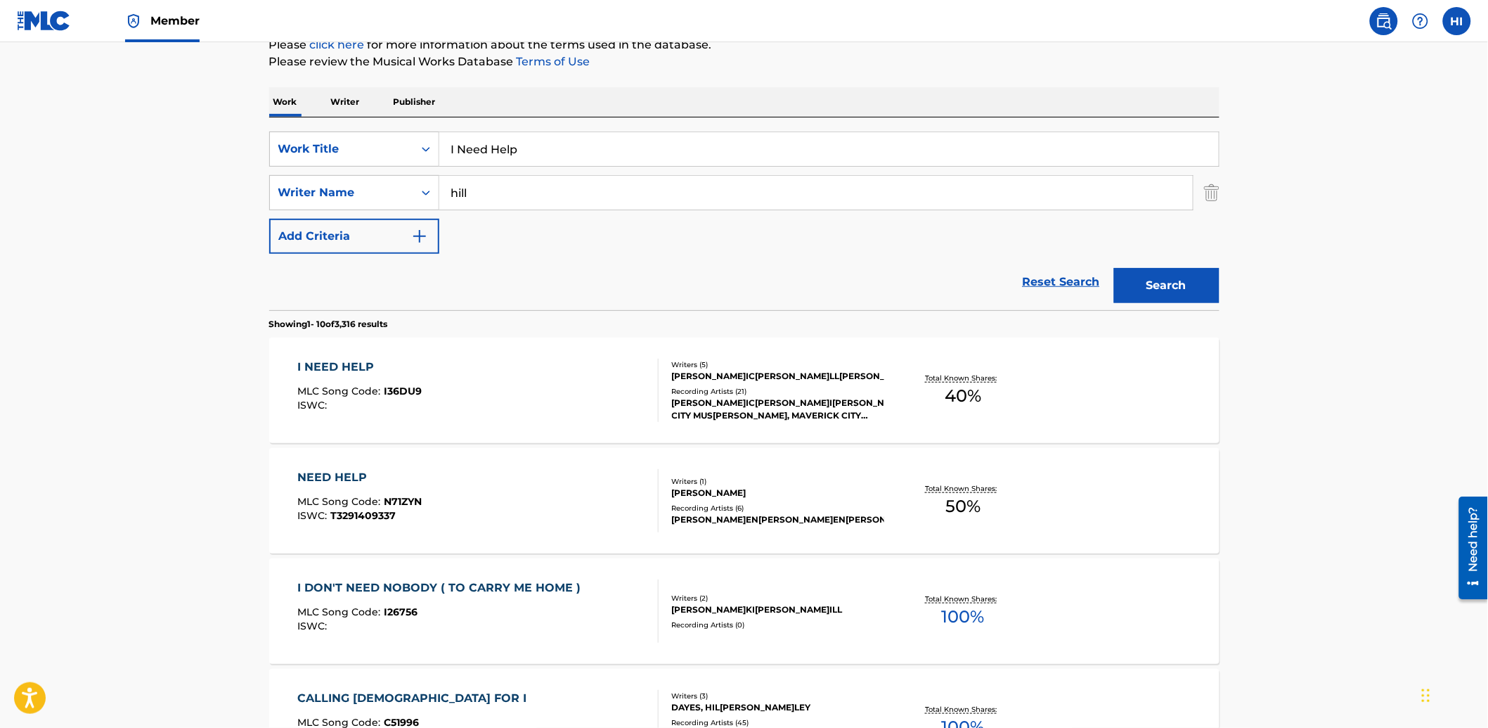
click at [478, 384] on div "I NEED HELP MLC Song Code : I36DU9 ISWC :" at bounding box center [477, 390] width 361 height 63
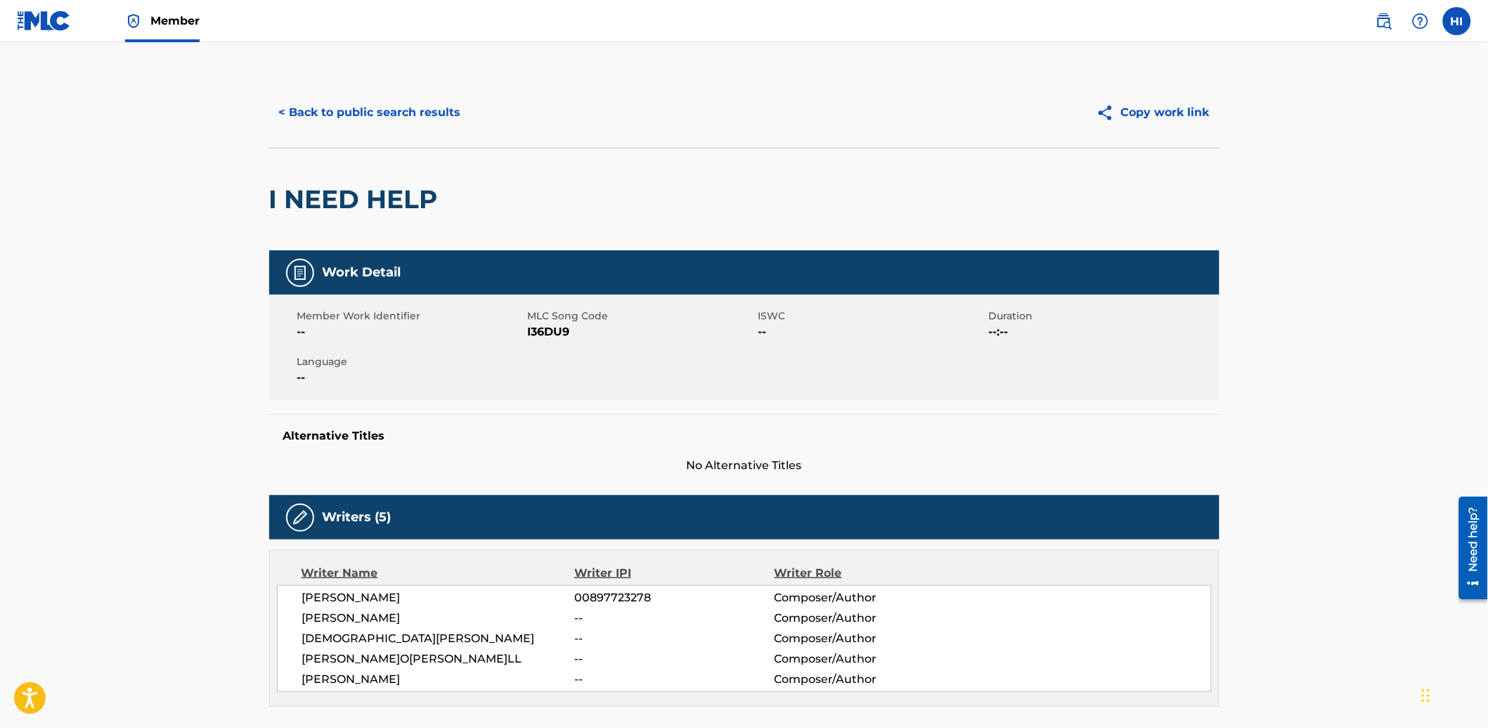
click at [553, 328] on span "I36DU9" at bounding box center [641, 331] width 227 height 17
click at [334, 110] on button "< Back to public search results" at bounding box center [370, 112] width 202 height 35
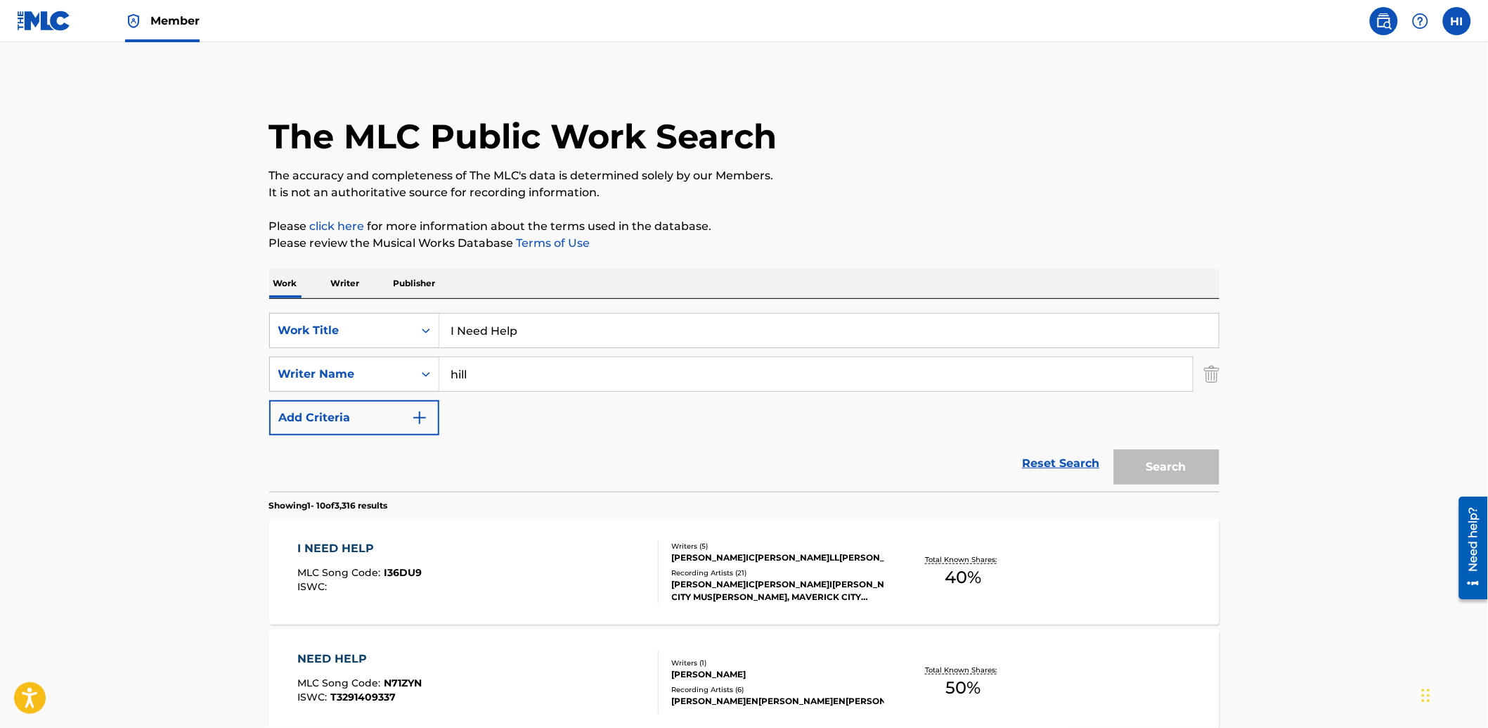
scroll to position [181, 0]
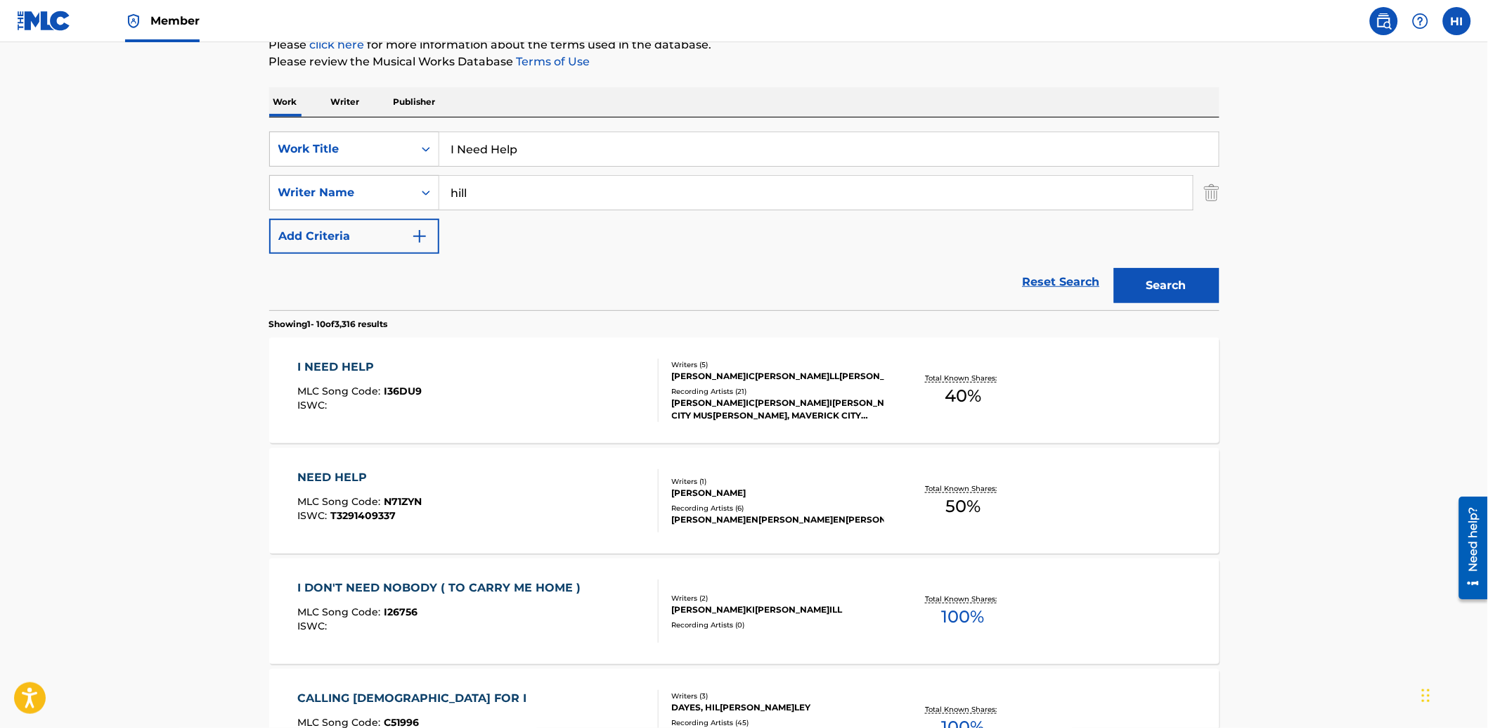
click at [528, 150] on input "I Need Help" at bounding box center [829, 149] width 780 height 34
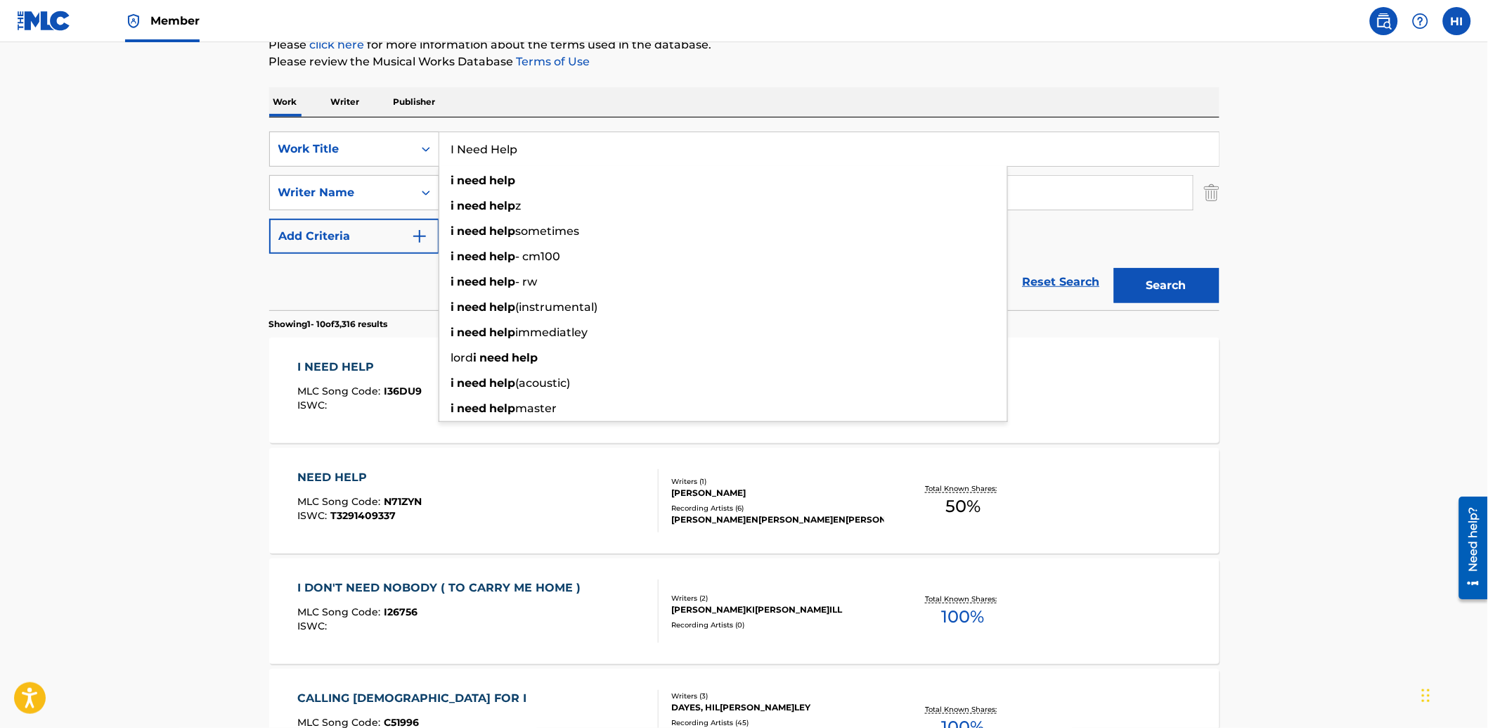
click at [528, 150] on input "I Need Help" at bounding box center [829, 149] width 780 height 34
paste input "Access"
type input "Access"
drag, startPoint x: 143, startPoint y: 129, endPoint x: 177, endPoint y: 128, distance: 34.5
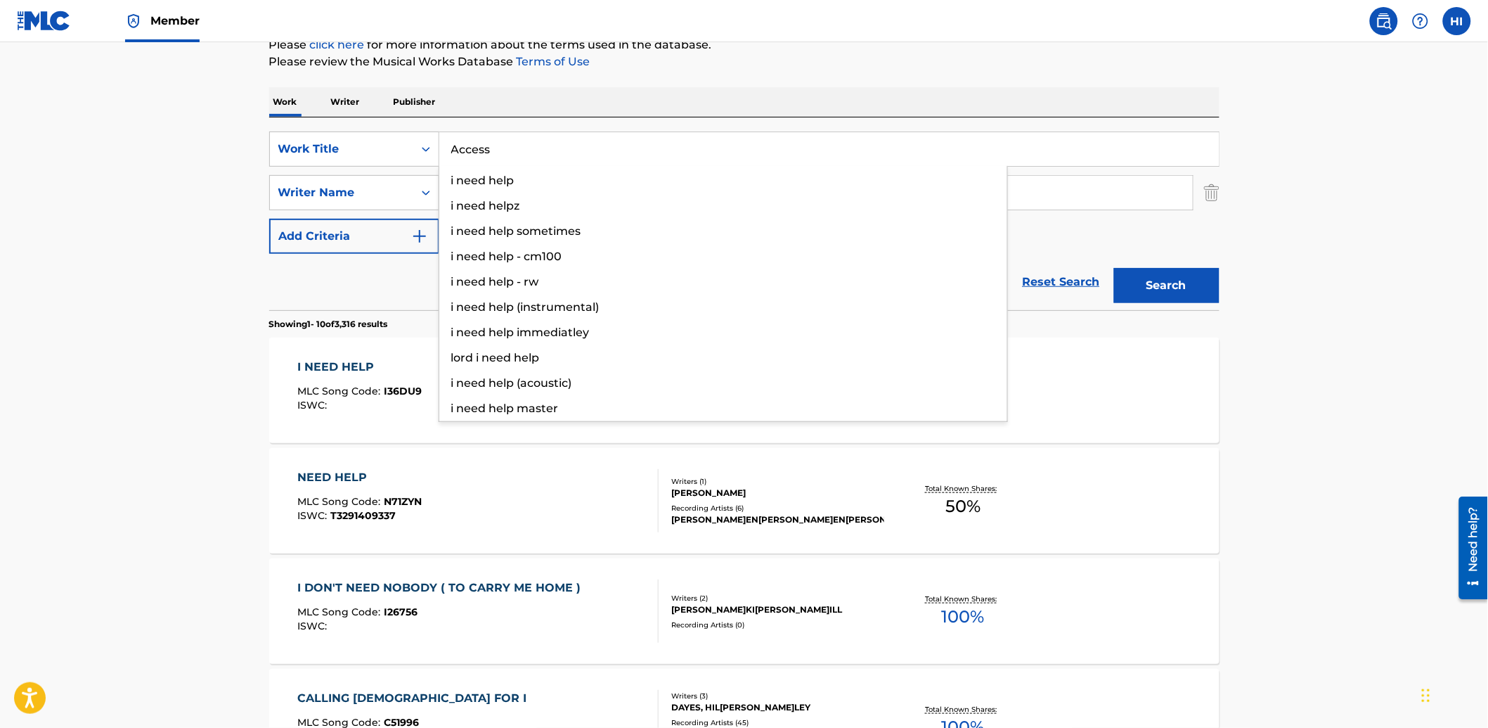
click at [143, 129] on main "The MLC Public Work Search The accuracy and completeness of The MLC's data is d…" at bounding box center [744, 688] width 1488 height 1655
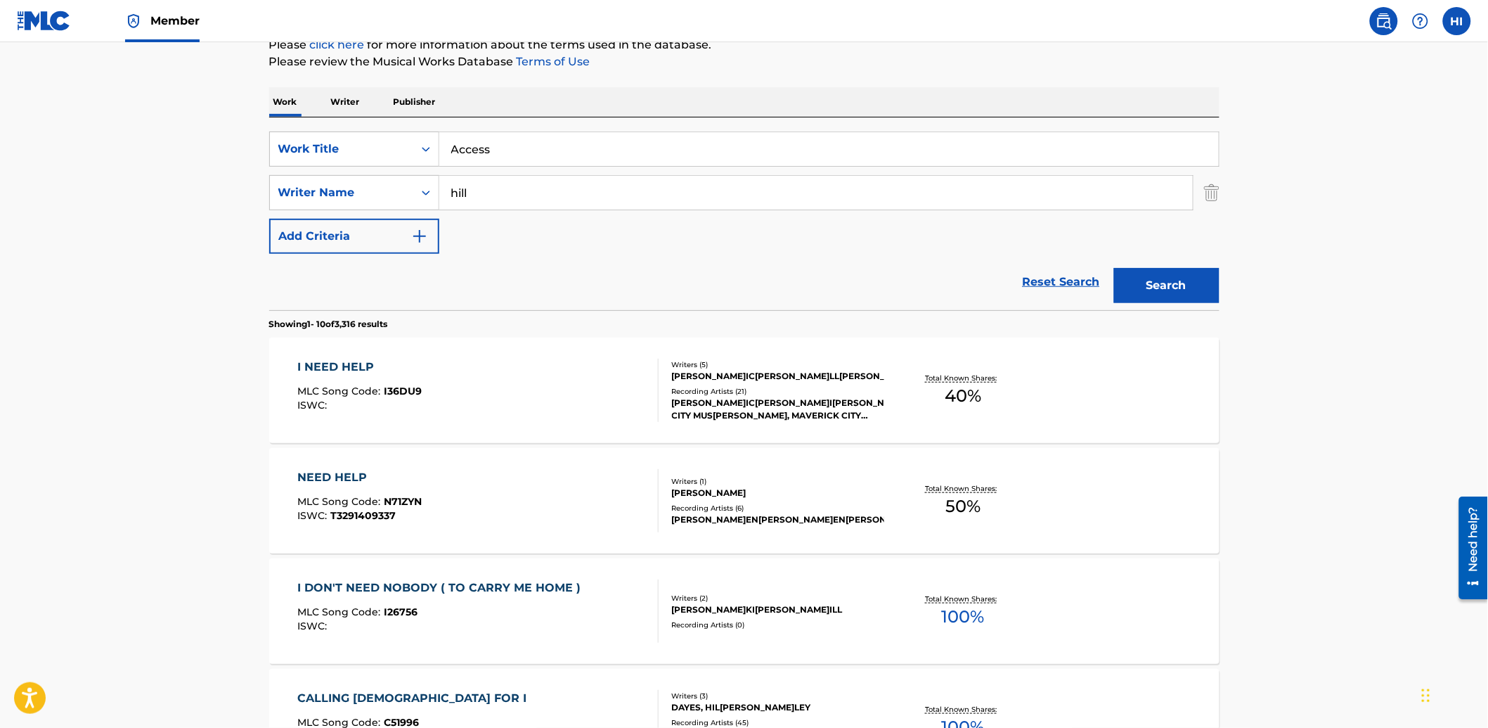
click at [558, 188] on input "hill" at bounding box center [816, 193] width 754 height 34
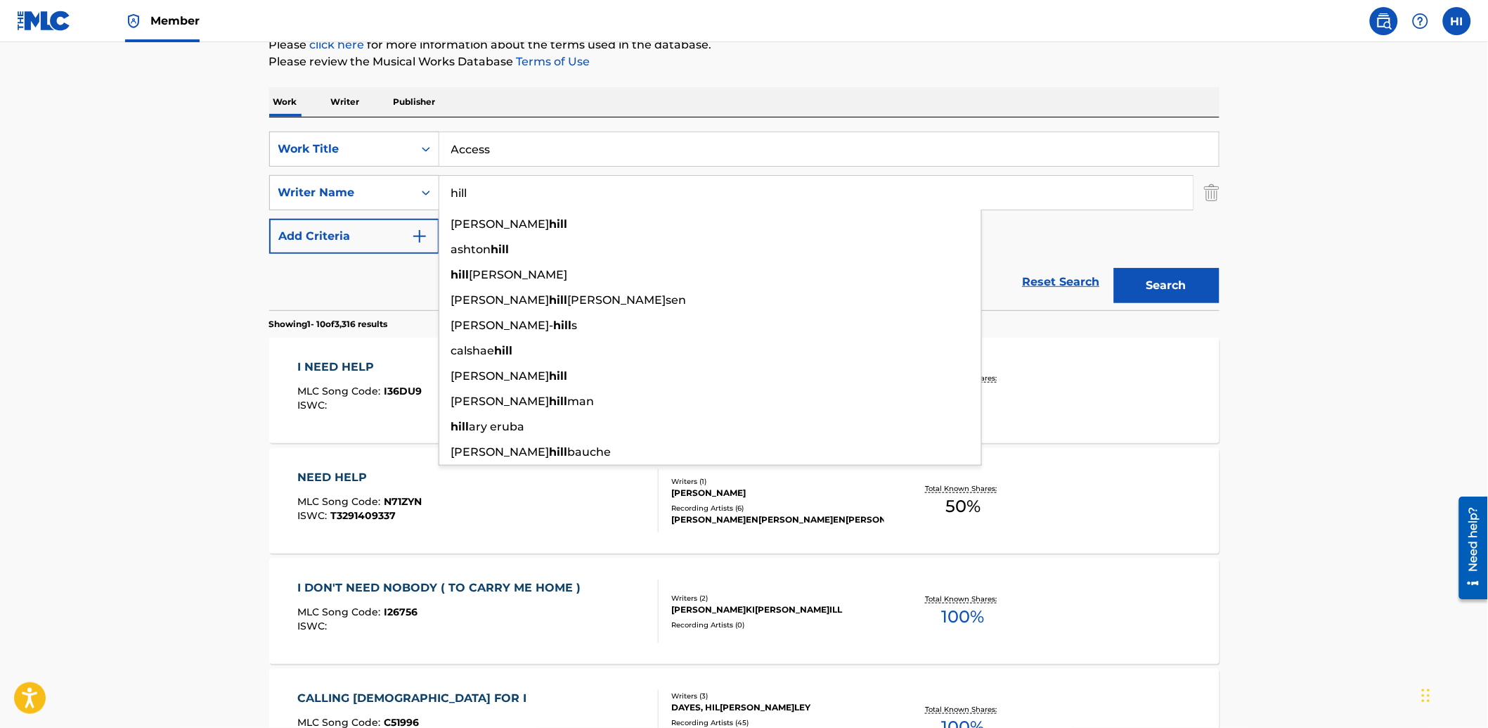
click at [558, 188] on input "hill" at bounding box center [816, 193] width 754 height 34
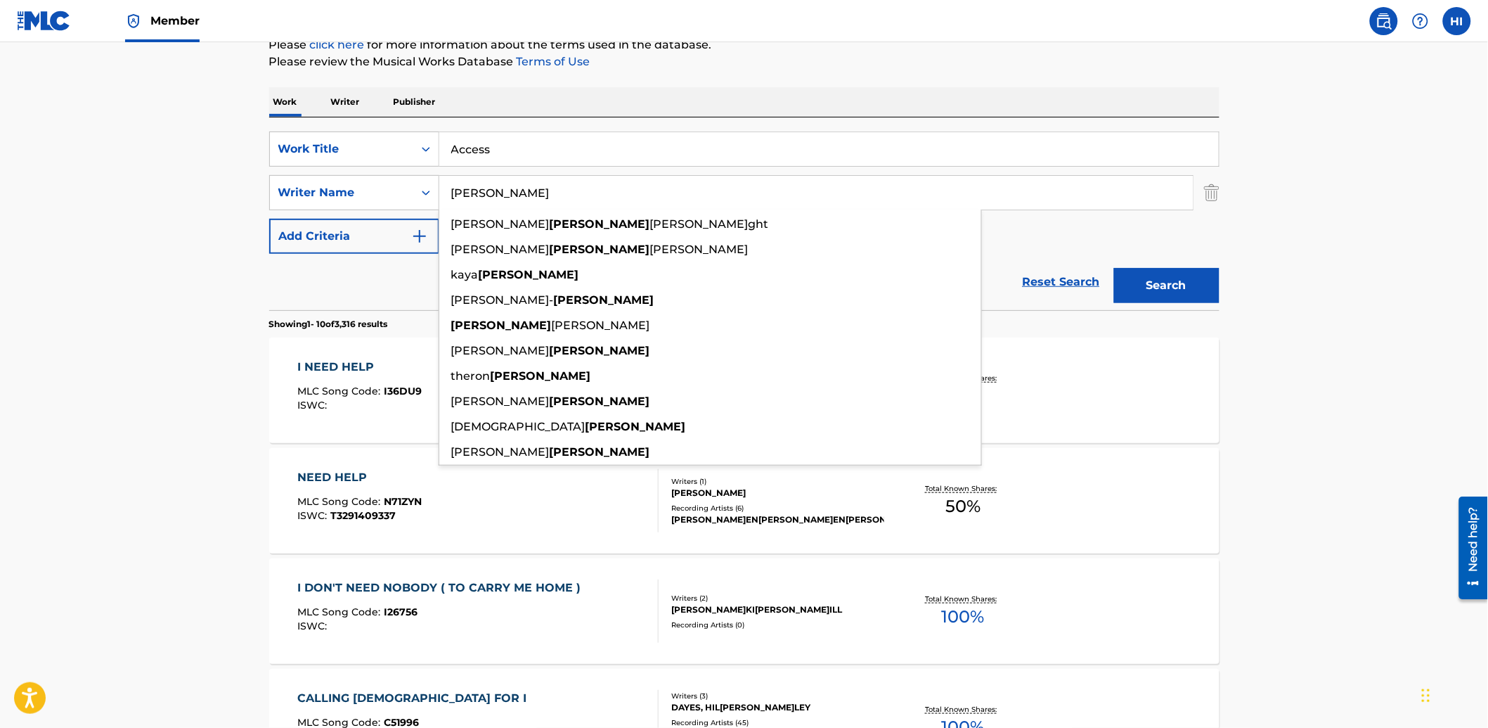
click at [1114, 268] on button "Search" at bounding box center [1166, 285] width 105 height 35
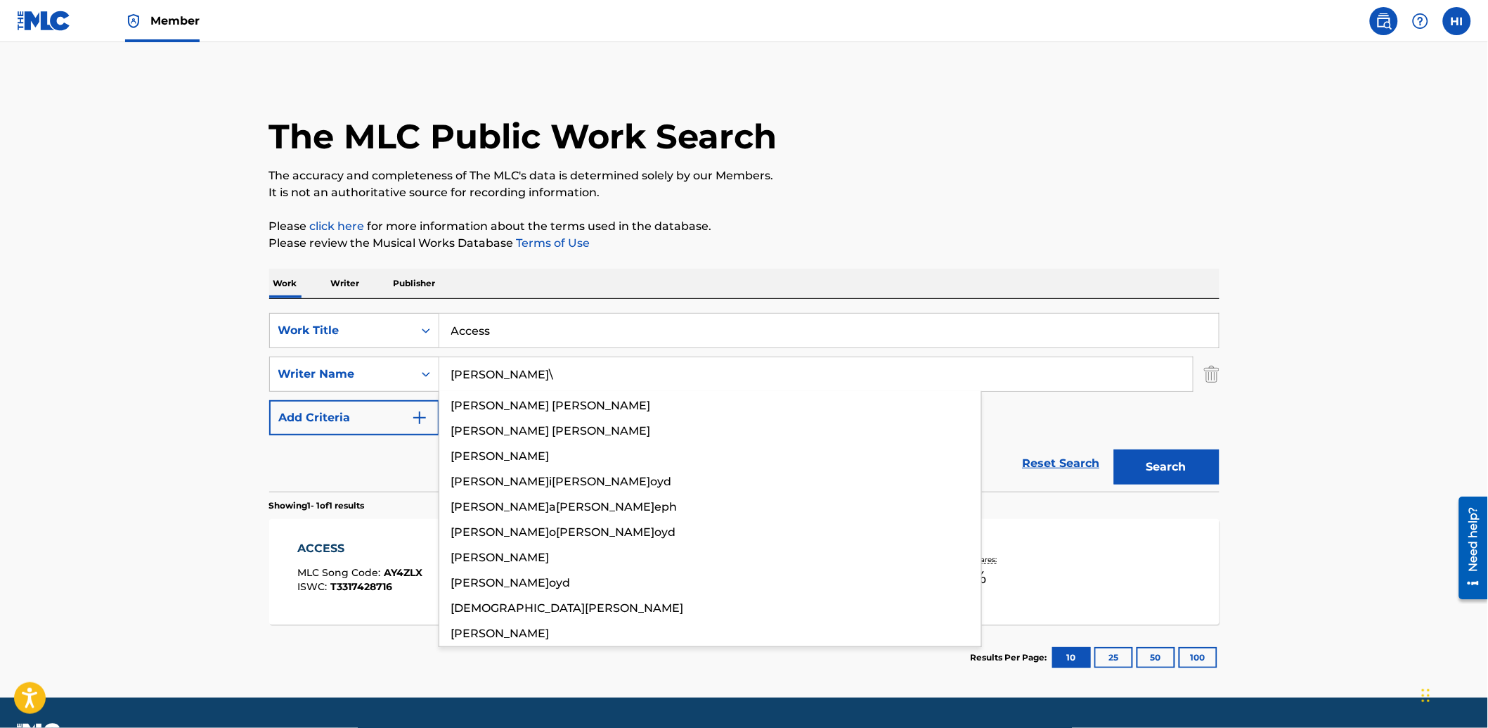
type input "[PERSON_NAME]"
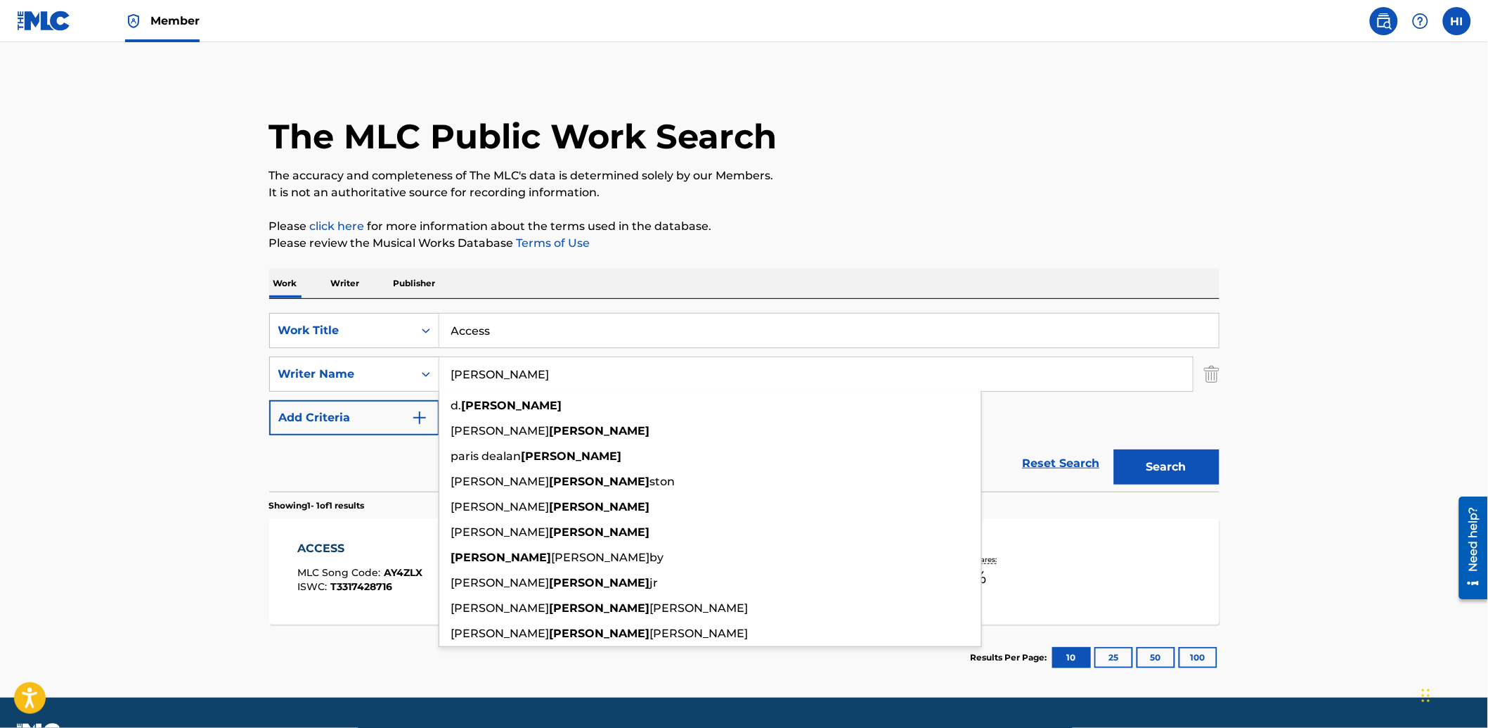
click at [1114, 449] on button "Search" at bounding box center [1166, 466] width 105 height 35
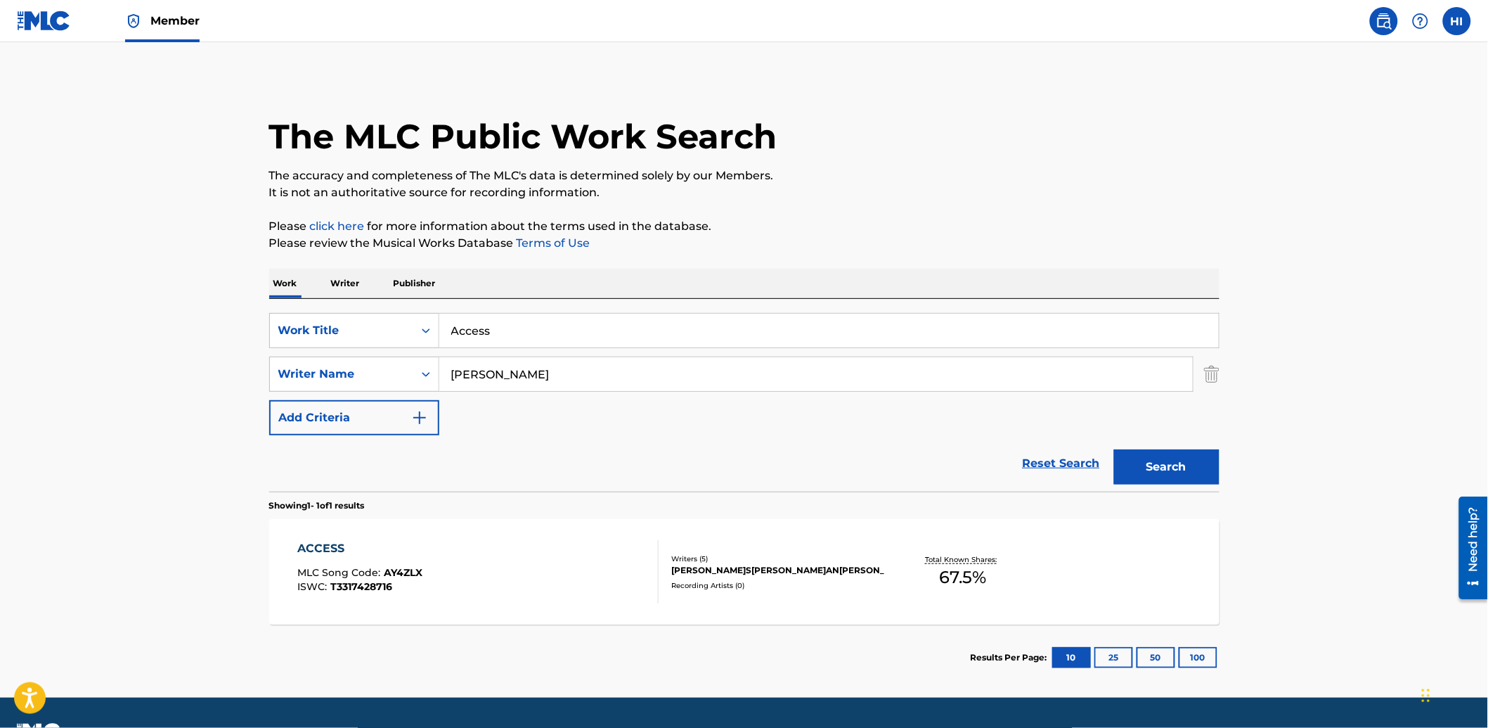
click at [367, 544] on div "ACCESS" at bounding box center [359, 548] width 125 height 17
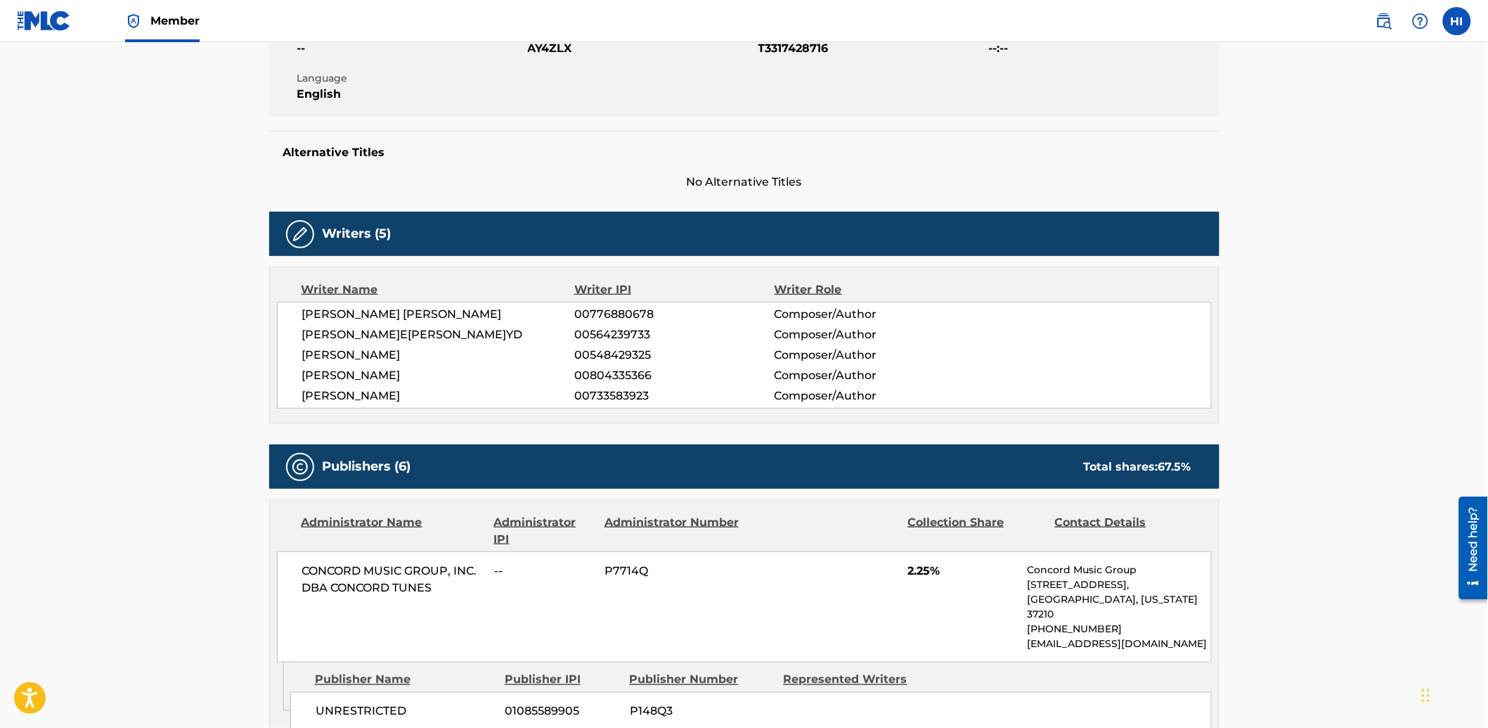
scroll to position [181, 0]
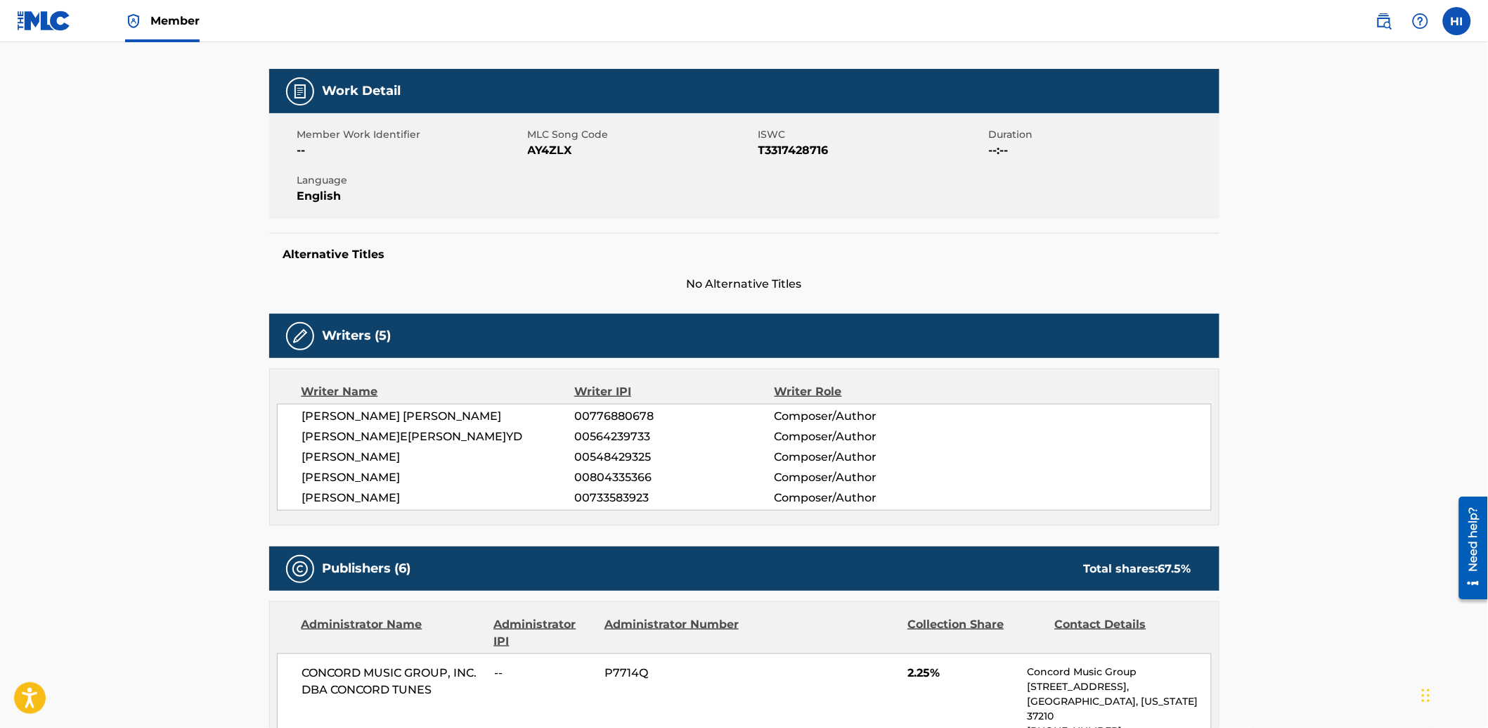
click at [550, 143] on span "AY4ZLX" at bounding box center [641, 150] width 227 height 17
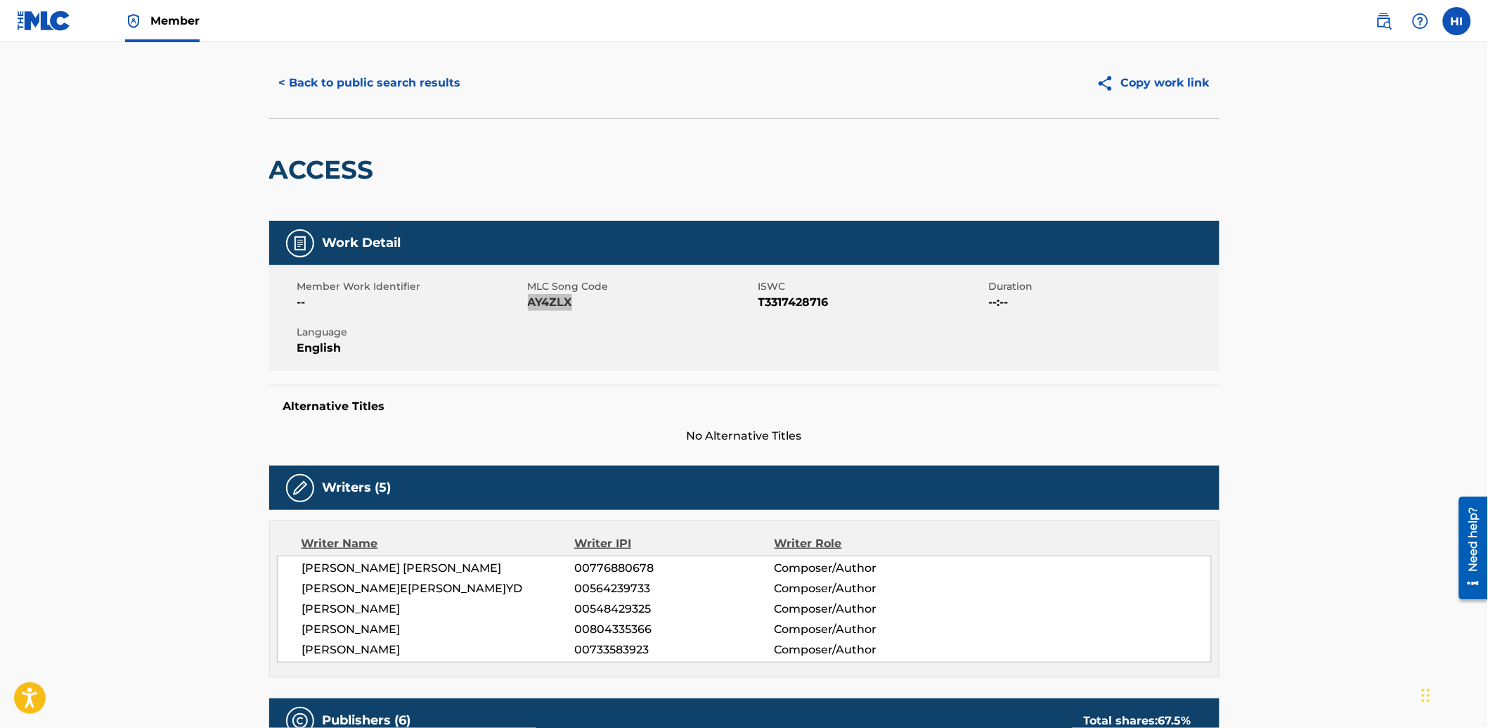
scroll to position [0, 0]
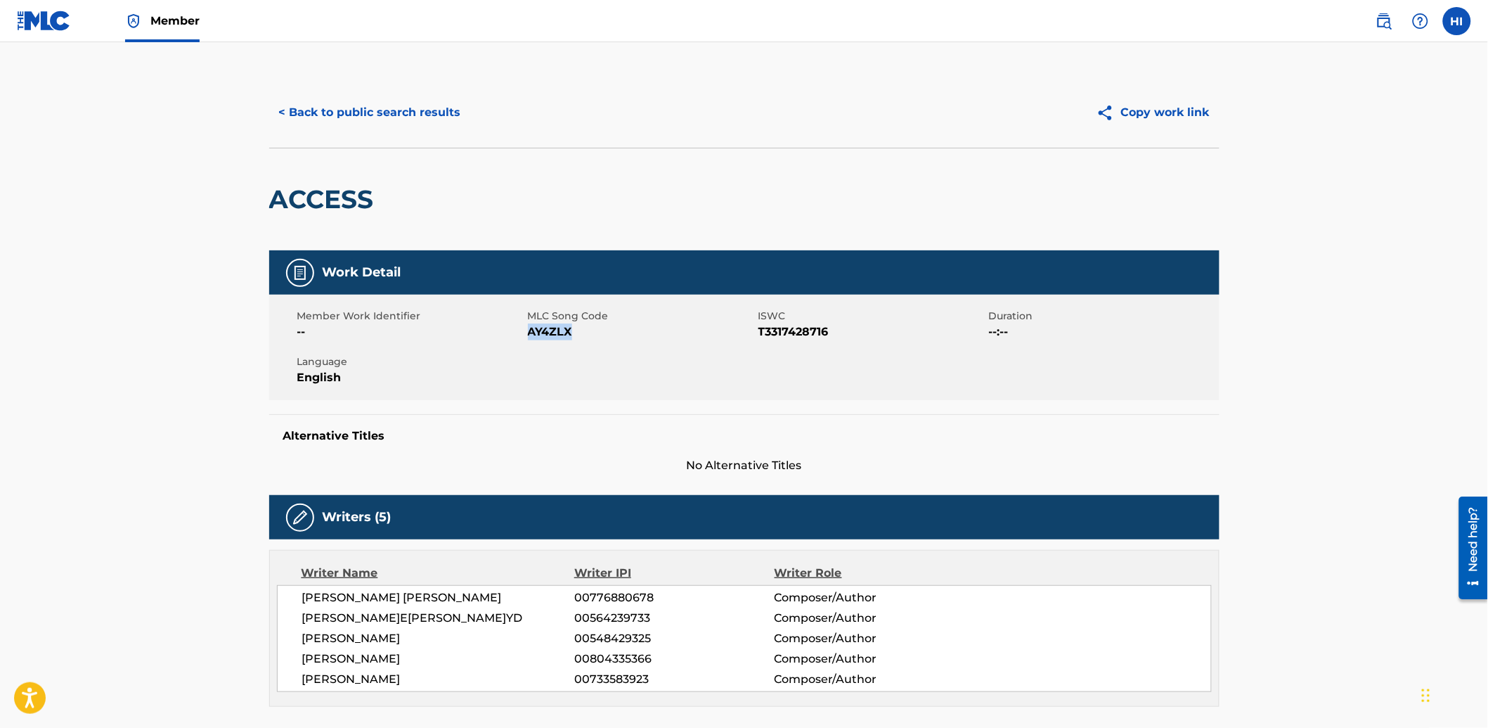
click at [418, 114] on button "< Back to public search results" at bounding box center [370, 112] width 202 height 35
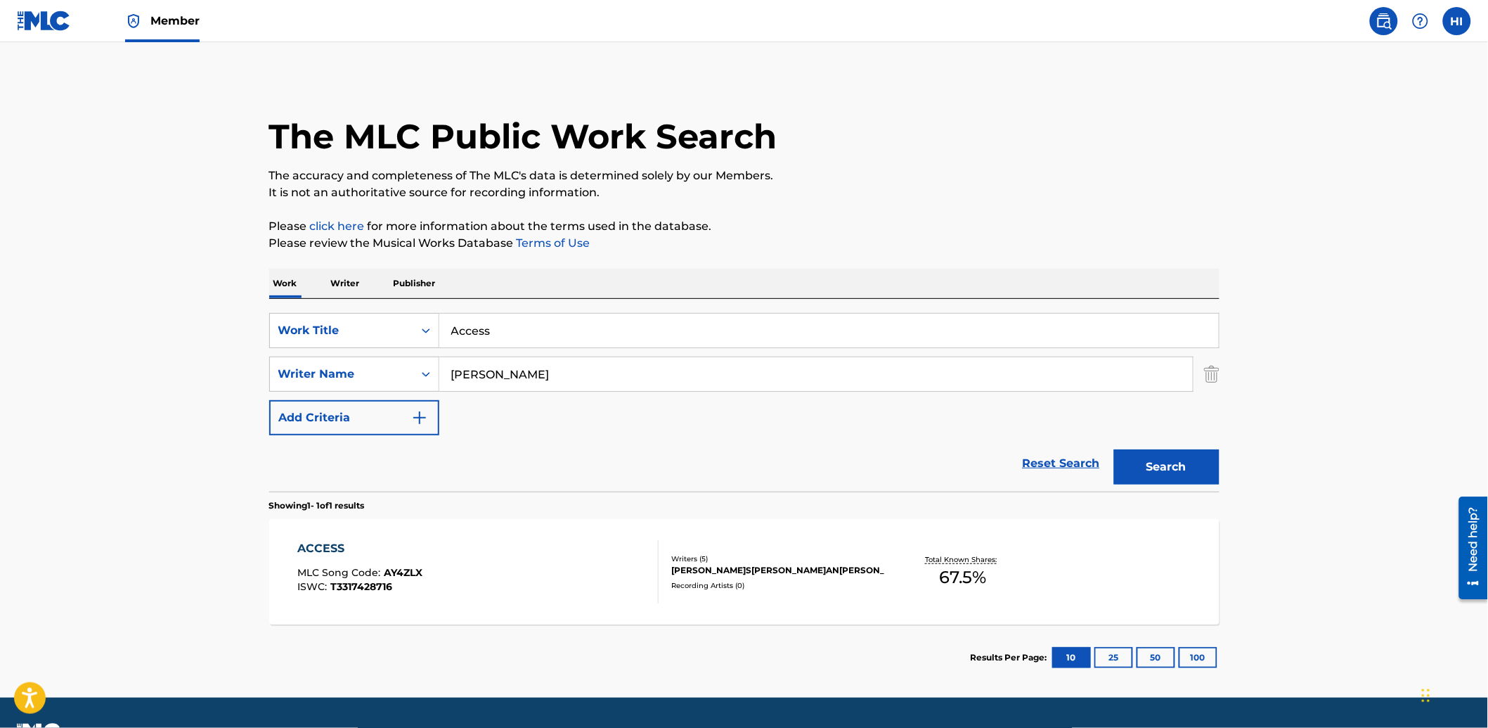
click at [526, 322] on input "Access" at bounding box center [829, 331] width 780 height 34
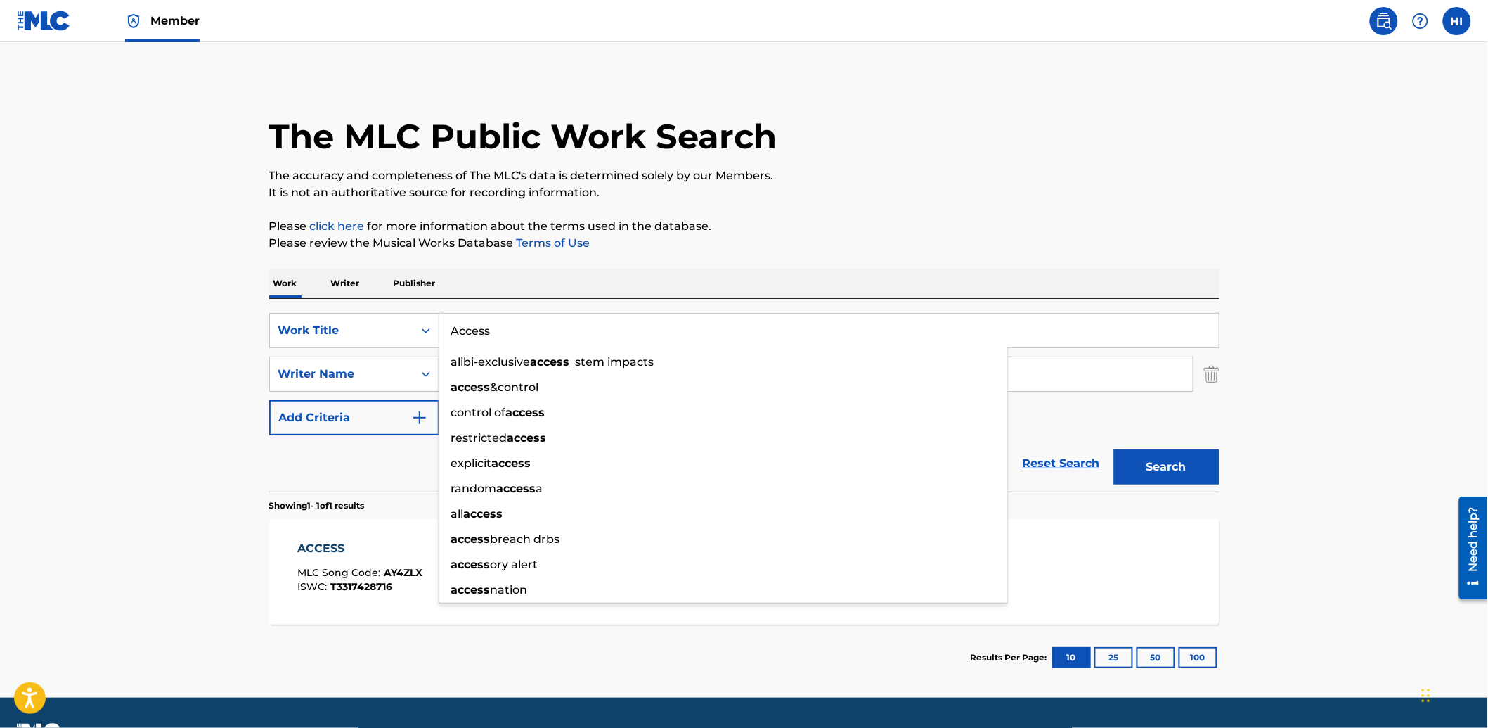
paste input "Hate To Love"
type input "Hate To Love"
click at [962, 283] on div "Work Writer Publisher" at bounding box center [744, 284] width 950 height 30
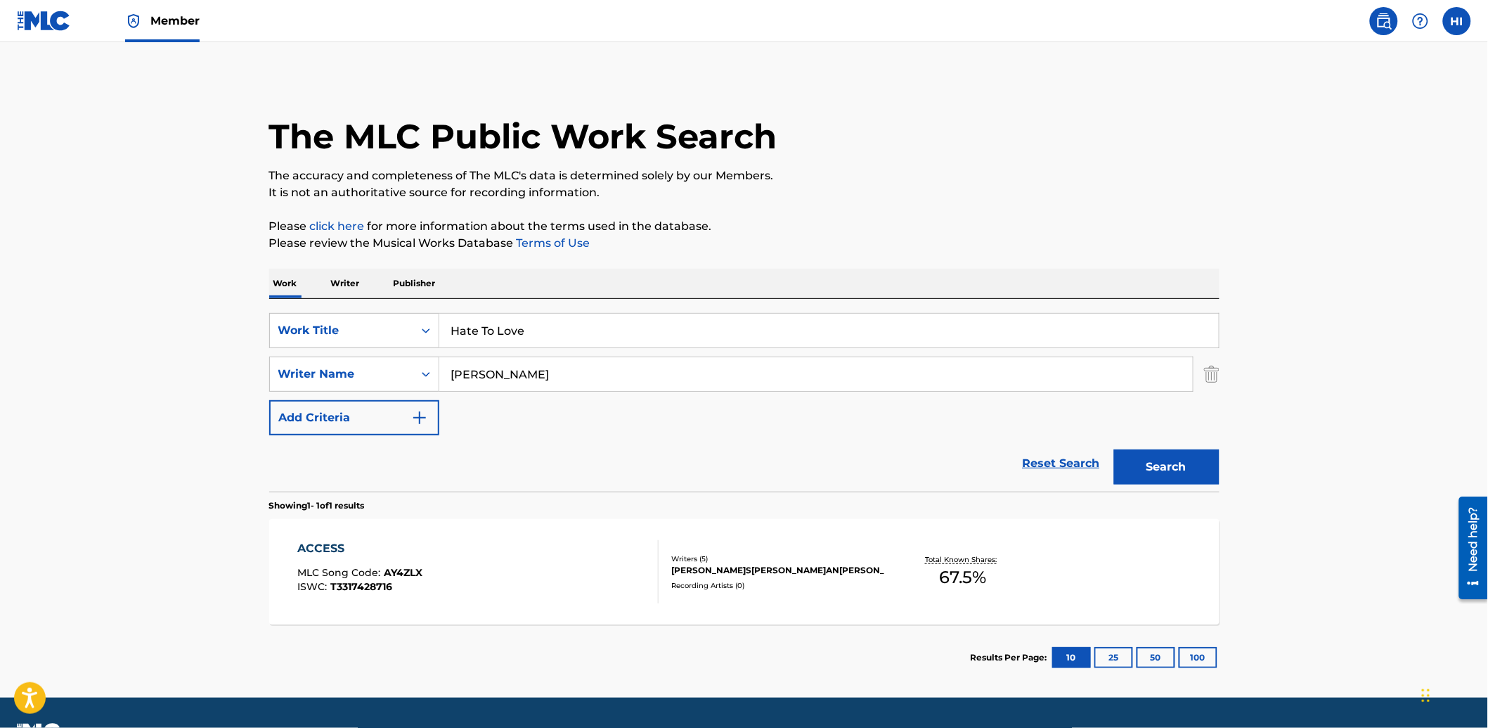
click at [1177, 469] on button "Search" at bounding box center [1166, 466] width 105 height 35
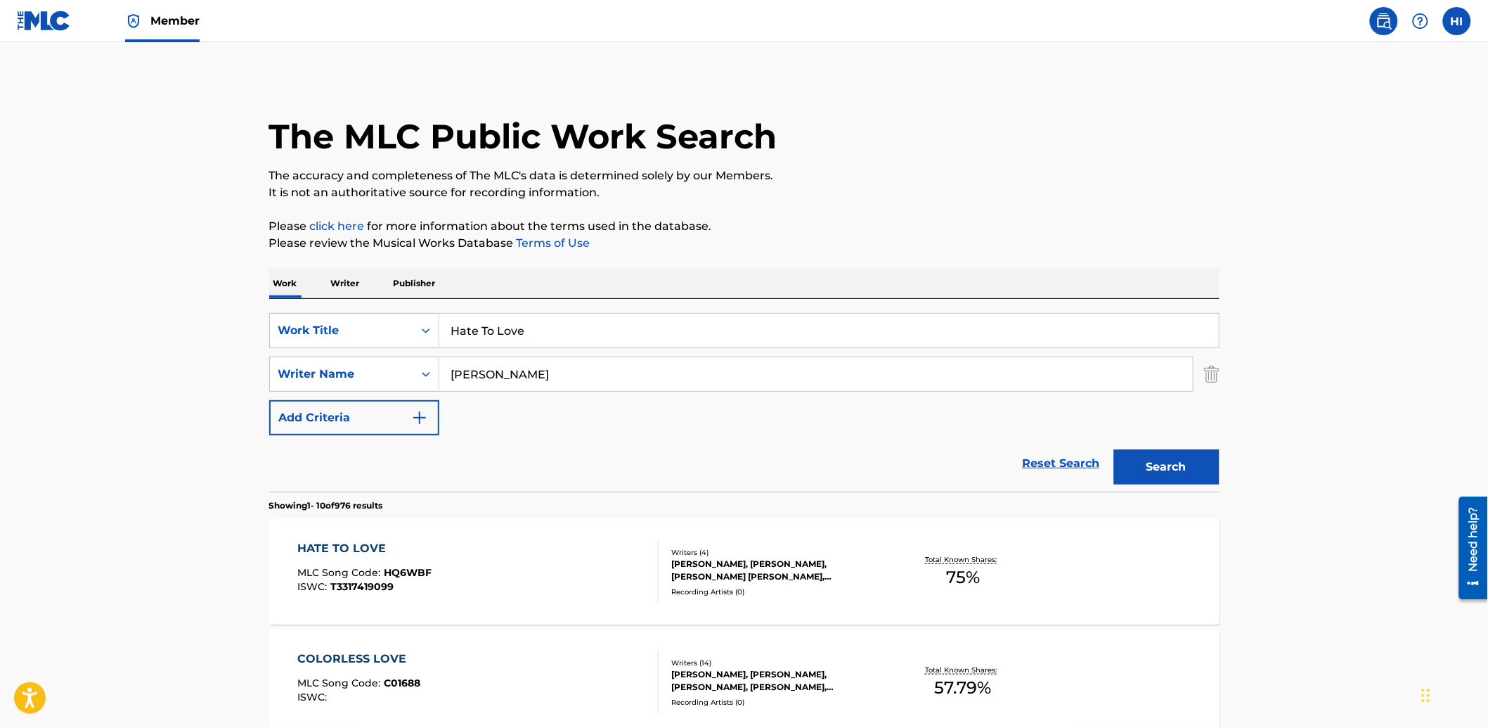
click at [496, 556] on div "HATE TO LOVE MLC Song Code : HQ6WBF ISWC : T3317419099" at bounding box center [477, 571] width 361 height 63
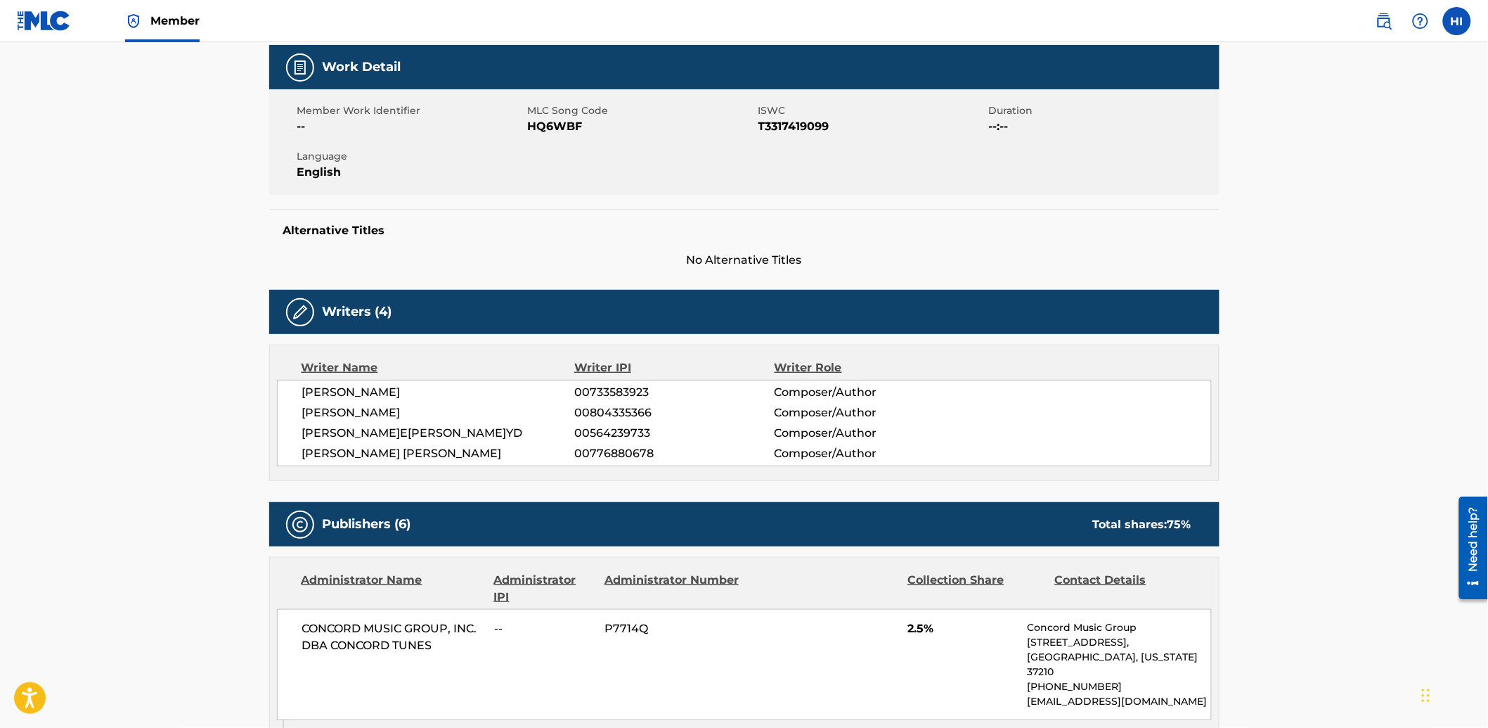
scroll to position [181, 0]
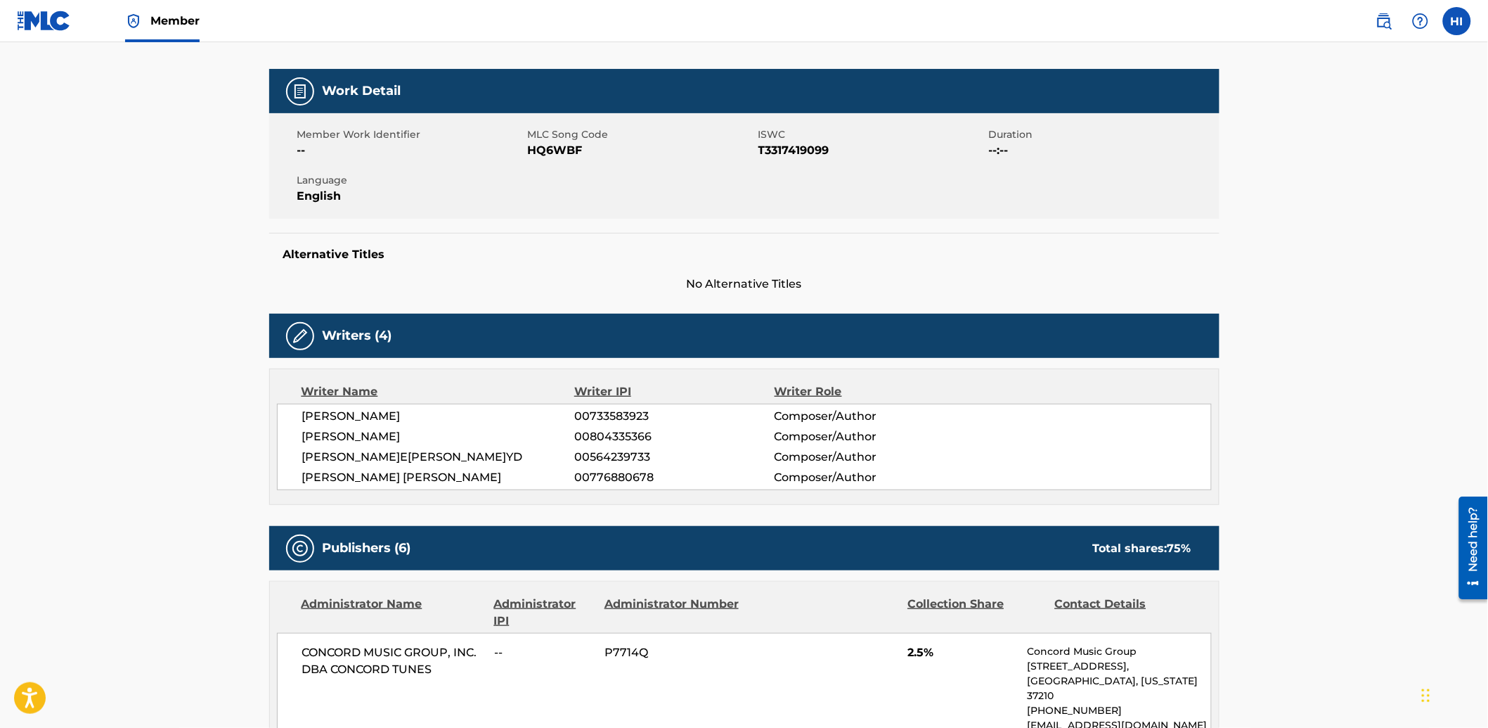
click at [552, 150] on span "HQ6WBF" at bounding box center [641, 150] width 227 height 17
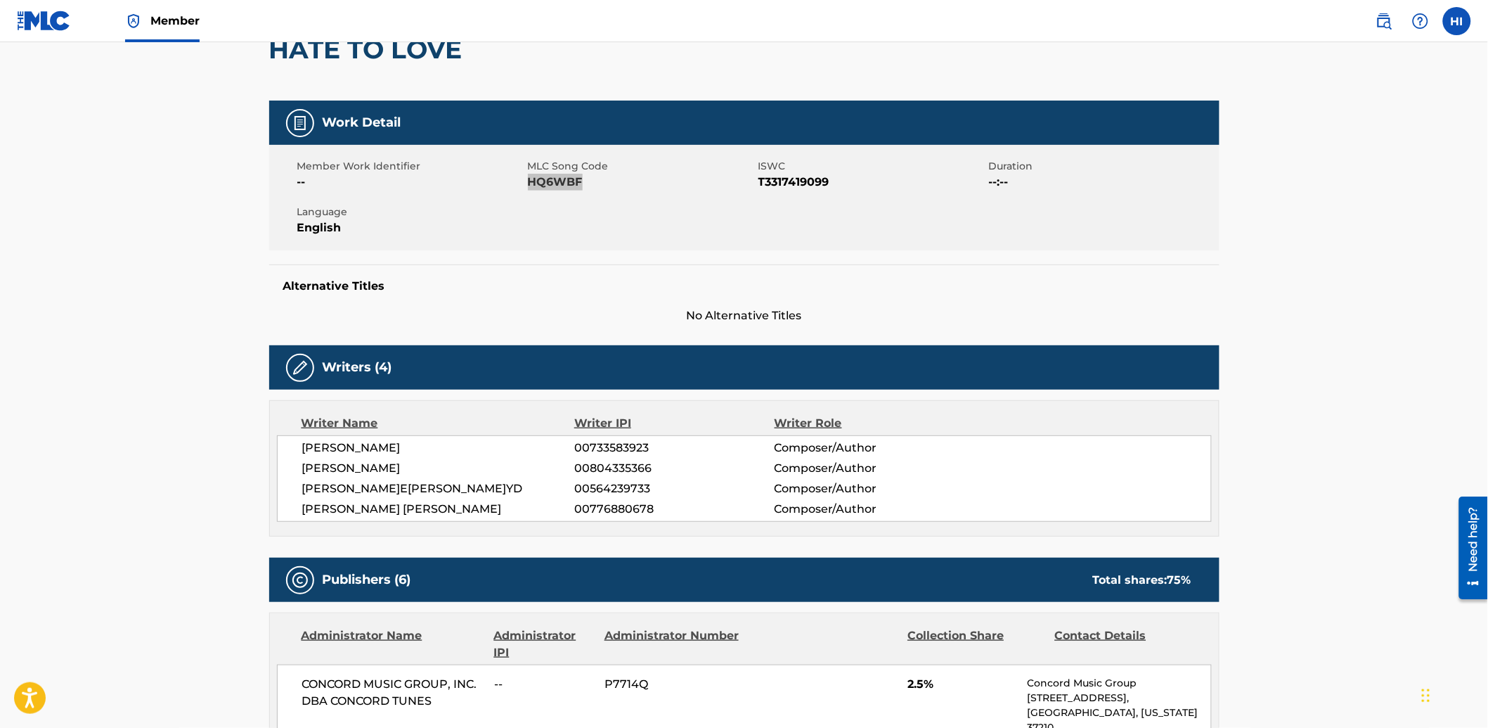
scroll to position [0, 0]
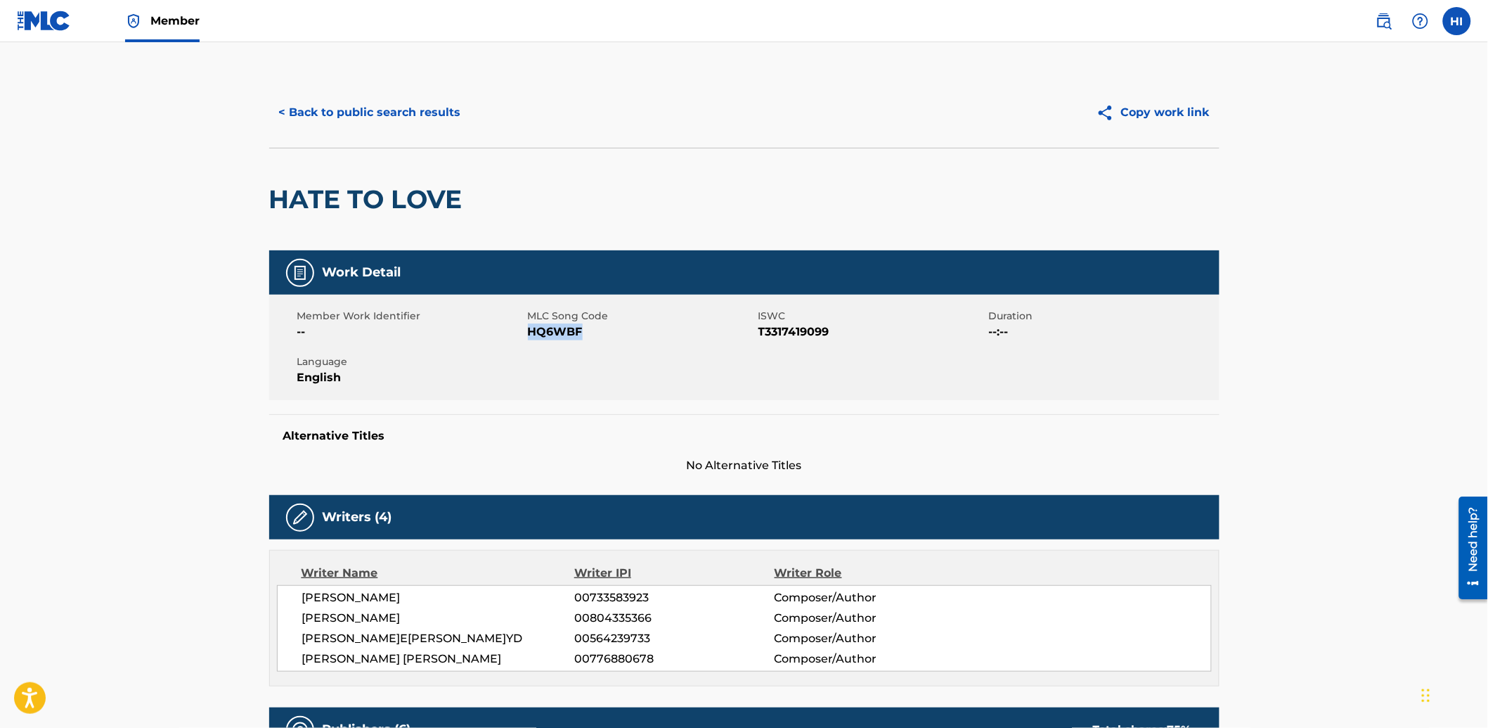
drag, startPoint x: 425, startPoint y: 132, endPoint x: 418, endPoint y: 115, distance: 19.2
click at [425, 132] on div "< Back to public search results Copy work link" at bounding box center [744, 112] width 950 height 70
click at [417, 112] on button "< Back to public search results" at bounding box center [370, 112] width 202 height 35
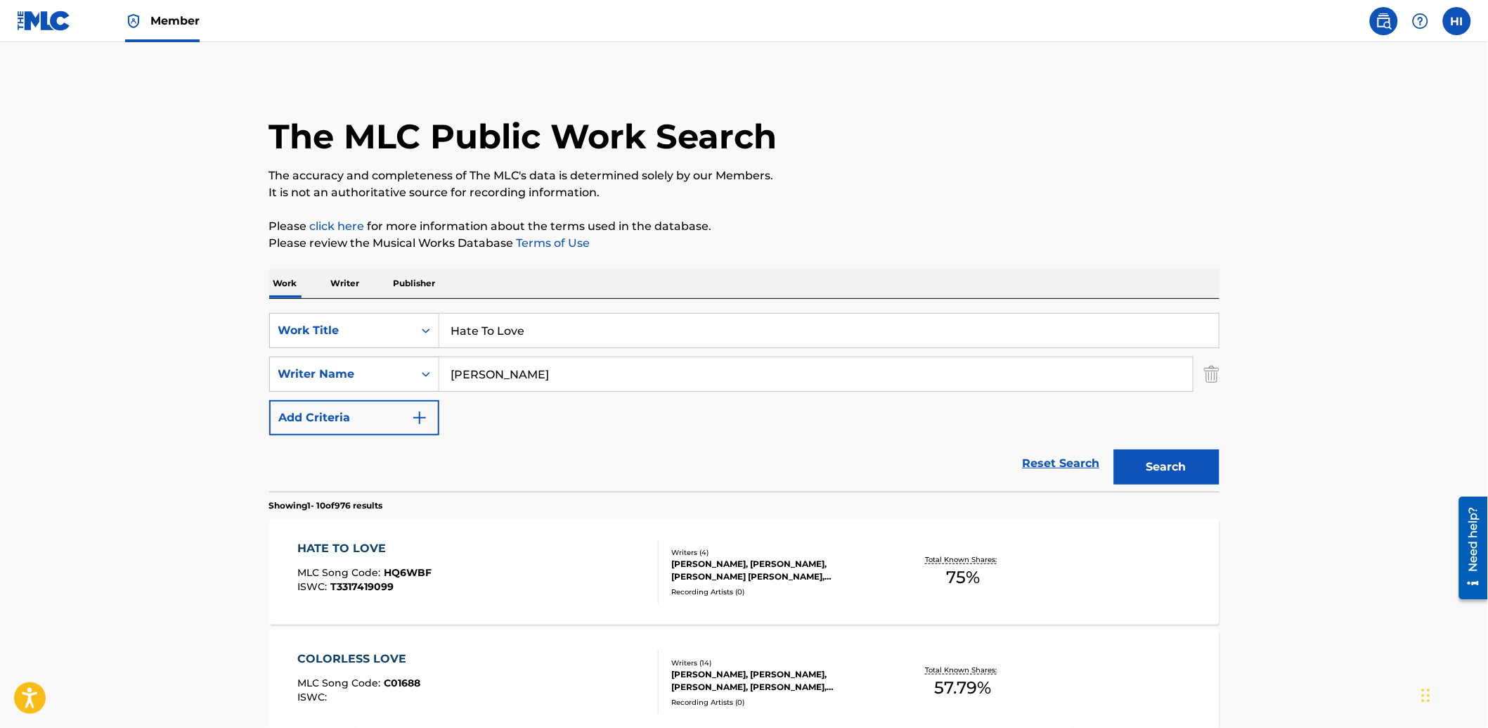
click at [508, 335] on input "Hate To Love" at bounding box center [829, 331] width 780 height 34
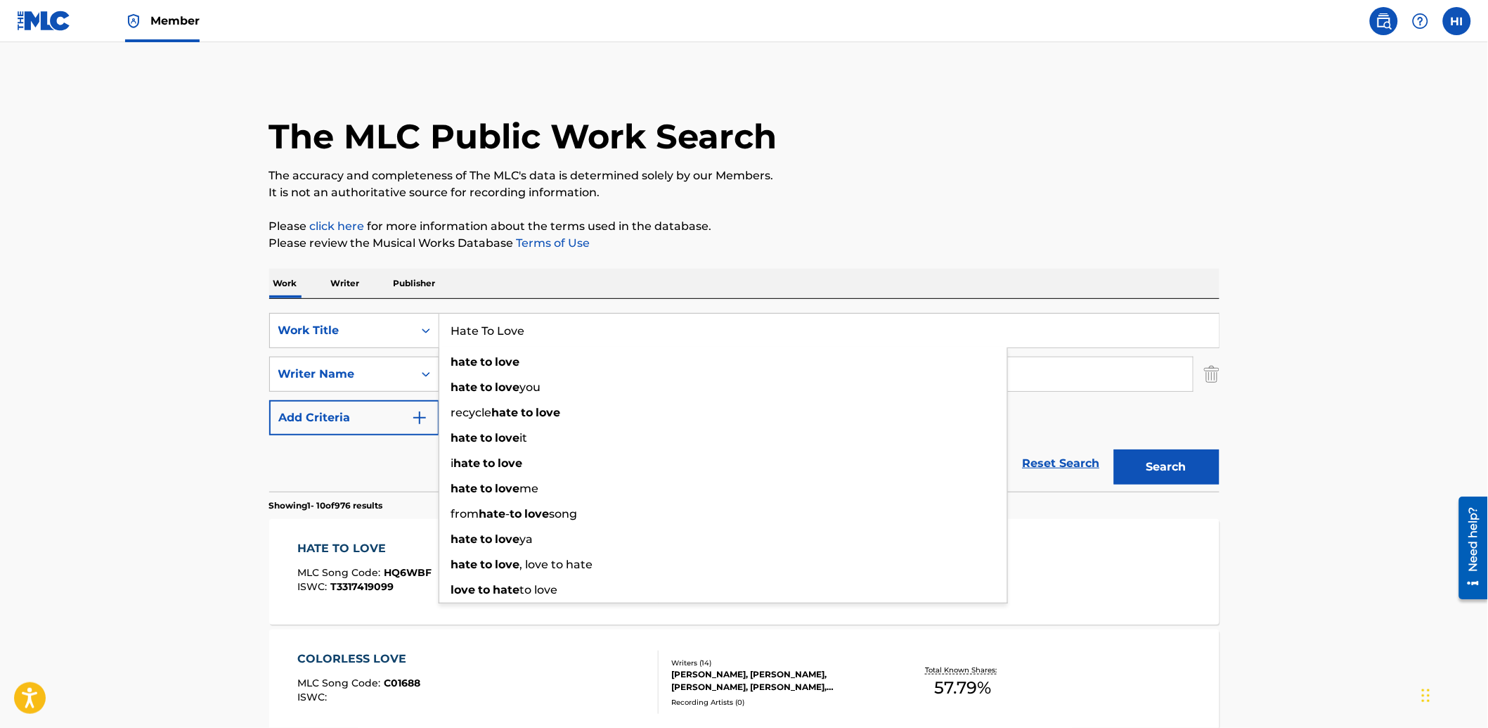
click at [508, 335] on input "Hate To Love" at bounding box center [829, 331] width 780 height 34
paste input "Baby Chop"
type input "Baby Chop"
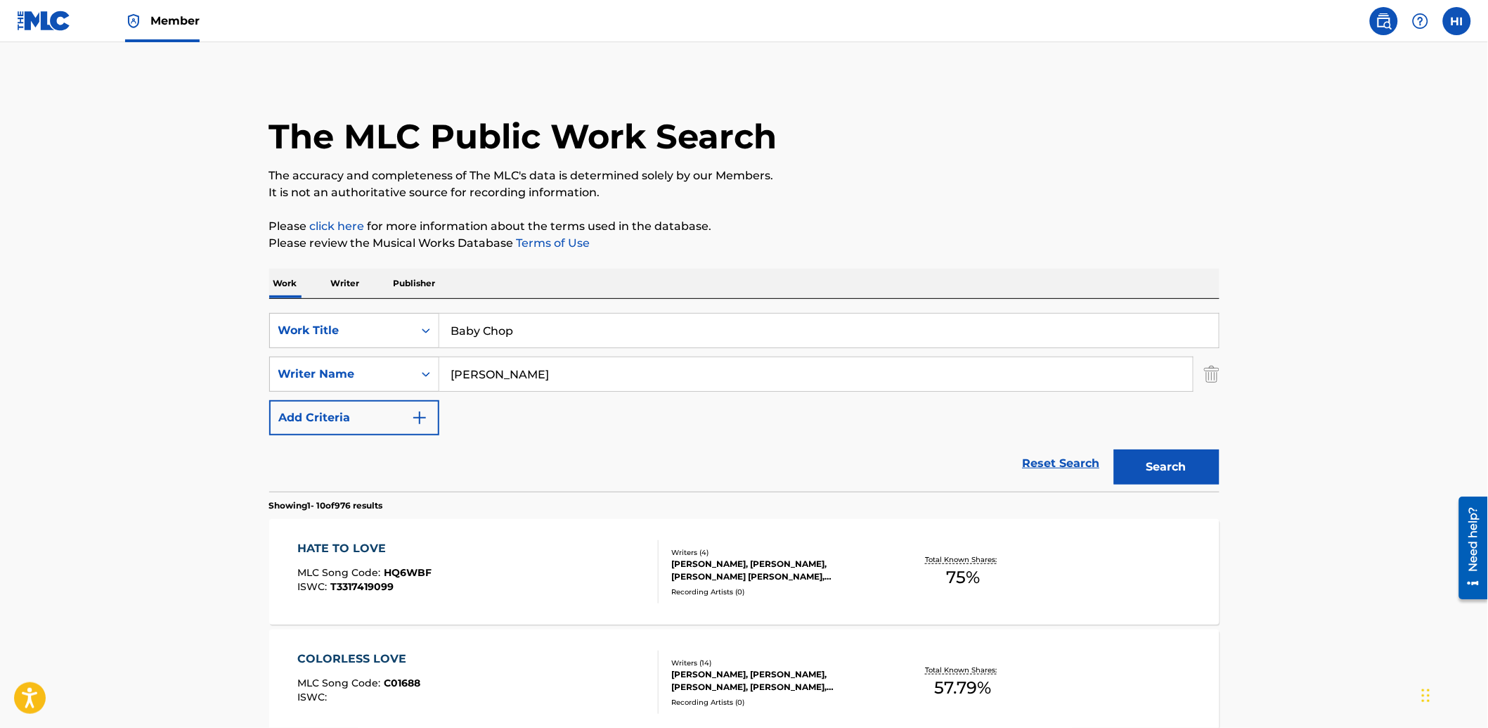
click at [510, 282] on div "Work Writer Publisher" at bounding box center [744, 284] width 950 height 30
click at [500, 375] on input "[PERSON_NAME]" at bounding box center [816, 374] width 754 height 34
type input "[PERSON_NAME]"
click at [1114, 449] on button "Search" at bounding box center [1166, 466] width 105 height 35
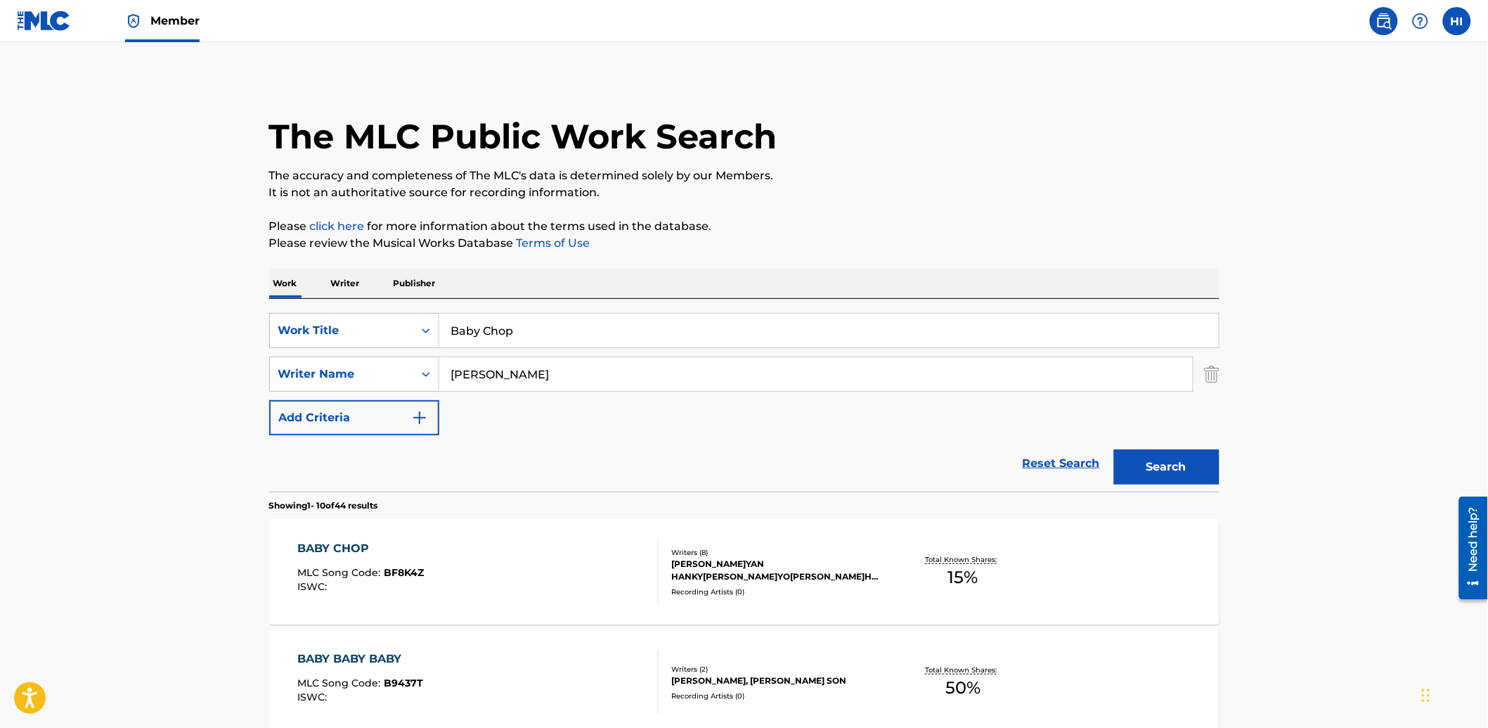
click at [453, 568] on div "BABY CHOP MLC Song Code : BF8K4Z ISWC :" at bounding box center [477, 571] width 361 height 63
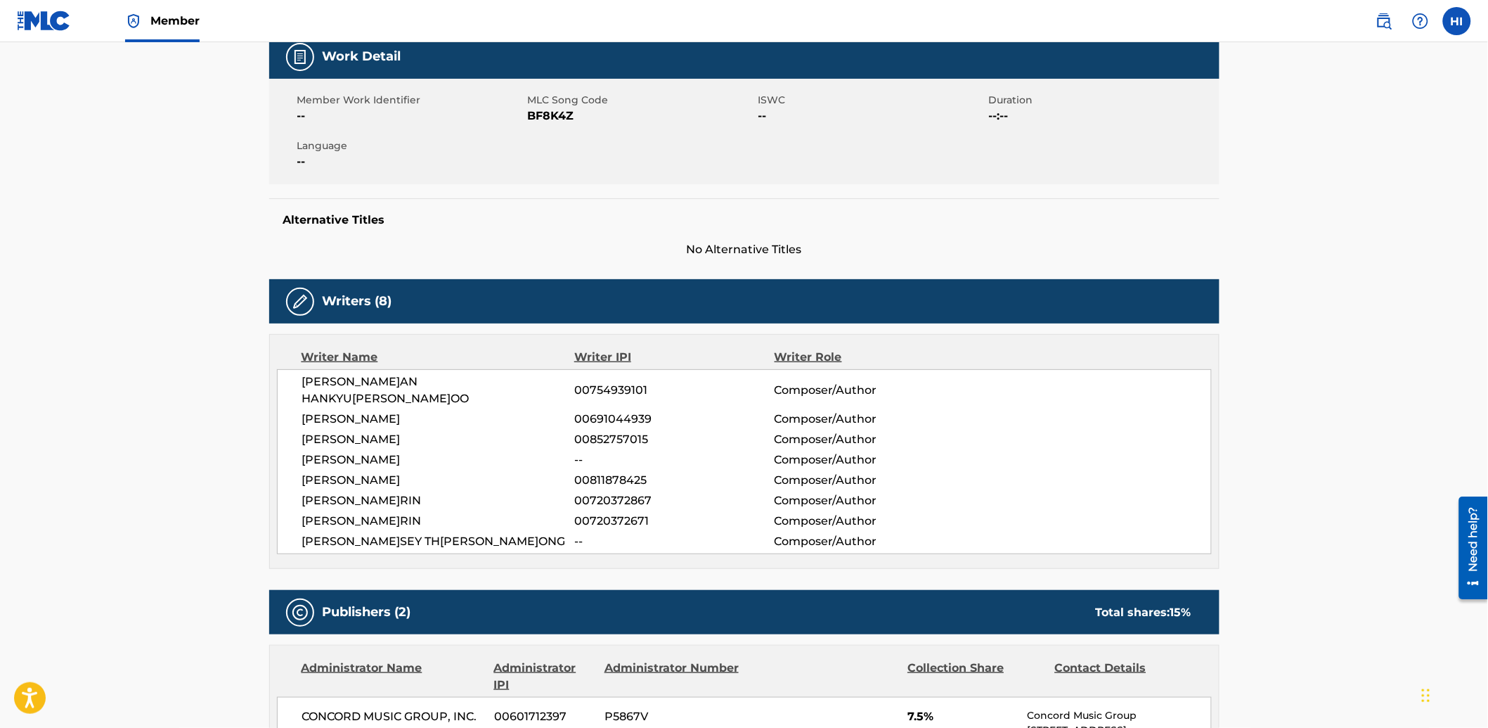
scroll to position [181, 0]
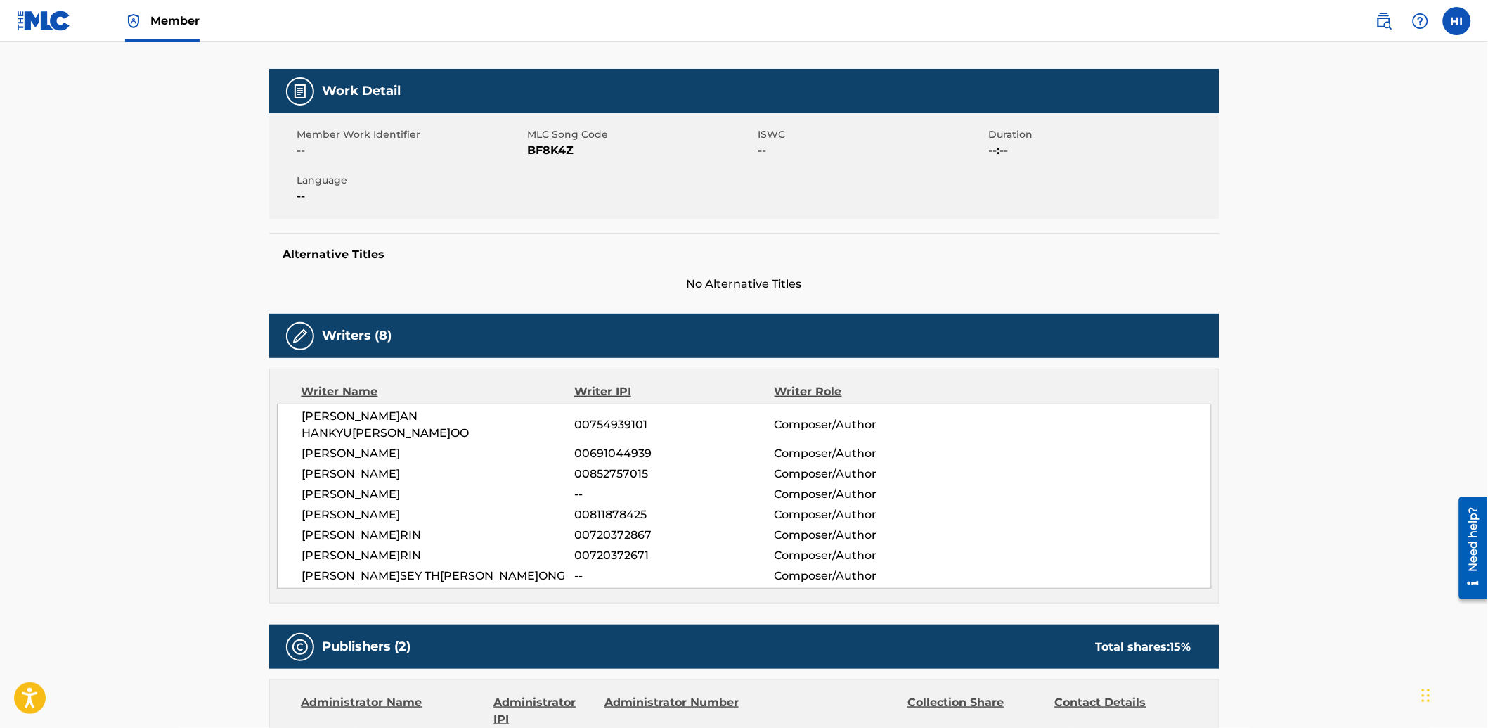
click at [533, 155] on span "BF8K4Z" at bounding box center [641, 150] width 227 height 17
click at [535, 155] on span "BF8K4Z" at bounding box center [641, 150] width 227 height 17
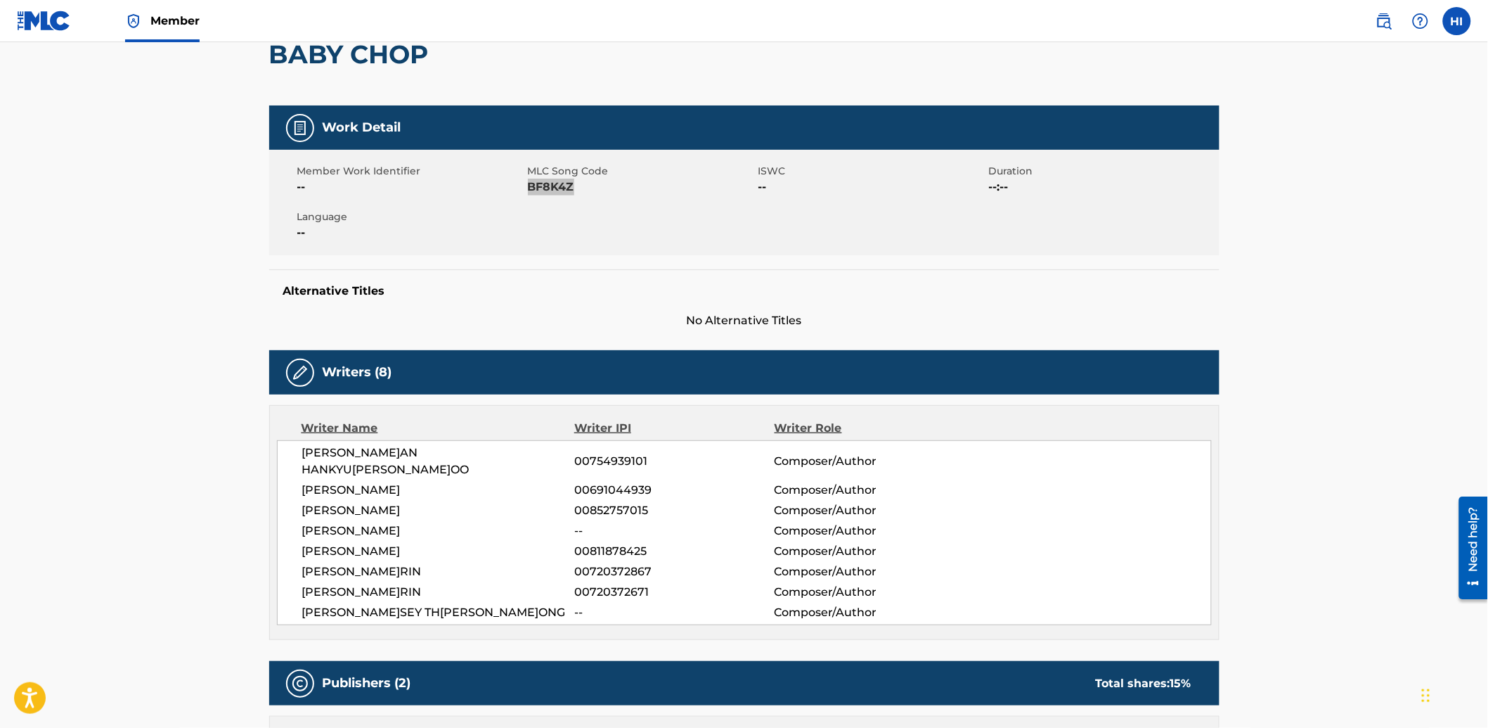
scroll to position [0, 0]
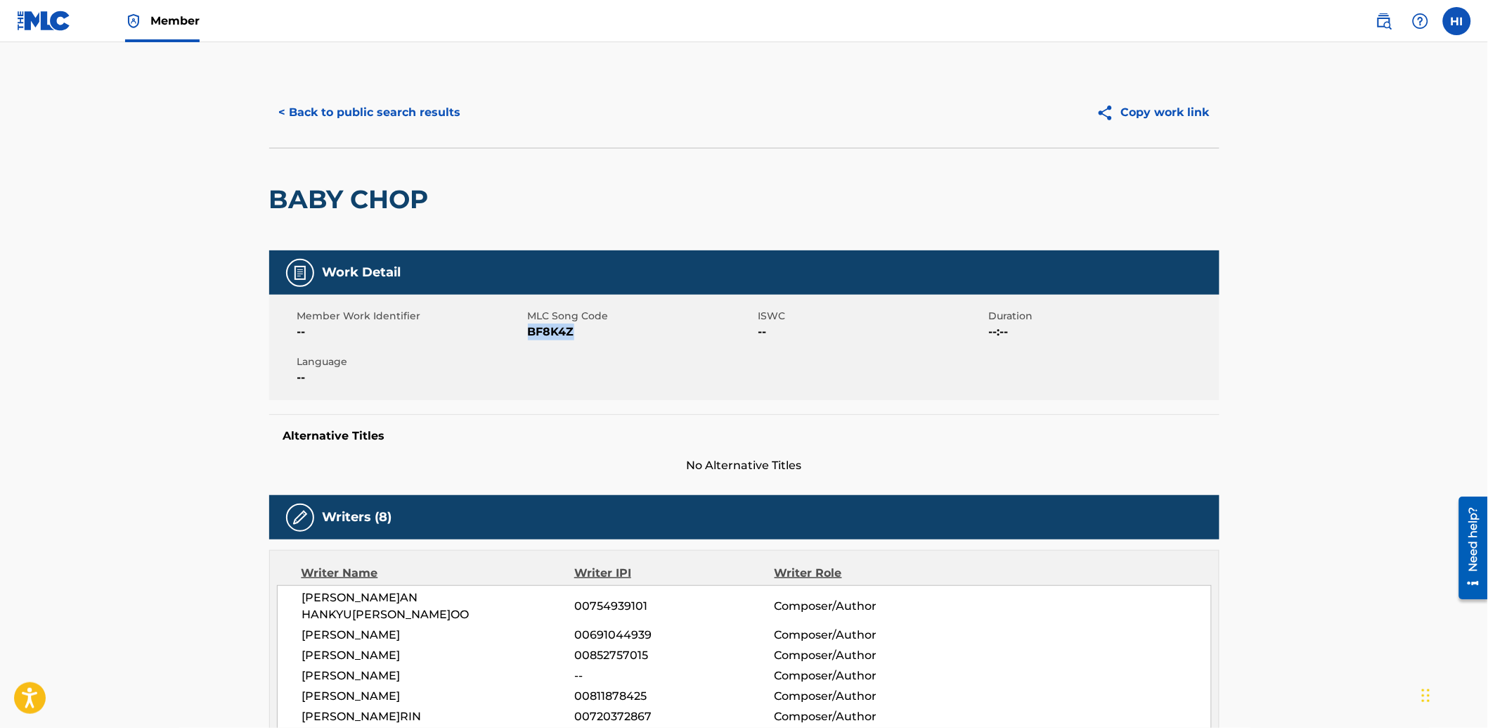
click at [340, 95] on button "< Back to public search results" at bounding box center [370, 112] width 202 height 35
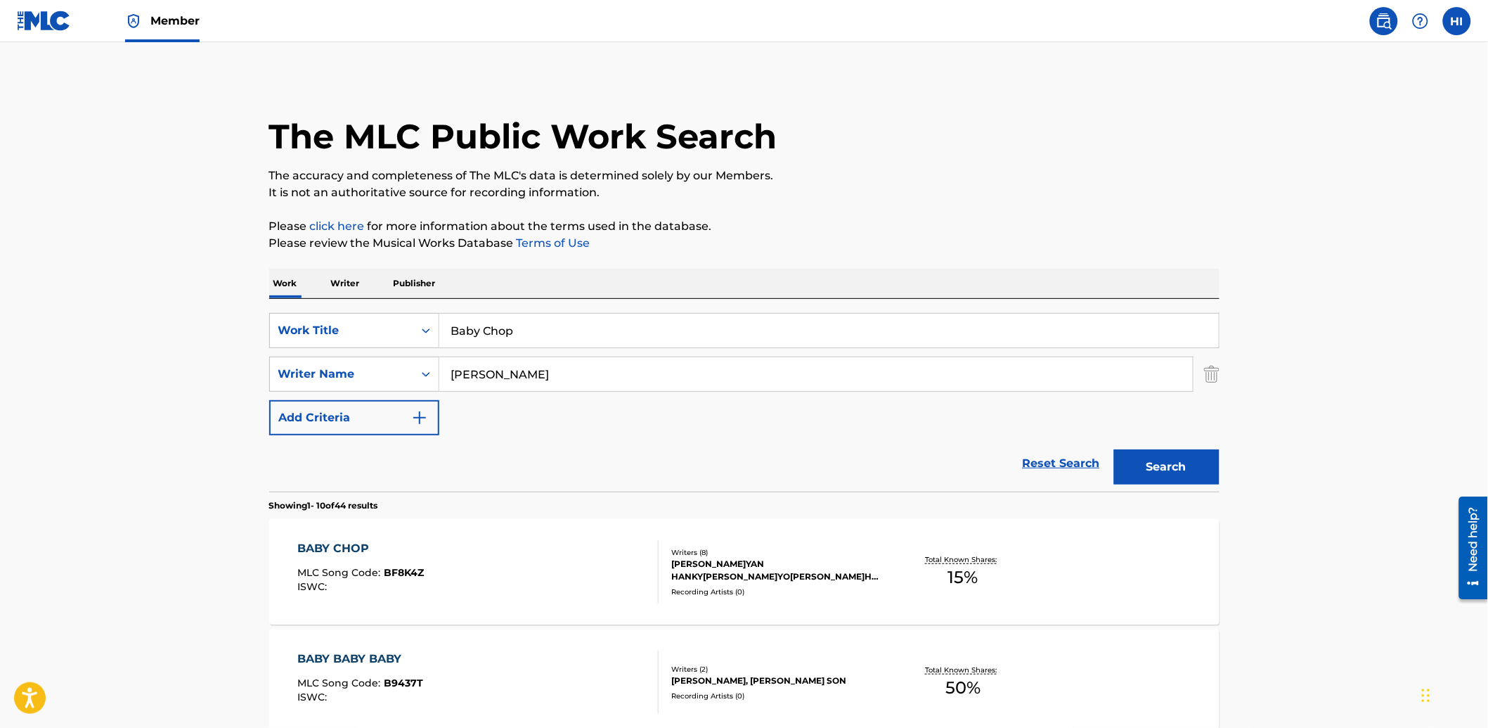
click at [497, 336] on input "Baby Chop" at bounding box center [829, 331] width 780 height 34
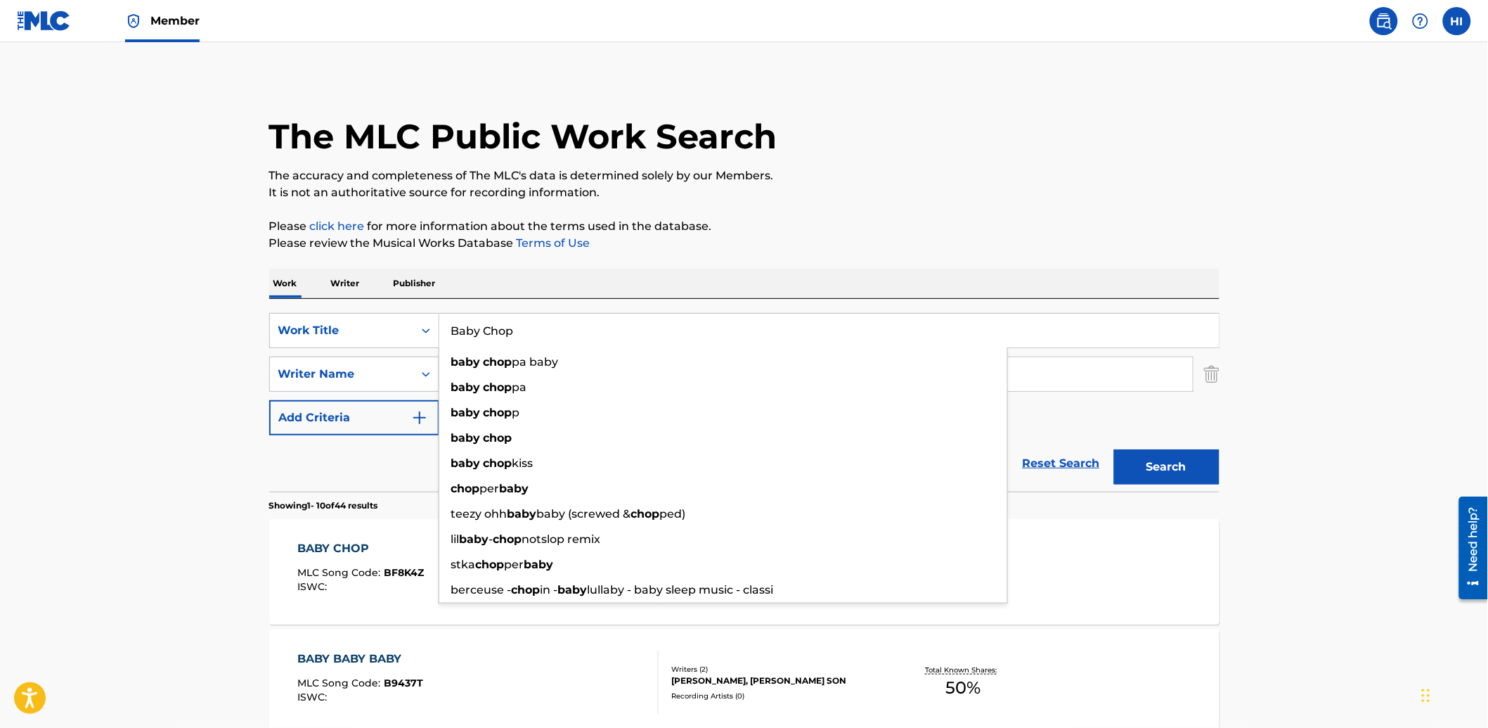
click at [497, 336] on input "Baby Chop" at bounding box center [829, 331] width 780 height 34
paste input "HV7NZU"
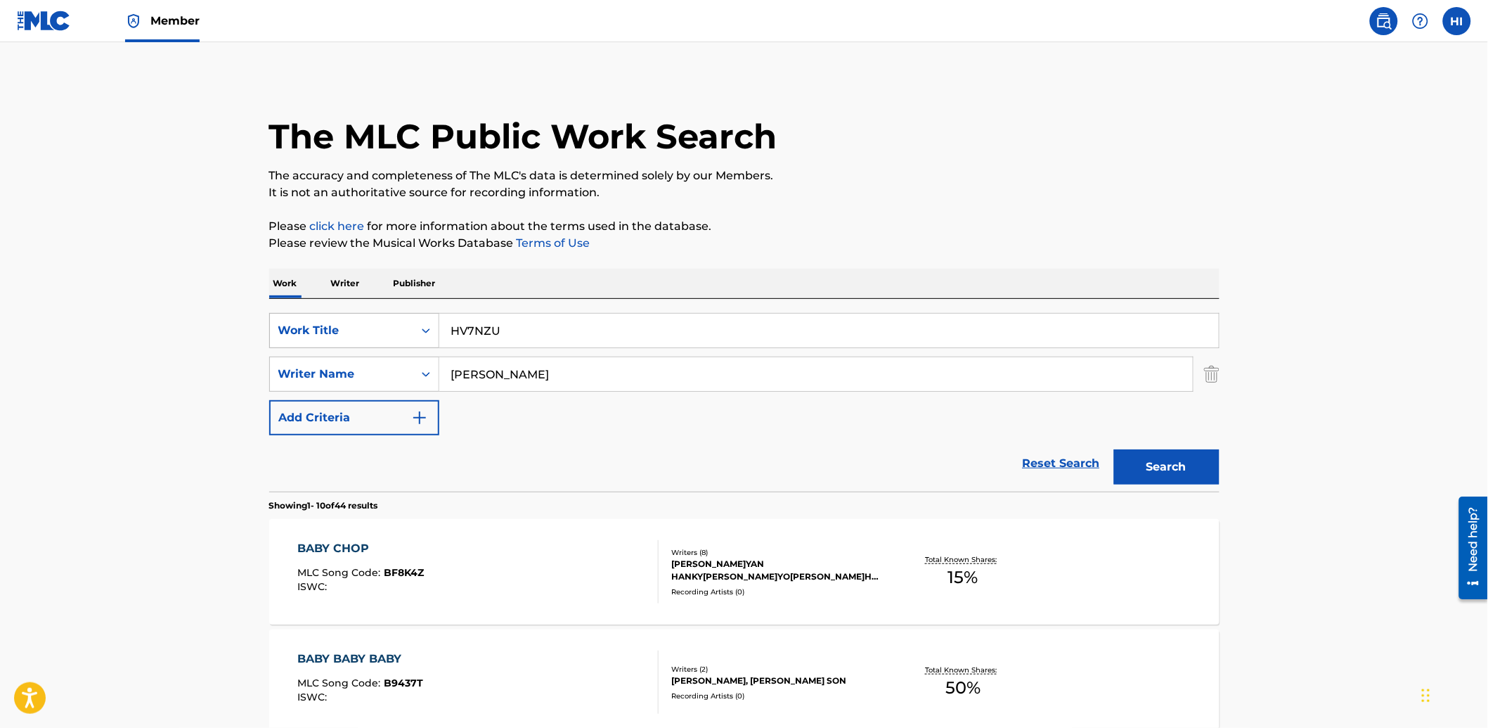
type input "HV7NZU"
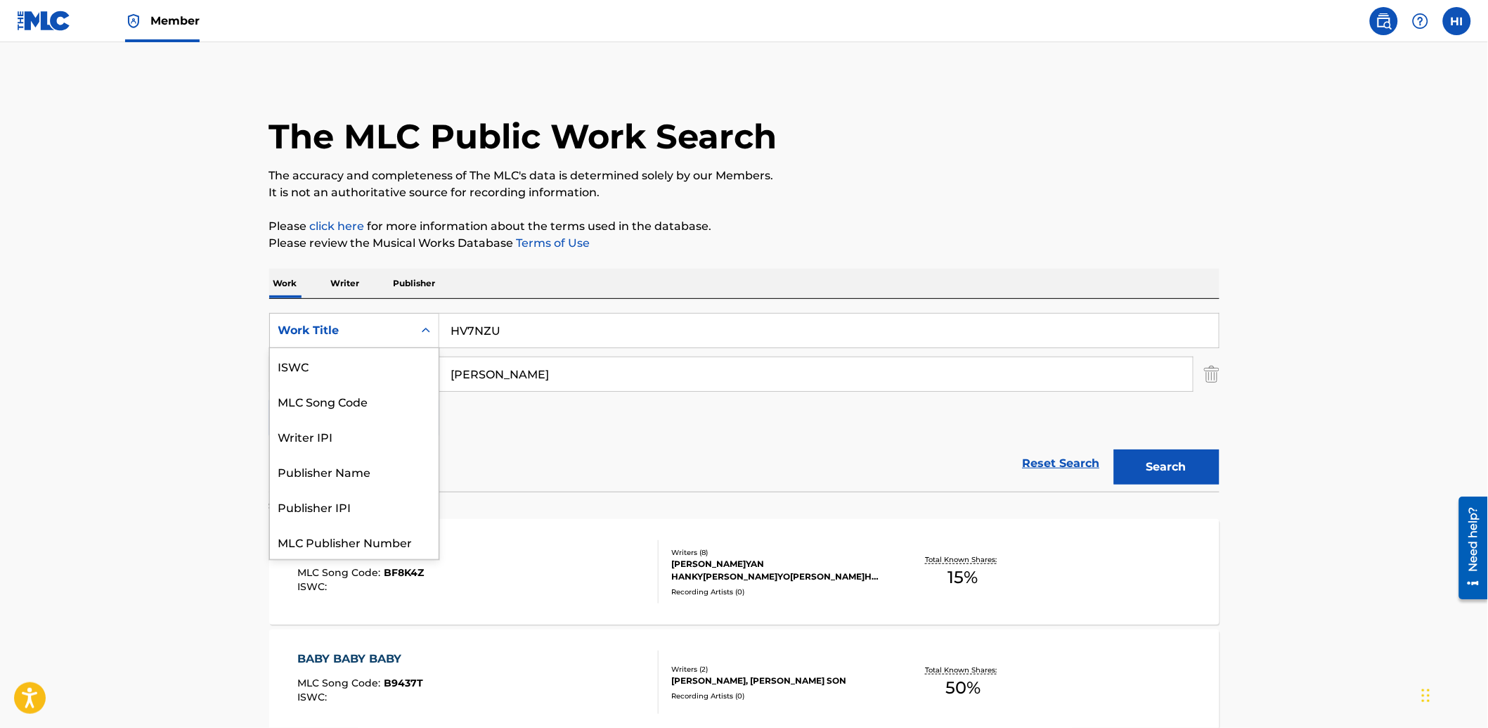
click at [359, 347] on div "Work Title" at bounding box center [354, 330] width 170 height 35
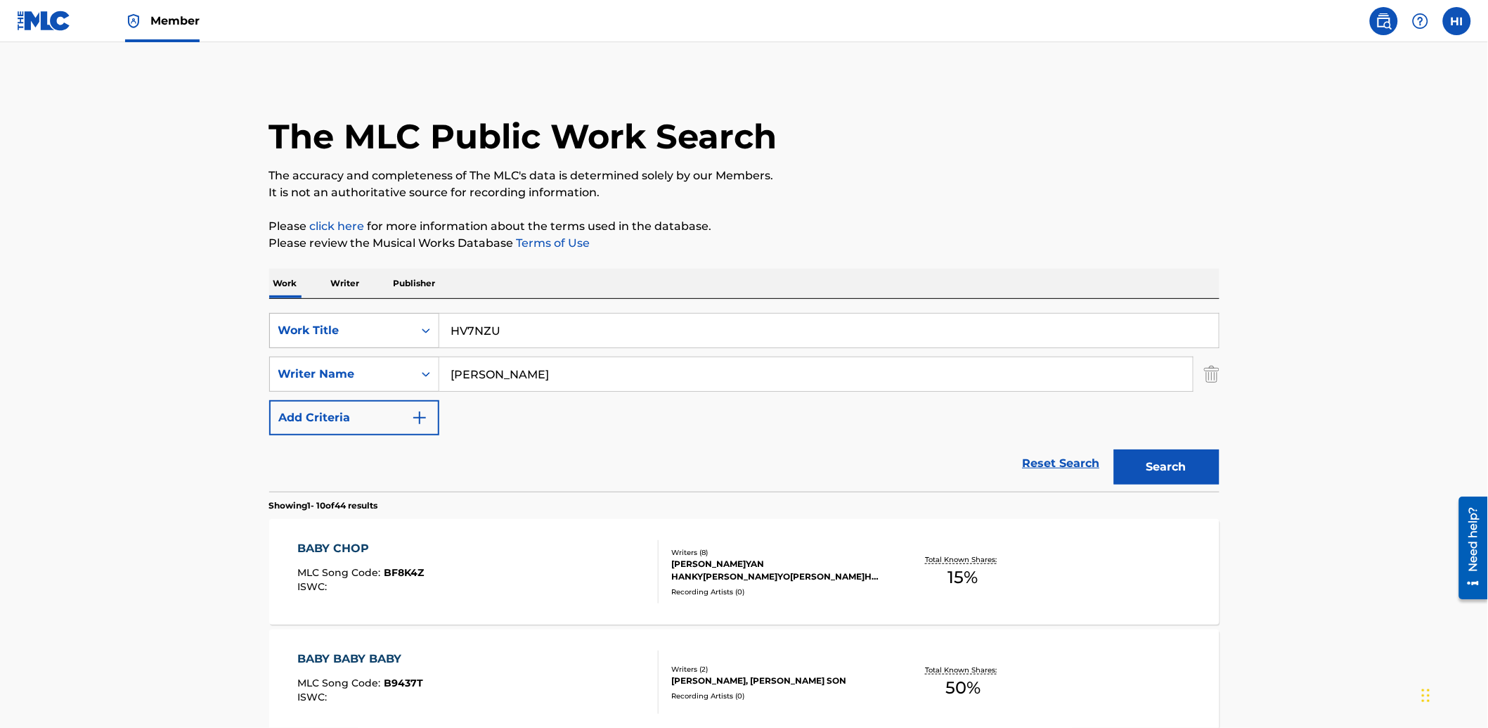
click at [363, 324] on div "Work Title" at bounding box center [341, 330] width 127 height 17
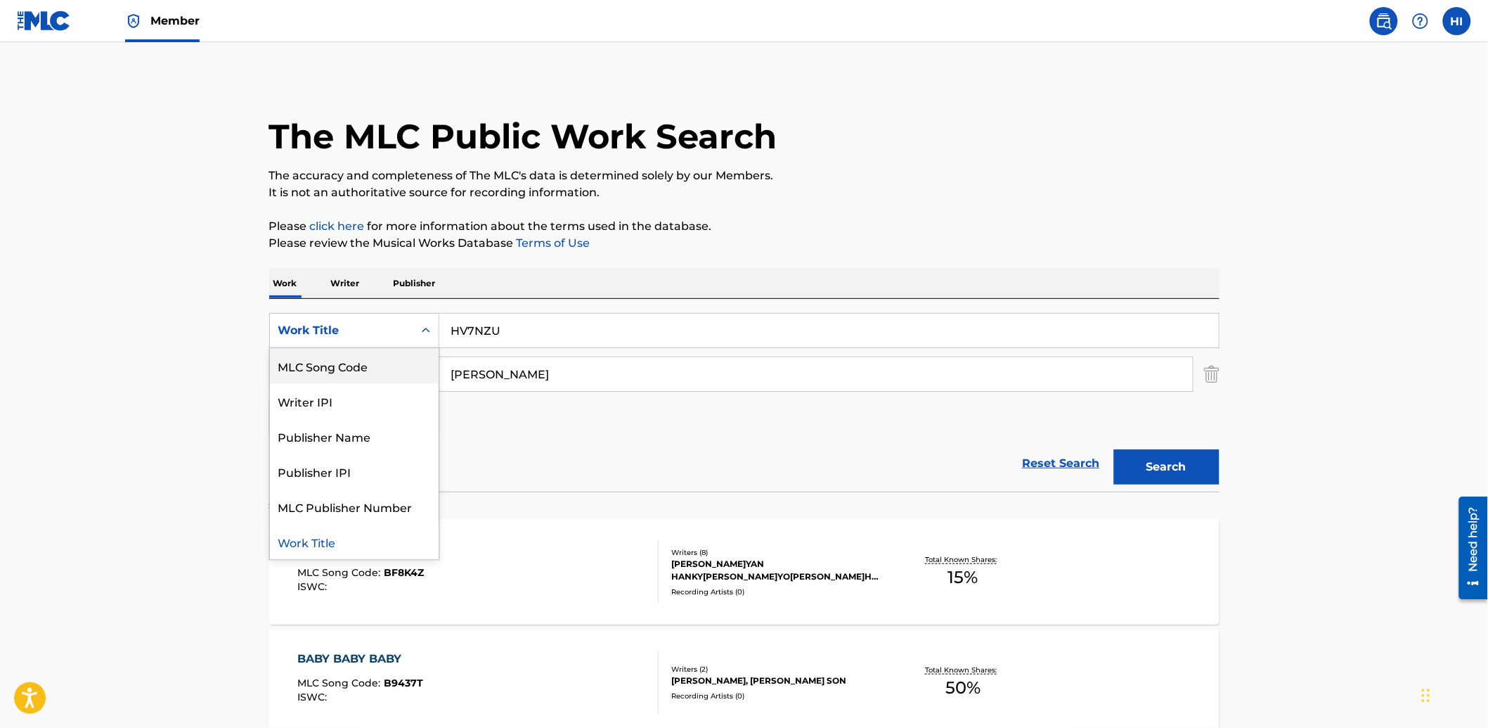
click at [360, 359] on div "MLC Song Code" at bounding box center [354, 365] width 169 height 35
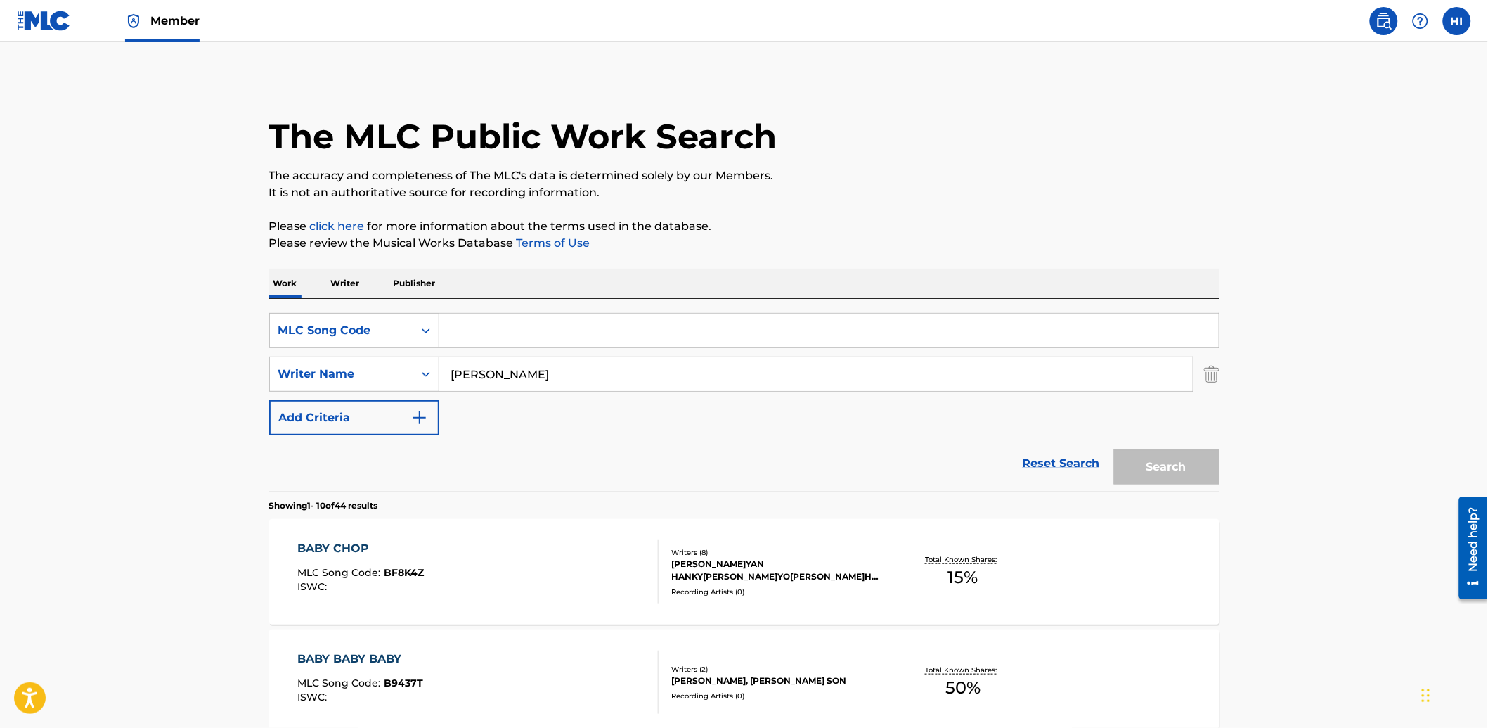
click at [474, 327] on input "Search Form" at bounding box center [829, 331] width 780 height 34
paste input "HV7NZU"
type input "HV7NZU"
click at [1216, 370] on img "Search Form" at bounding box center [1211, 373] width 15 height 35
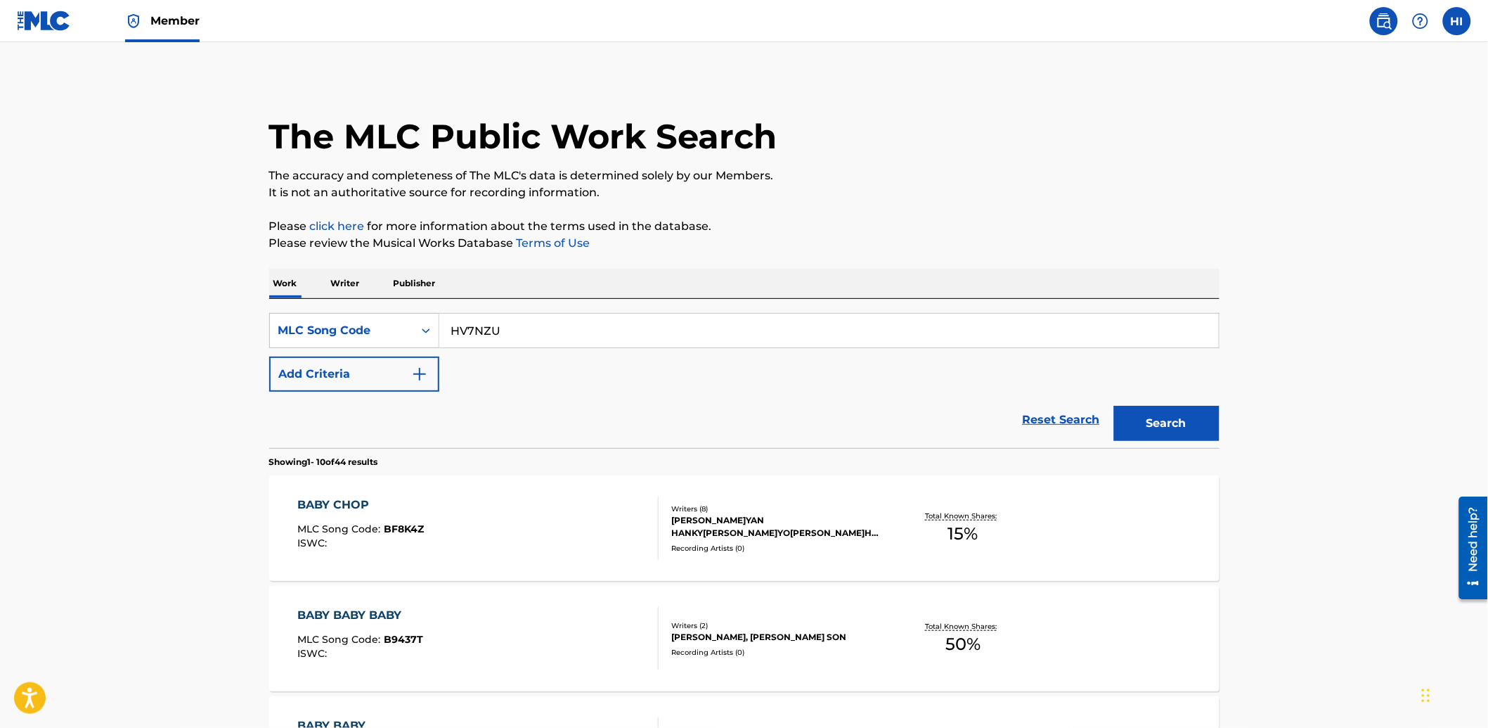
click at [1203, 417] on button "Search" at bounding box center [1166, 423] width 105 height 35
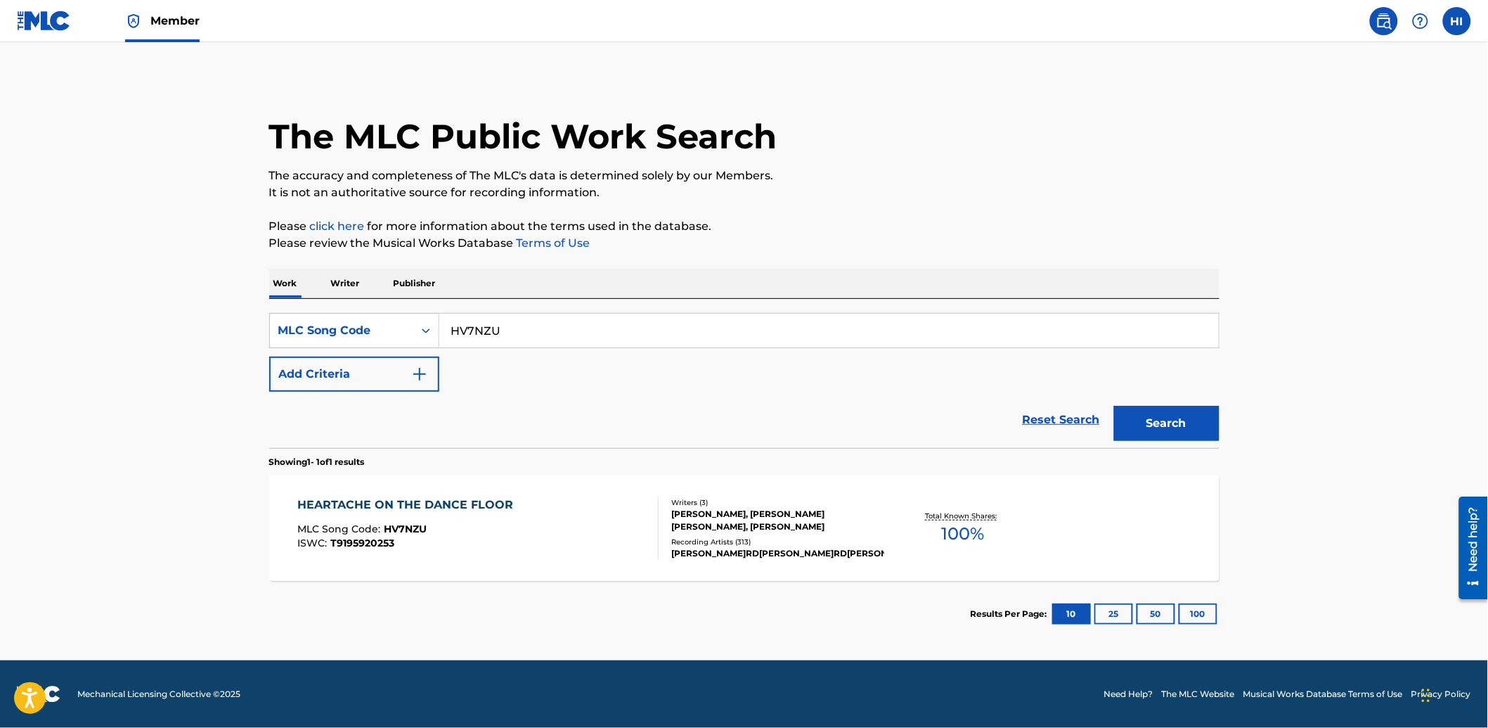
click at [533, 354] on div "SearchWithCriteria9048a65e-231e-467a-b108-d61d315d7867 MLC Song Code HV7NZU Add…" at bounding box center [744, 352] width 950 height 79
click at [55, 21] on img at bounding box center [44, 21] width 54 height 20
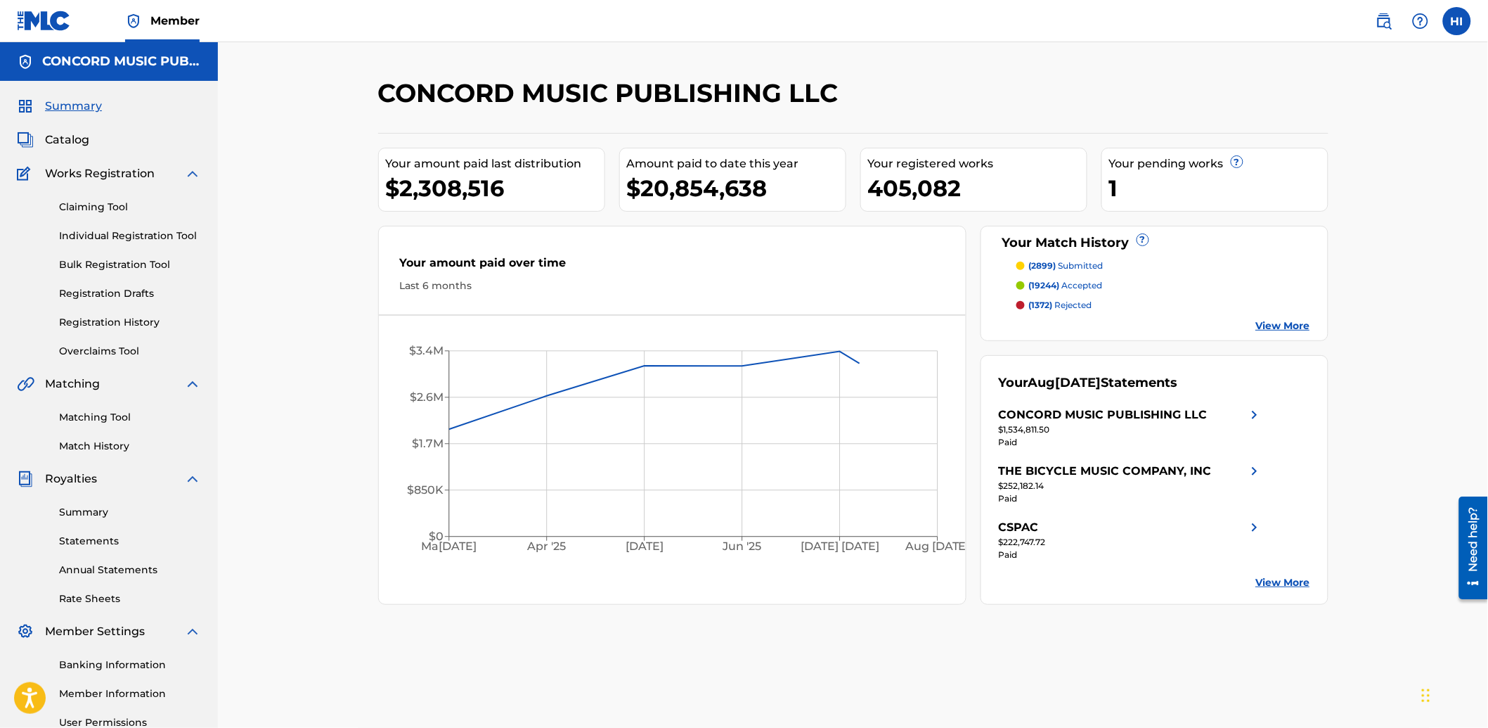
click at [61, 138] on span "Catalog" at bounding box center [67, 139] width 44 height 17
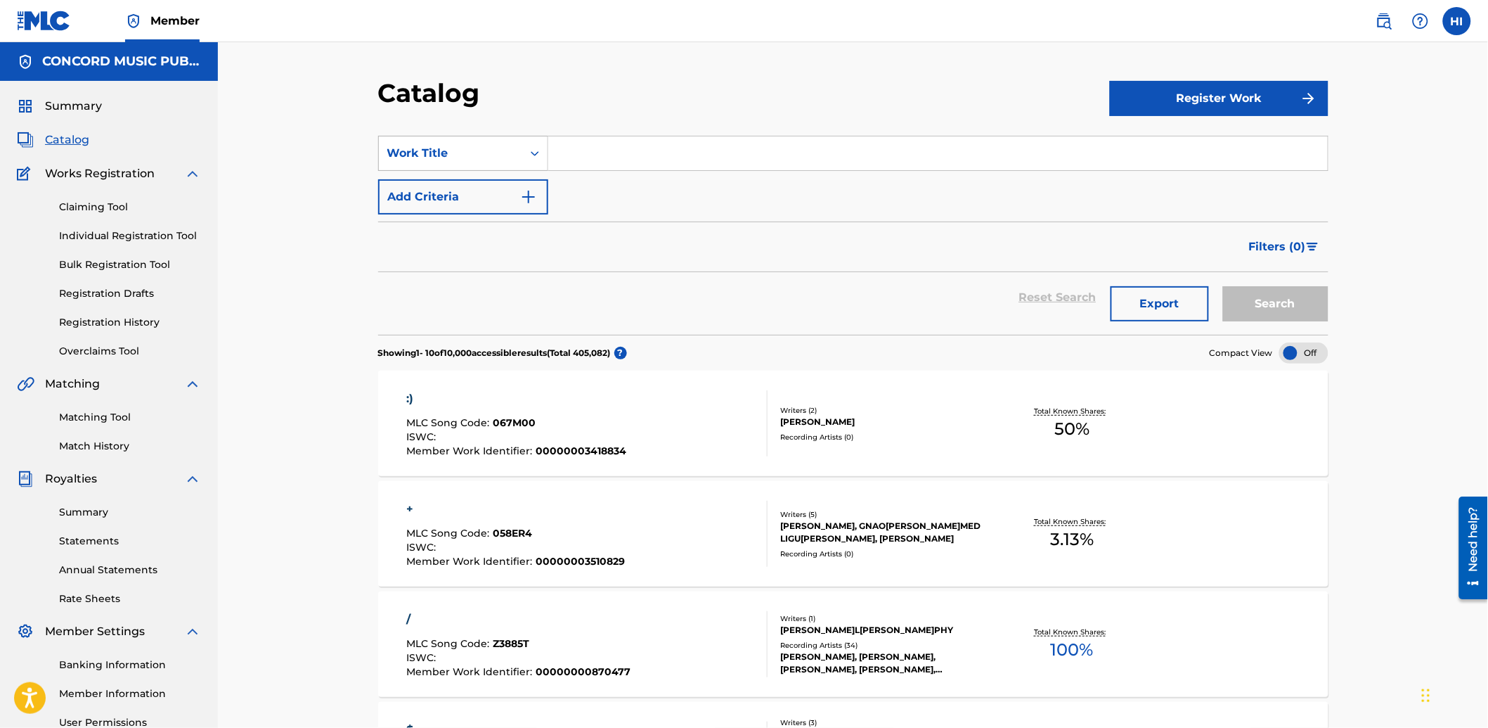
click at [496, 155] on div "Work Title" at bounding box center [450, 153] width 127 height 17
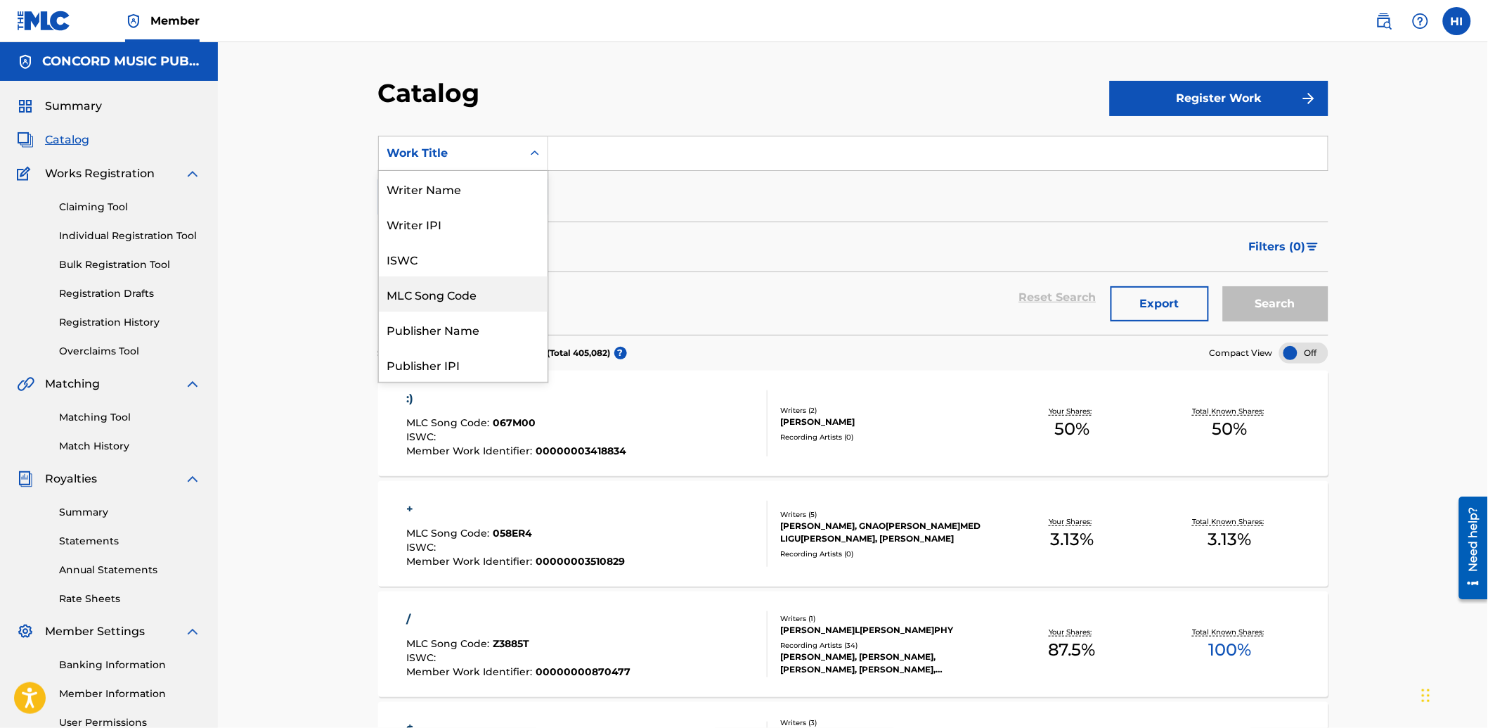
click at [467, 296] on div "MLC Song Code" at bounding box center [463, 293] width 169 height 35
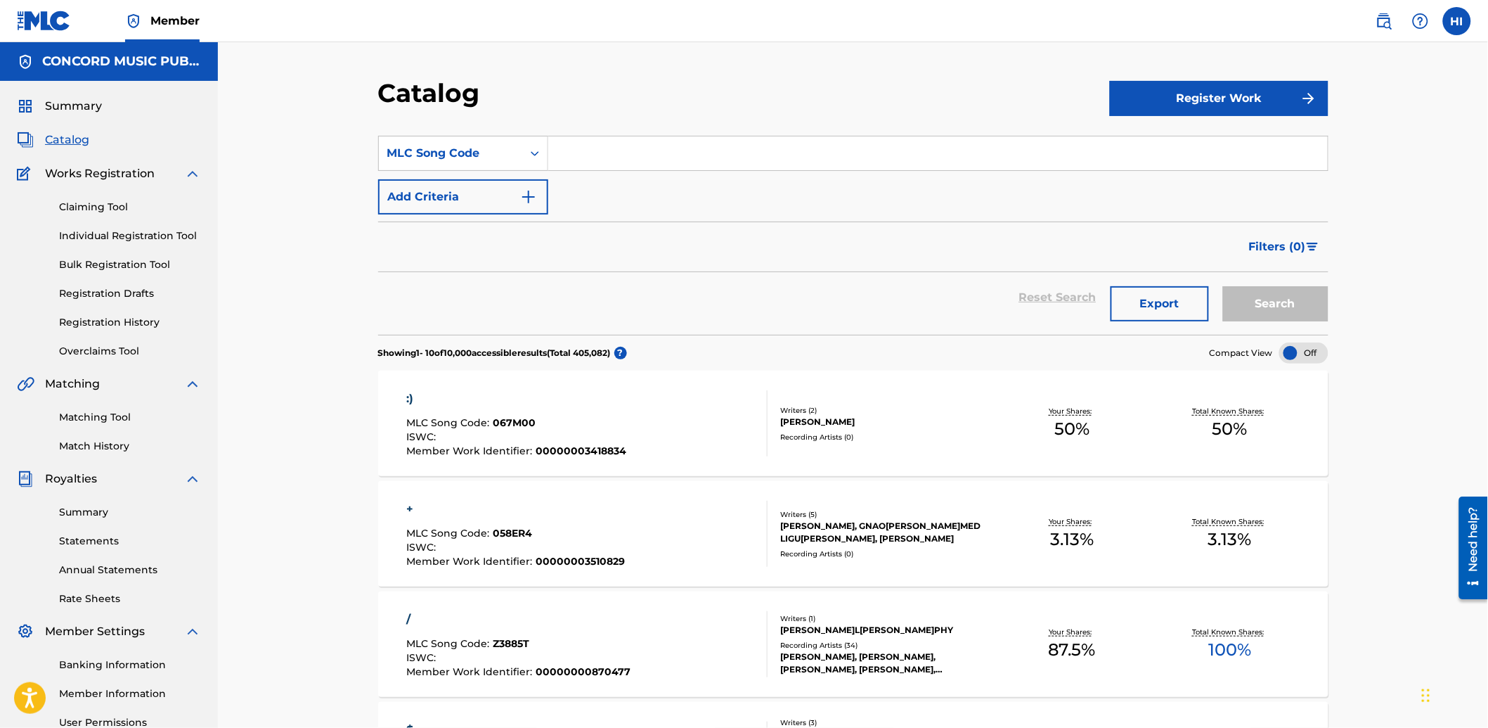
click at [615, 164] on input "Search Form" at bounding box center [938, 153] width 780 height 34
paste input "HV7NZU"
click at [1303, 310] on button "Search" at bounding box center [1275, 303] width 105 height 35
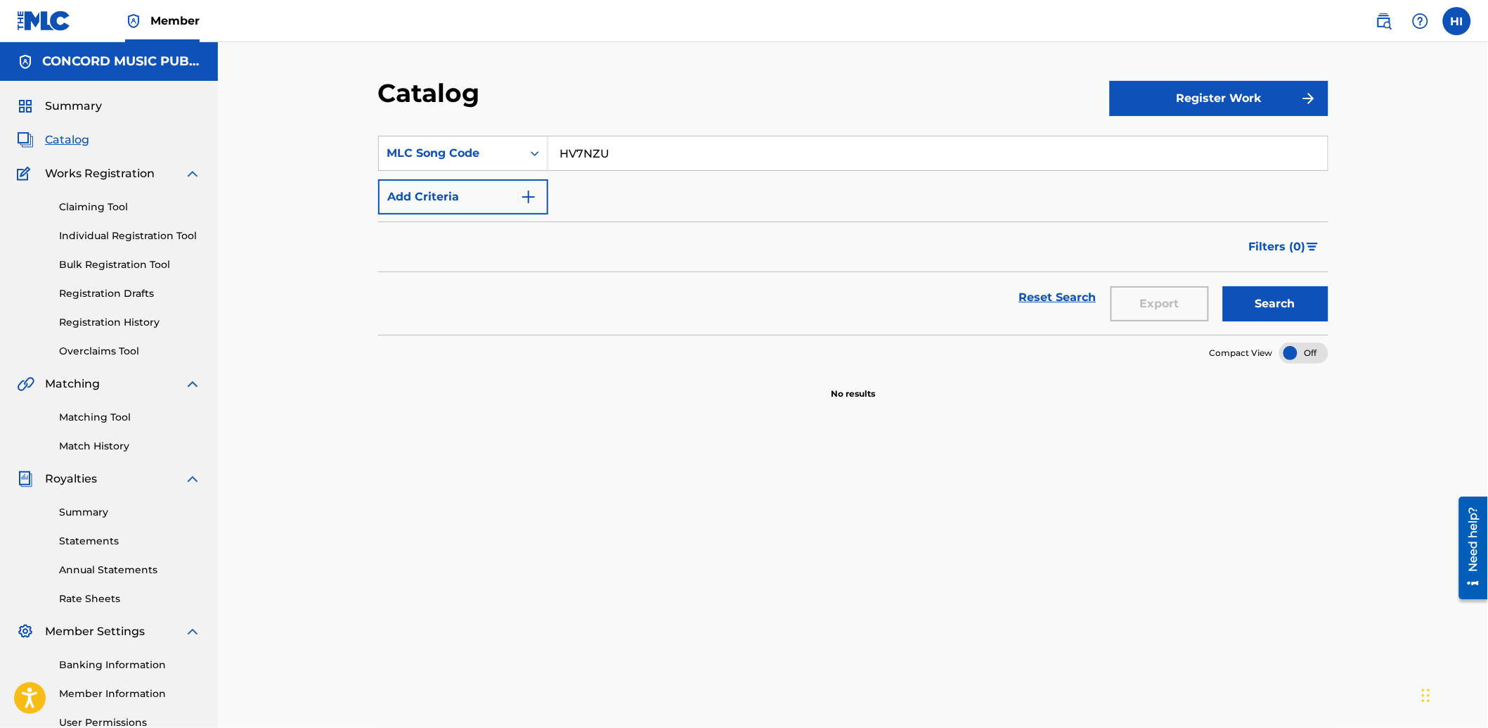
click at [772, 143] on input "HV7NZU" at bounding box center [938, 153] width 780 height 34
paste input "LT6GV9 / LT6N07"
click at [638, 153] on input "LT6GV9 / LT6N07" at bounding box center [938, 153] width 780 height 34
click at [640, 153] on input "LT6GV9 / LT6N07" at bounding box center [938, 153] width 780 height 34
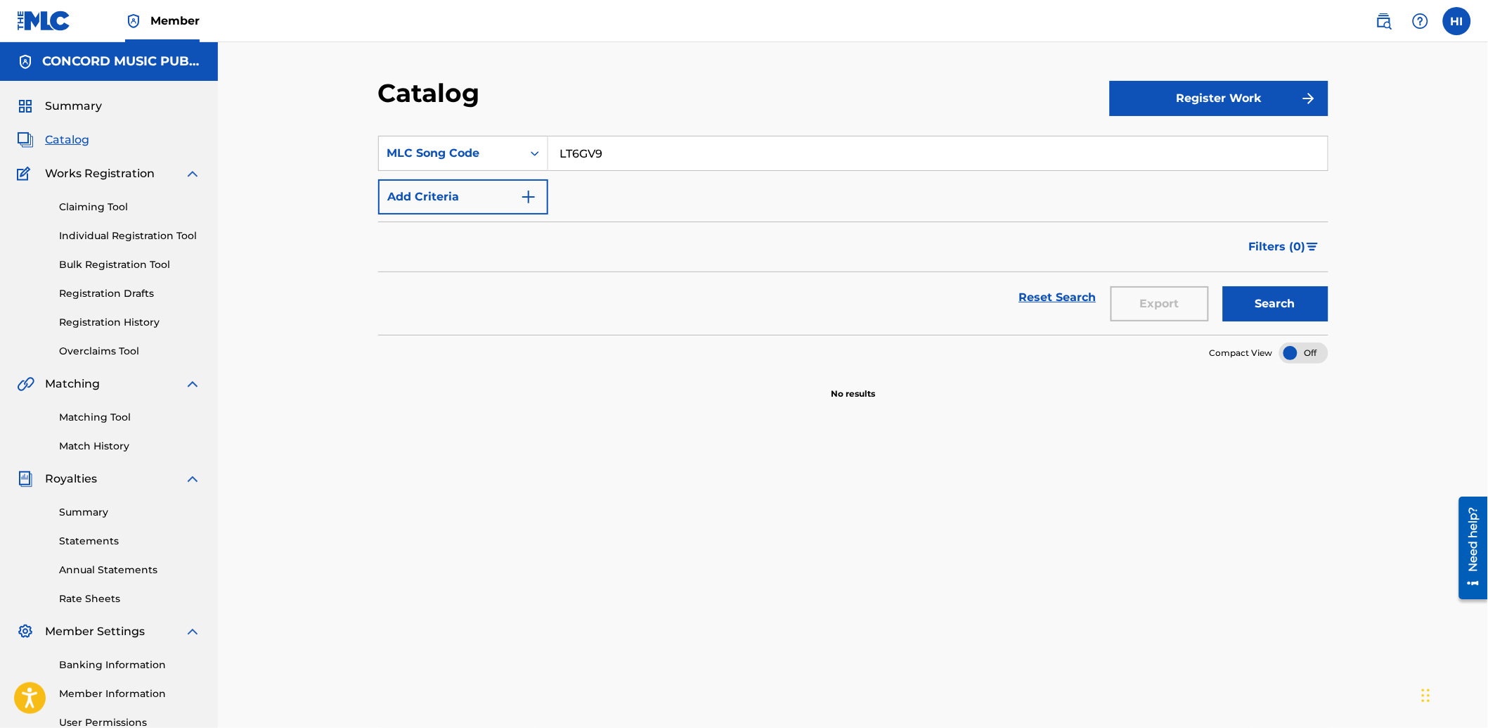
click at [1223, 286] on button "Search" at bounding box center [1275, 303] width 105 height 35
click at [640, 153] on input "LT6GV9" at bounding box center [938, 153] width 780 height 34
paste input "N07"
click at [1223, 286] on button "Search" at bounding box center [1275, 303] width 105 height 35
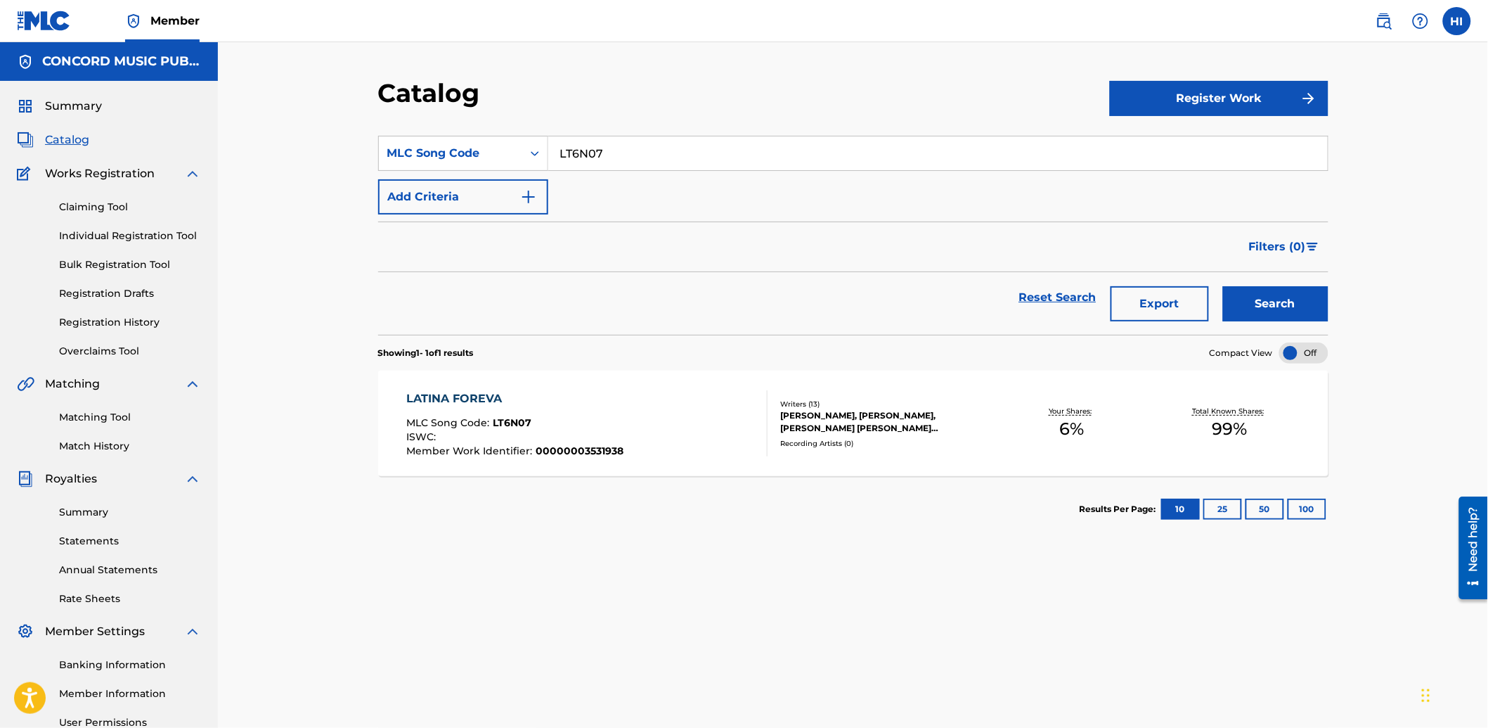
click at [663, 146] on input "LT6N07" at bounding box center [938, 153] width 780 height 34
paste input "BD9ZU"
click at [1254, 295] on button "Search" at bounding box center [1275, 303] width 105 height 35
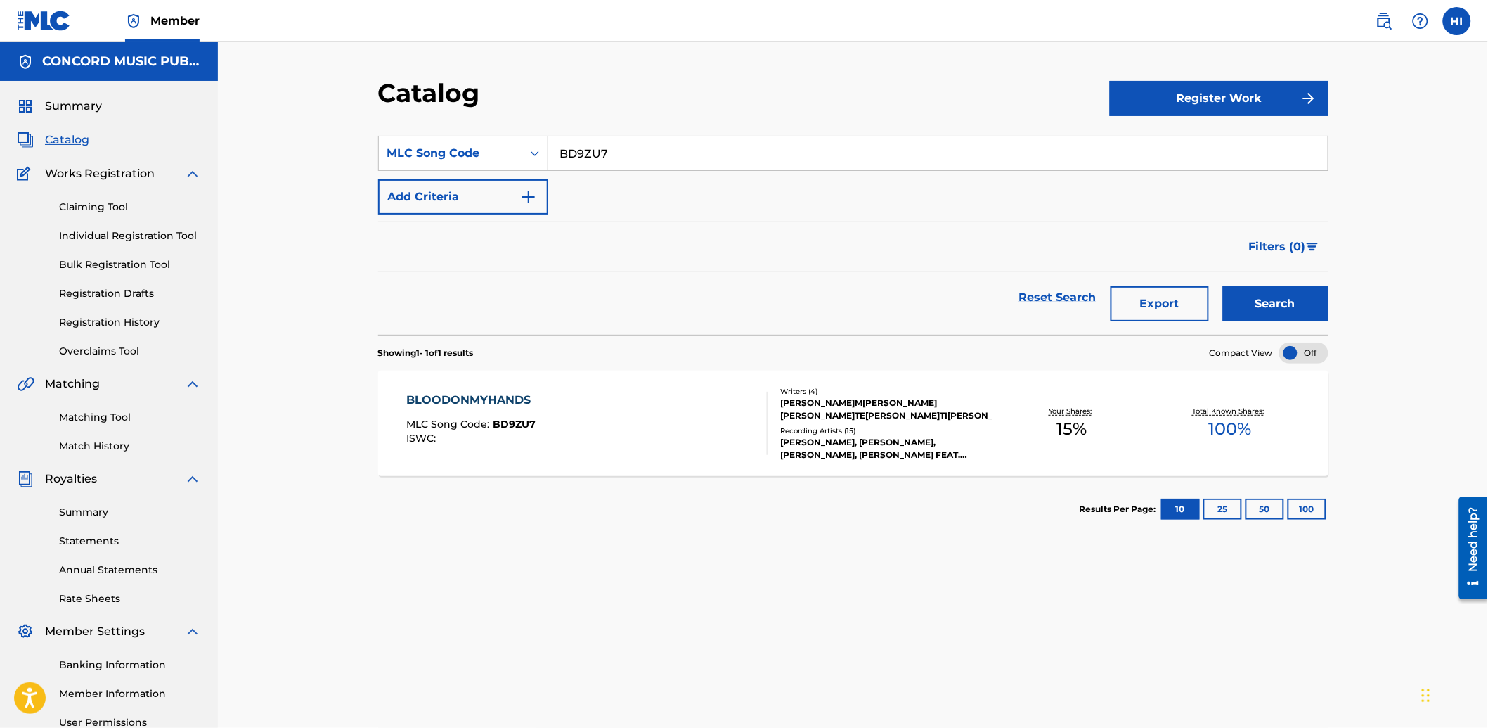
click at [685, 151] on input "BD9ZU7" at bounding box center [938, 153] width 780 height 34
paste input "CB46FC"
click at [1268, 304] on button "Search" at bounding box center [1275, 303] width 105 height 35
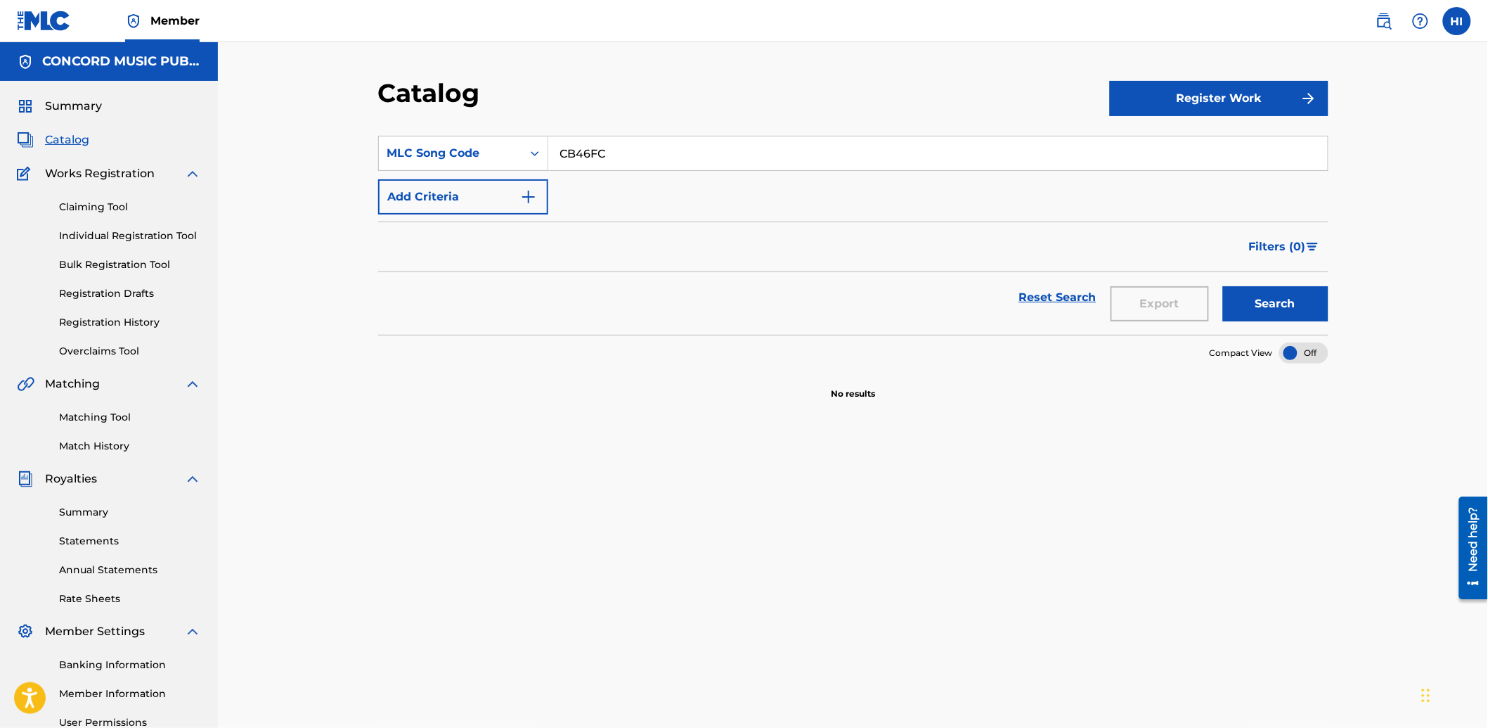
click at [796, 155] on input "CB46FC" at bounding box center [938, 153] width 780 height 34
paste input "AX1M46"
click at [1259, 296] on button "Search" at bounding box center [1275, 303] width 105 height 35
click at [760, 155] on input "AX1M46" at bounding box center [938, 153] width 780 height 34
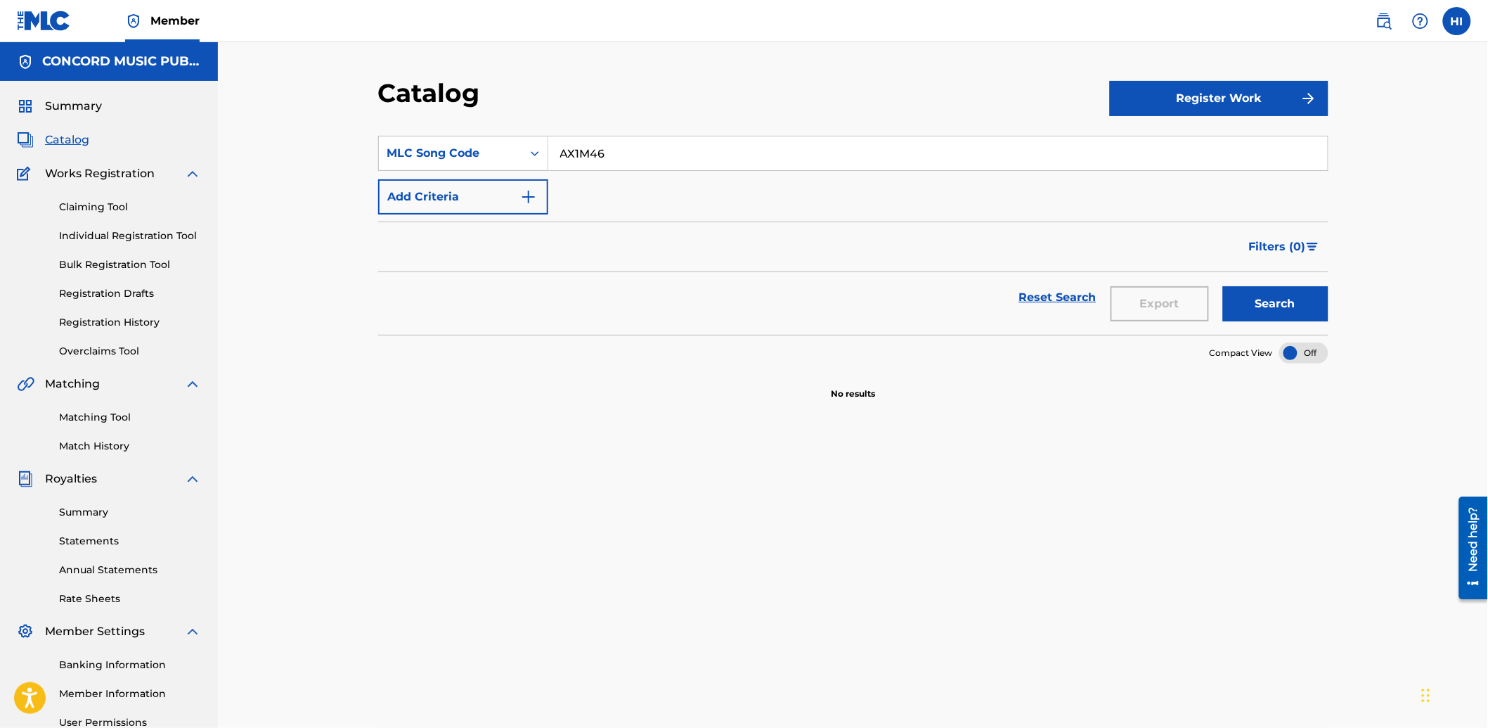
click at [760, 155] on input "AX1M46" at bounding box center [938, 153] width 780 height 34
paste input "MW2M2H"
click at [1262, 306] on button "Search" at bounding box center [1275, 303] width 105 height 35
click at [687, 150] on input "MW2M2H" at bounding box center [938, 153] width 780 height 34
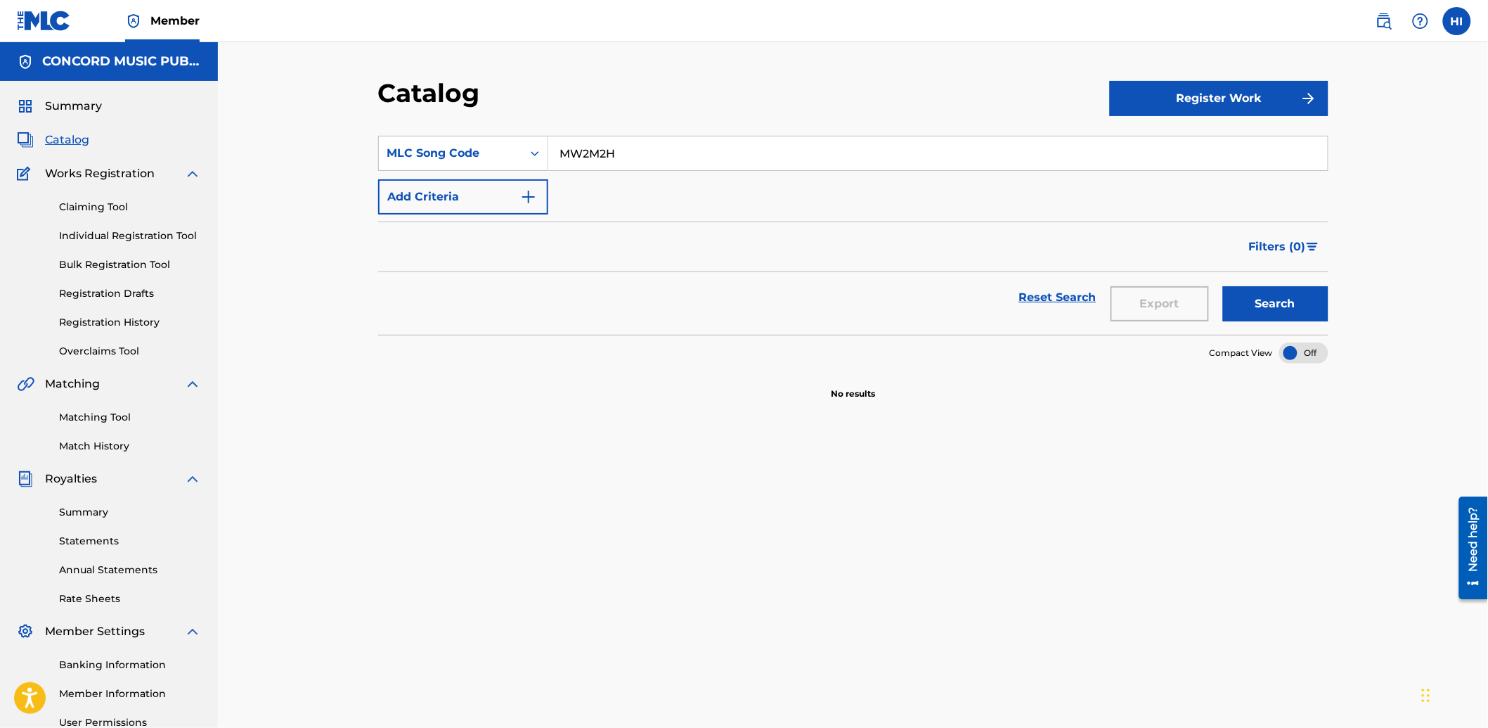
paste input "TB09IZ"
click at [1246, 303] on button "Search" at bounding box center [1275, 303] width 105 height 35
click at [895, 141] on input "TB09IZ" at bounding box center [938, 153] width 780 height 34
paste input "SA4VP4"
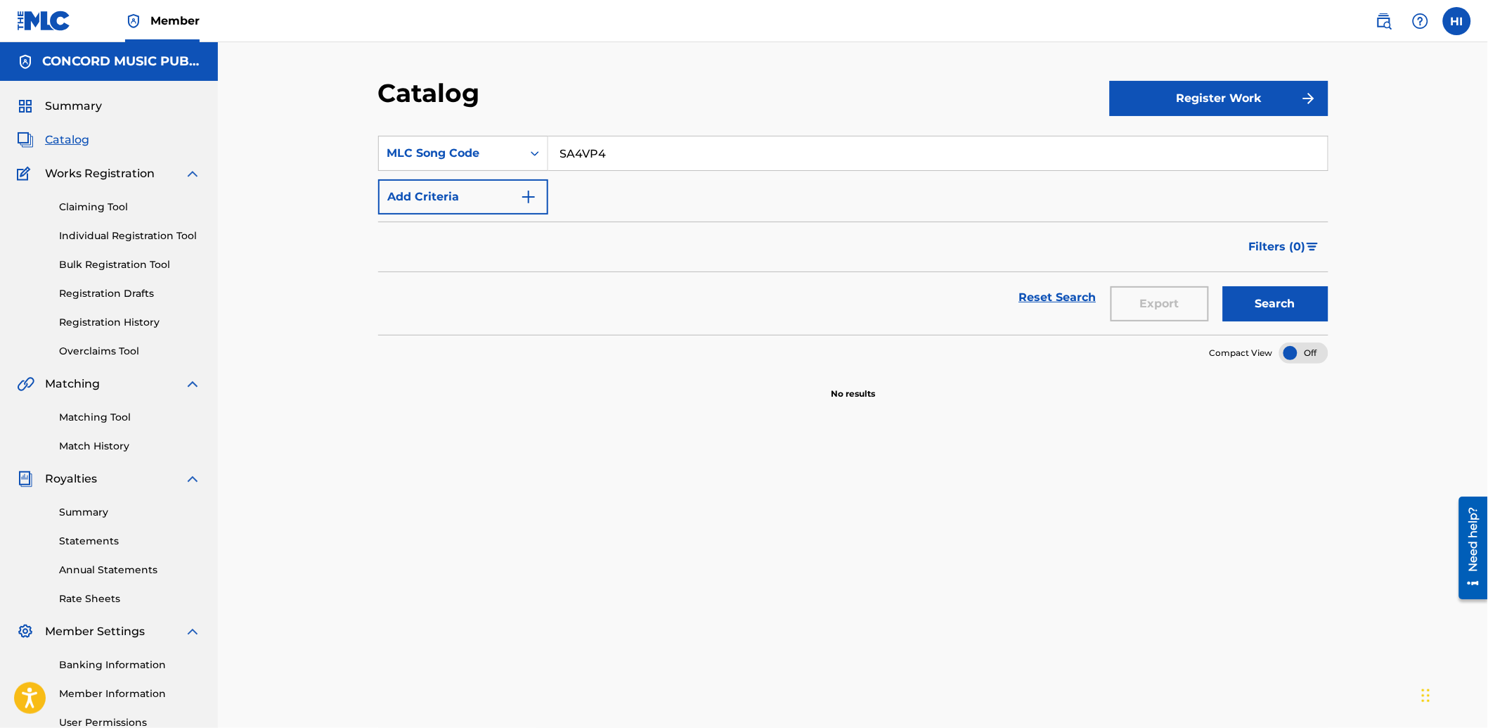
click at [1274, 292] on button "Search" at bounding box center [1275, 303] width 105 height 35
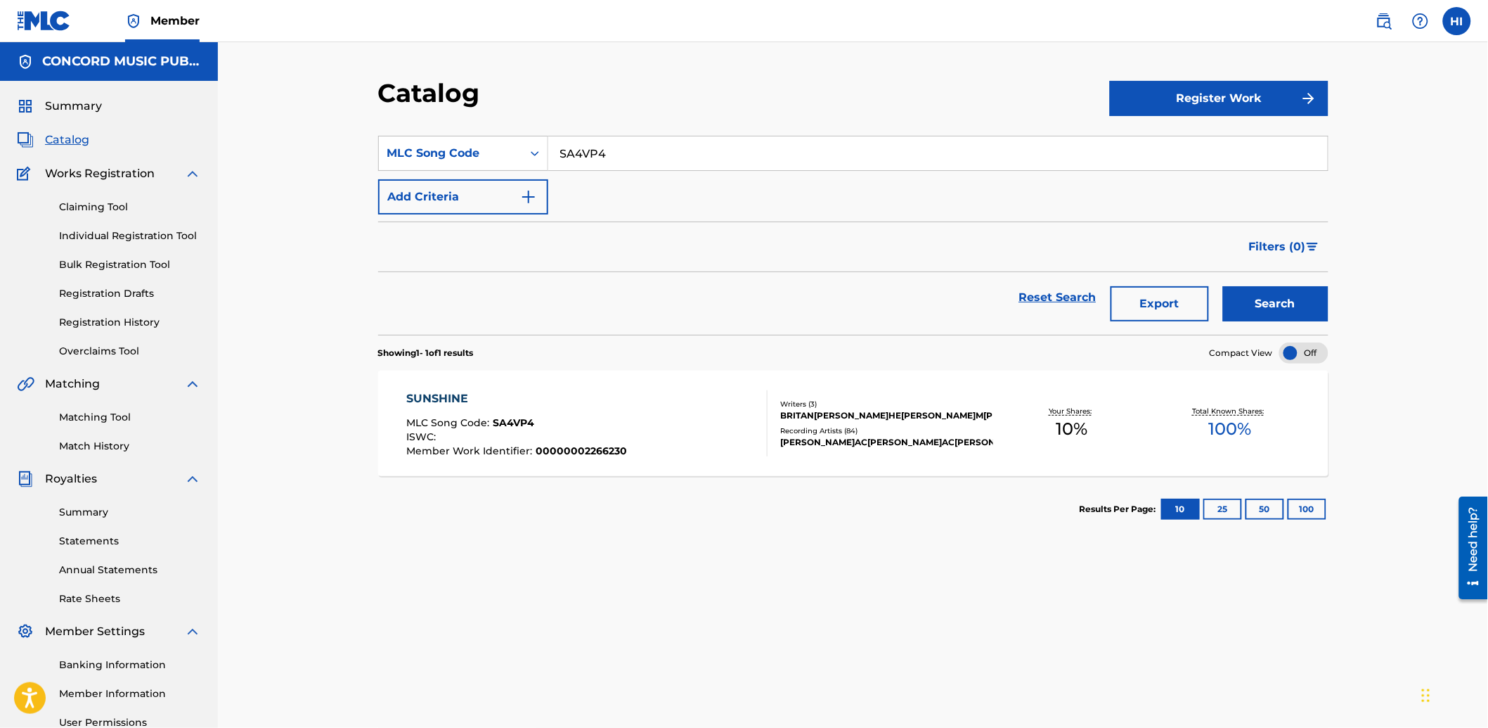
click at [832, 141] on input "SA4VP4" at bounding box center [938, 153] width 780 height 34
paste input "U2134L"
click at [1313, 298] on button "Search" at bounding box center [1275, 303] width 105 height 35
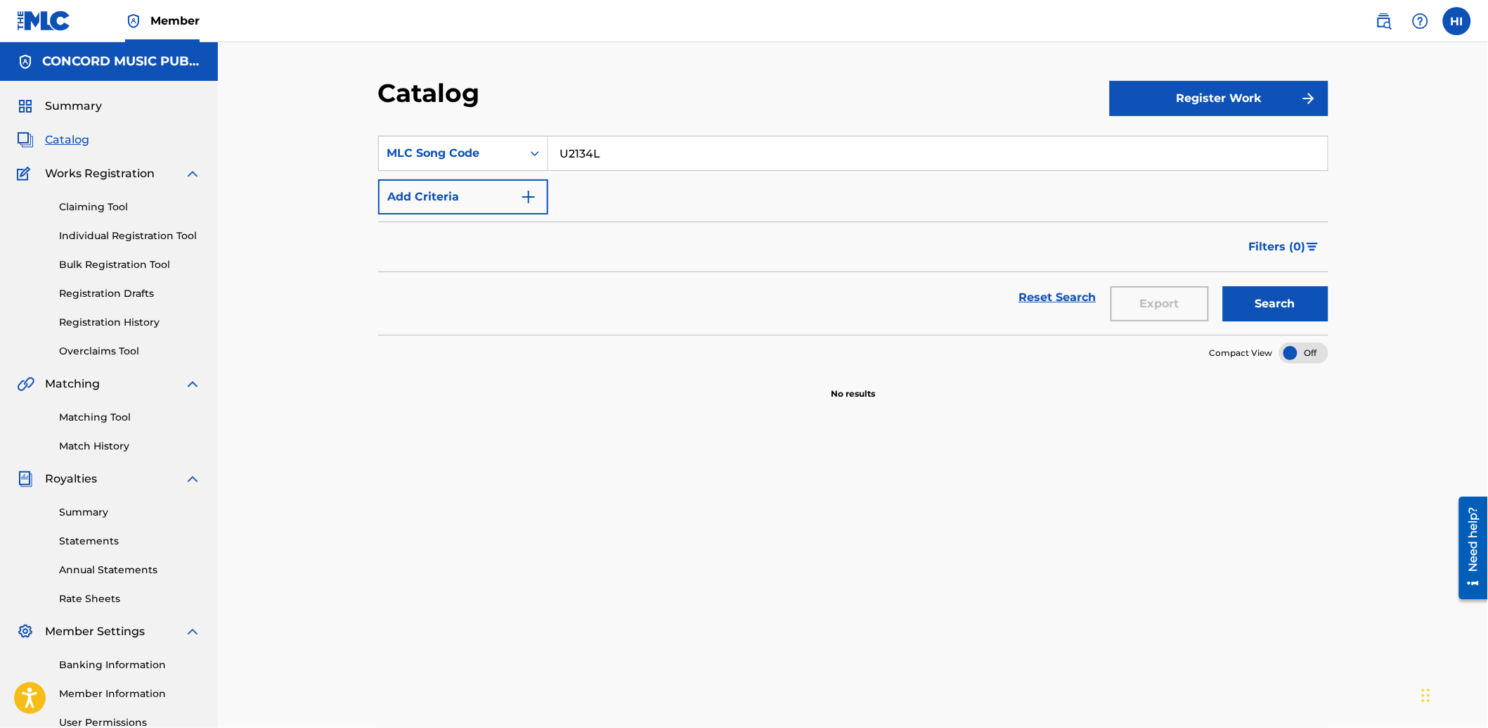
click at [612, 152] on input "U2134L" at bounding box center [938, 153] width 780 height 34
paste input "T7295N"
click at [1292, 297] on button "Search" at bounding box center [1275, 303] width 105 height 35
click at [834, 146] on input "T7295N" at bounding box center [938, 153] width 780 height 34
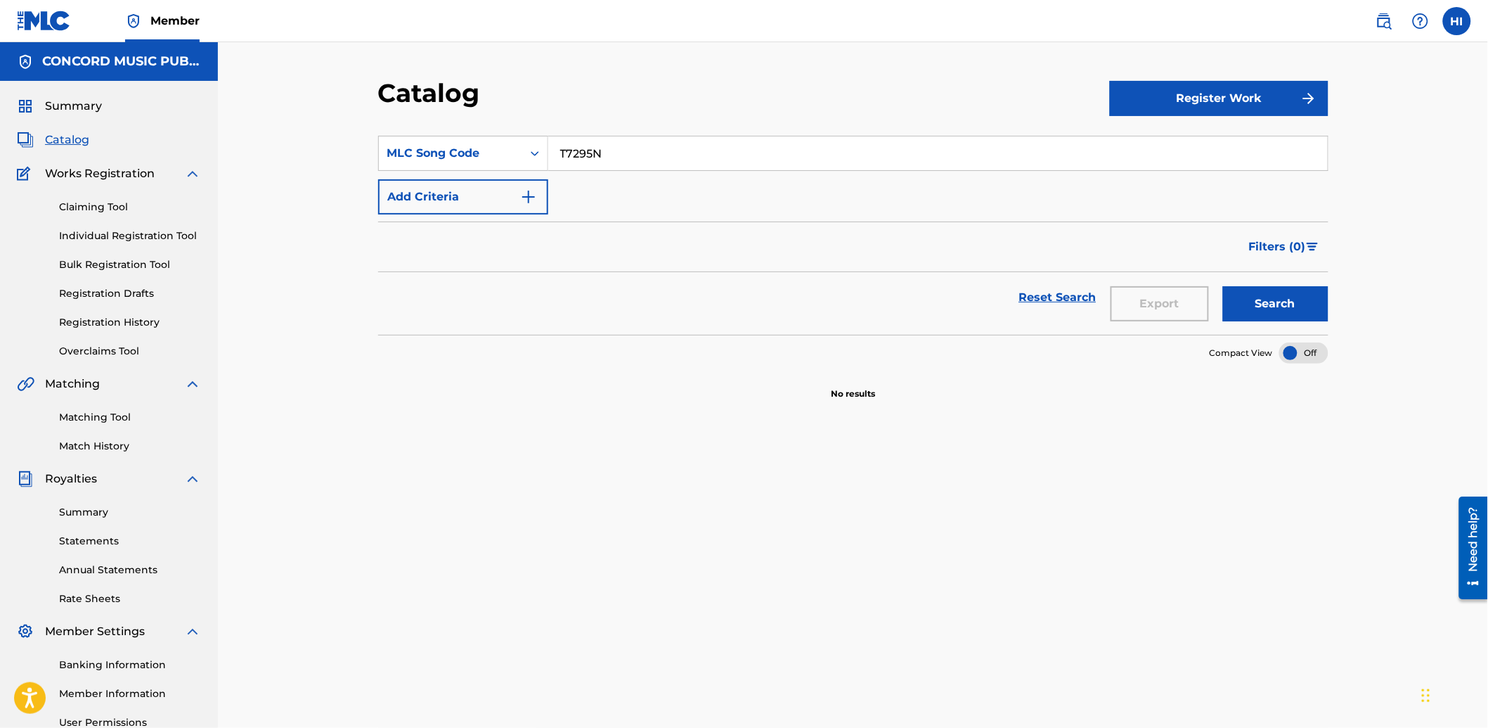
click at [834, 146] on input "T7295N" at bounding box center [938, 153] width 780 height 34
paste input "J60PPB"
click at [1248, 301] on button "Search" at bounding box center [1275, 303] width 105 height 35
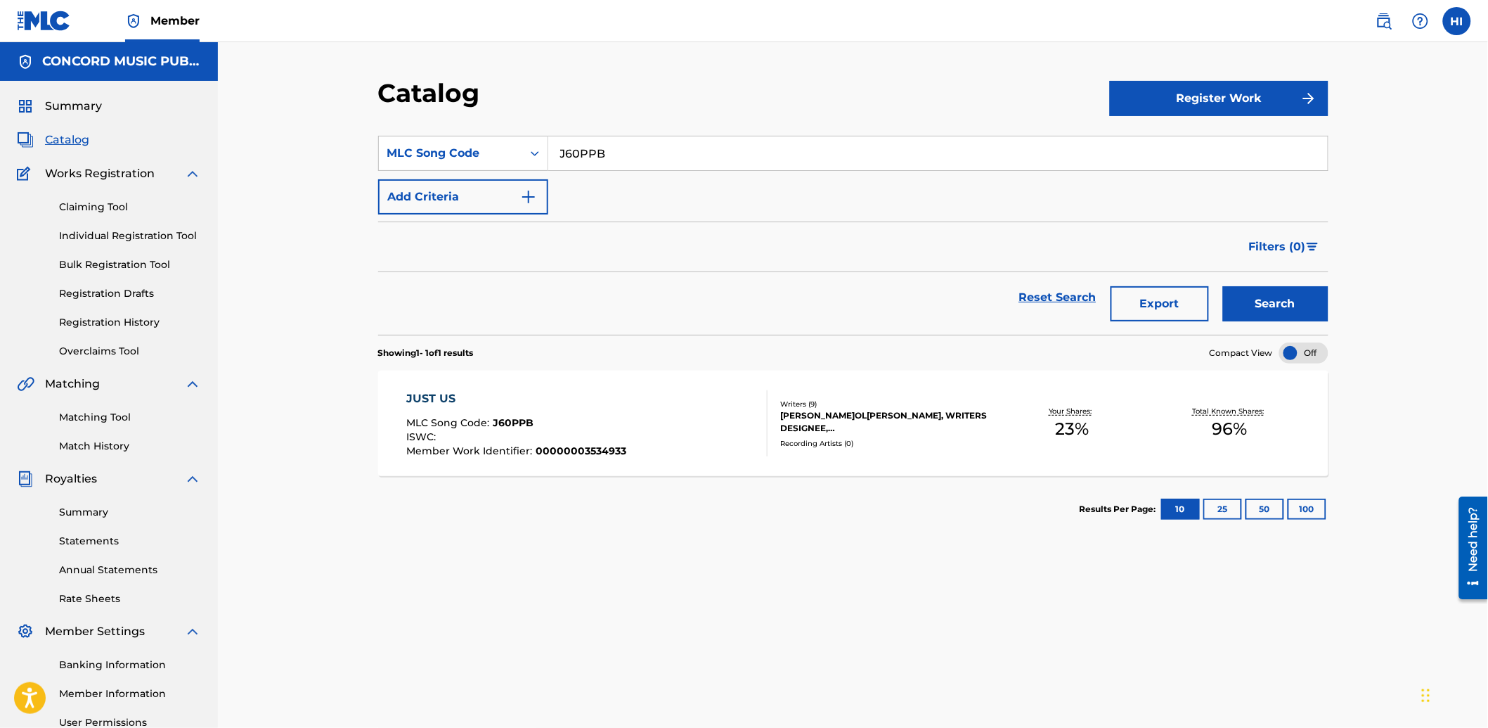
click at [633, 156] on input "J60PPB" at bounding box center [938, 153] width 780 height 34
paste input "BE3RJI"
type input "BE3RJI"
click at [1239, 310] on button "Search" at bounding box center [1275, 303] width 105 height 35
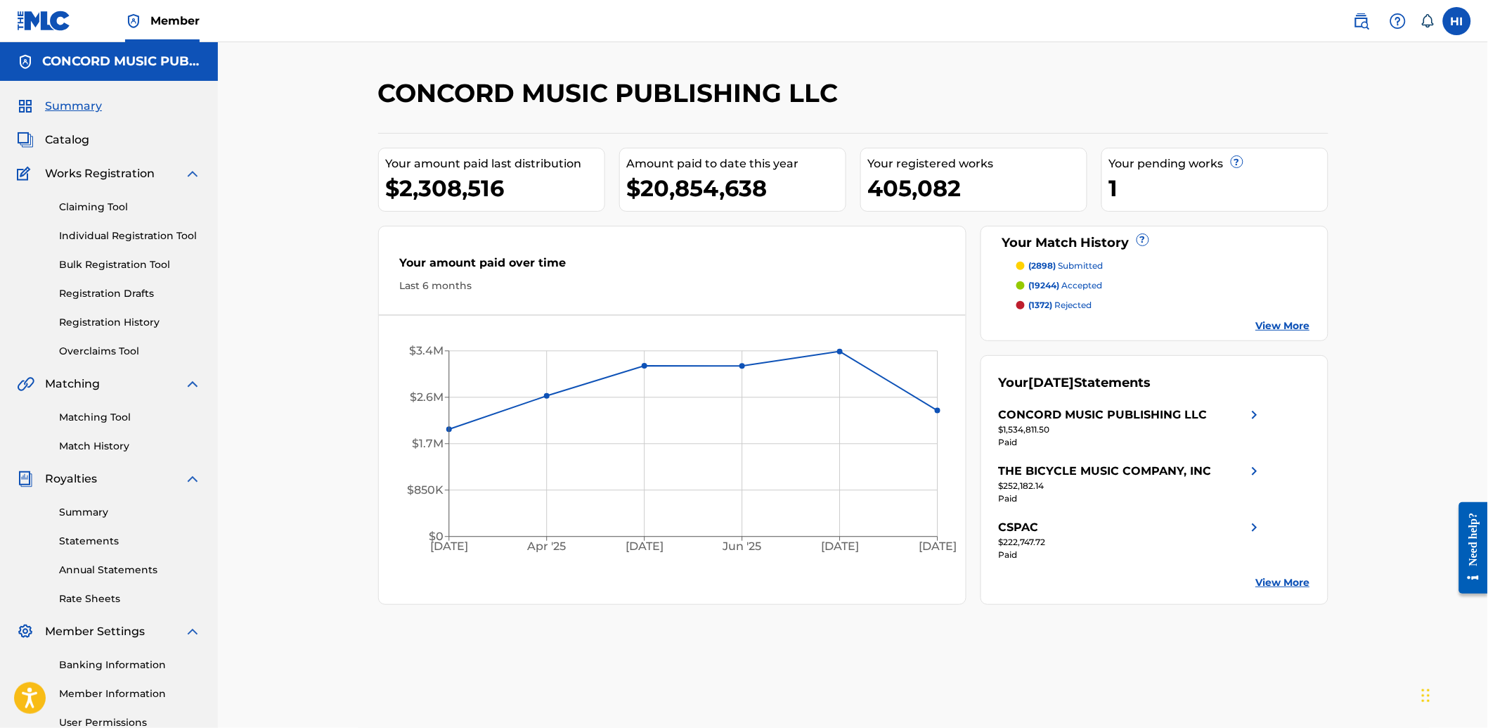
click at [71, 134] on span "Catalog" at bounding box center [67, 139] width 44 height 17
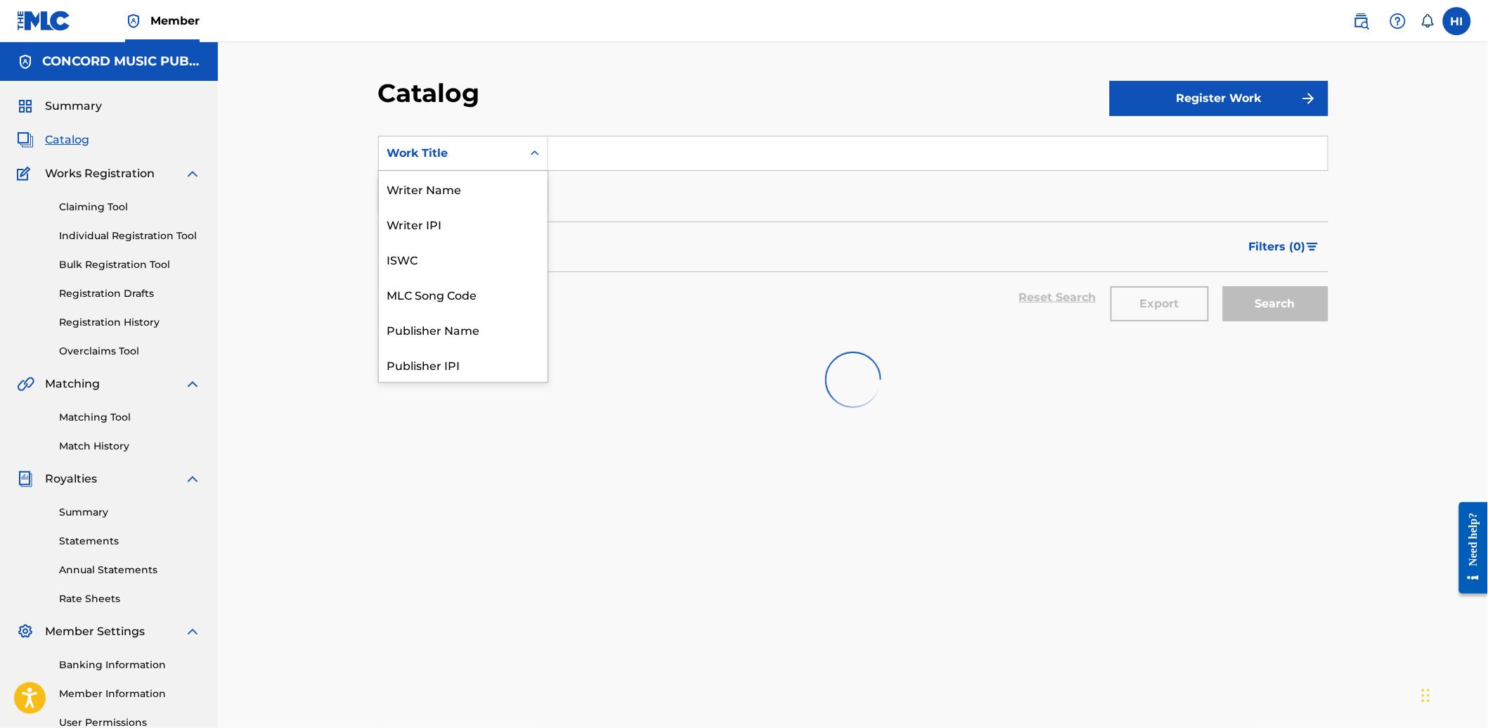
drag, startPoint x: 519, startPoint y: 158, endPoint x: 514, endPoint y: 179, distance: 21.0
click at [519, 157] on div "Work Title" at bounding box center [450, 153] width 143 height 27
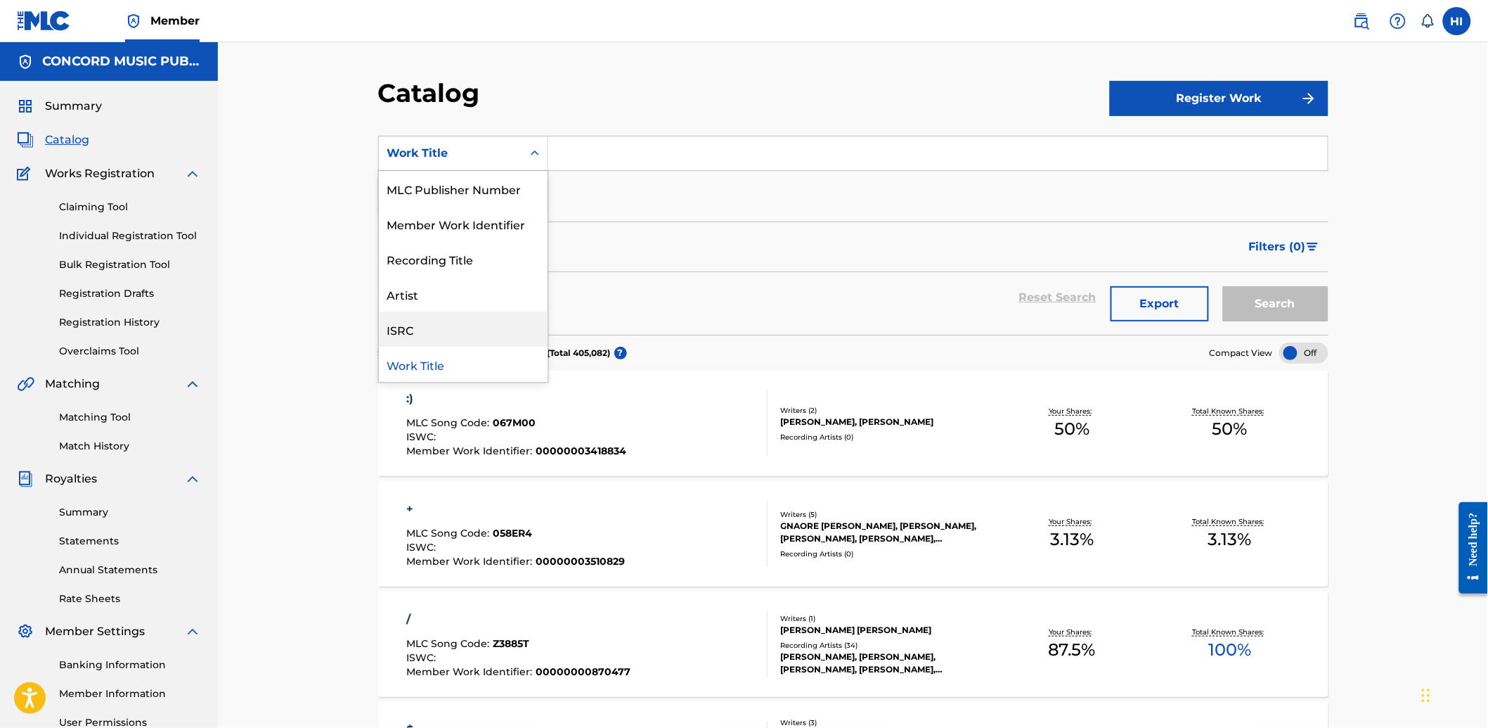
click at [481, 318] on div "ISRC" at bounding box center [463, 328] width 169 height 35
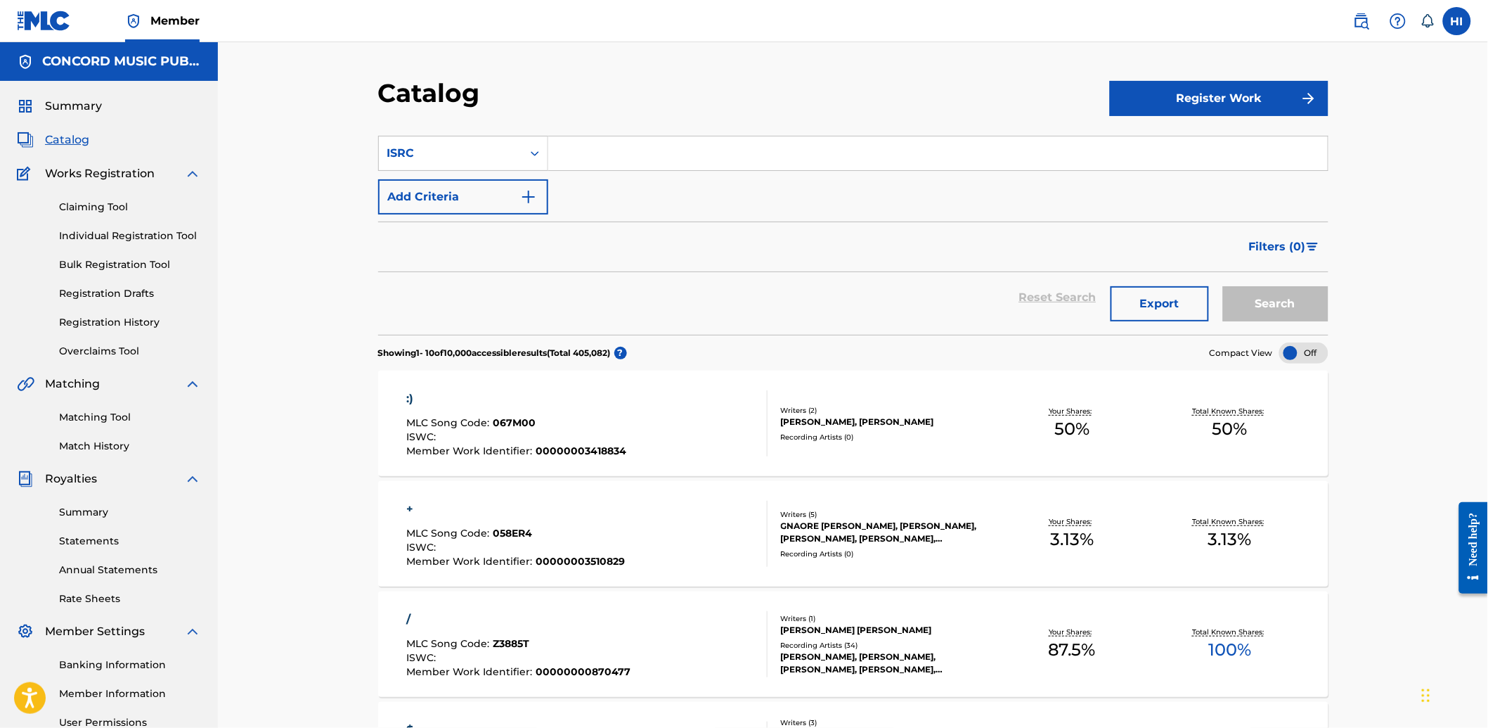
click at [600, 162] on input "Search Form" at bounding box center [938, 153] width 780 height 34
paste input "QZNMU2508774"
click at [1288, 297] on button "Search" at bounding box center [1275, 303] width 105 height 35
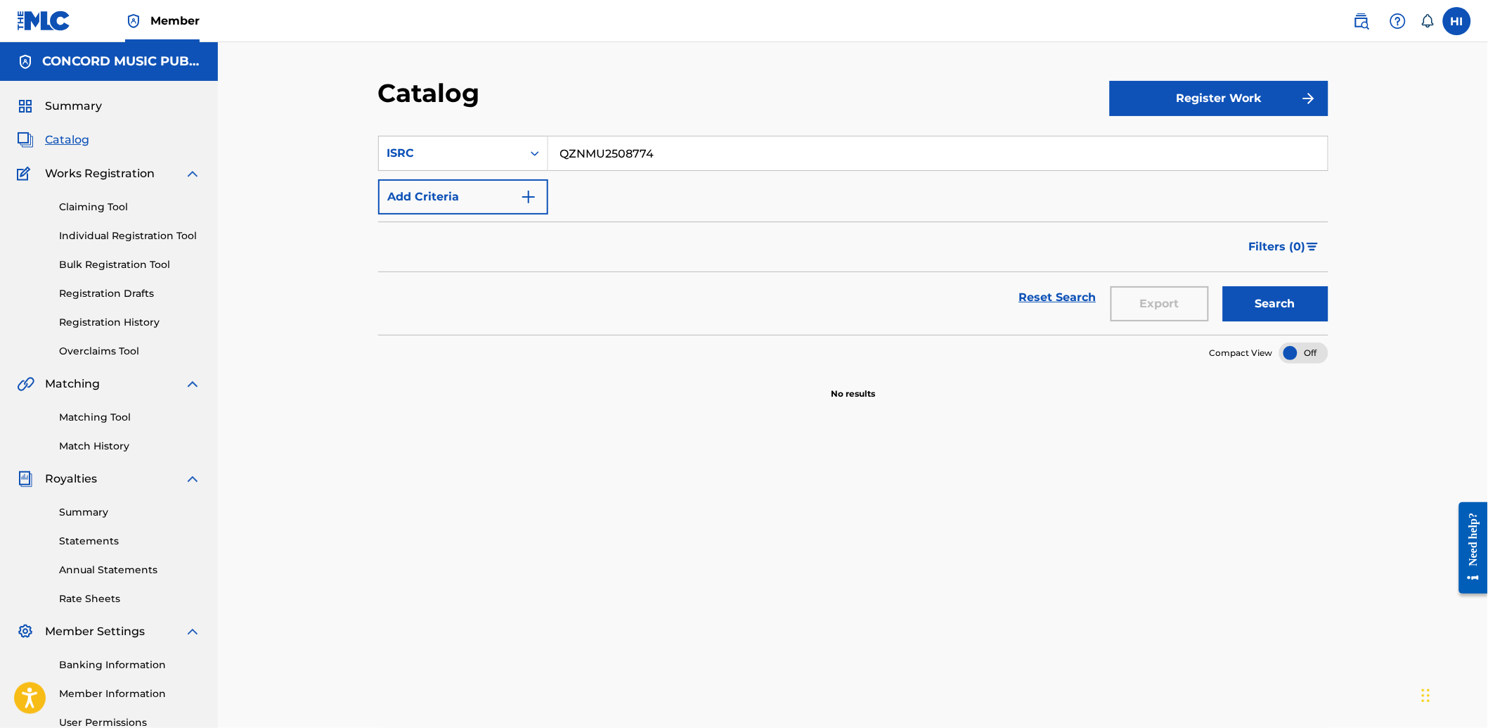
click at [846, 157] on input "QZNMU2508774" at bounding box center [938, 153] width 780 height 34
paste input "M6P42584355"
click at [1241, 313] on button "Search" at bounding box center [1275, 303] width 105 height 35
click at [637, 150] on input "QM6P42584355" at bounding box center [938, 153] width 780 height 34
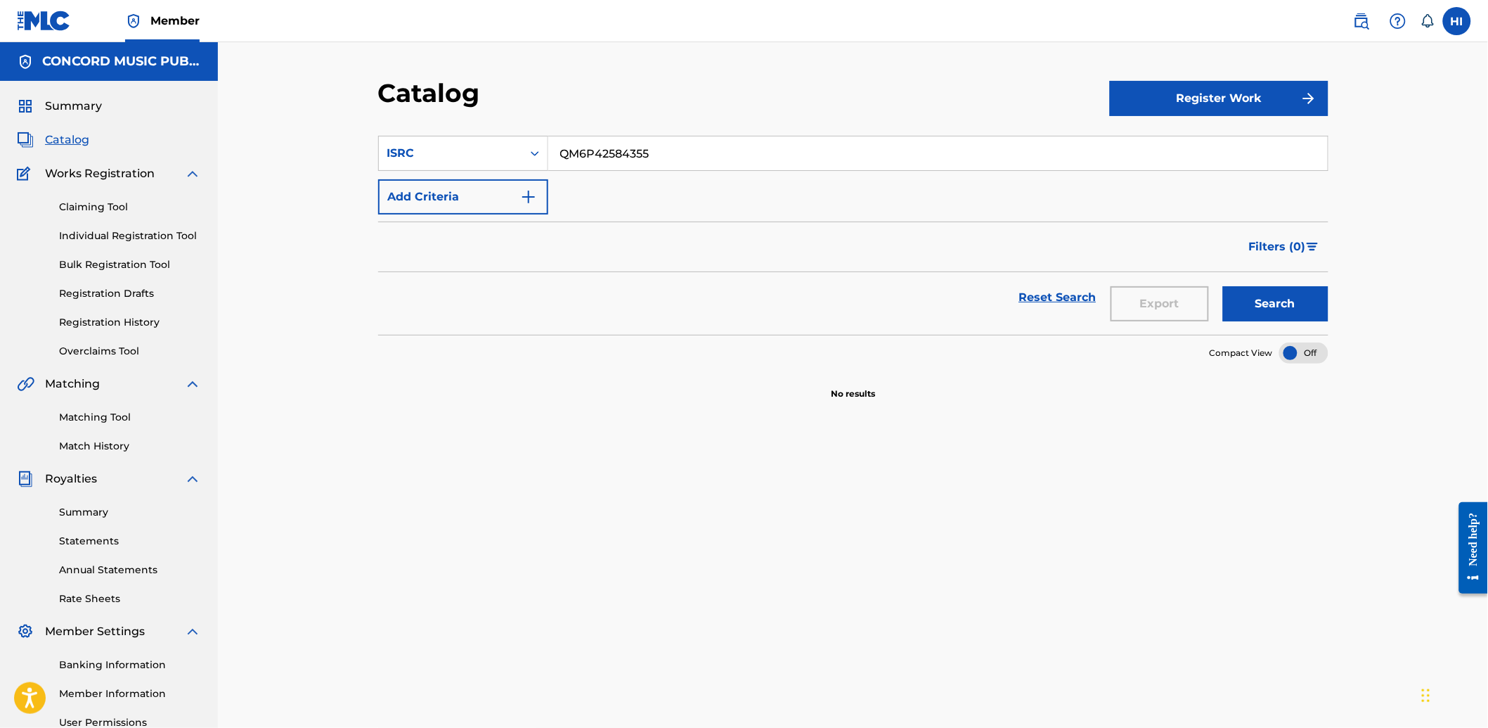
click at [637, 150] on input "QM6P42584355" at bounding box center [938, 153] width 780 height 34
paste input "USAT22503728"
click at [1312, 314] on button "Search" at bounding box center [1275, 303] width 105 height 35
click at [718, 160] on input "USAT22503728" at bounding box center [938, 153] width 780 height 34
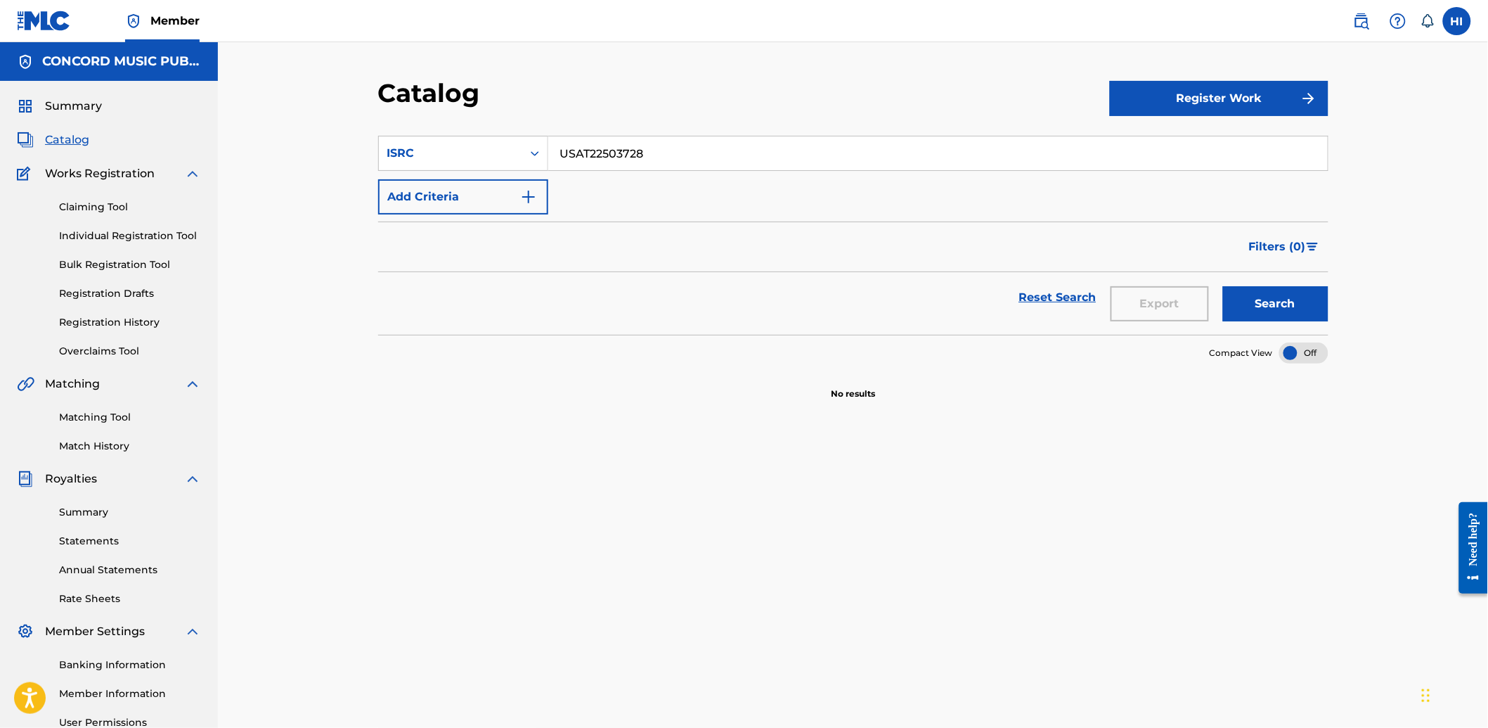
paste input "UG1250400"
click at [1303, 311] on button "Search" at bounding box center [1275, 303] width 105 height 35
click at [592, 157] on input "USUG12504008" at bounding box center [938, 153] width 780 height 34
paste input "249"
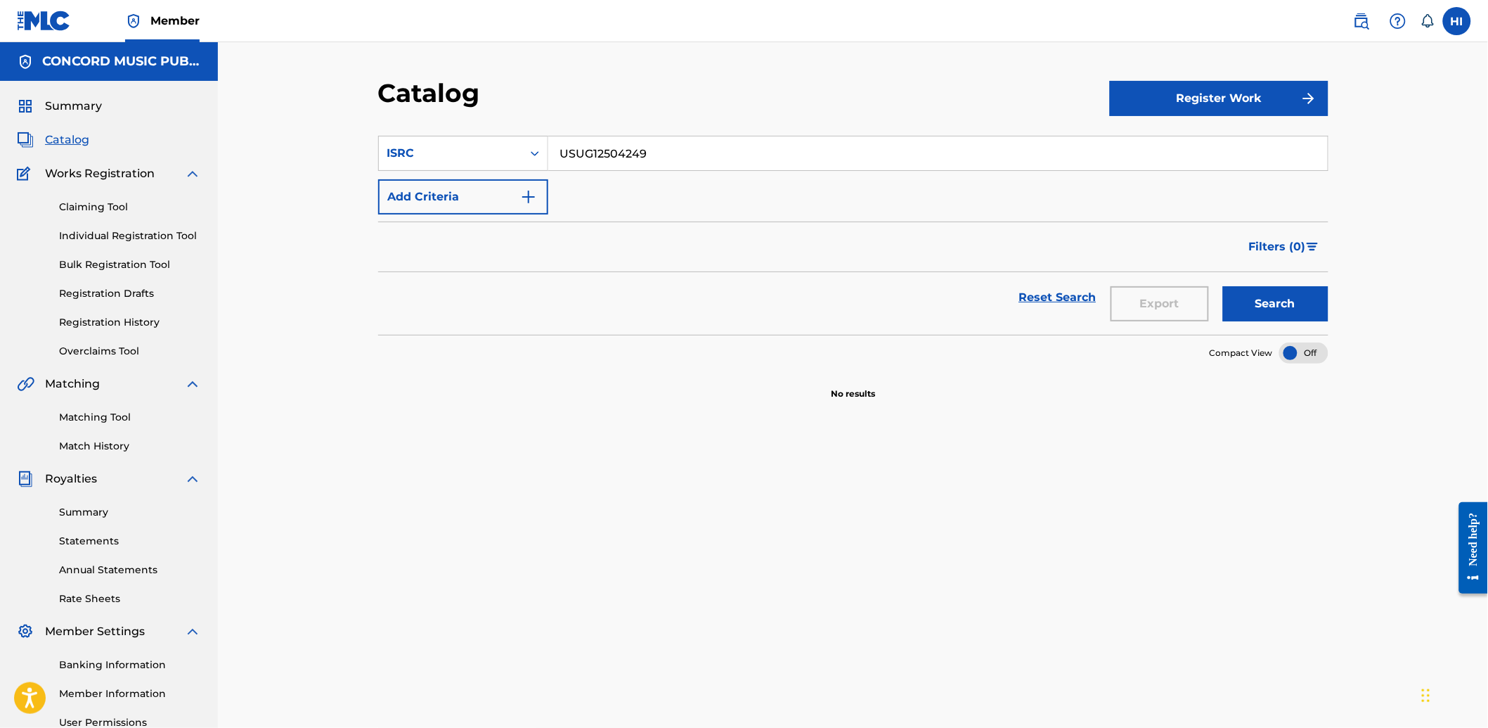
click at [1285, 306] on button "Search" at bounding box center [1275, 303] width 105 height 35
click at [588, 163] on input "USUG12504249" at bounding box center [938, 153] width 780 height 34
paste input "MXUM72502065"
click at [1260, 302] on button "Search" at bounding box center [1275, 303] width 105 height 35
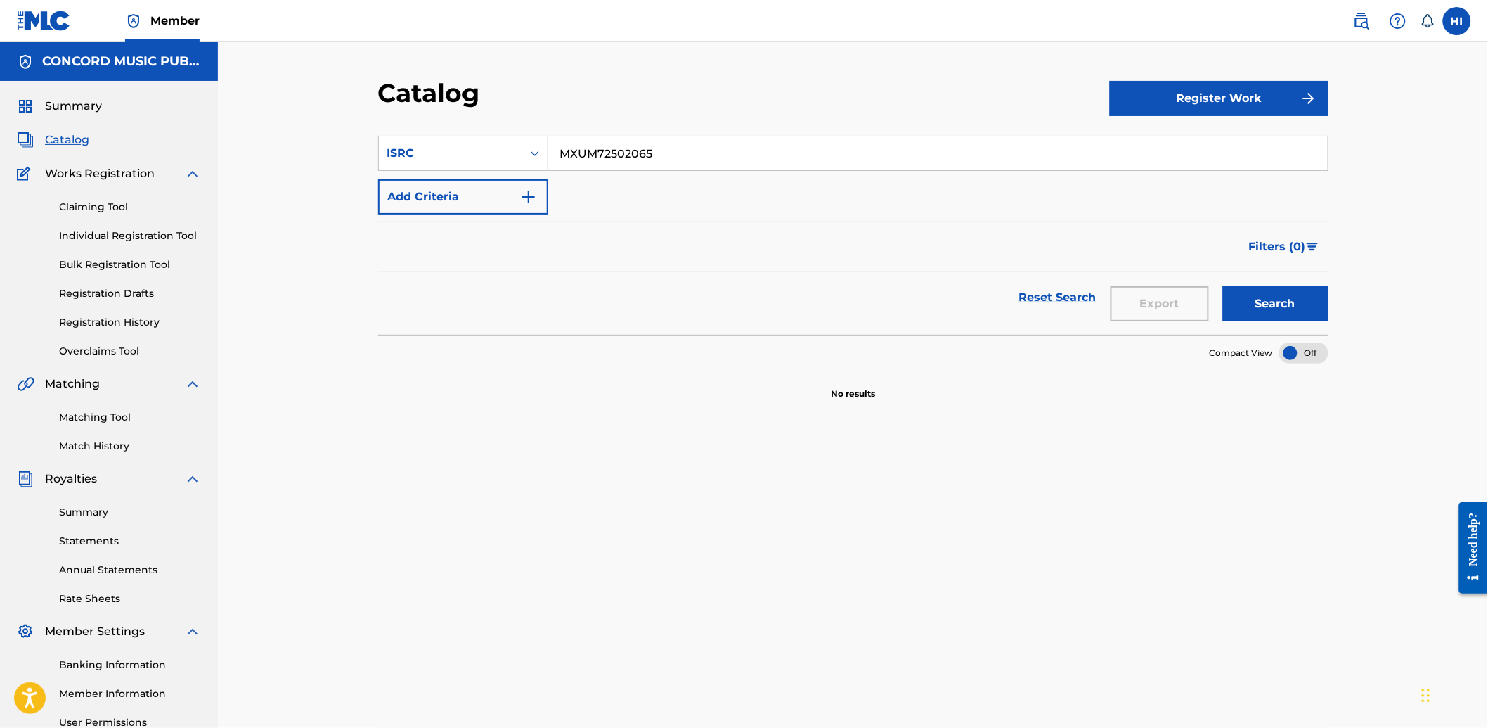
click at [844, 144] on input "MXUM72502065" at bounding box center [938, 153] width 780 height 34
paste input "QZTLA2500603"
click at [1269, 285] on div "Search" at bounding box center [1272, 297] width 112 height 51
click at [1281, 299] on button "Search" at bounding box center [1275, 303] width 105 height 35
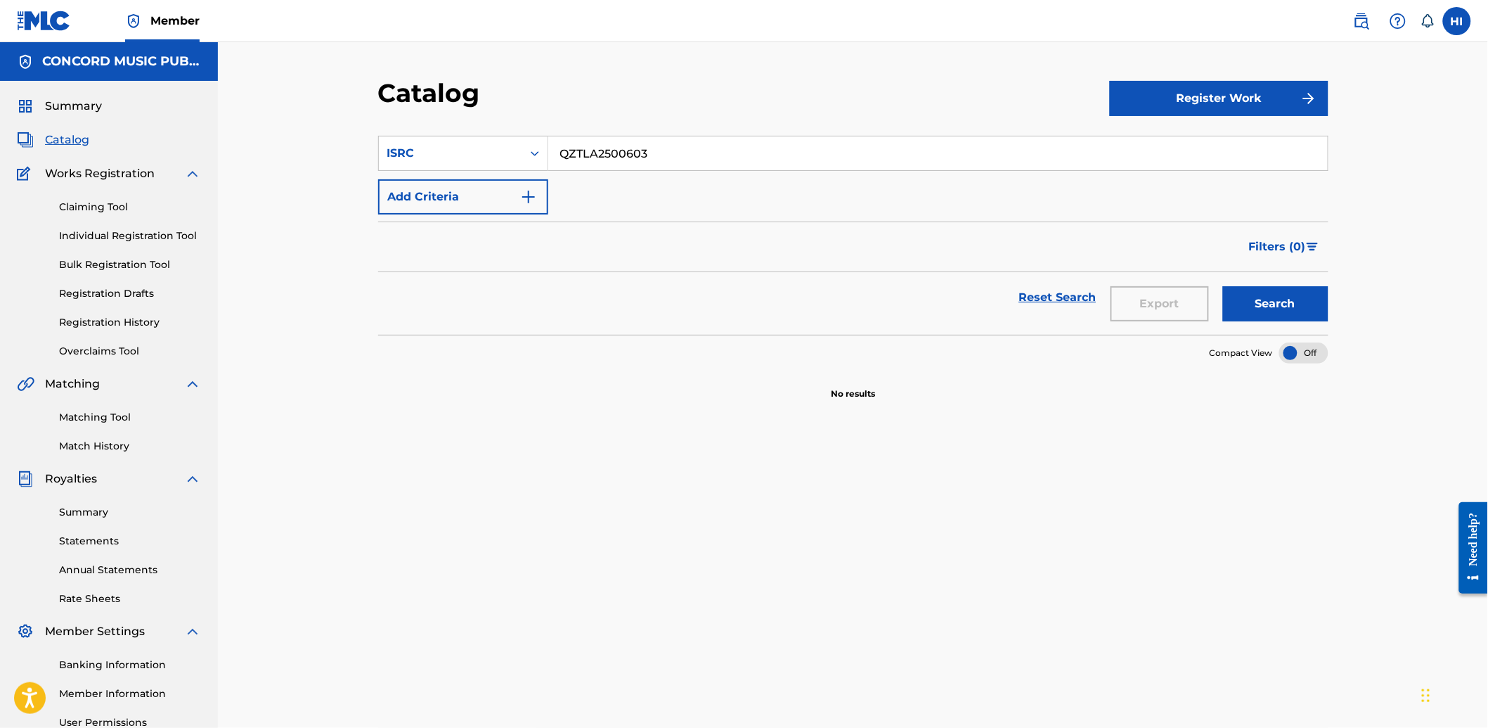
click at [677, 156] on input "QZTLA2500603" at bounding box center [938, 153] width 780 height 34
paste input "GBUM72503544"
click at [1285, 309] on button "Search" at bounding box center [1275, 303] width 105 height 35
click at [692, 159] on input "GBUM72503544" at bounding box center [938, 153] width 780 height 34
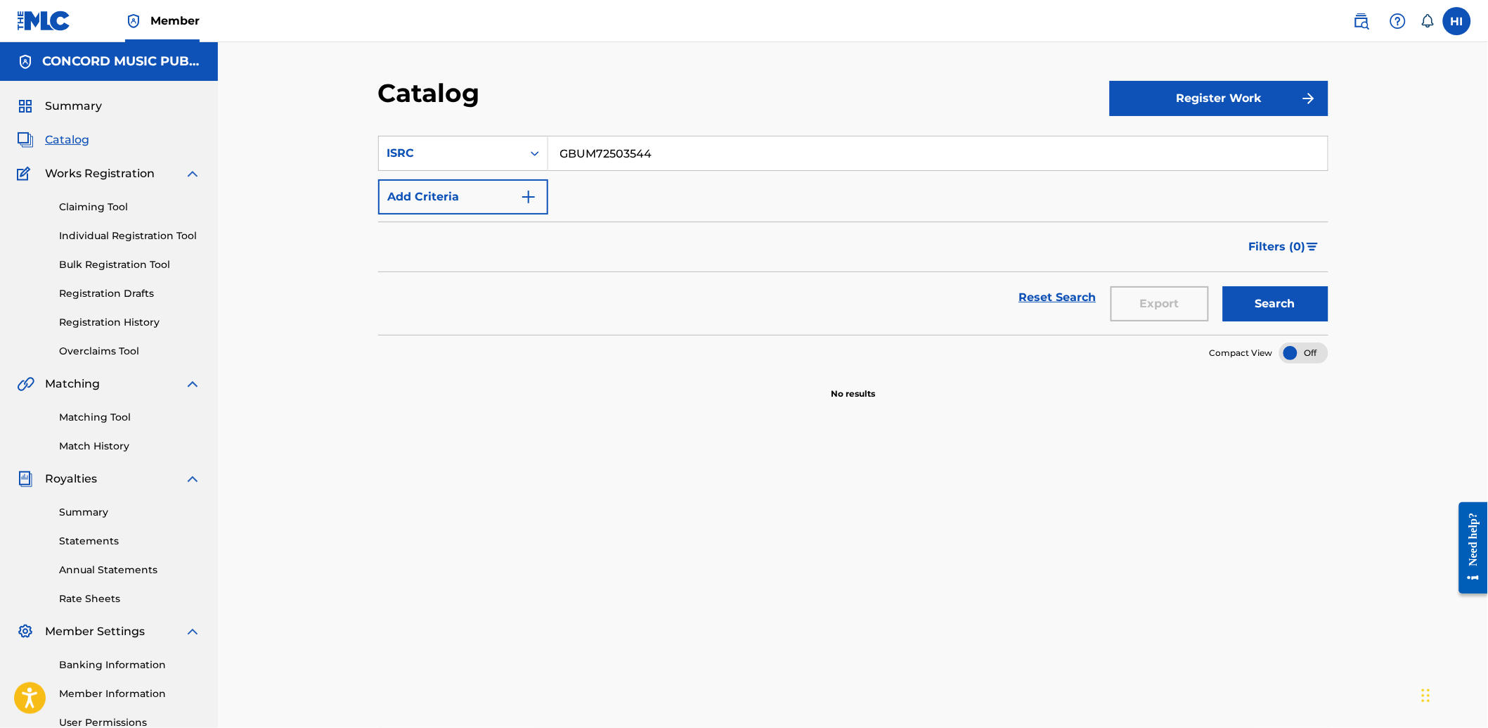
click at [692, 159] on input "GBUM72503544" at bounding box center [938, 153] width 780 height 34
paste input "USAT22503740"
type input "USAT22503740"
click at [1267, 314] on button "Search" at bounding box center [1275, 303] width 105 height 35
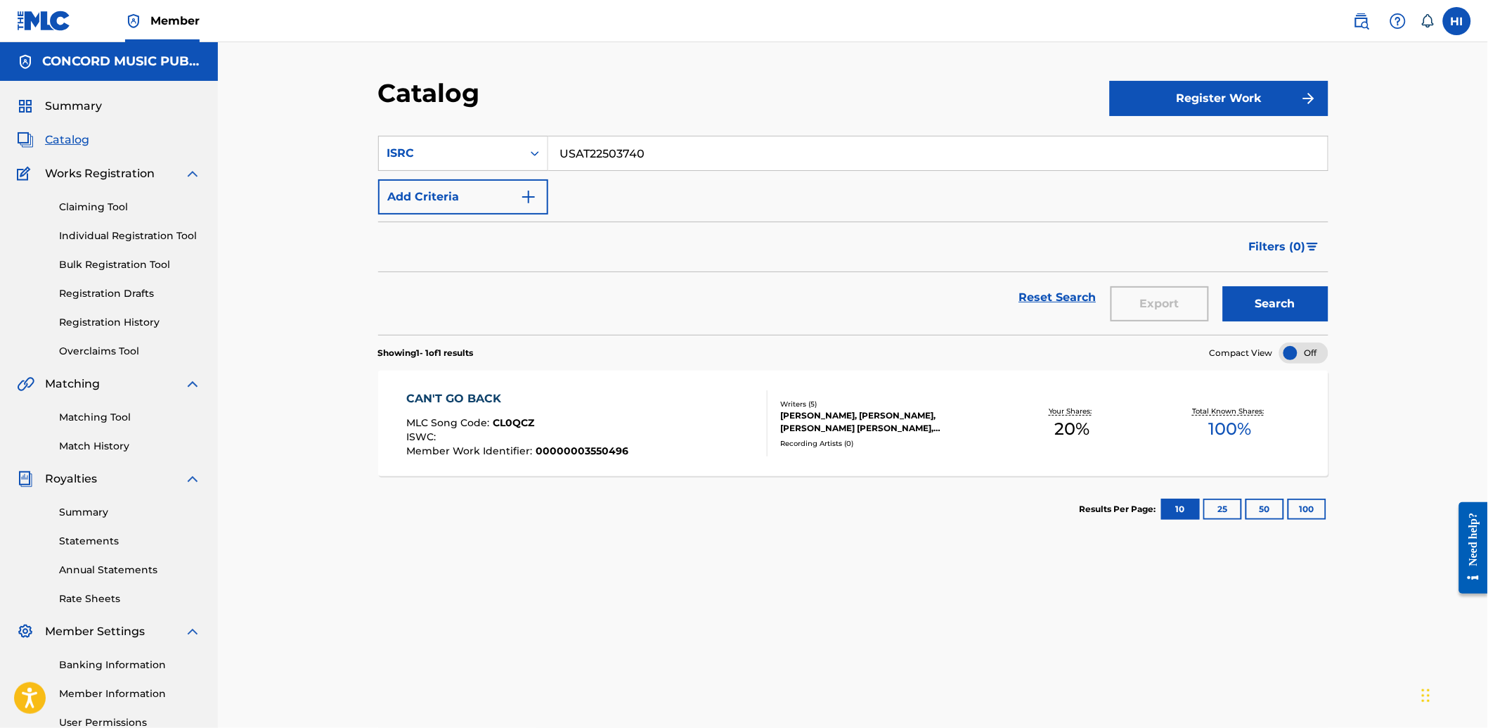
click at [488, 411] on div "CAN'T GO BACK MLC Song Code : CL0QCZ ISWC : Member Work Identifier : 0000000355…" at bounding box center [517, 423] width 222 height 66
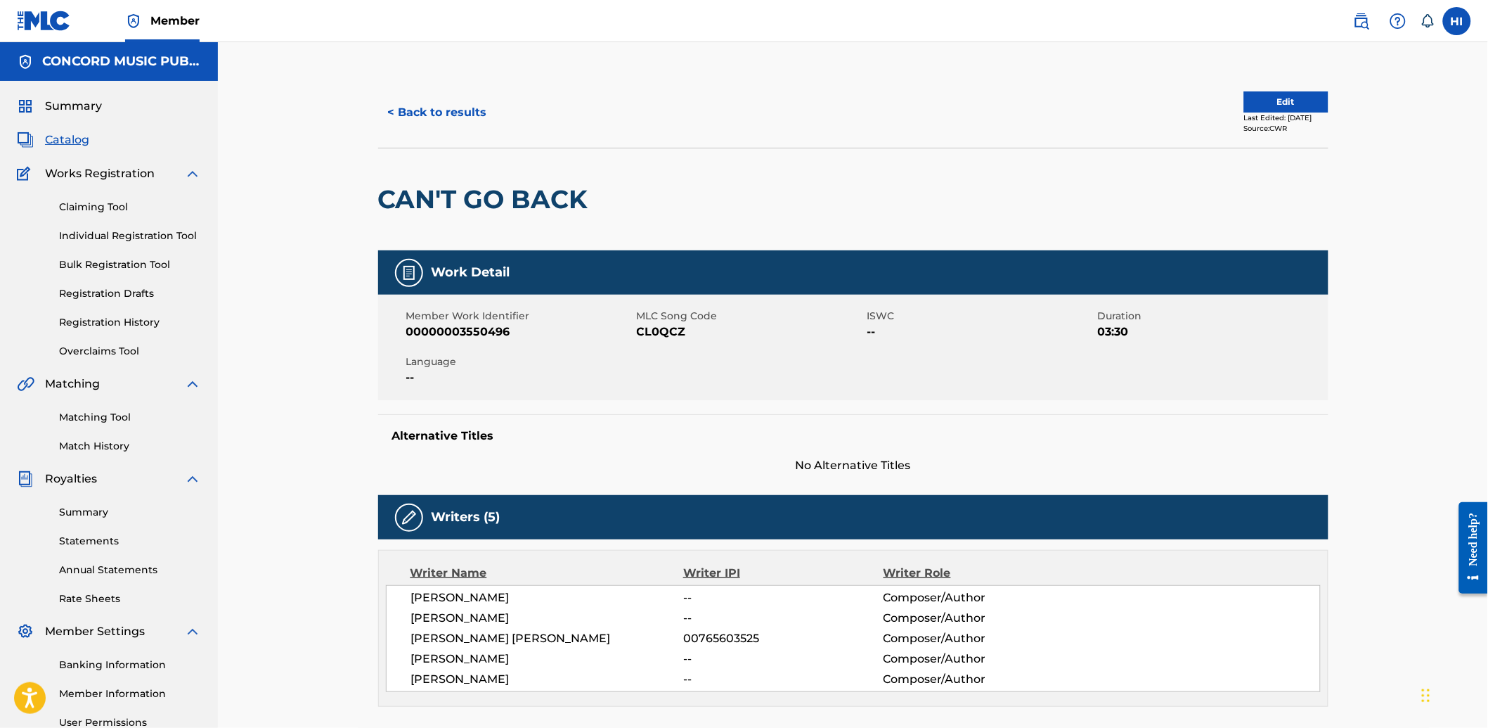
click at [676, 328] on span "CL0QCZ" at bounding box center [750, 331] width 227 height 17
copy span "CL0QCZ"
click at [481, 110] on button "< Back to results" at bounding box center [437, 112] width 119 height 35
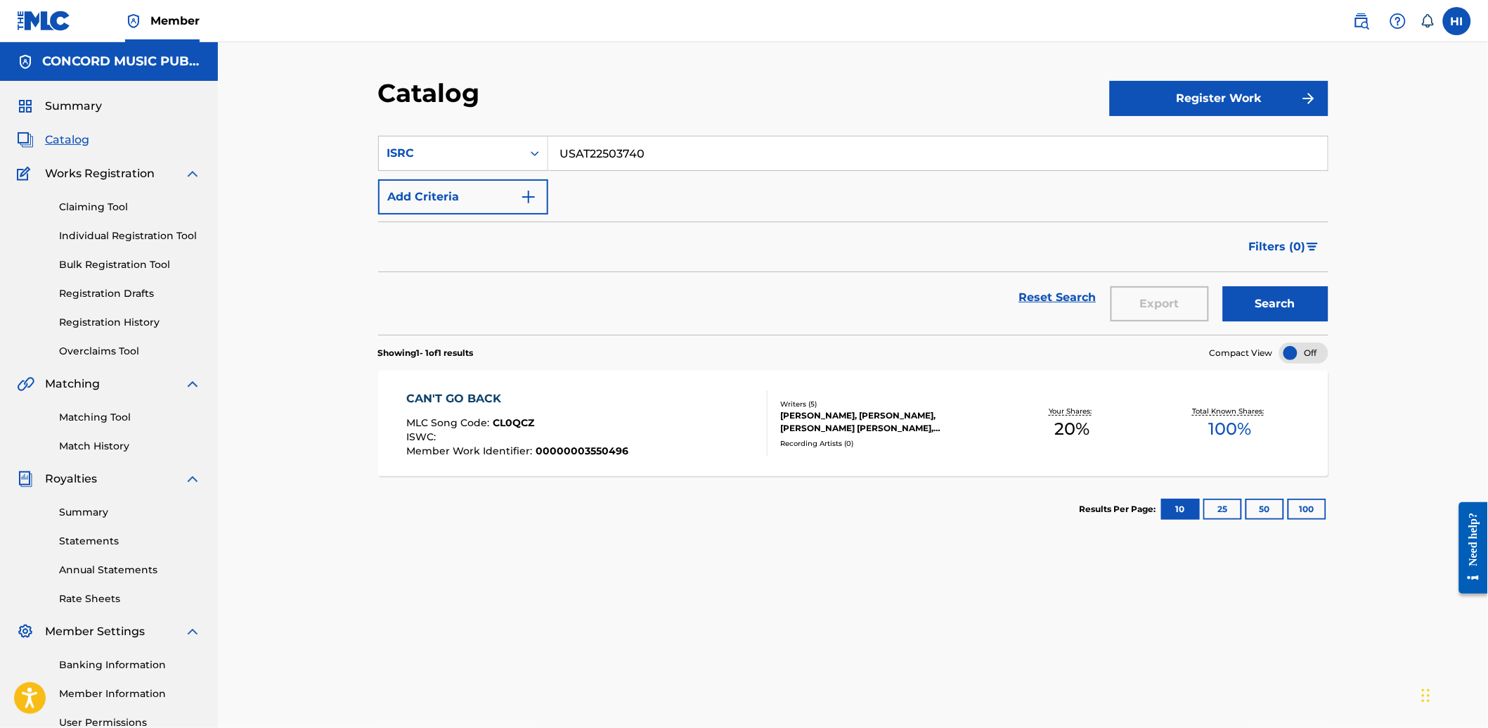
click at [579, 160] on input "USAT22503740" at bounding box center [938, 153] width 780 height 34
click at [583, 155] on input "USAT22503740" at bounding box center [938, 153] width 780 height 34
paste input "QM6N22538063"
click at [705, 148] on input "USAQM6N22538063T22503740" at bounding box center [938, 153] width 780 height 34
click at [704, 146] on input "USAQM6N22538063T22503740" at bounding box center [938, 153] width 780 height 34
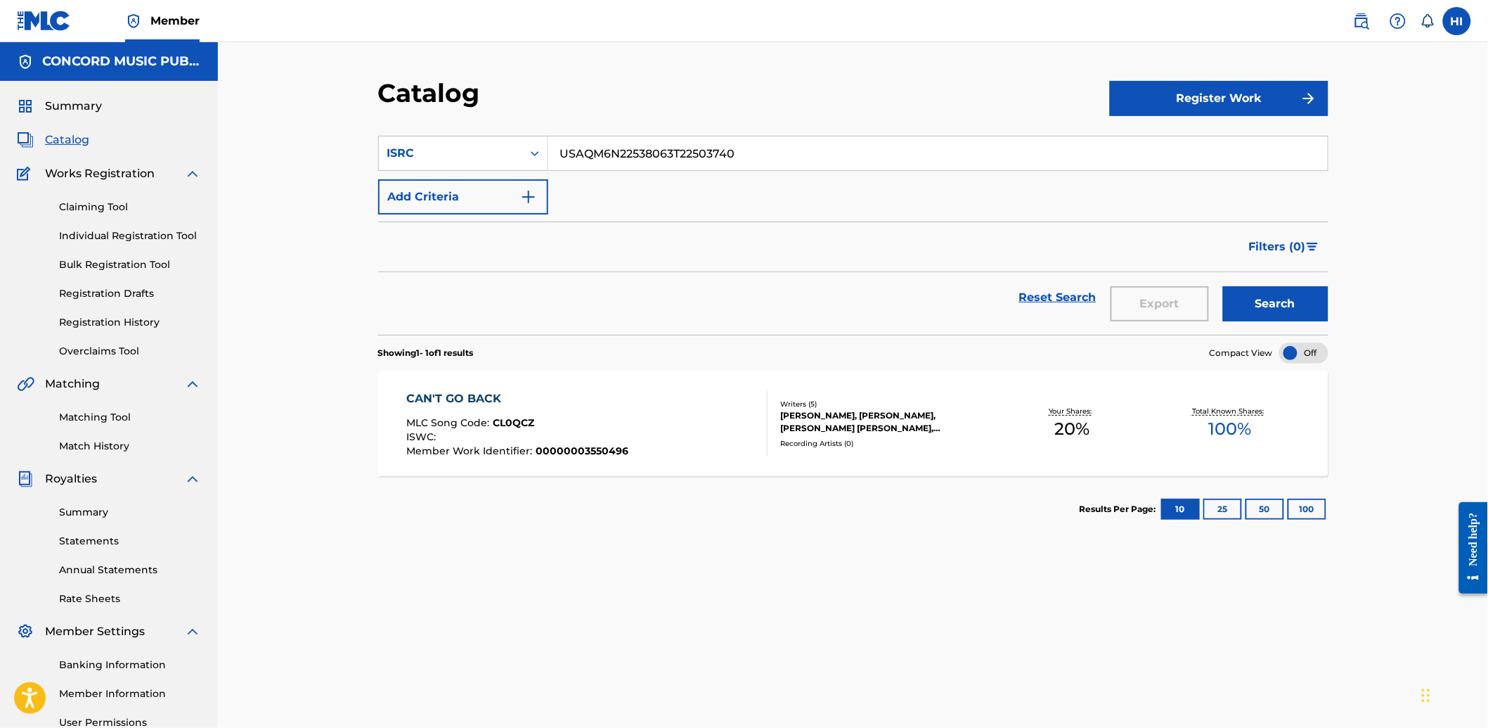
paste input "QM6N22538063"
click at [1281, 318] on button "Search" at bounding box center [1275, 303] width 105 height 35
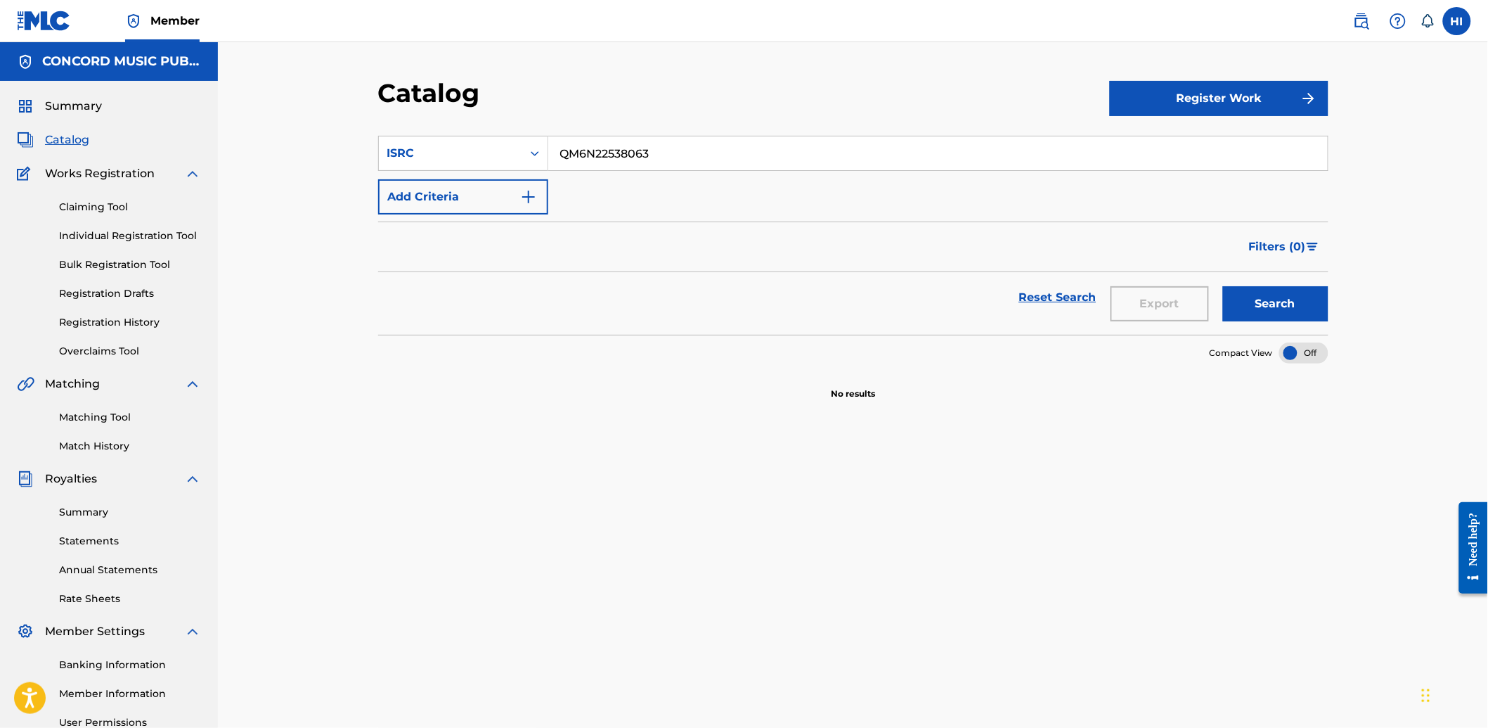
click at [590, 158] on input "QM6N22538063" at bounding box center [938, 153] width 780 height 34
paste input "USAT22503736"
drag, startPoint x: 1259, startPoint y: 318, endPoint x: 1221, endPoint y: 322, distance: 38.1
click at [1259, 318] on button "Search" at bounding box center [1275, 303] width 105 height 35
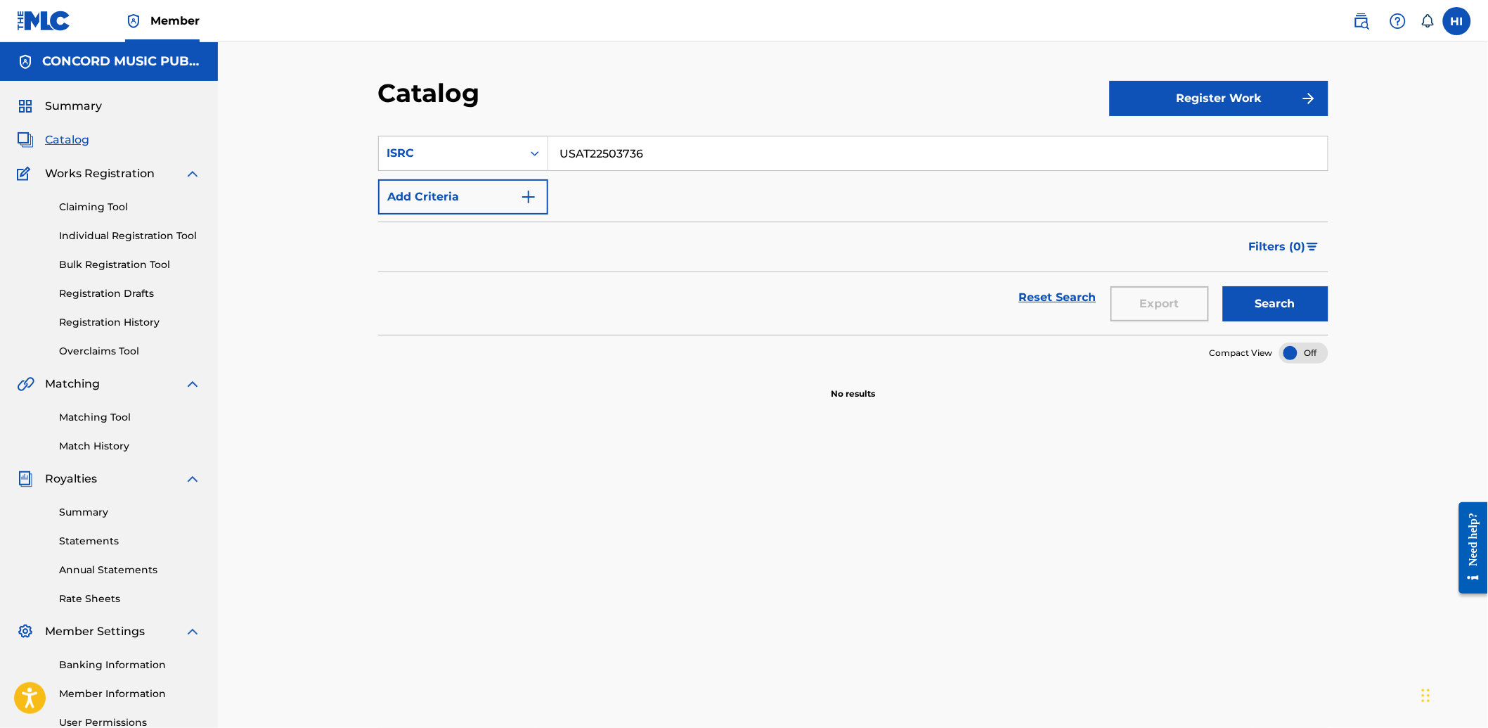
click at [721, 164] on input "USAT22503736" at bounding box center [938, 153] width 780 height 34
paste input "QZS7J2419190"
click at [1268, 314] on button "Search" at bounding box center [1275, 303] width 105 height 35
click at [687, 145] on input "QZS7J2419190" at bounding box center [938, 153] width 780 height 34
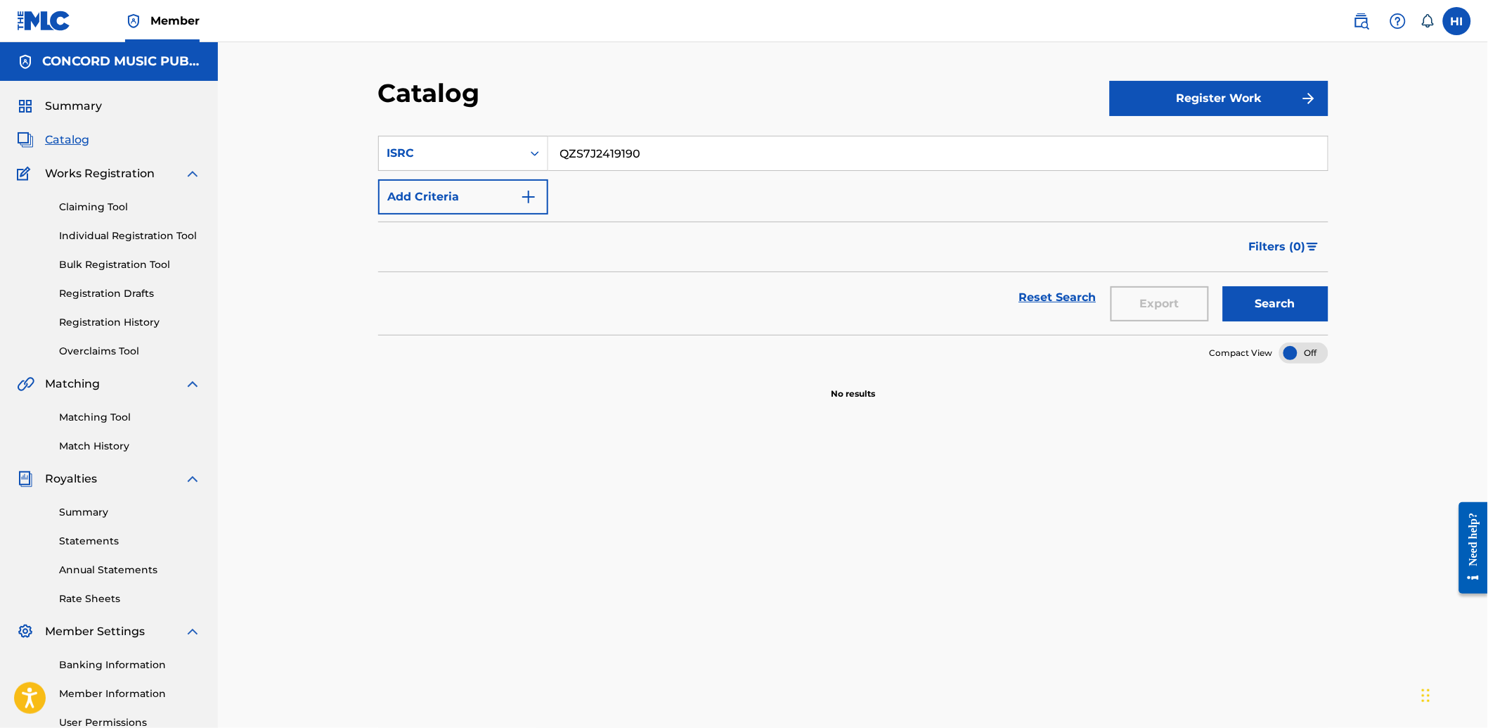
click at [687, 145] on input "QZS7J2419190" at bounding box center [938, 153] width 780 height 34
paste input "M6N22538046"
click at [1258, 308] on button "Search" at bounding box center [1275, 303] width 105 height 35
click at [746, 124] on section "SearchWithCriteria0abd390e-df0d-4ec1-b315-7f60fa003473 ISRC QM6N22538046 Add Cr…" at bounding box center [853, 227] width 950 height 216
drag, startPoint x: 746, startPoint y: 124, endPoint x: 746, endPoint y: 134, distance: 9.1
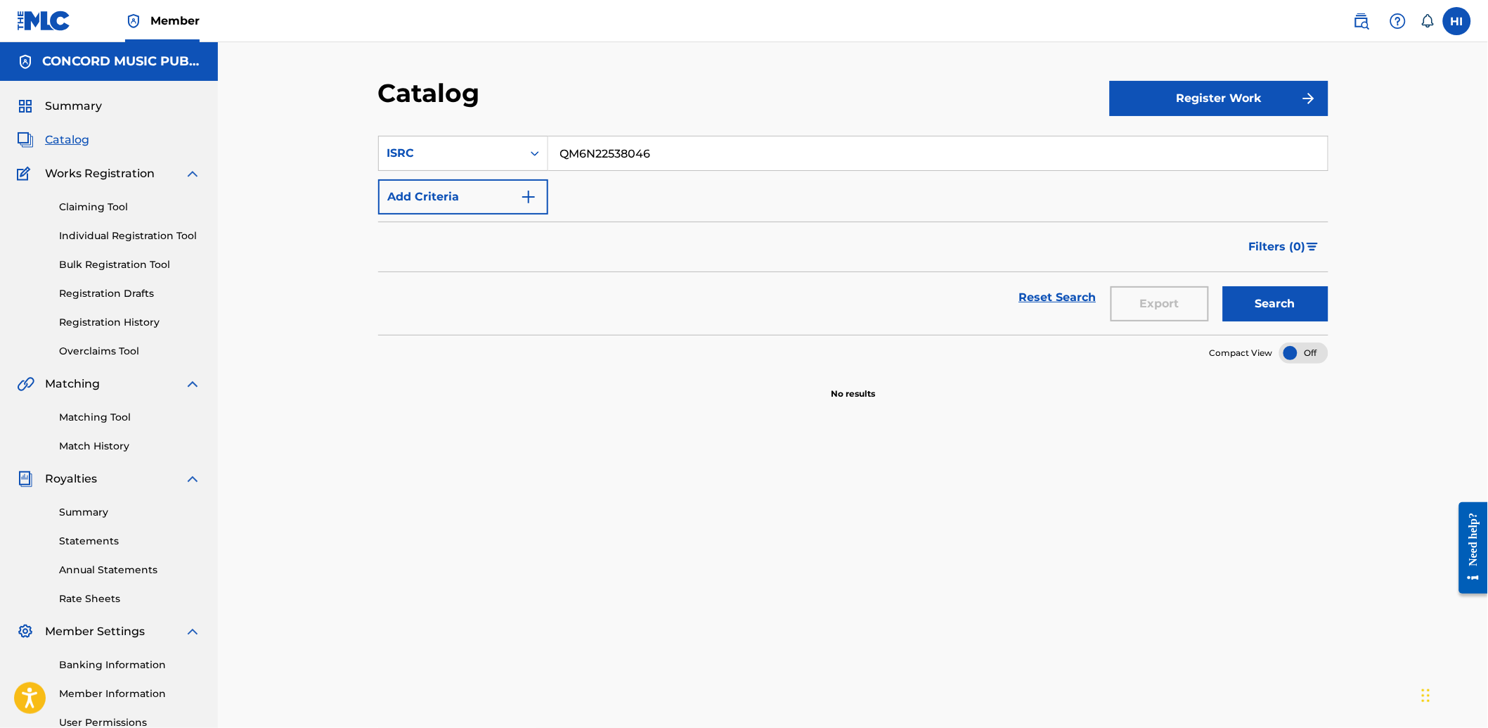
click at [746, 134] on section "SearchWithCriteria0abd390e-df0d-4ec1-b315-7f60fa003473 ISRC QM6N22538046 Add Cr…" at bounding box center [853, 227] width 950 height 216
drag, startPoint x: 746, startPoint y: 134, endPoint x: 750, endPoint y: 156, distance: 22.9
click at [750, 156] on input "QM6N22538046" at bounding box center [938, 153] width 780 height 34
click at [751, 156] on input "QM6N22538046" at bounding box center [938, 153] width 780 height 34
paste input "57"
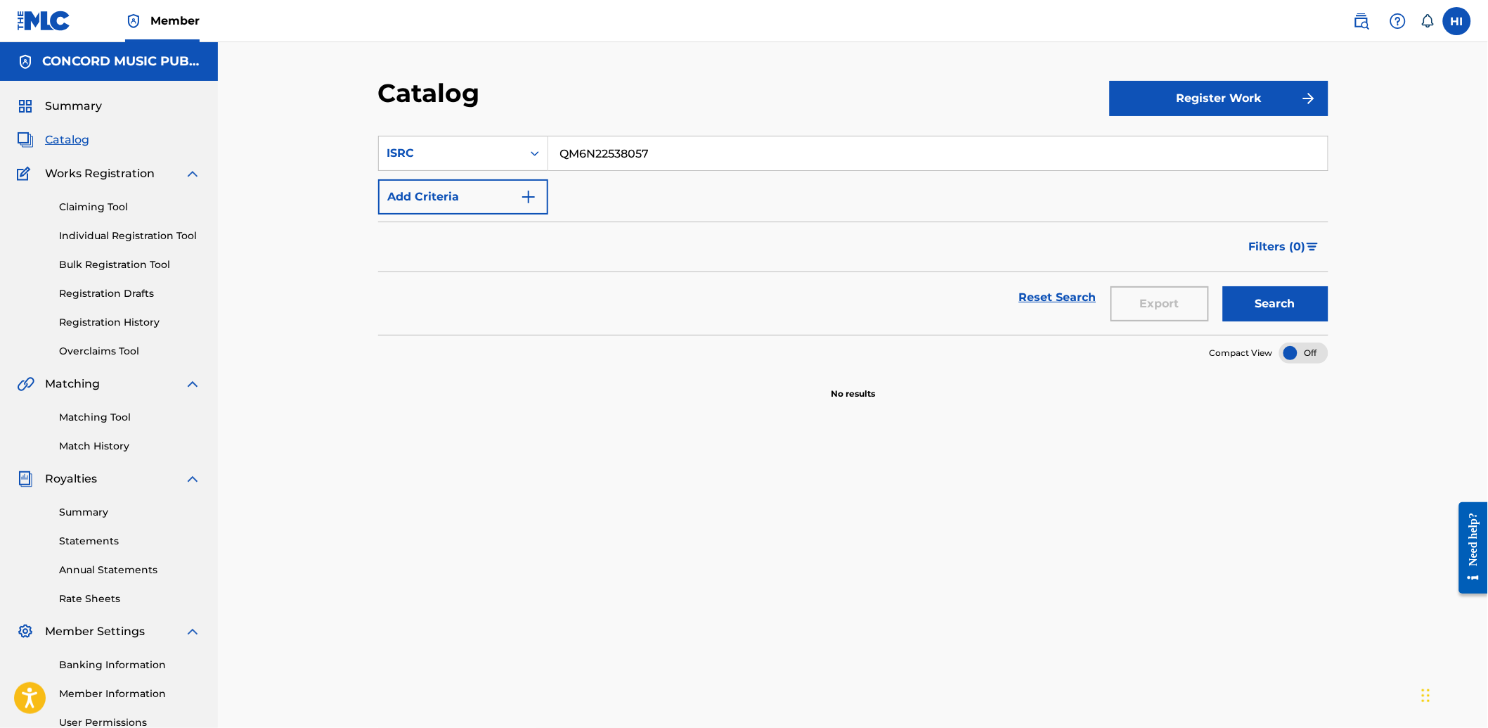
click at [1260, 311] on button "Search" at bounding box center [1275, 303] width 105 height 35
click at [727, 146] on input "QM6N22538057" at bounding box center [938, 153] width 780 height 34
paste input "GXH2J2583802"
type input "GXH2J2583802"
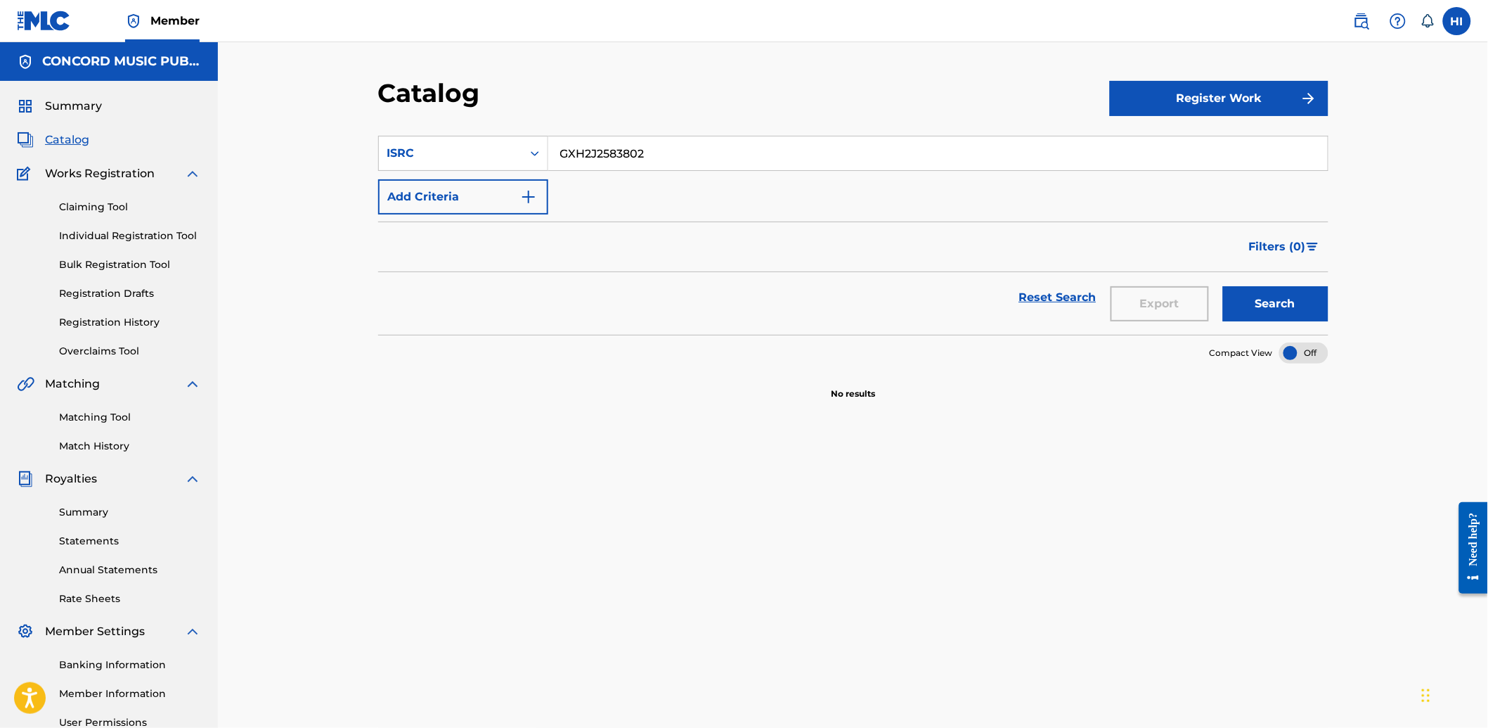
click at [1272, 319] on button "Search" at bounding box center [1275, 303] width 105 height 35
drag, startPoint x: 795, startPoint y: 297, endPoint x: 250, endPoint y: 314, distance: 545.8
click at [792, 296] on div "Reset Search Export Search" at bounding box center [853, 297] width 950 height 51
